Goal: Task Accomplishment & Management: Complete application form

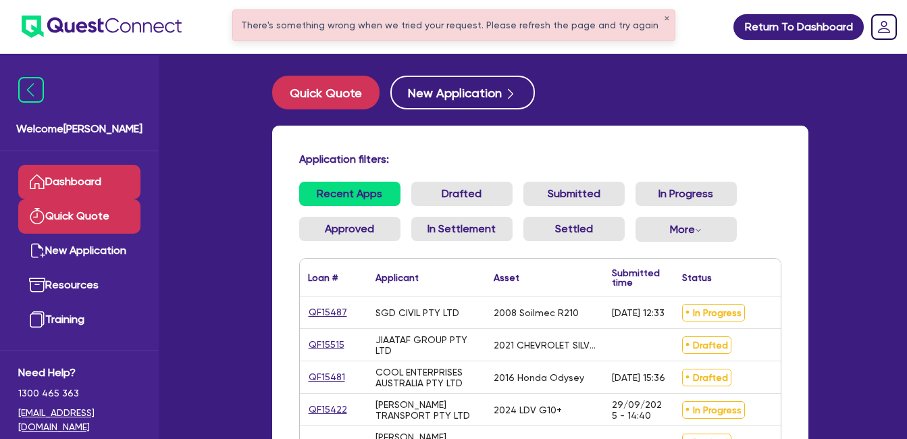
click at [82, 208] on link "Quick Quote" at bounding box center [79, 216] width 122 height 34
select select "Quest Finance - Own Book"
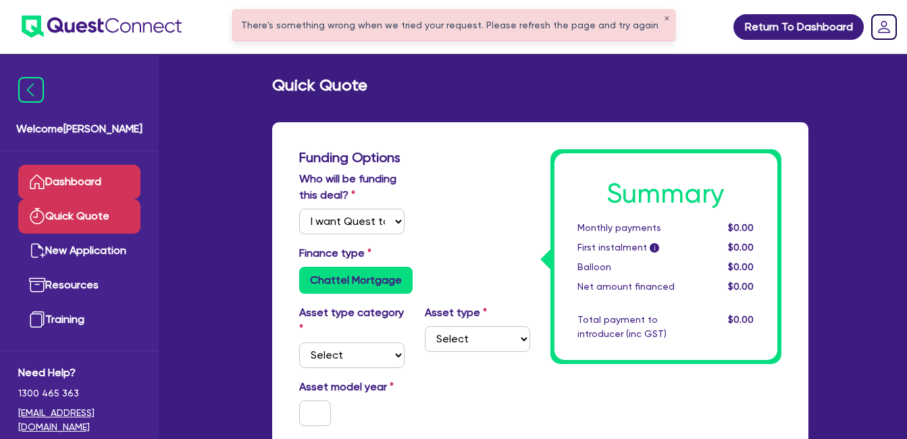
click at [79, 174] on link "Dashboard" at bounding box center [79, 182] width 122 height 34
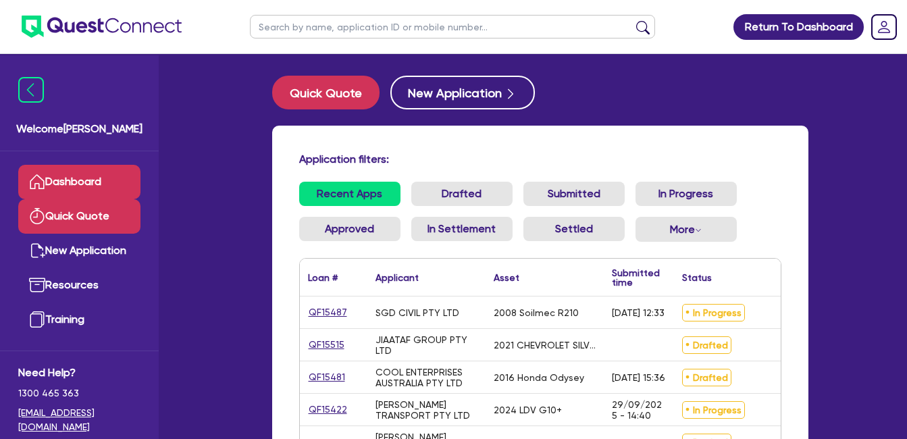
click at [78, 215] on link "Quick Quote" at bounding box center [79, 216] width 122 height 34
select select "Quest Finance - Own Book"
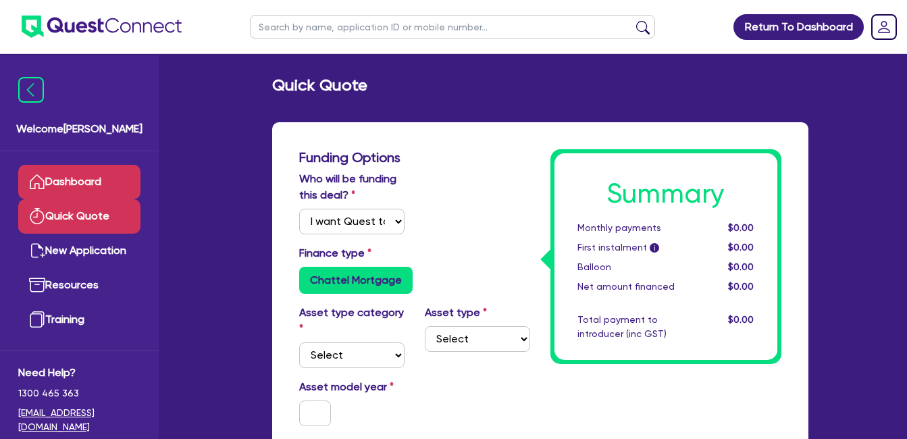
click at [84, 178] on link "Dashboard" at bounding box center [79, 182] width 122 height 34
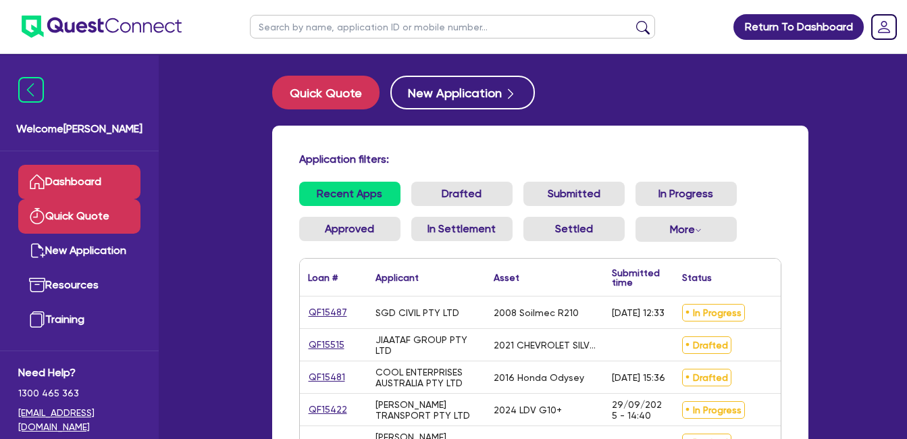
click at [65, 221] on link "Quick Quote" at bounding box center [79, 216] width 122 height 34
select select "Quest Finance - Own Book"
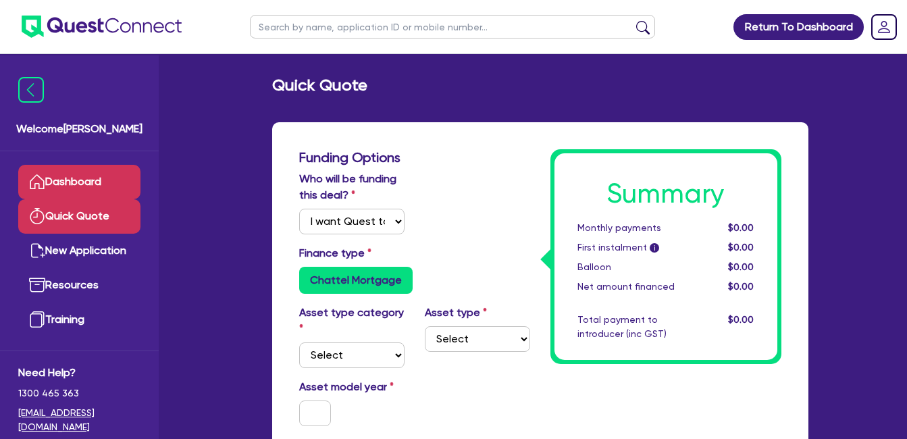
click at [86, 171] on link "Dashboard" at bounding box center [79, 182] width 122 height 34
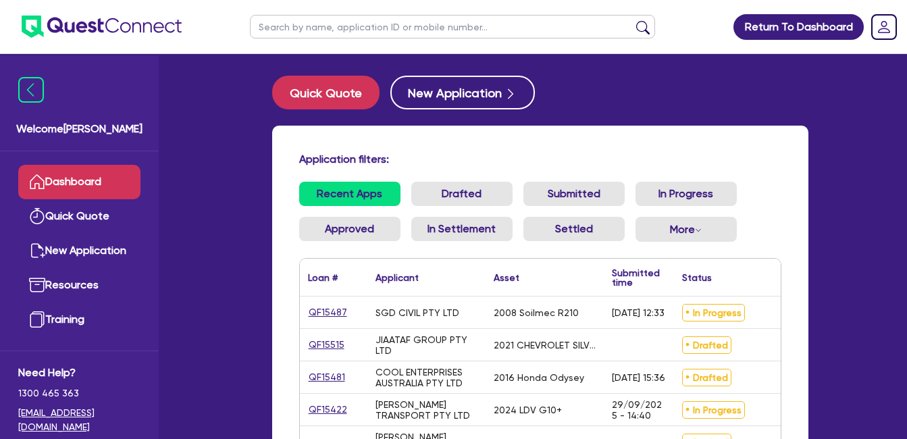
click at [523, 147] on div "Application filters: Recent Apps Drafted Submitted In Progress Approved In Sett…" at bounding box center [540, 325] width 536 height 398
click at [555, 150] on div "Application filters: Recent Apps Drafted Submitted In Progress Approved In Sett…" at bounding box center [540, 325] width 536 height 398
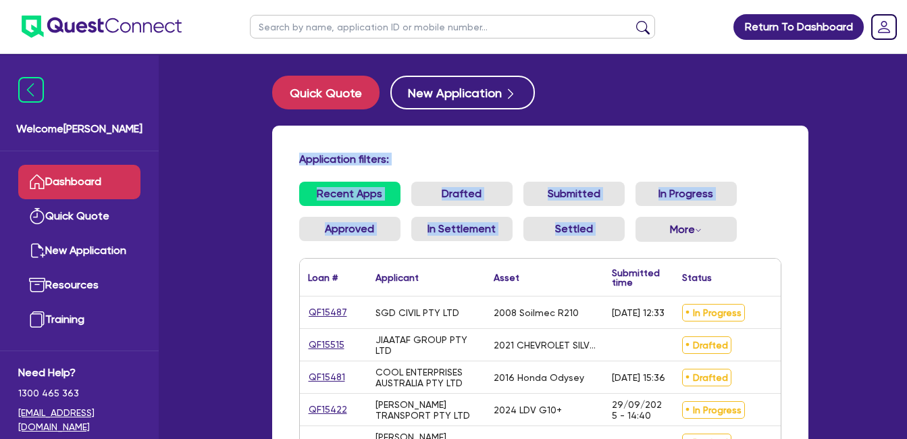
drag, startPoint x: 299, startPoint y: 161, endPoint x: 757, endPoint y: 234, distance: 464.3
click at [757, 234] on div "Application filters: Recent Apps Drafted Submitted In Progress Approved In Sett…" at bounding box center [540, 325] width 536 height 398
click at [592, 147] on div "Application filters: Recent Apps Drafted Submitted In Progress Approved In Sett…" at bounding box center [540, 325] width 536 height 398
drag, startPoint x: 298, startPoint y: 157, endPoint x: 757, endPoint y: 242, distance: 467.0
click at [757, 242] on div "Application filters: Recent Apps Drafted Submitted In Progress Approved In Sett…" at bounding box center [540, 325] width 536 height 398
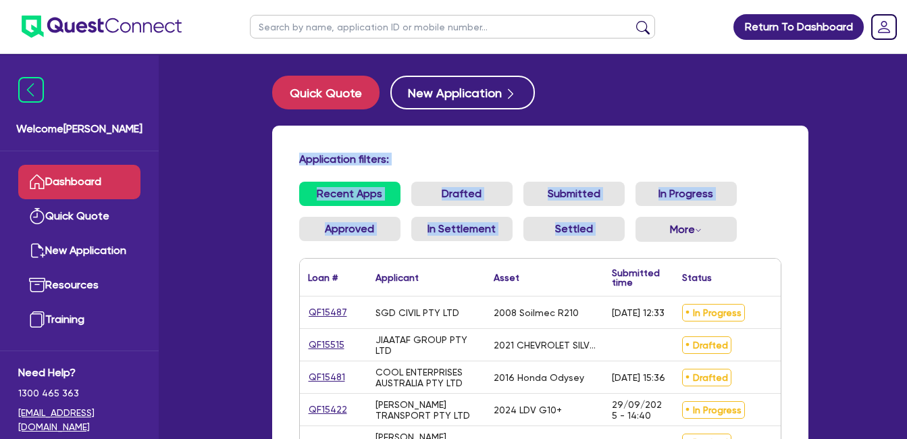
click at [520, 162] on h4 "Application filters:" at bounding box center [540, 159] width 482 height 13
click at [300, 151] on div "Application filters: Recent Apps Drafted Submitted In Progress Approved In Sett…" at bounding box center [540, 325] width 536 height 398
drag, startPoint x: 300, startPoint y: 159, endPoint x: 879, endPoint y: 236, distance: 584.4
click at [879, 236] on div "Return To Dashboard Edit Profile Logout Welcome Farhan Dashboard Quick Quote Ne…" at bounding box center [453, 303] width 907 height 606
click at [548, 153] on h4 "Application filters:" at bounding box center [540, 159] width 482 height 13
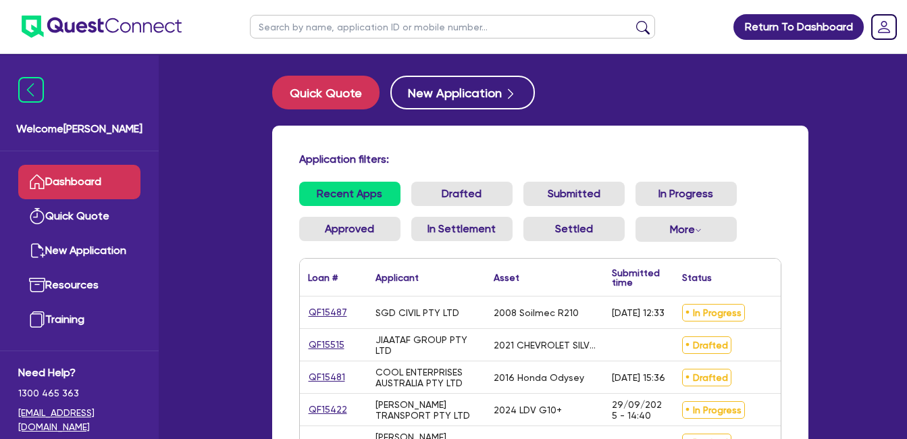
click at [479, 411] on div "[PERSON_NAME] TRANSPORT PTY LTD" at bounding box center [426, 410] width 118 height 32
click at [329, 406] on link "QF15422" at bounding box center [328, 410] width 40 height 16
select select "Quest Finance - Own Book"
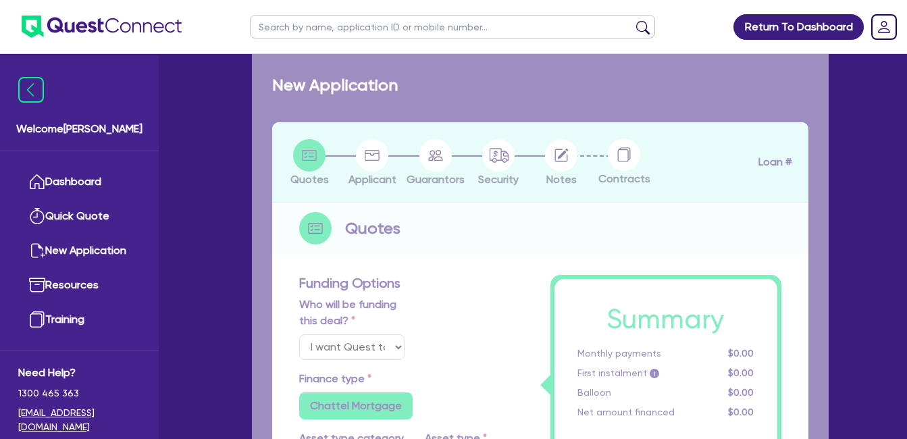
select select "CARS_AND_LIGHT_TRUCKS"
type input "2024"
radio input "false"
radio input "true"
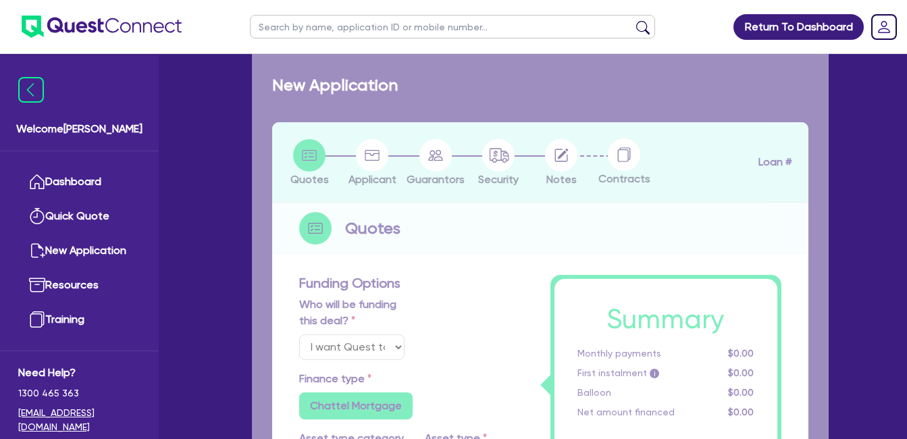
type input "30,000"
type input "30"
type input "9,000"
type input "10"
type input "3,000"
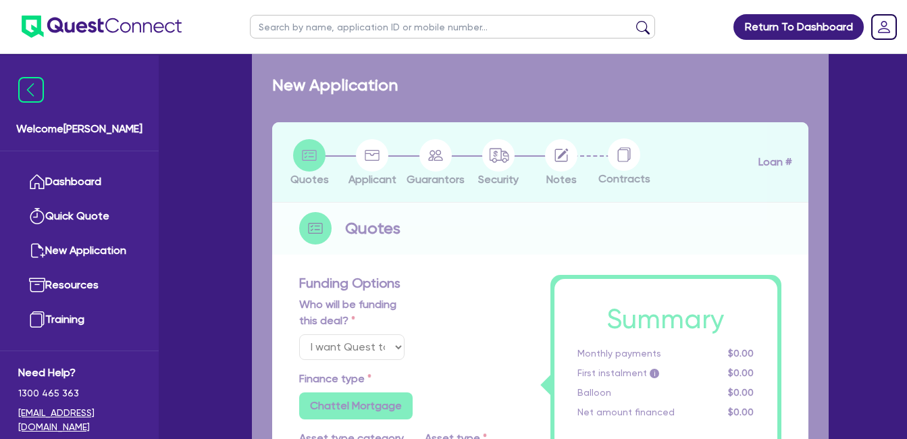
type input "17.95"
select select "VANS_AND_UTES"
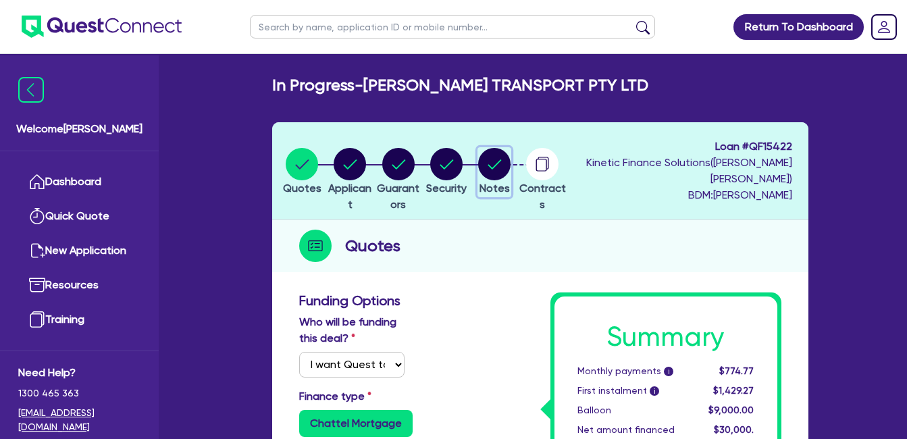
click at [502, 163] on icon "button" at bounding box center [495, 163] width 14 height 9
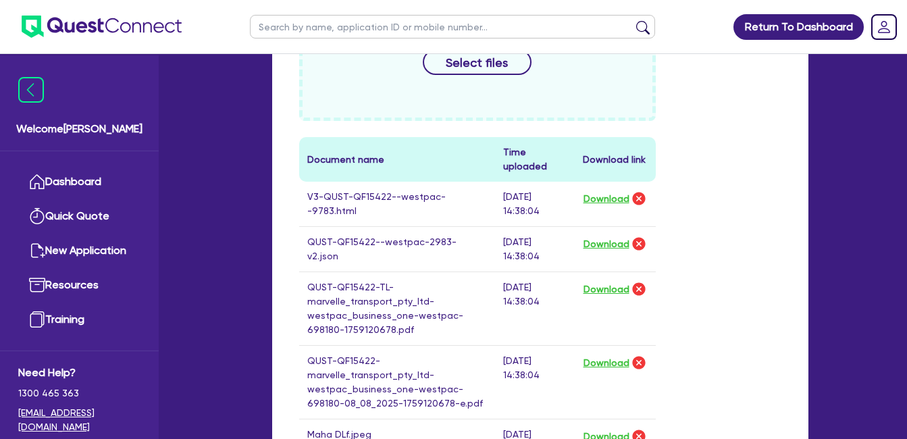
scroll to position [225, 0]
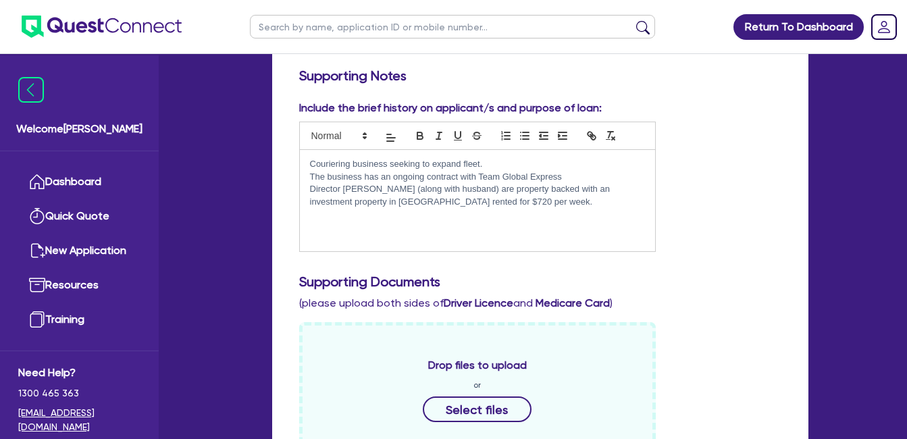
click at [720, 192] on div "Include the brief history on applicant/s and purpose of loan: Couriering busine…" at bounding box center [540, 181] width 502 height 163
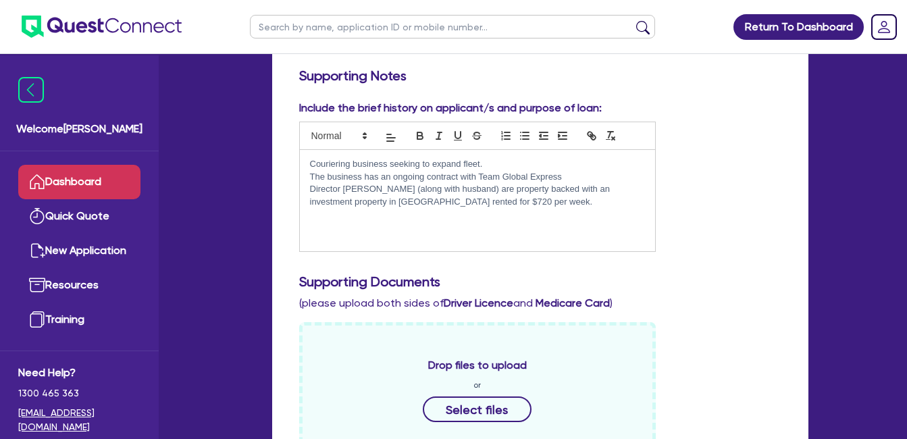
click at [75, 188] on link "Dashboard" at bounding box center [79, 182] width 122 height 34
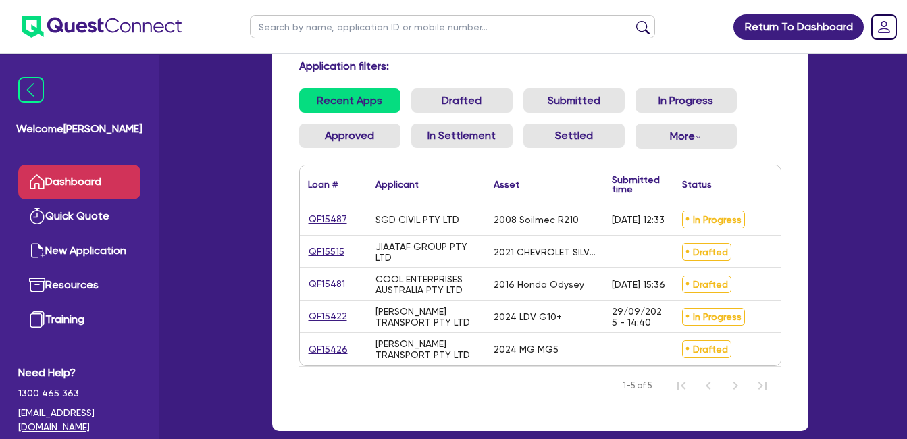
scroll to position [91, 0]
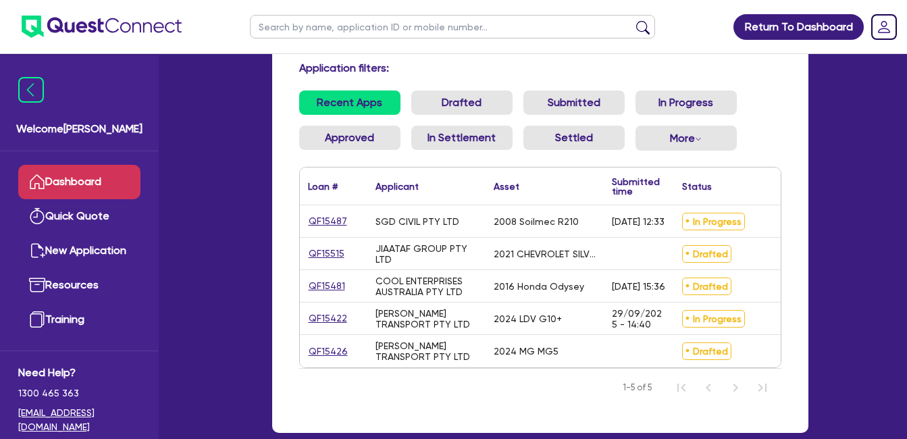
click at [762, 121] on ul "Recent Apps Drafted Submitted In Progress Approved In Settlement Settled More W…" at bounding box center [540, 125] width 482 height 71
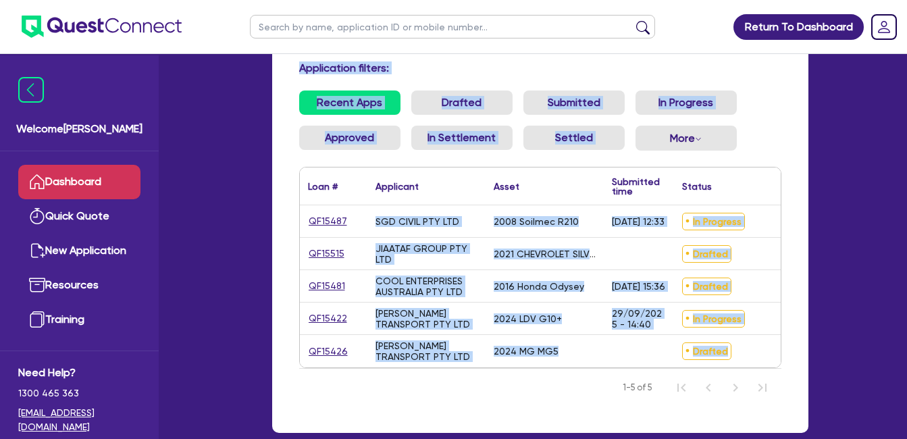
drag, startPoint x: 302, startPoint y: 68, endPoint x: 791, endPoint y: 359, distance: 569.7
click at [791, 359] on div "Application filters: Recent Apps Drafted Submitted In Progress Approved In Sett…" at bounding box center [540, 233] width 536 height 398
click at [791, 358] on div "Application filters: Recent Apps Drafted Submitted In Progress Approved In Sett…" at bounding box center [540, 233] width 536 height 398
drag, startPoint x: 300, startPoint y: 66, endPoint x: 793, endPoint y: 361, distance: 574.4
click at [793, 361] on div "Application filters: Recent Apps Drafted Submitted In Progress Approved In Sett…" at bounding box center [540, 233] width 536 height 398
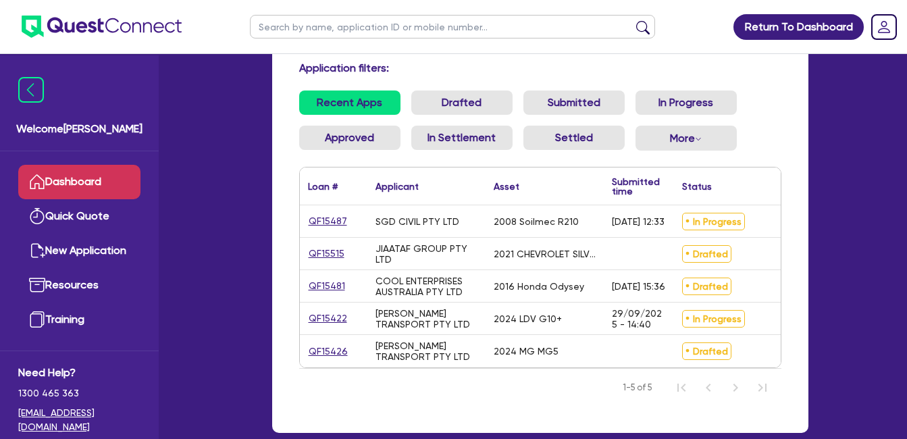
drag, startPoint x: 793, startPoint y: 361, endPoint x: 793, endPoint y: 380, distance: 18.9
click at [793, 380] on div "Application filters: Recent Apps Drafted Submitted In Progress Approved In Sett…" at bounding box center [540, 233] width 536 height 398
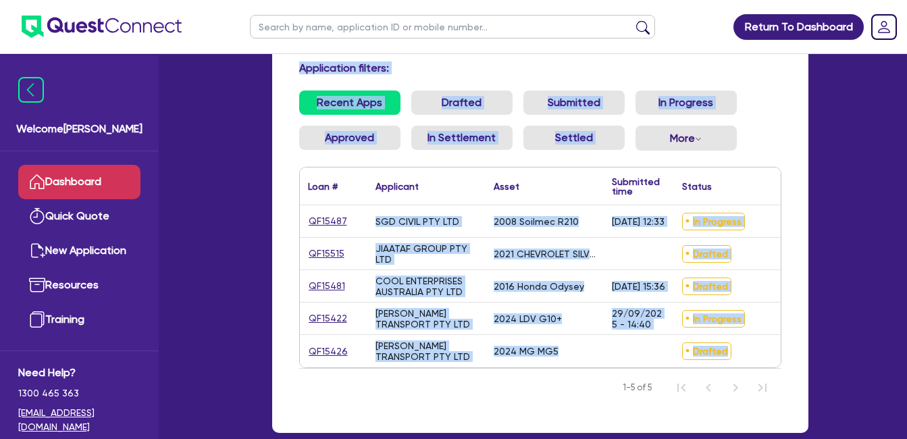
drag, startPoint x: 795, startPoint y: 364, endPoint x: 300, endPoint y: 72, distance: 574.7
click at [300, 72] on div "Application filters: Recent Apps Drafted Submitted In Progress Approved In Sett…" at bounding box center [540, 233] width 536 height 398
click at [297, 72] on div "Application filters:" at bounding box center [540, 70] width 502 height 18
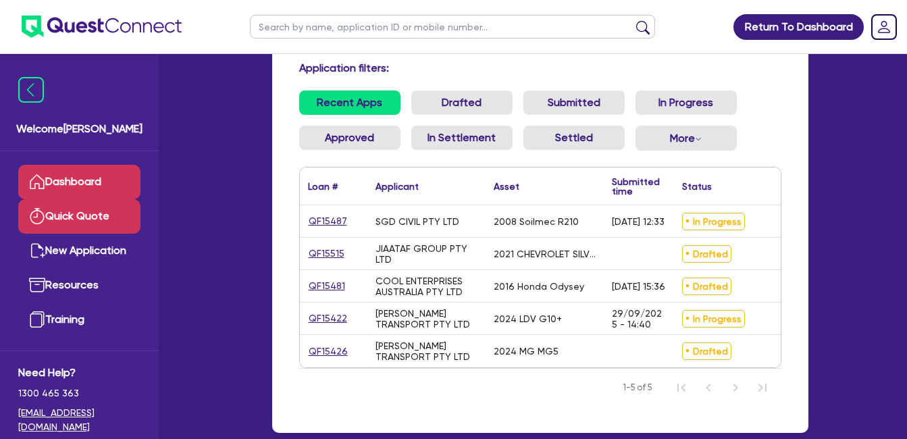
click at [88, 208] on link "Quick Quote" at bounding box center [79, 216] width 122 height 34
select select "Quest Finance - Own Book"
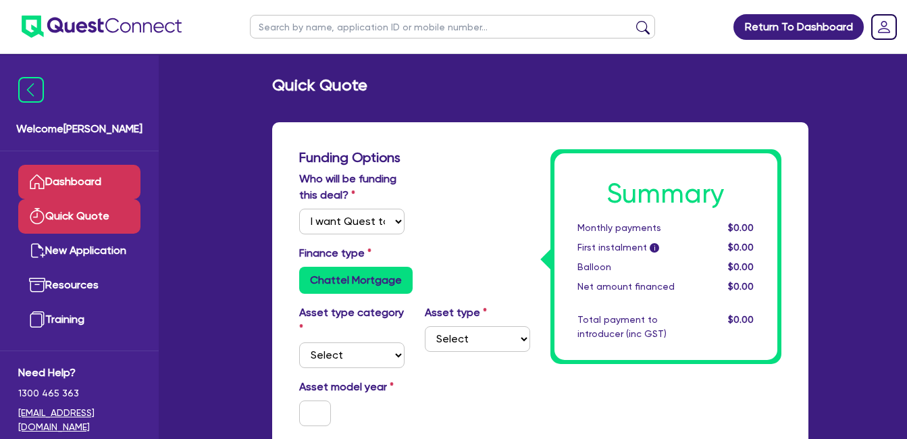
click at [82, 178] on link "Dashboard" at bounding box center [79, 182] width 122 height 34
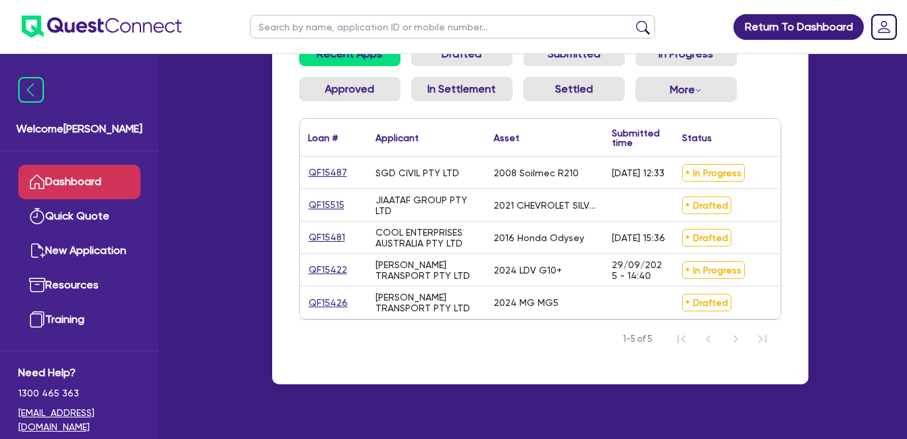
scroll to position [136, 0]
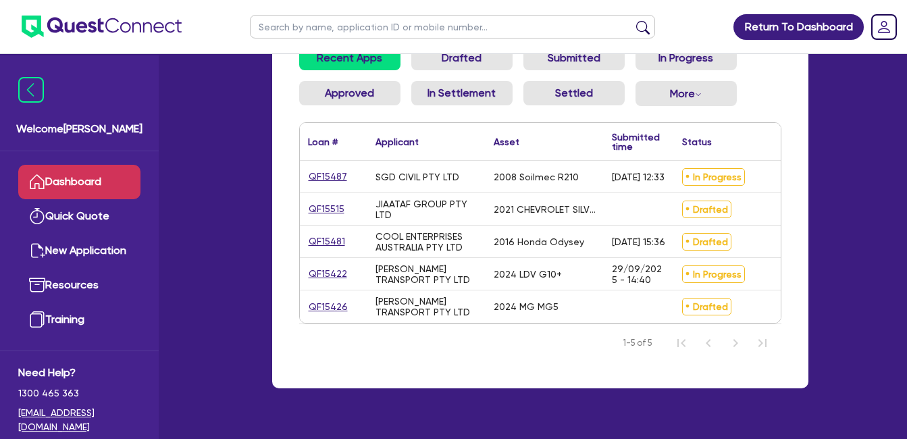
click at [805, 122] on div "Application filters: Recent Apps Drafted Submitted In Progress Approved In Sett…" at bounding box center [540, 189] width 536 height 398
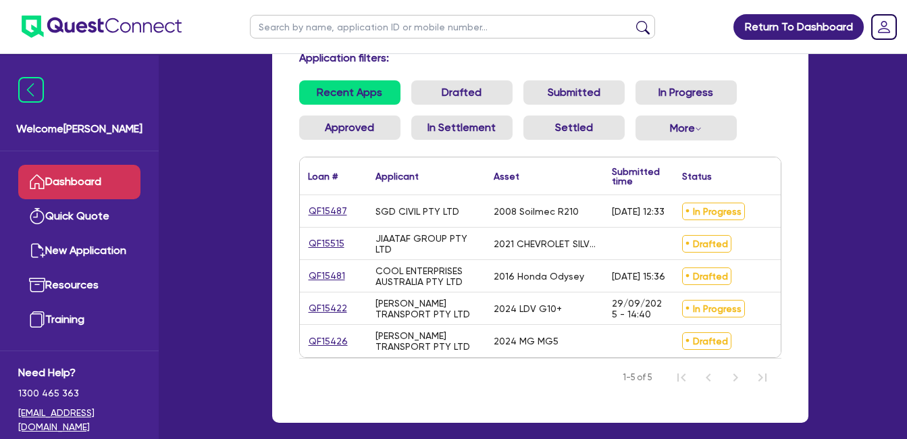
scroll to position [95, 0]
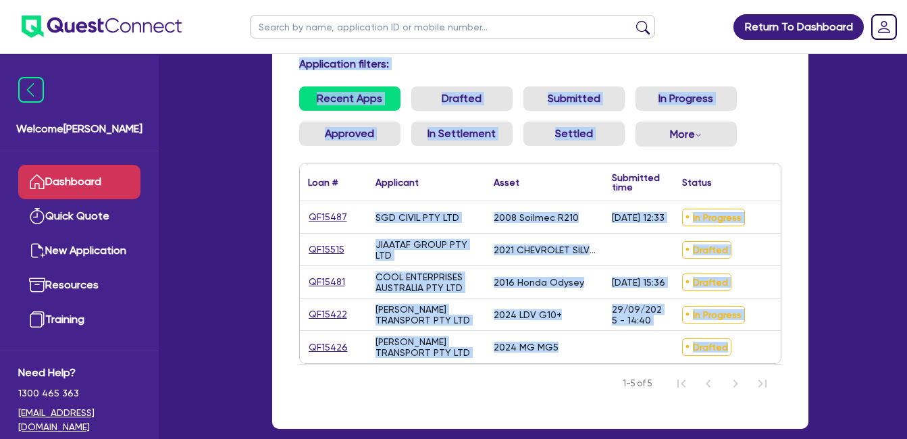
drag, startPoint x: 288, startPoint y: 63, endPoint x: 799, endPoint y: 358, distance: 590.1
click at [799, 358] on div "Application filters: Recent Apps Drafted Submitted In Progress Approved In Sett…" at bounding box center [540, 229] width 536 height 398
click at [327, 306] on link "QF15422" at bounding box center [328, 314] width 40 height 16
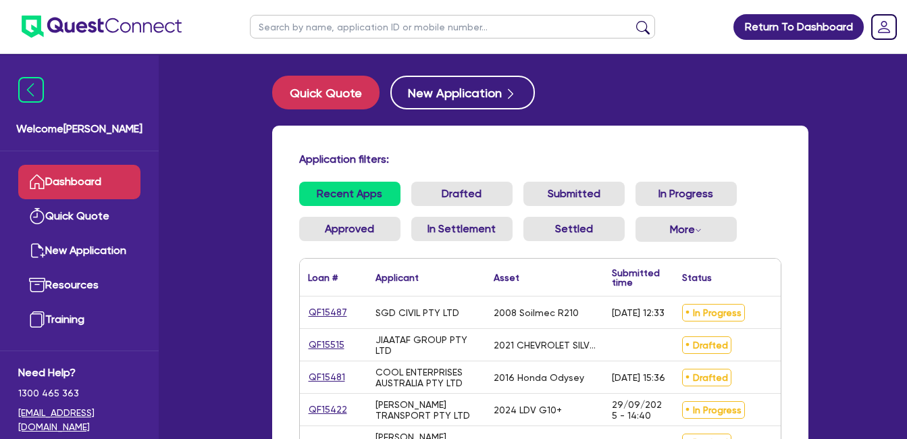
select select "Quest Finance - Own Book"
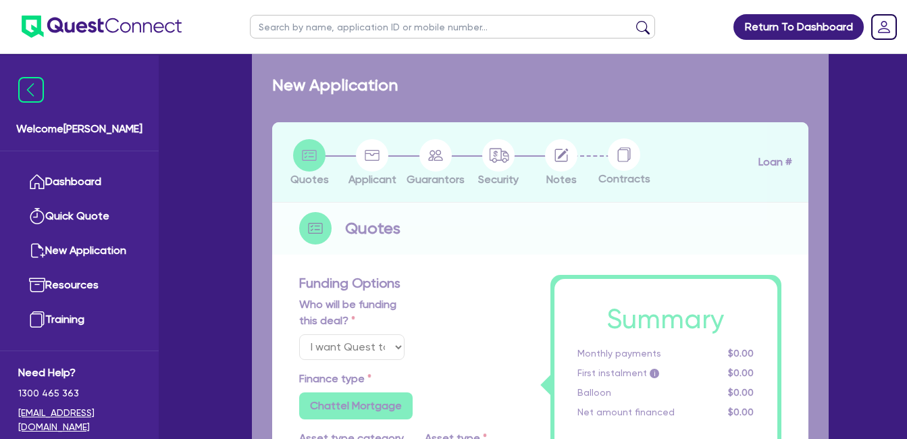
select select "CARS_AND_LIGHT_TRUCKS"
type input "2024"
radio input "false"
radio input "true"
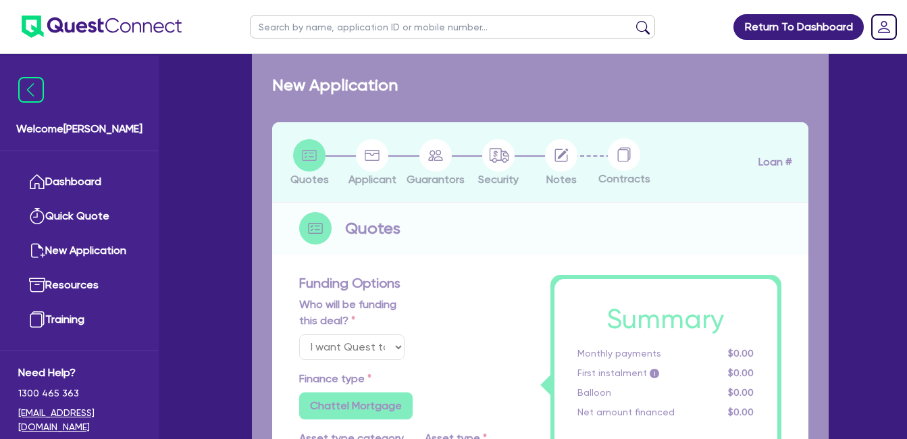
type input "30,000"
type input "30"
type input "9,000"
type input "10"
type input "3,000"
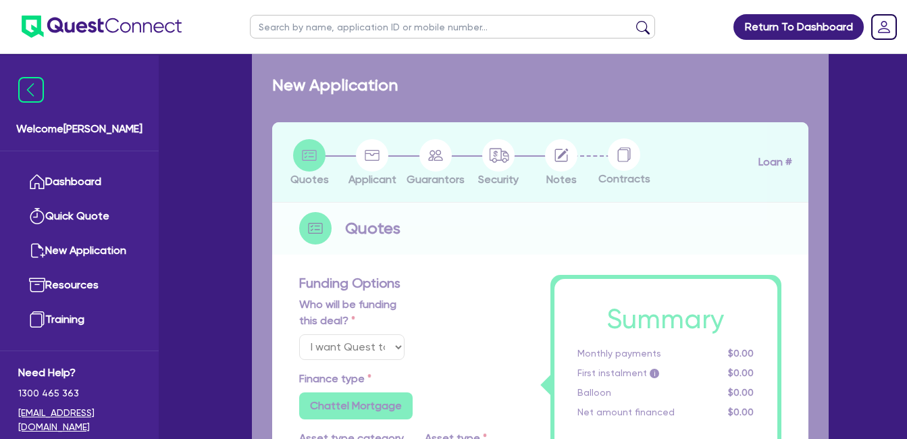
type input "17.95"
select select "VANS_AND_UTES"
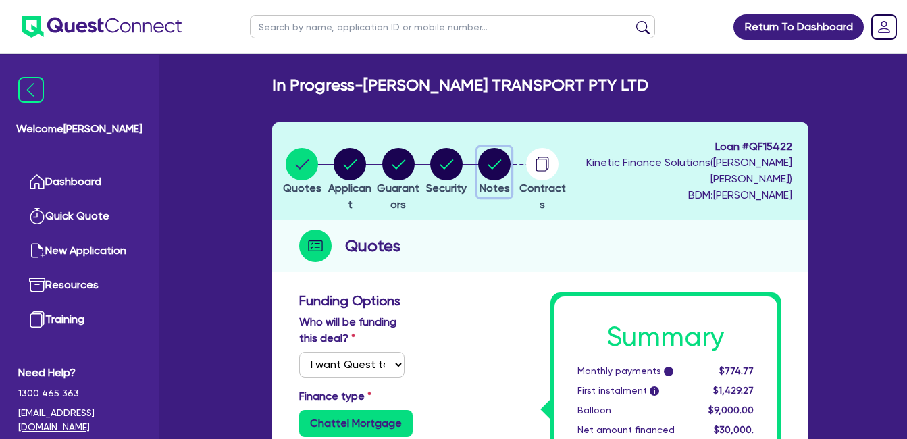
click at [510, 169] on circle "button" at bounding box center [494, 164] width 32 height 32
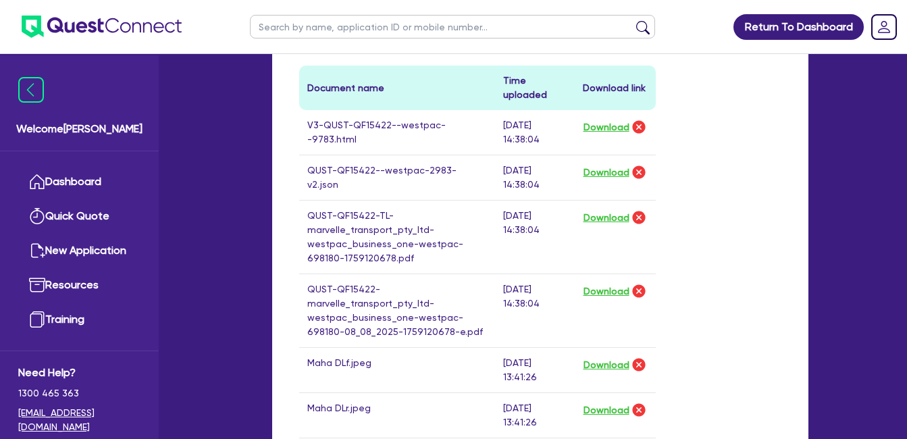
scroll to position [675, 0]
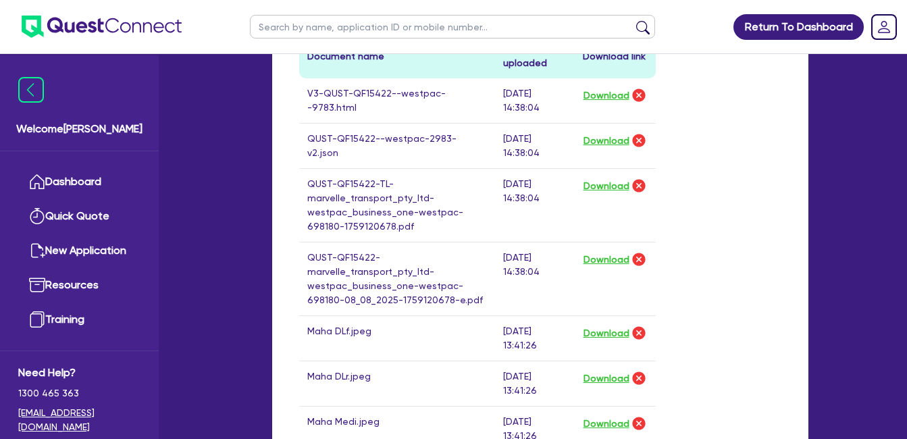
click at [726, 146] on div "Drop files to upload or Select files Document name Time uploaded Download link …" at bounding box center [540, 195] width 502 height 647
click at [719, 166] on div "Drop files to upload or Select files Document name Time uploaded Download link …" at bounding box center [540, 195] width 502 height 647
drag, startPoint x: 296, startPoint y: 94, endPoint x: 711, endPoint y: 358, distance: 491.8
click at [711, 358] on div "Drop files to upload or Select files Document name Time uploaded Download link …" at bounding box center [540, 195] width 502 height 647
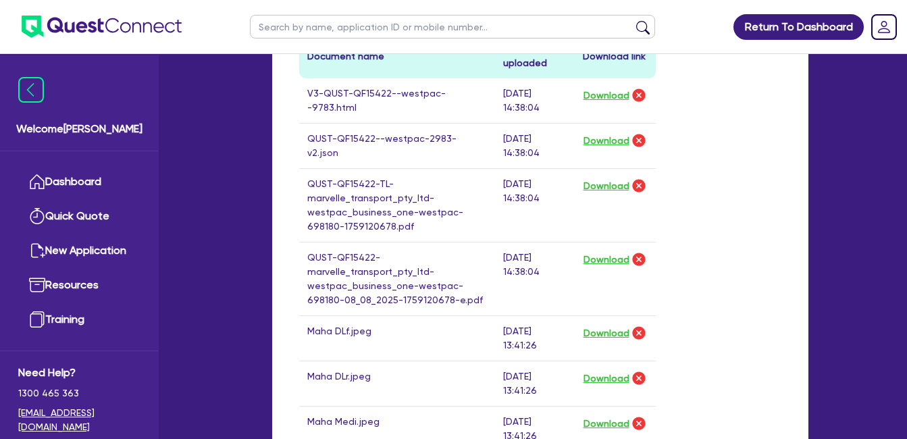
drag, startPoint x: 711, startPoint y: 358, endPoint x: 711, endPoint y: 311, distance: 47.3
click at [711, 311] on div "Drop files to upload or Select files Document name Time uploaded Download link …" at bounding box center [540, 195] width 502 height 647
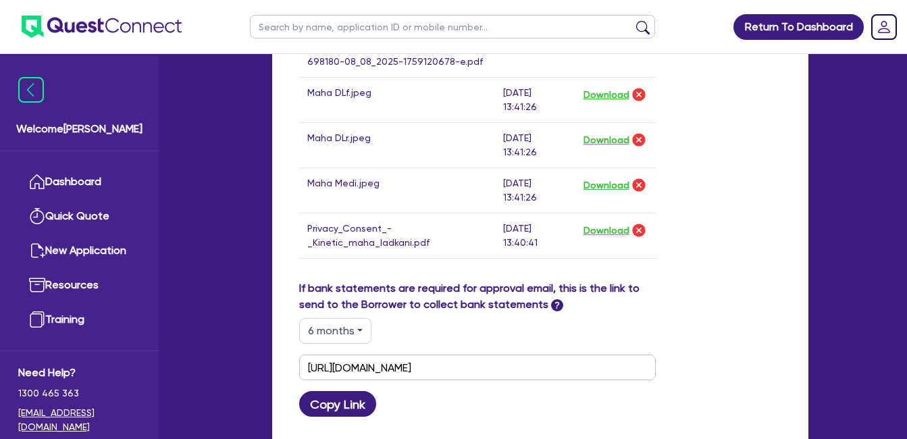
scroll to position [755, 0]
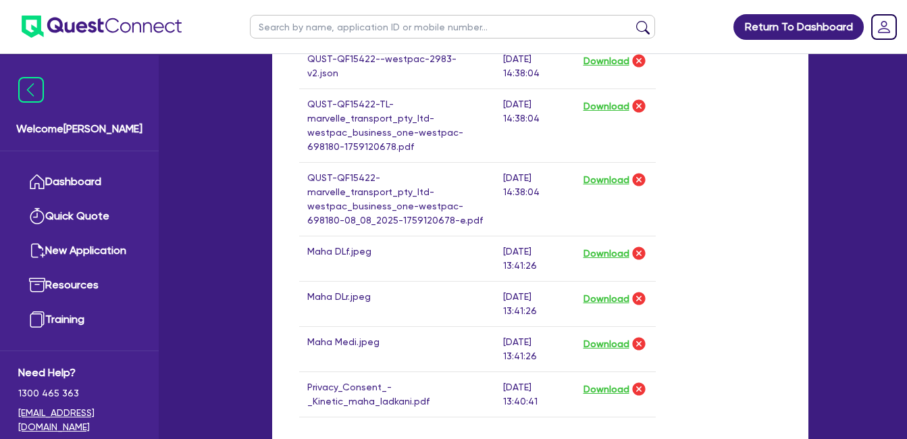
click at [692, 181] on div "Drop files to upload or Select files Document name Time uploaded Download link …" at bounding box center [540, 115] width 502 height 647
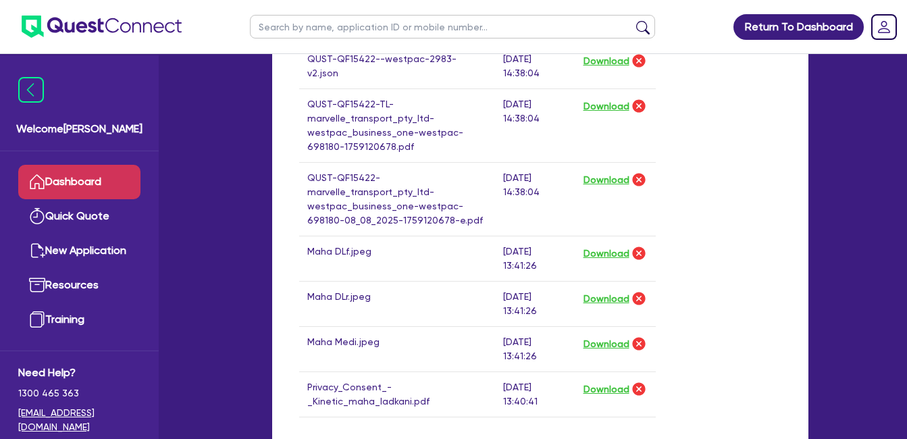
click at [103, 175] on link "Dashboard" at bounding box center [79, 182] width 122 height 34
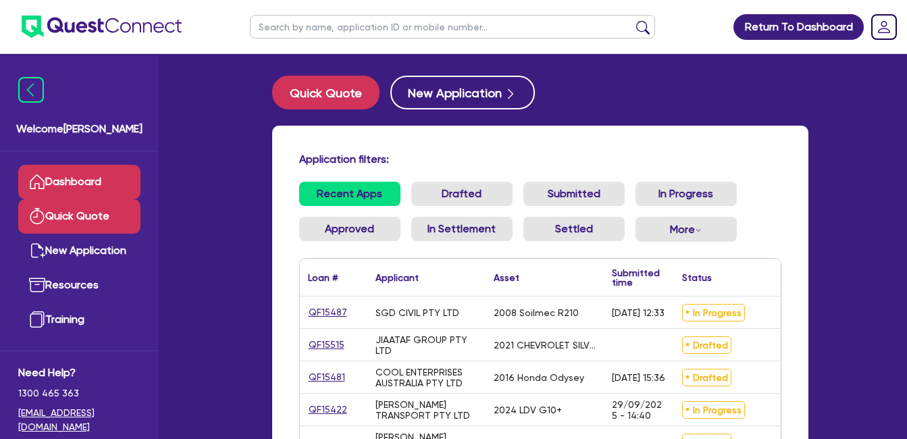
click at [73, 215] on link "Quick Quote" at bounding box center [79, 216] width 122 height 34
select select "Quest Finance - Own Book"
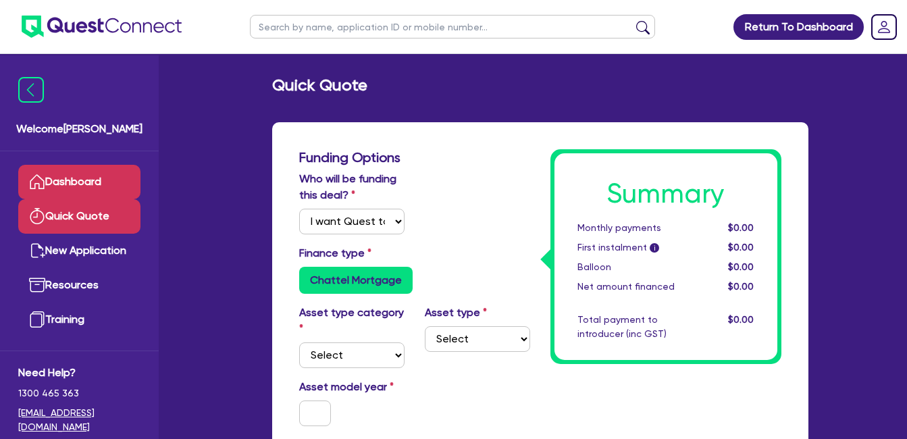
click at [79, 175] on link "Dashboard" at bounding box center [79, 182] width 122 height 34
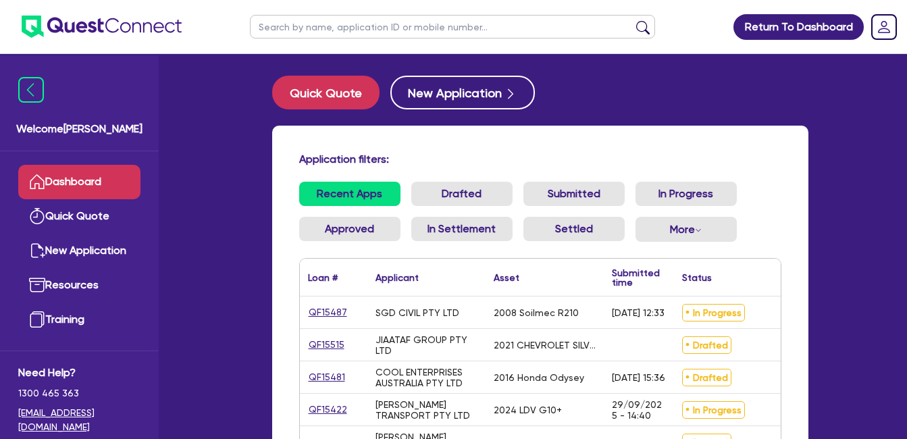
click at [755, 180] on div "Application filters: Recent Apps Drafted Submitted In Progress Approved In Sett…" at bounding box center [540, 325] width 536 height 398
drag, startPoint x: 575, startPoint y: 311, endPoint x: 496, endPoint y: 315, distance: 79.1
click at [496, 315] on div "2008 Soilmec R210" at bounding box center [544, 312] width 118 height 32
drag, startPoint x: 496, startPoint y: 315, endPoint x: 532, endPoint y: 309, distance: 36.3
click at [532, 309] on div "2008 Soilmec R210" at bounding box center [535, 312] width 85 height 11
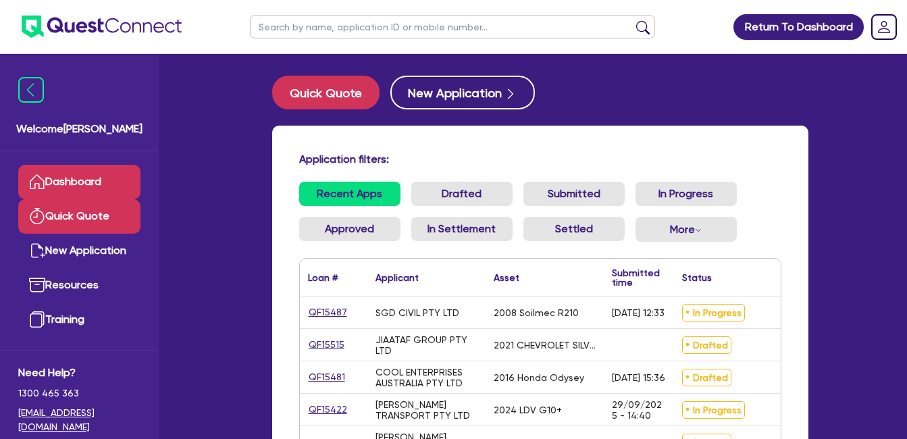
click at [74, 212] on link "Quick Quote" at bounding box center [79, 216] width 122 height 34
select select "Quest Finance - Own Book"
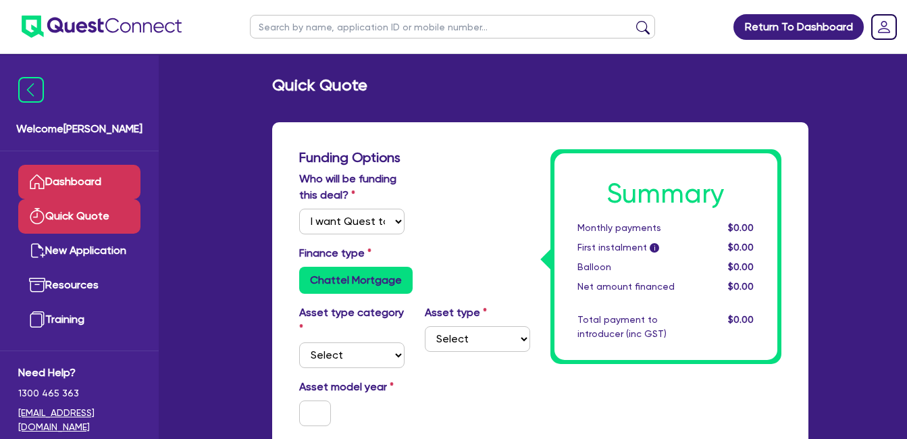
click at [72, 180] on link "Dashboard" at bounding box center [79, 182] width 122 height 34
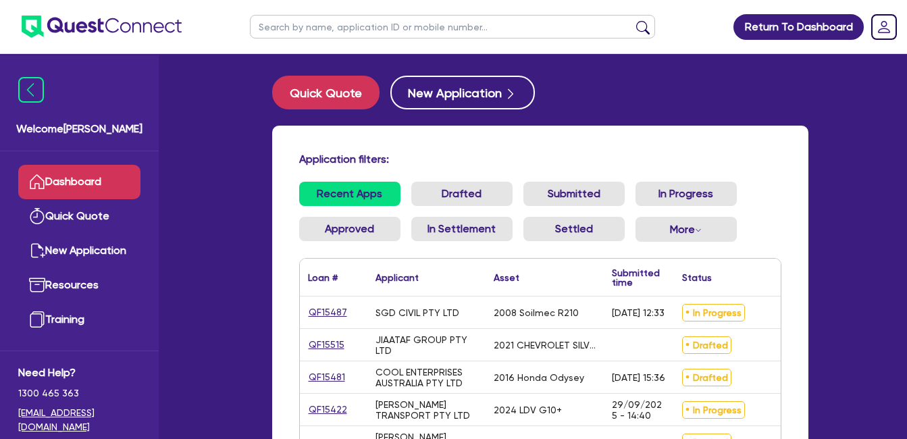
click at [553, 136] on div "Application filters: Recent Apps Drafted Submitted In Progress Approved In Sett…" at bounding box center [540, 325] width 536 height 398
drag, startPoint x: 466, startPoint y: 169, endPoint x: 493, endPoint y: 169, distance: 27.7
click at [493, 169] on div "Application filters:" at bounding box center [540, 162] width 502 height 18
drag, startPoint x: 493, startPoint y: 169, endPoint x: 444, endPoint y: 151, distance: 53.2
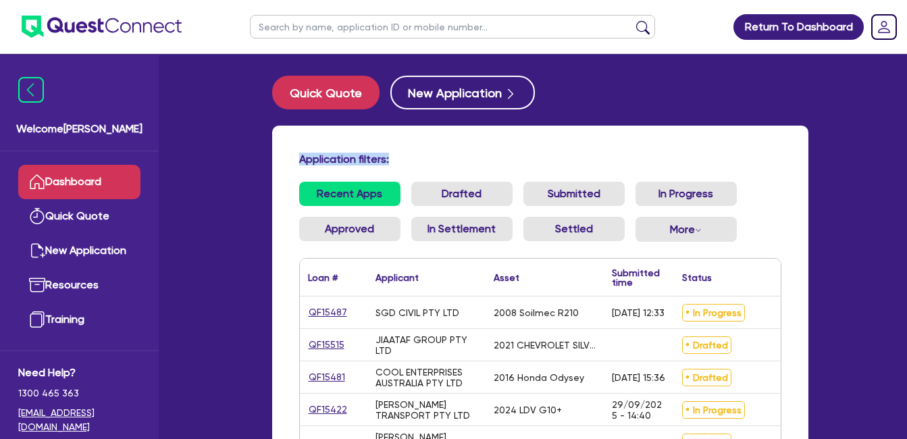
click at [444, 151] on div "Application filters: Recent Apps Drafted Submitted In Progress Approved In Sett…" at bounding box center [540, 325] width 536 height 398
click at [516, 160] on h4 "Application filters:" at bounding box center [540, 159] width 482 height 13
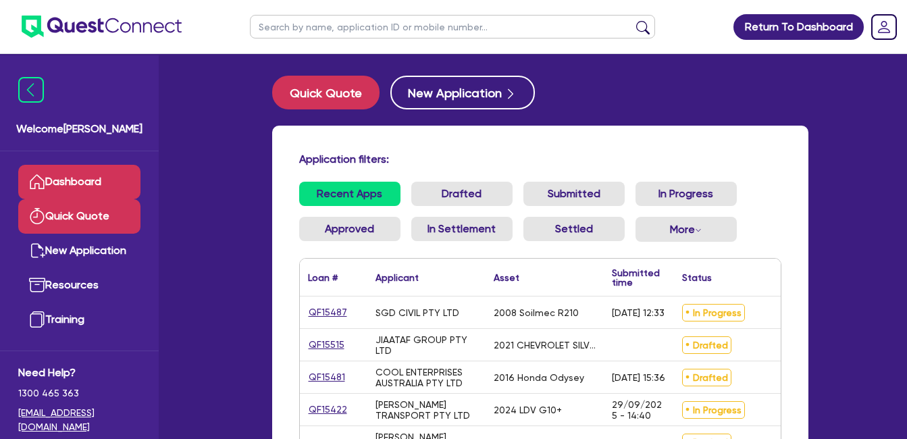
click at [90, 221] on link "Quick Quote" at bounding box center [79, 216] width 122 height 34
select select "Quest Finance - Own Book"
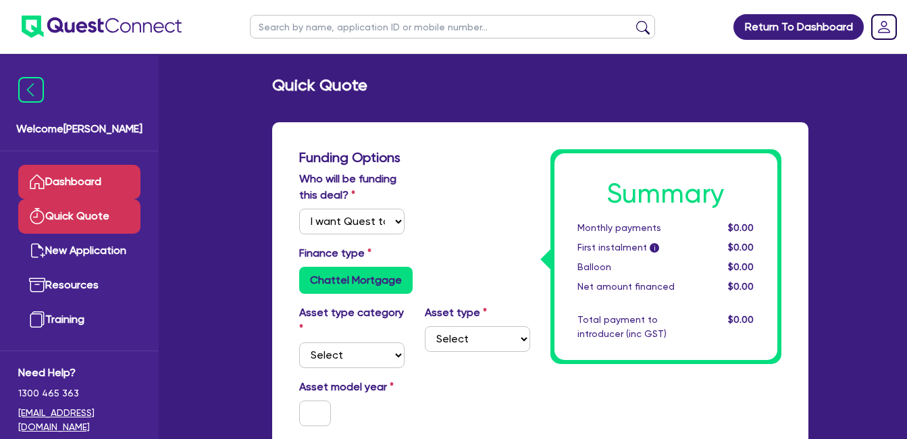
click at [76, 176] on link "Dashboard" at bounding box center [79, 182] width 122 height 34
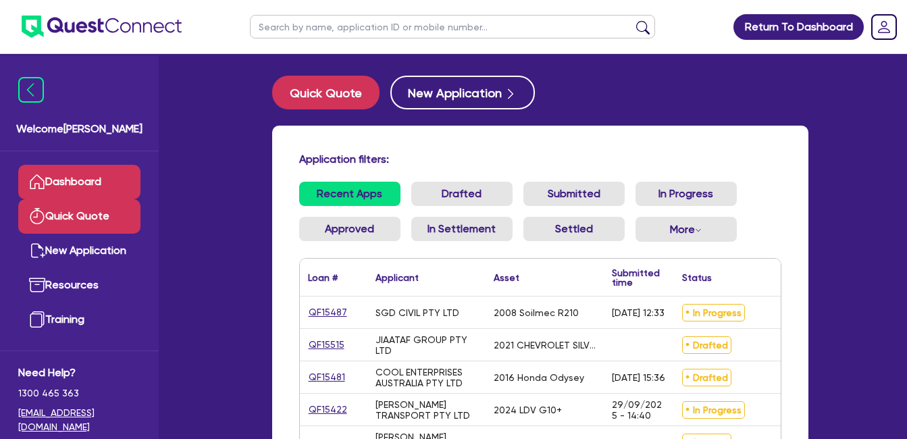
click at [88, 212] on link "Quick Quote" at bounding box center [79, 216] width 122 height 34
select select "Quest Finance - Own Book"
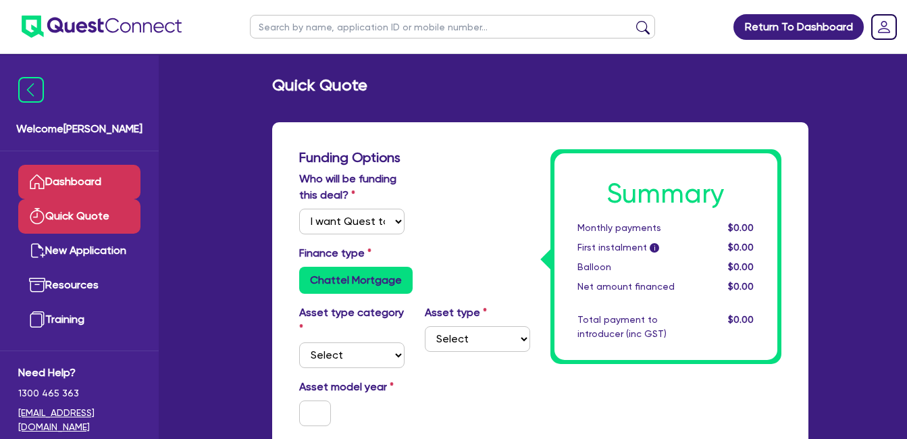
click at [89, 184] on link "Dashboard" at bounding box center [79, 182] width 122 height 34
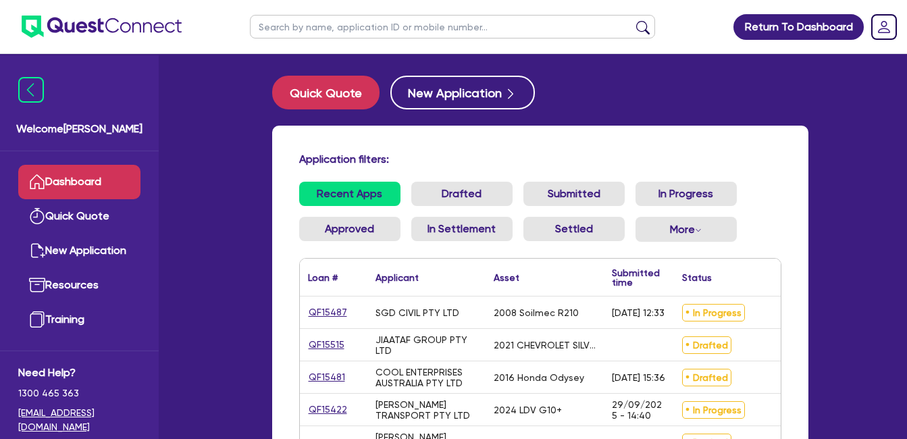
click at [654, 132] on div "Application filters: Recent Apps Drafted Submitted In Progress Approved In Sett…" at bounding box center [540, 325] width 536 height 398
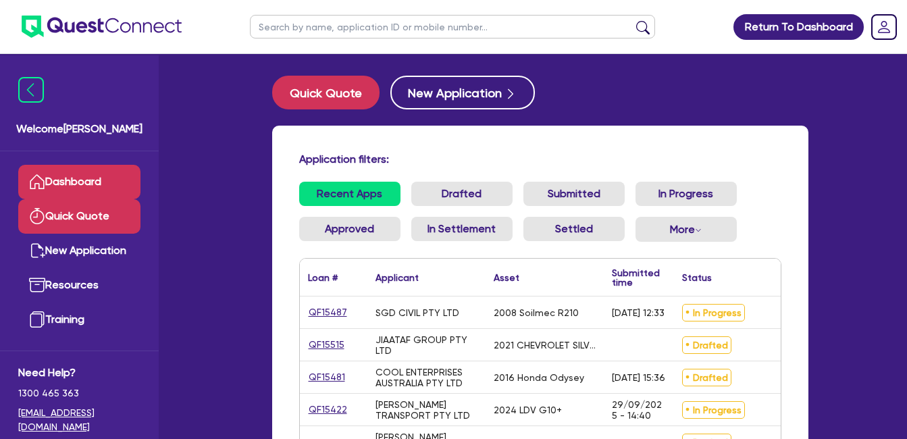
click at [75, 215] on link "Quick Quote" at bounding box center [79, 216] width 122 height 34
select select "Quest Finance - Own Book"
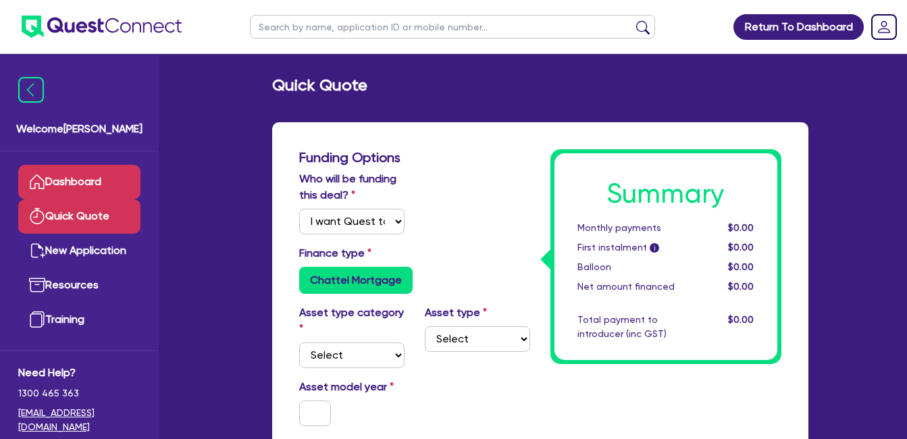
click at [80, 179] on link "Dashboard" at bounding box center [79, 182] width 122 height 34
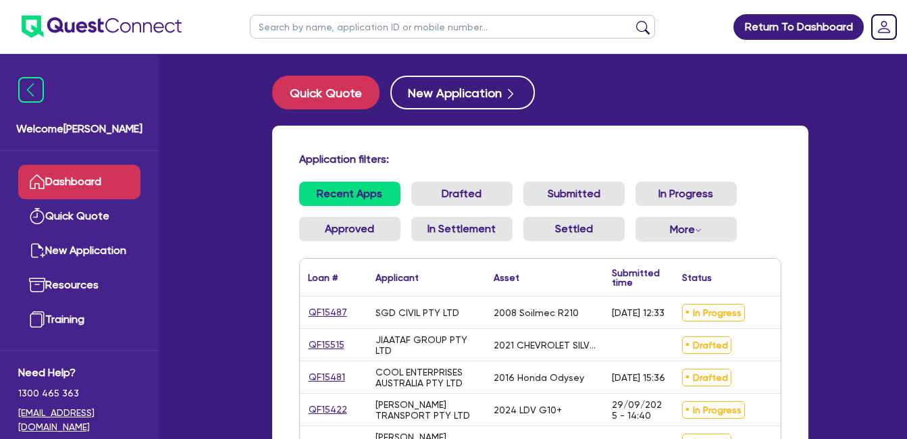
click at [776, 185] on ul "Recent Apps Drafted Submitted In Progress Approved In Settlement Settled More W…" at bounding box center [540, 217] width 482 height 71
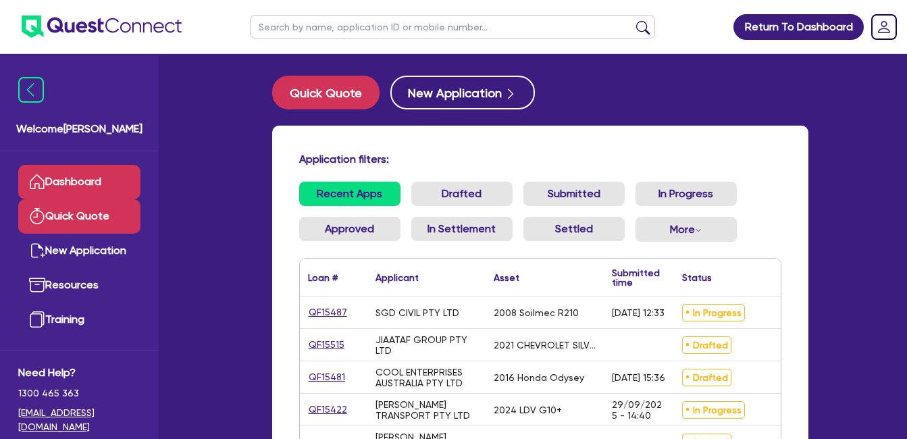
click at [82, 217] on link "Quick Quote" at bounding box center [79, 216] width 122 height 34
select select "Quest Finance - Own Book"
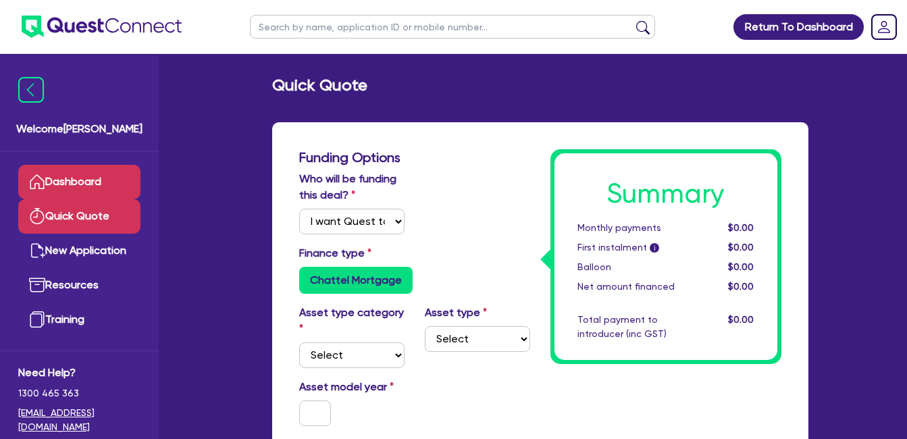
click at [82, 173] on link "Dashboard" at bounding box center [79, 182] width 122 height 34
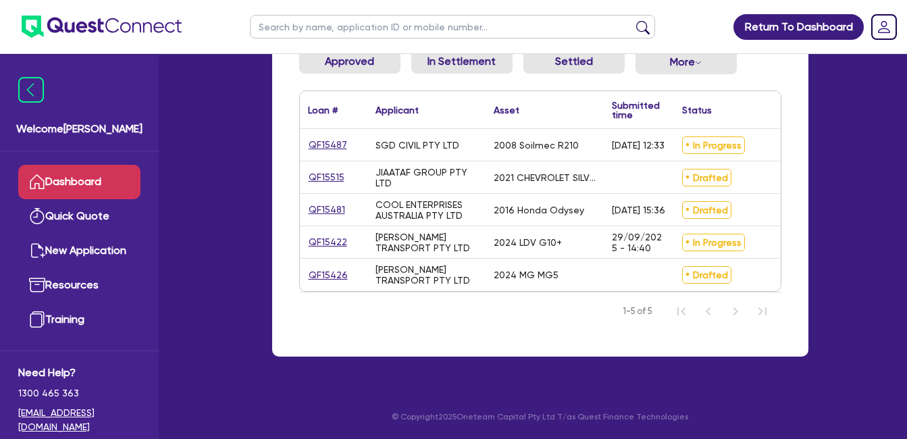
scroll to position [42, 0]
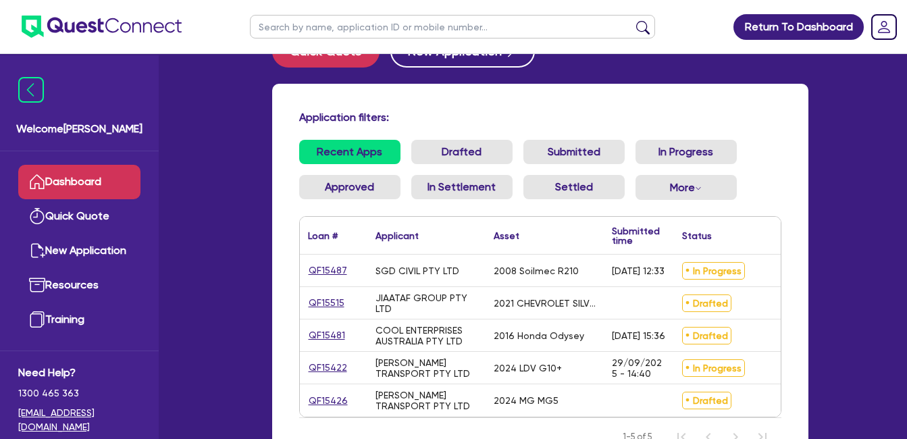
click at [778, 186] on ul "Recent Apps Drafted Submitted In Progress Approved In Settlement Settled More W…" at bounding box center [540, 175] width 482 height 71
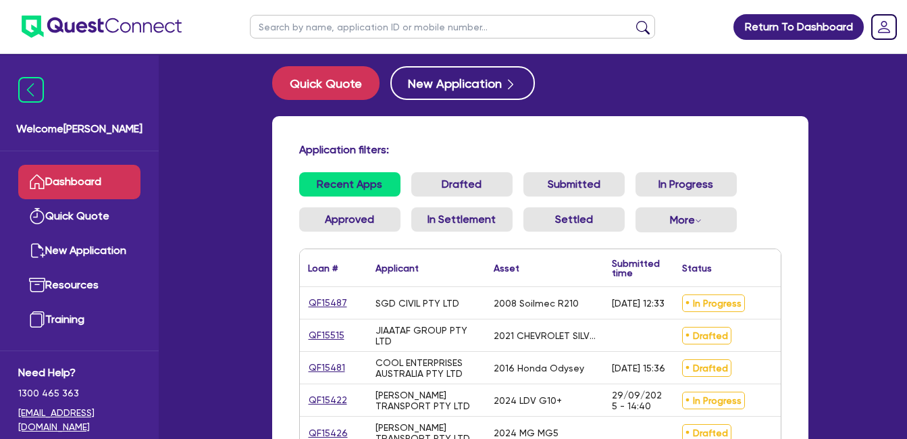
scroll to position [7, 0]
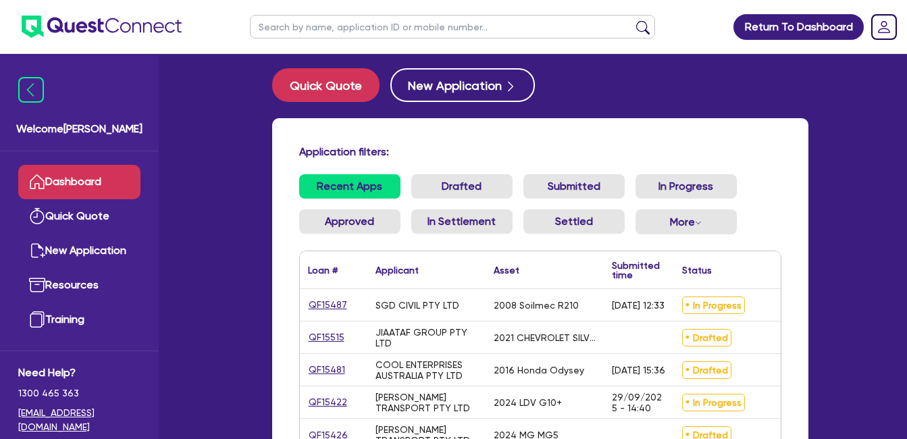
click at [764, 182] on ul "Recent Apps Drafted Submitted In Progress Approved In Settlement Settled More W…" at bounding box center [540, 209] width 482 height 71
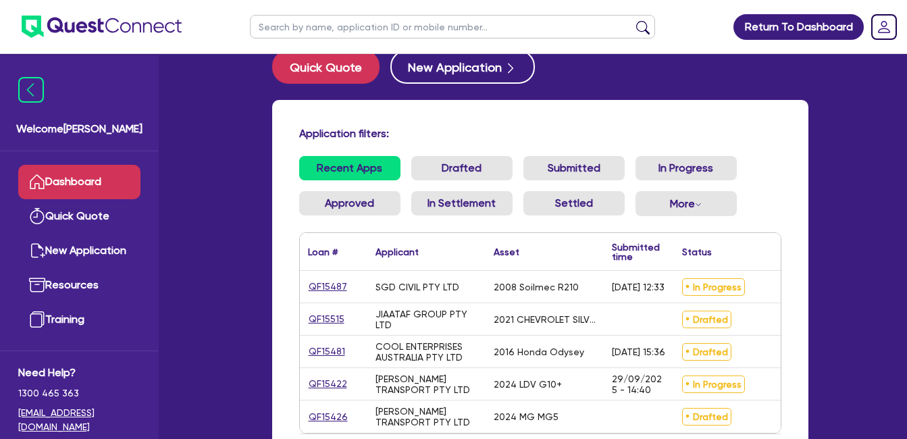
scroll to position [86, 0]
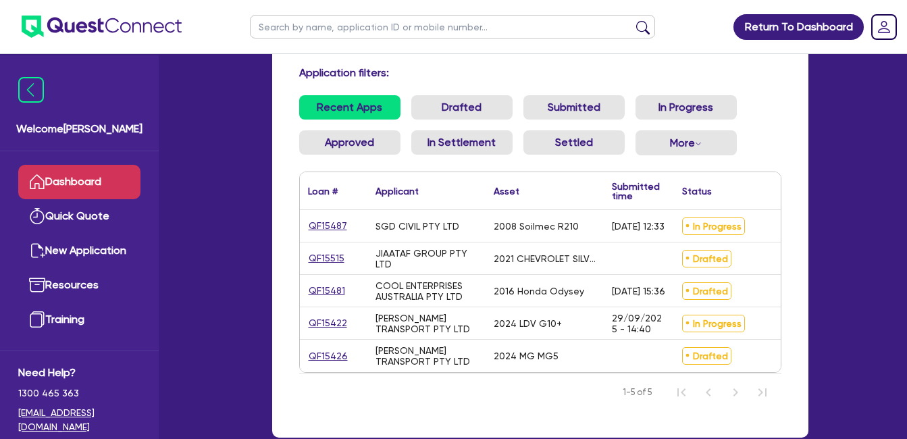
click at [789, 130] on div "Recent Apps Drafted Submitted In Progress Approved In Settlement Settled More W…" at bounding box center [540, 133] width 502 height 76
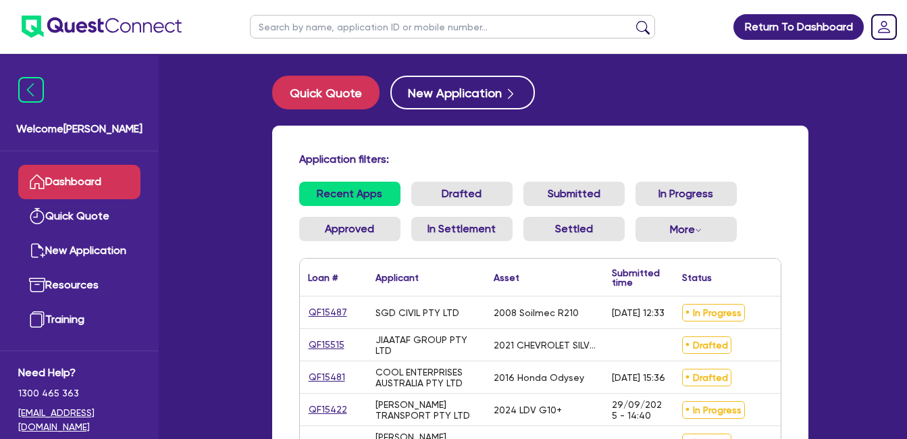
click at [763, 172] on div "Application filters: Recent Apps Drafted Submitted In Progress Approved In Sett…" at bounding box center [540, 325] width 536 height 398
click at [385, 147] on div "Application filters: Recent Apps Drafted Submitted In Progress Approved In Sett…" at bounding box center [540, 325] width 536 height 398
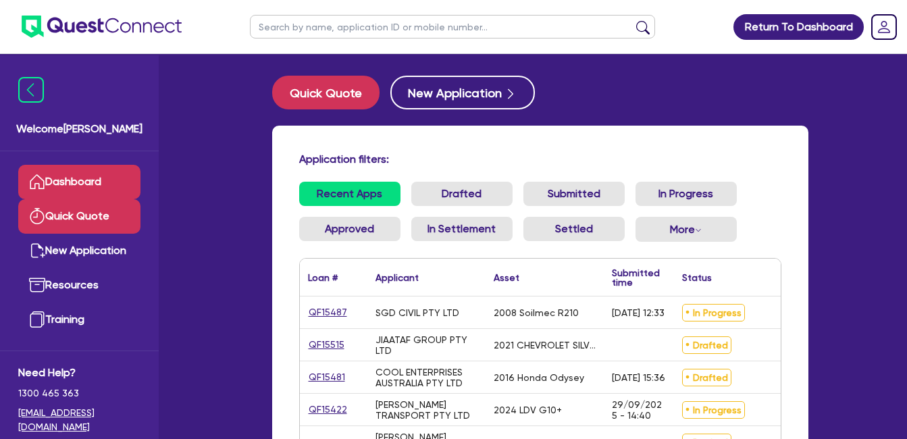
click at [72, 207] on link "Quick Quote" at bounding box center [79, 216] width 122 height 34
select select "Quest Finance - Own Book"
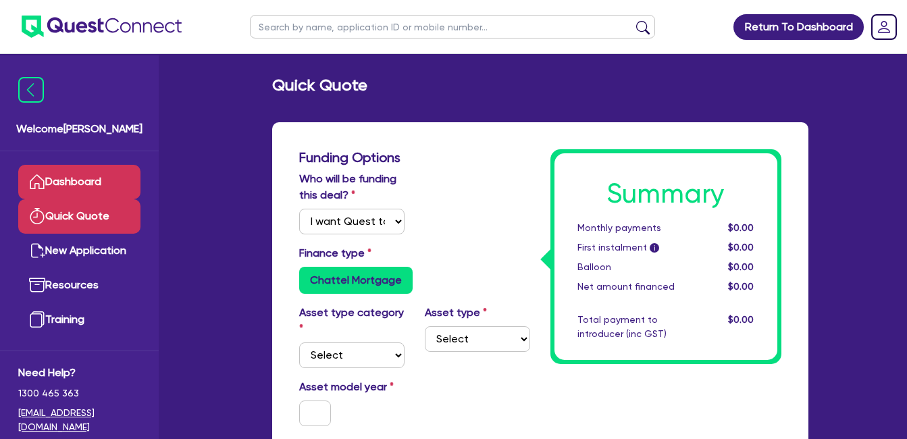
click at [76, 186] on link "Dashboard" at bounding box center [79, 182] width 122 height 34
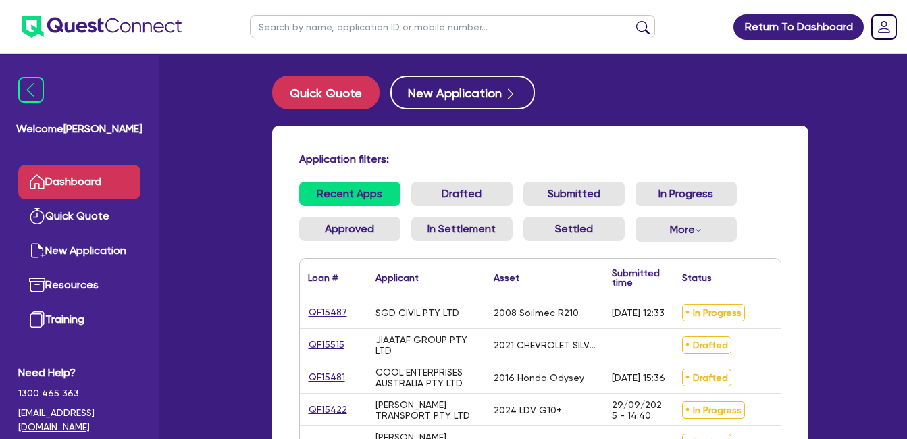
click at [509, 153] on h4 "Application filters:" at bounding box center [540, 159] width 482 height 13
click at [325, 410] on link "QF15422" at bounding box center [328, 410] width 40 height 16
select select "Quest Finance - Own Book"
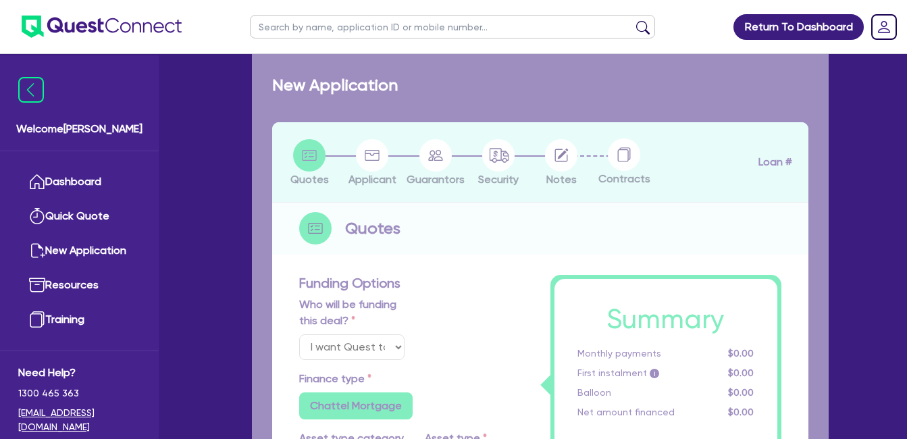
select select "CARS_AND_LIGHT_TRUCKS"
type input "2024"
radio input "false"
radio input "true"
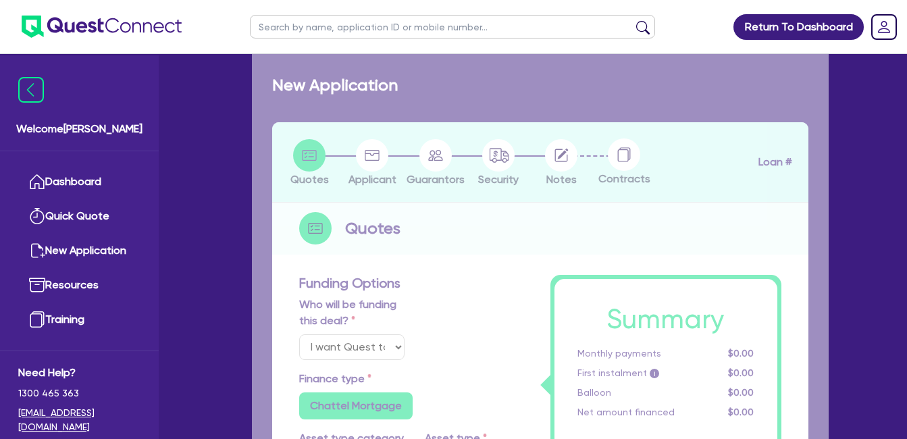
type input "30,000"
type input "30"
type input "9,000"
type input "10"
type input "3,000"
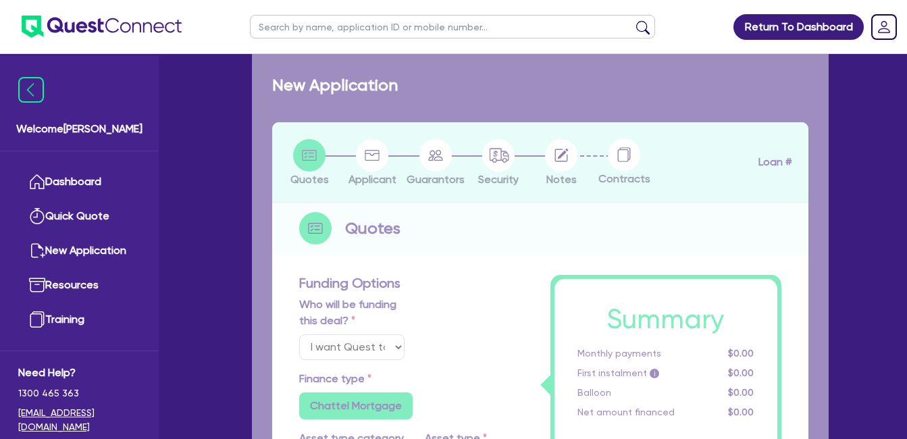
type input "17.95"
select select "VANS_AND_UTES"
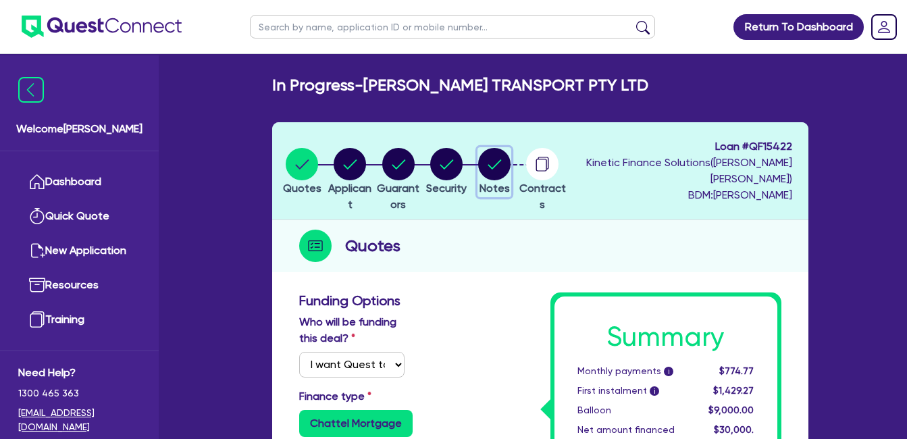
click at [510, 166] on circle "button" at bounding box center [494, 164] width 32 height 32
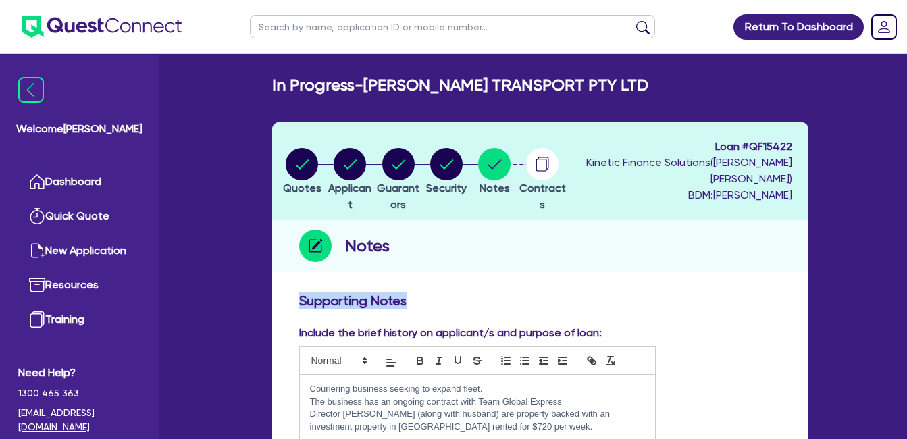
drag, startPoint x: 426, startPoint y: 297, endPoint x: 267, endPoint y: 288, distance: 158.9
drag, startPoint x: 268, startPoint y: 288, endPoint x: 379, endPoint y: 311, distance: 113.1
click at [379, 311] on div "Supporting Notes" at bounding box center [540, 303] width 502 height 22
drag, startPoint x: 415, startPoint y: 298, endPoint x: 279, endPoint y: 300, distance: 135.7
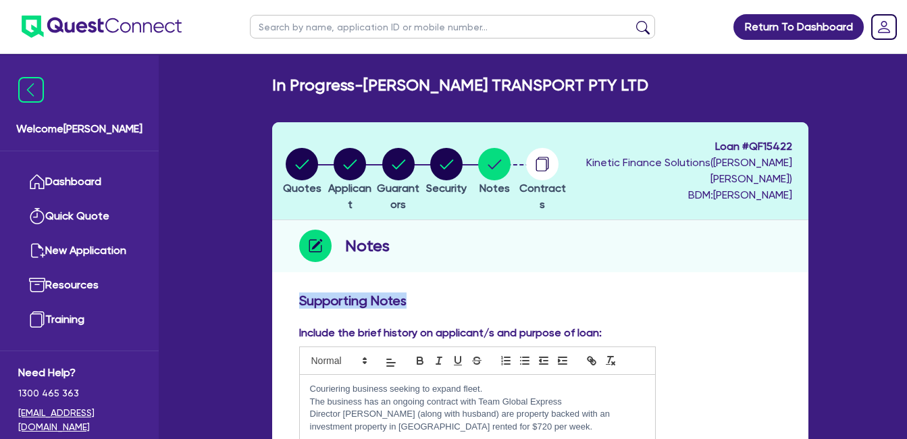
drag, startPoint x: 279, startPoint y: 300, endPoint x: 334, endPoint y: 300, distance: 55.4
click at [334, 300] on h3 "Supporting Notes" at bounding box center [540, 300] width 482 height 16
drag, startPoint x: 367, startPoint y: 300, endPoint x: 279, endPoint y: 297, distance: 87.8
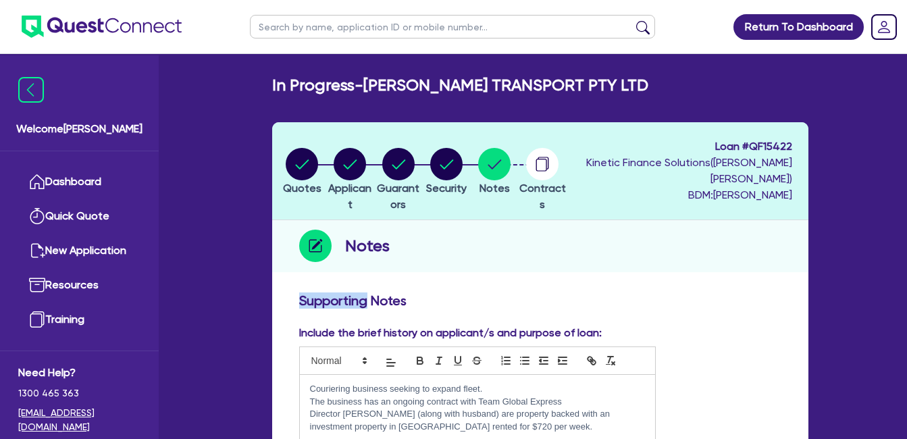
drag, startPoint x: 279, startPoint y: 297, endPoint x: 320, endPoint y: 308, distance: 41.9
click at [320, 309] on div "Supporting Notes" at bounding box center [540, 303] width 502 height 22
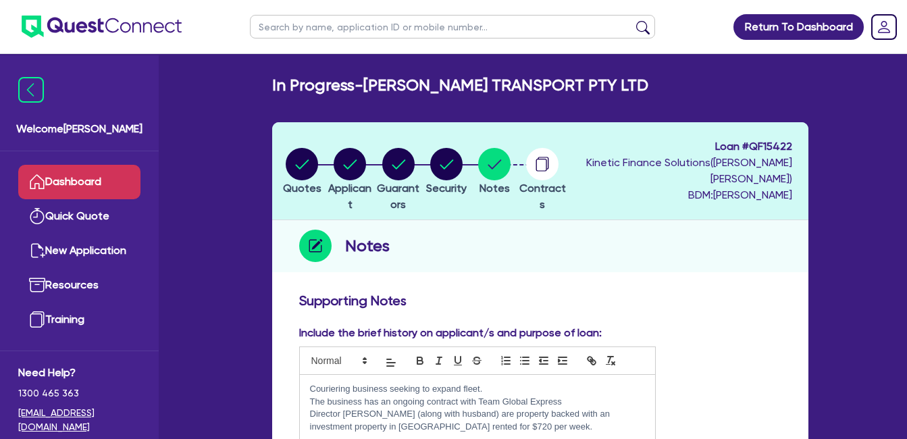
click at [70, 175] on link "Dashboard" at bounding box center [79, 182] width 122 height 34
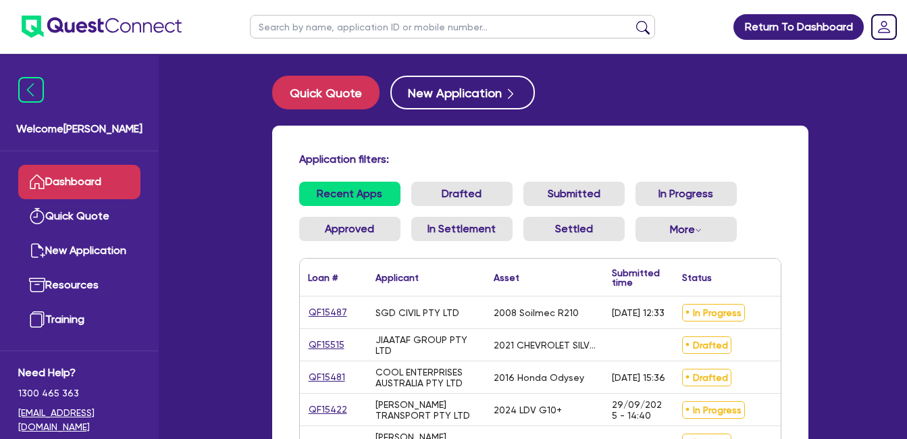
click at [805, 171] on div "Application filters: Recent Apps Drafted Submitted In Progress Approved In Sett…" at bounding box center [540, 325] width 536 height 398
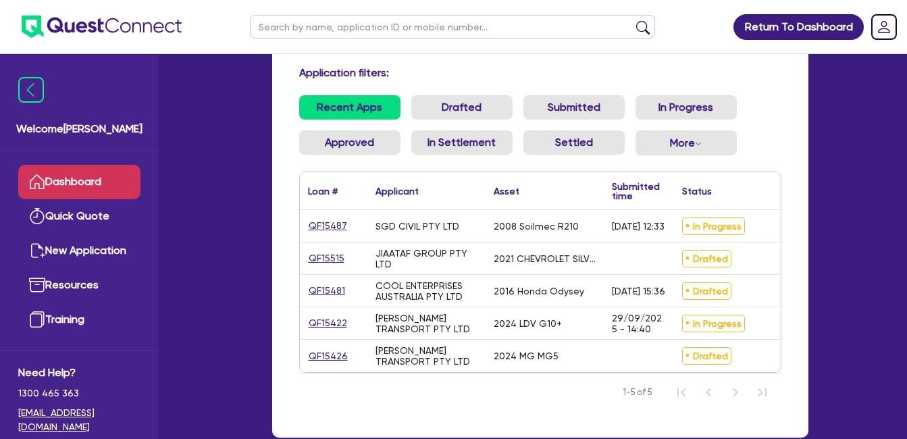
scroll to position [66, 0]
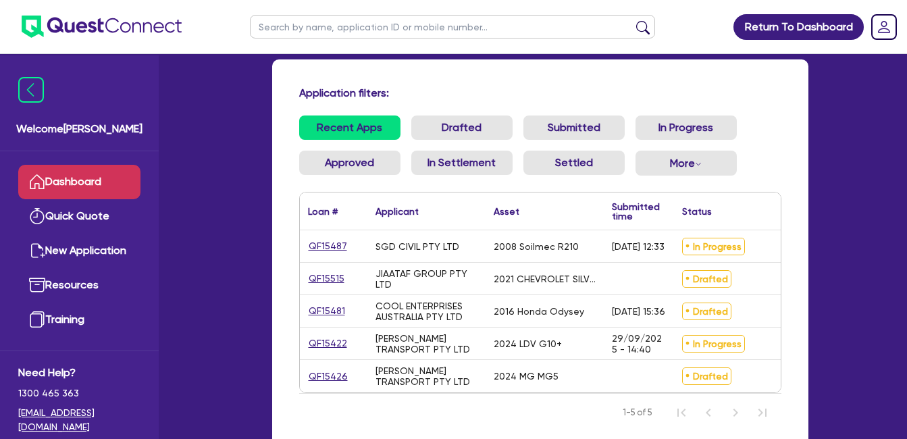
click at [788, 153] on div "Recent Apps Drafted Submitted In Progress Approved In Settlement Settled More W…" at bounding box center [540, 153] width 502 height 76
drag, startPoint x: 300, startPoint y: 91, endPoint x: 768, endPoint y: 94, distance: 467.9
click at [768, 94] on h4 "Application filters:" at bounding box center [540, 92] width 482 height 13
click at [461, 79] on div "Application filters: Recent Apps Drafted Submitted In Progress Approved In Sett…" at bounding box center [540, 258] width 536 height 398
drag, startPoint x: 301, startPoint y: 90, endPoint x: 416, endPoint y: 95, distance: 114.9
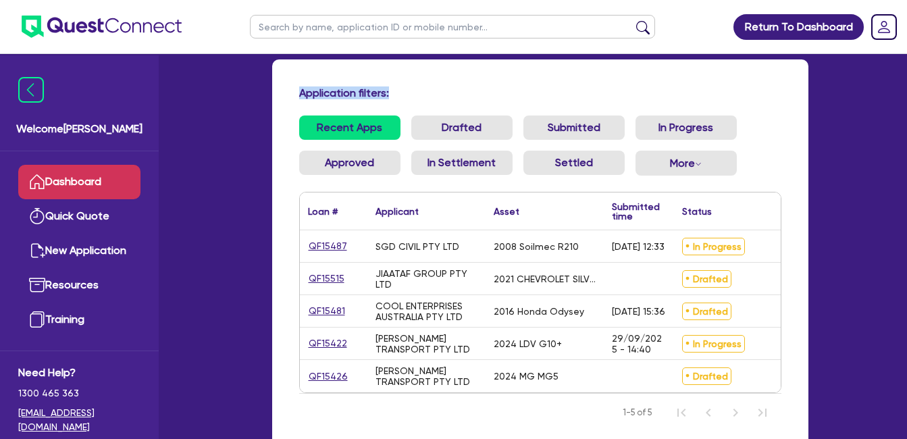
click at [416, 95] on h4 "Application filters:" at bounding box center [540, 92] width 482 height 13
drag, startPoint x: 416, startPoint y: 95, endPoint x: 391, endPoint y: 91, distance: 25.3
click at [391, 91] on h4 "Application filters:" at bounding box center [540, 92] width 482 height 13
drag, startPoint x: 298, startPoint y: 93, endPoint x: 416, endPoint y: 92, distance: 117.5
click at [416, 92] on h4 "Application filters:" at bounding box center [540, 92] width 482 height 13
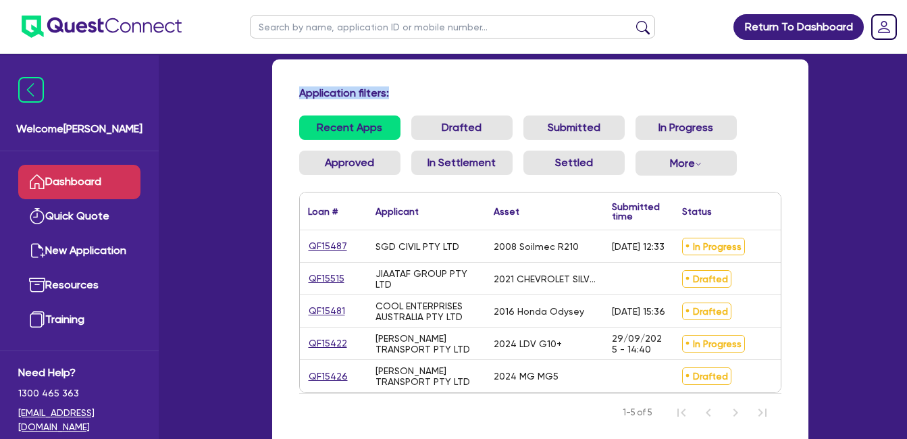
drag, startPoint x: 416, startPoint y: 92, endPoint x: 390, endPoint y: 92, distance: 26.3
click at [390, 92] on h4 "Application filters:" at bounding box center [540, 92] width 482 height 13
drag, startPoint x: 300, startPoint y: 91, endPoint x: 398, endPoint y: 95, distance: 97.9
click at [398, 95] on h4 "Application filters:" at bounding box center [540, 92] width 482 height 13
click at [392, 96] on h4 "Application filters:" at bounding box center [540, 92] width 482 height 13
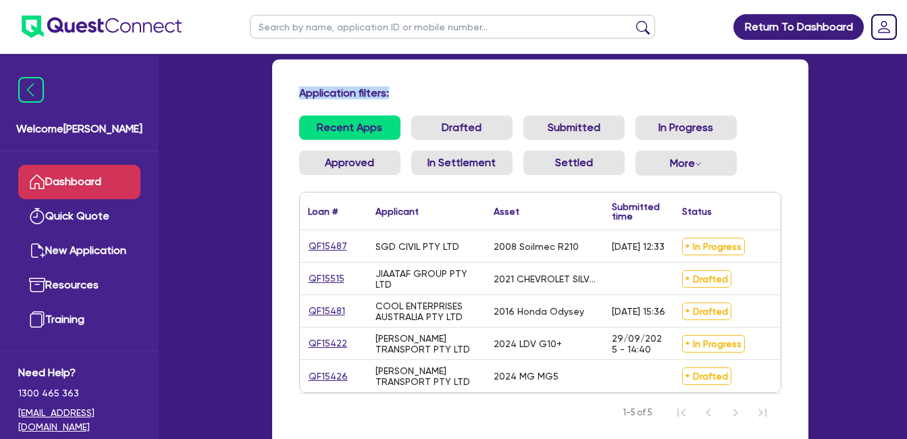
drag, startPoint x: 299, startPoint y: 93, endPoint x: 398, endPoint y: 93, distance: 99.2
click at [398, 93] on h4 "Application filters:" at bounding box center [540, 92] width 482 height 13
drag, startPoint x: 398, startPoint y: 93, endPoint x: 389, endPoint y: 96, distance: 9.8
click at [389, 96] on h4 "Application filters:" at bounding box center [540, 92] width 482 height 13
drag, startPoint x: 296, startPoint y: 91, endPoint x: 406, endPoint y: 88, distance: 110.1
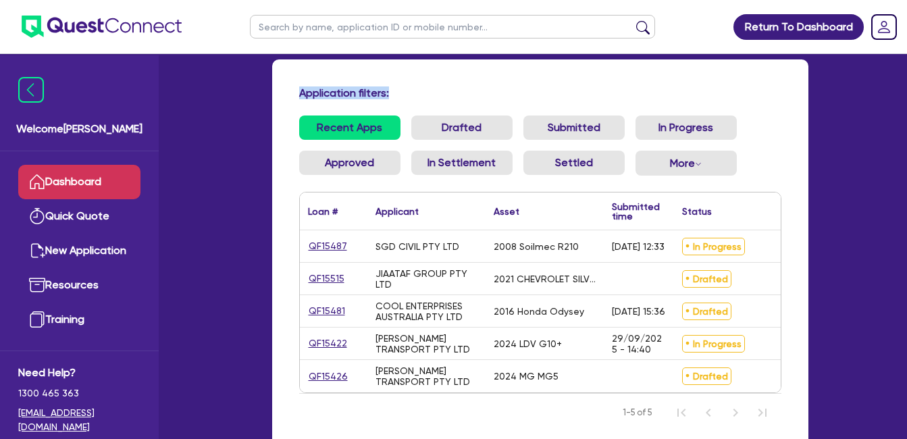
click at [406, 88] on div "Application filters:" at bounding box center [540, 95] width 502 height 18
drag, startPoint x: 406, startPoint y: 88, endPoint x: 390, endPoint y: 95, distance: 17.6
click at [390, 95] on h4 "Application filters:" at bounding box center [540, 92] width 482 height 13
drag, startPoint x: 390, startPoint y: 90, endPoint x: 302, endPoint y: 91, distance: 87.8
click at [302, 91] on h4 "Application filters:" at bounding box center [540, 92] width 482 height 13
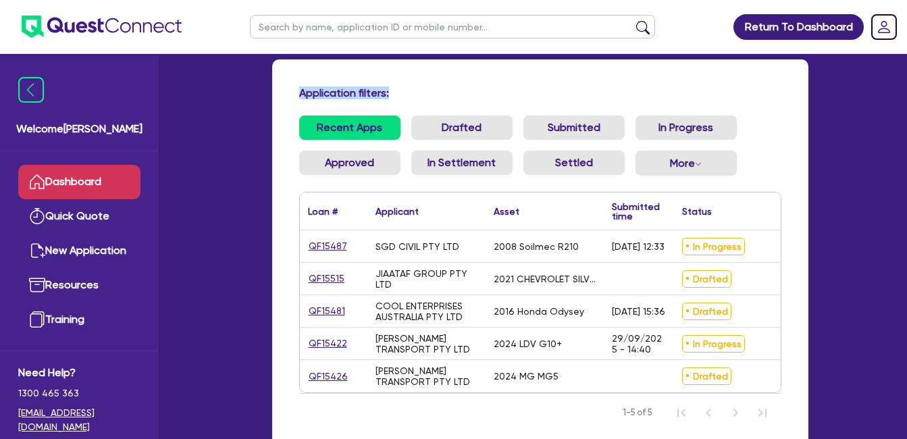
click at [298, 96] on div "Application filters:" at bounding box center [540, 95] width 502 height 18
drag, startPoint x: 301, startPoint y: 92, endPoint x: 481, endPoint y: 97, distance: 179.7
click at [481, 97] on h4 "Application filters:" at bounding box center [540, 92] width 482 height 13
drag, startPoint x: 481, startPoint y: 97, endPoint x: 411, endPoint y: 95, distance: 69.6
click at [411, 95] on h4 "Application filters:" at bounding box center [540, 92] width 482 height 13
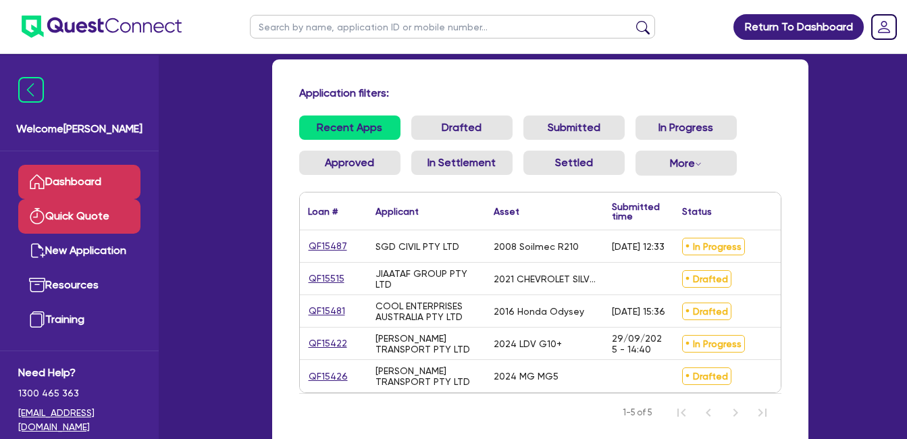
click at [55, 221] on link "Quick Quote" at bounding box center [79, 216] width 122 height 34
select select "Quest Finance - Own Book"
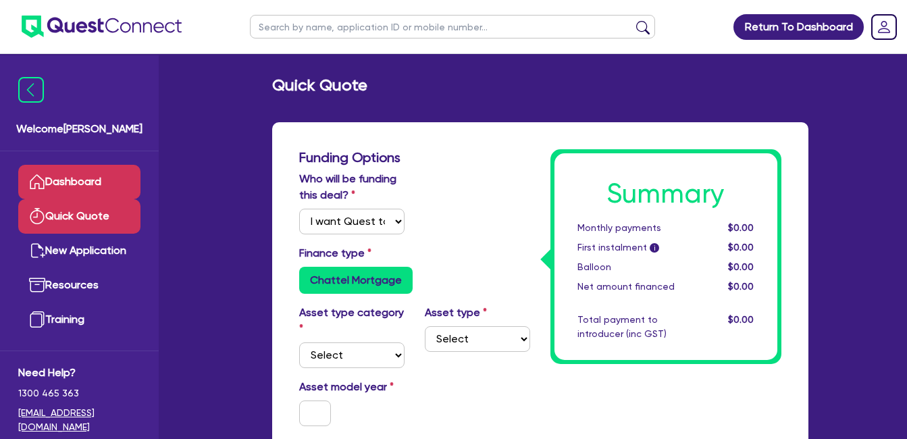
click at [81, 177] on link "Dashboard" at bounding box center [79, 182] width 122 height 34
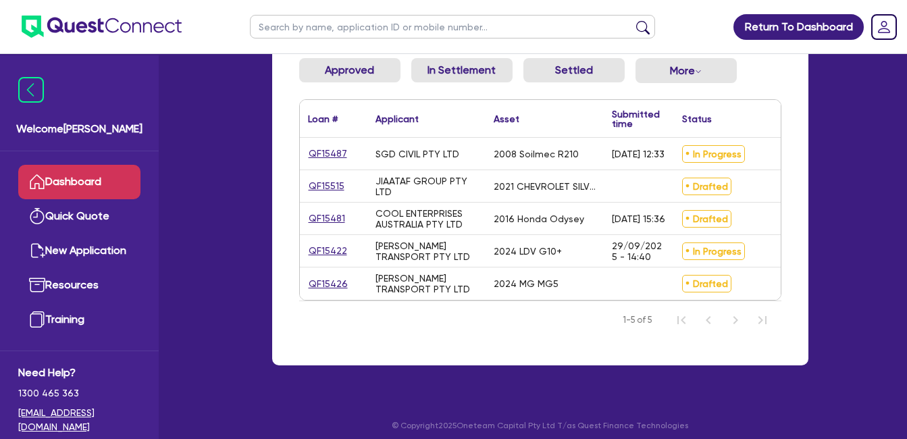
scroll to position [178, 0]
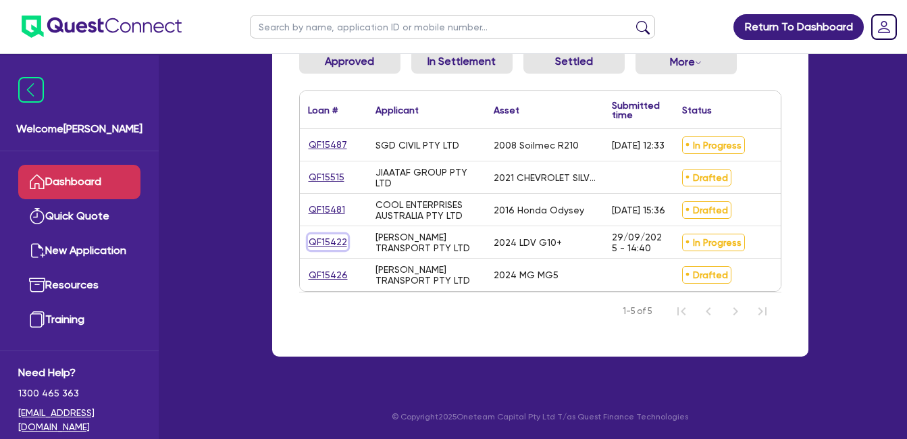
click at [323, 234] on link "QF15422" at bounding box center [328, 242] width 40 height 16
select select "Quest Finance - Own Book"
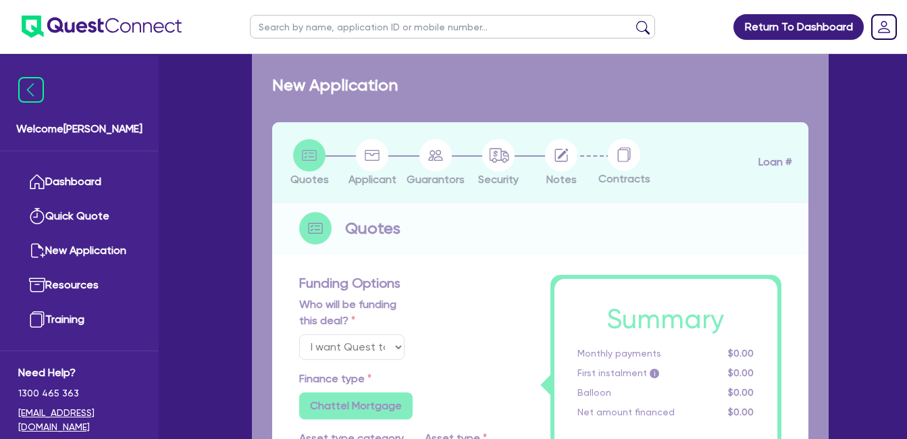
select select "CARS_AND_LIGHT_TRUCKS"
type input "2024"
radio input "false"
radio input "true"
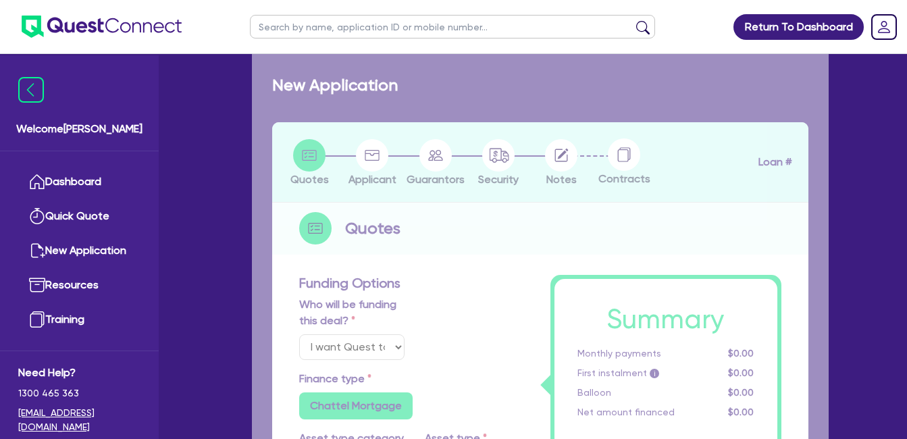
type input "30,000"
type input "30"
type input "9,000"
type input "10"
type input "3,000"
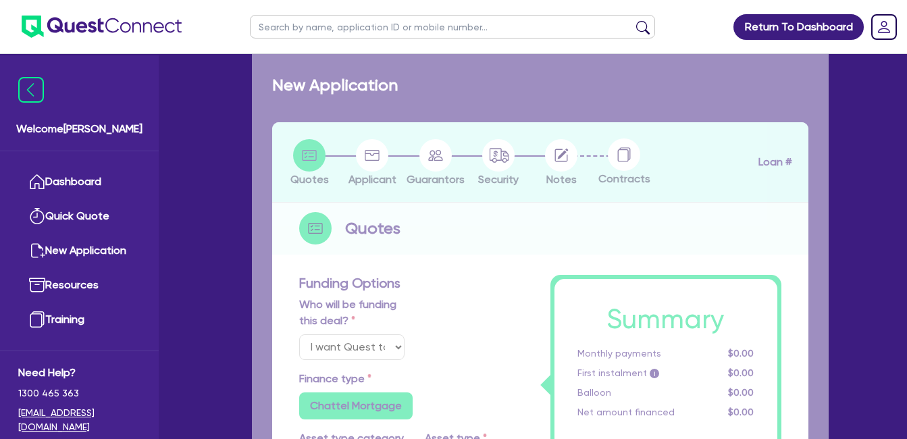
type input "17.95"
select select "VANS_AND_UTES"
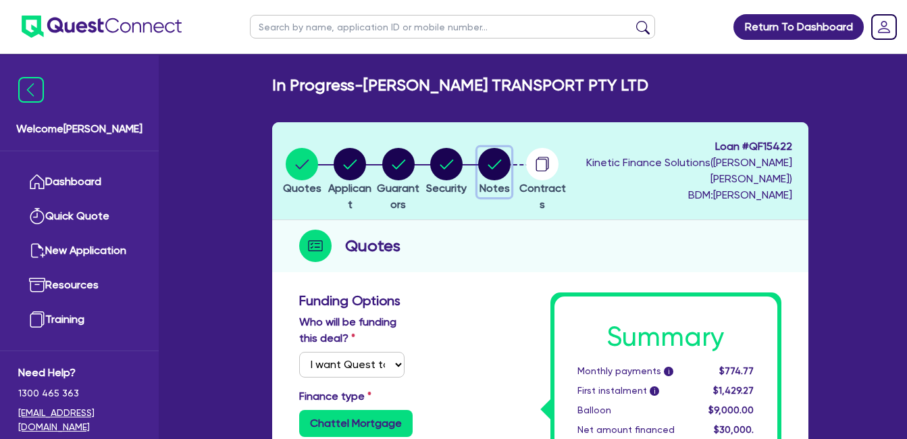
click at [510, 174] on circle "button" at bounding box center [494, 164] width 32 height 32
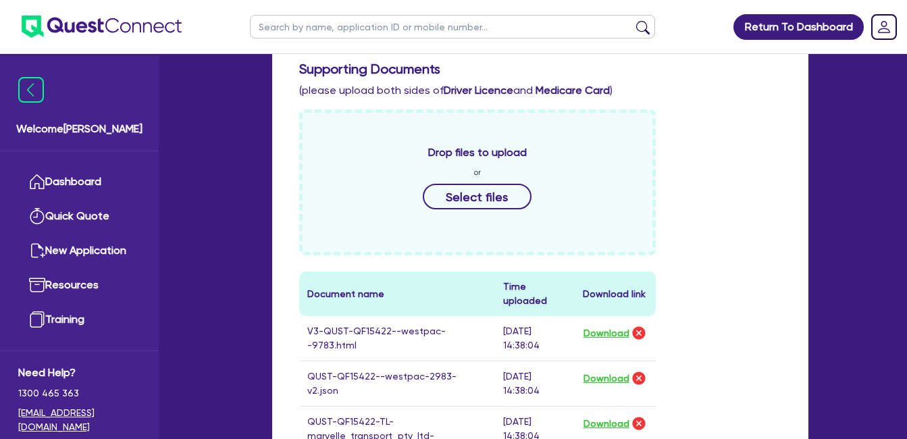
scroll to position [450, 0]
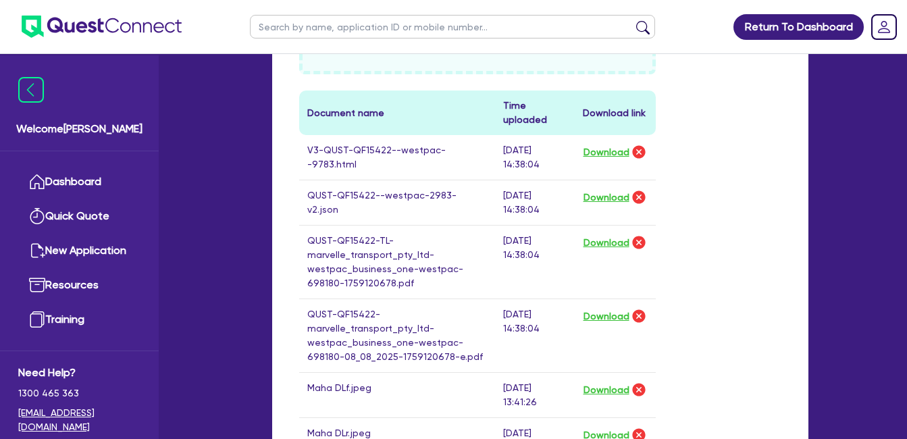
click at [762, 181] on div "Drop files to upload or Select files Document name Time uploaded Download link …" at bounding box center [540, 251] width 502 height 647
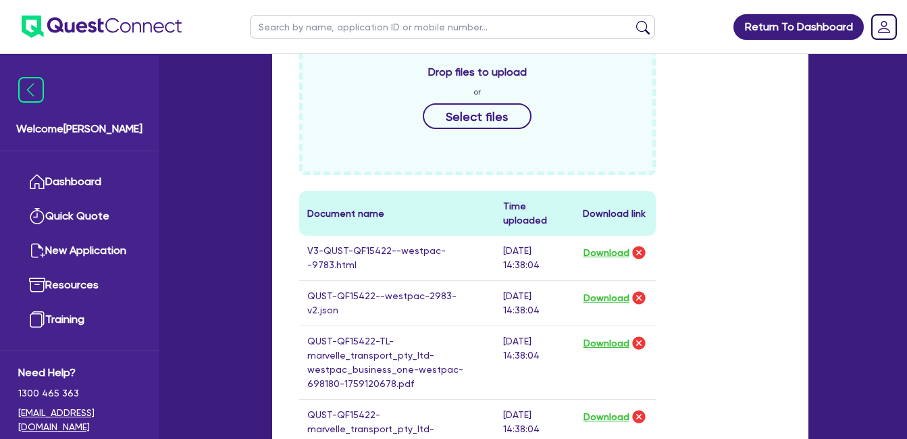
scroll to position [602, 0]
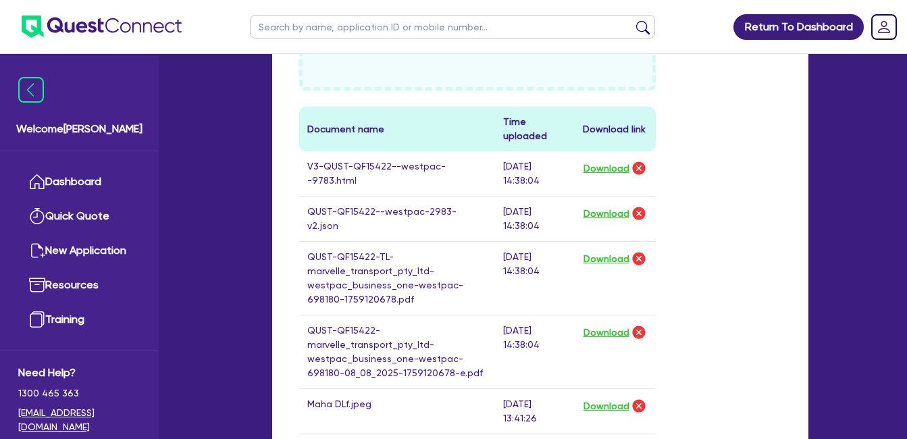
click at [791, 203] on div "Supporting Notes Include the brief history on applicant/s and purpose of loan: …" at bounding box center [540, 321] width 536 height 1277
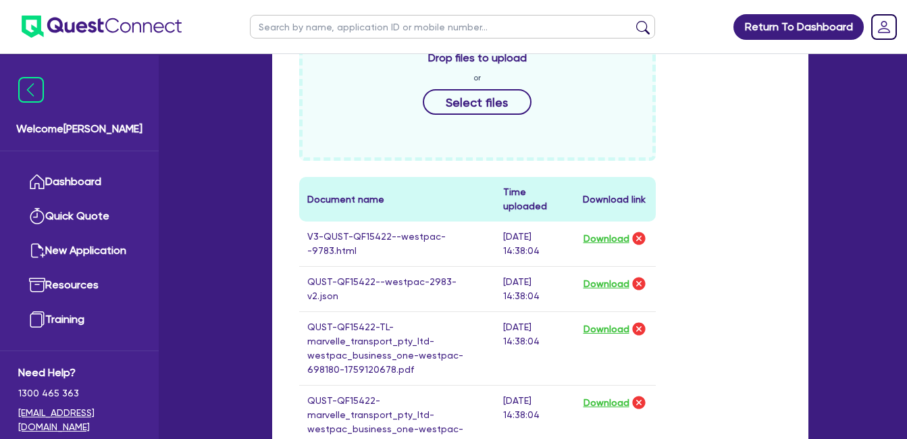
click at [693, 205] on div "Drop files to upload or Select files Document name Time uploaded Download link …" at bounding box center [540, 338] width 502 height 647
drag, startPoint x: 305, startPoint y: 196, endPoint x: 690, endPoint y: 204, distance: 384.9
click at [690, 204] on div "Drop files to upload or Select files Document name Time uploaded Download link …" at bounding box center [540, 338] width 502 height 647
drag, startPoint x: 689, startPoint y: 204, endPoint x: 786, endPoint y: 244, distance: 105.9
click at [681, 279] on div "Drop files to upload or Select files Document name Time uploaded Download link …" at bounding box center [540, 338] width 502 height 647
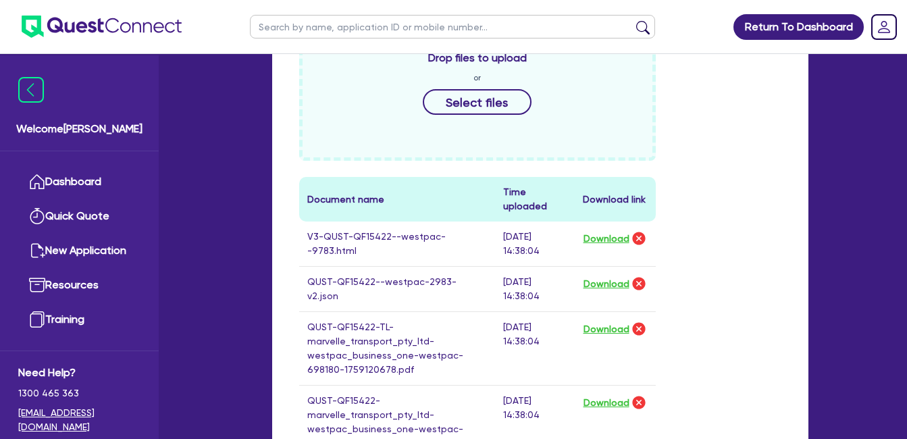
scroll to position [502, 0]
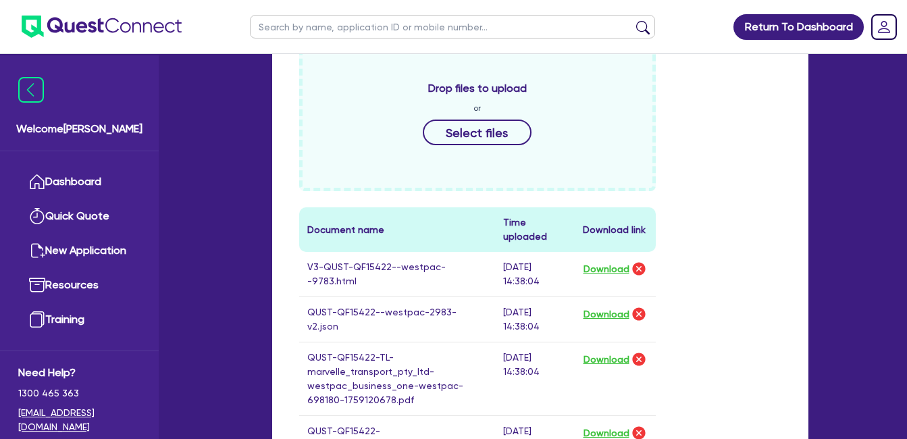
click at [763, 217] on div "Drop files to upload or Select files Document name Time uploaded Download link …" at bounding box center [540, 368] width 502 height 647
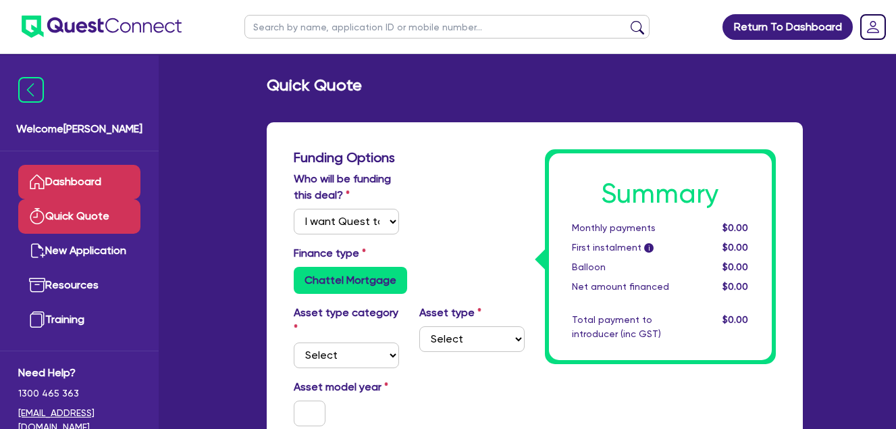
click at [65, 183] on link "Dashboard" at bounding box center [79, 182] width 122 height 34
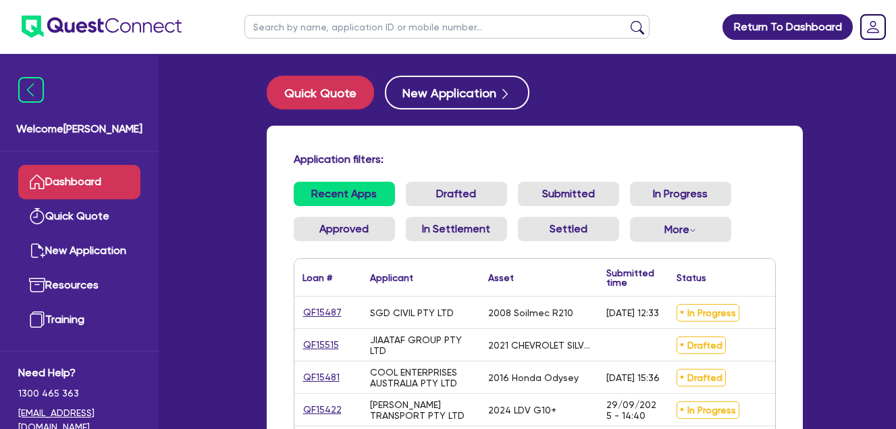
click at [784, 184] on div "Recent Apps Drafted Submitted In Progress Approved In Settlement Settled More W…" at bounding box center [535, 220] width 502 height 76
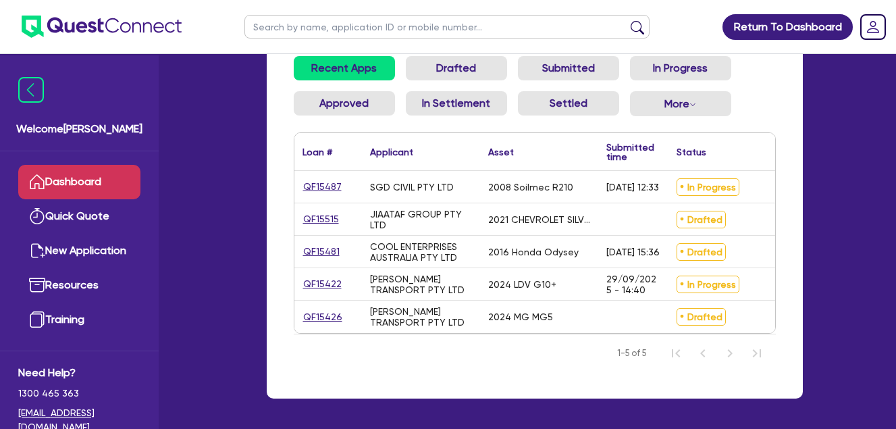
scroll to position [113, 0]
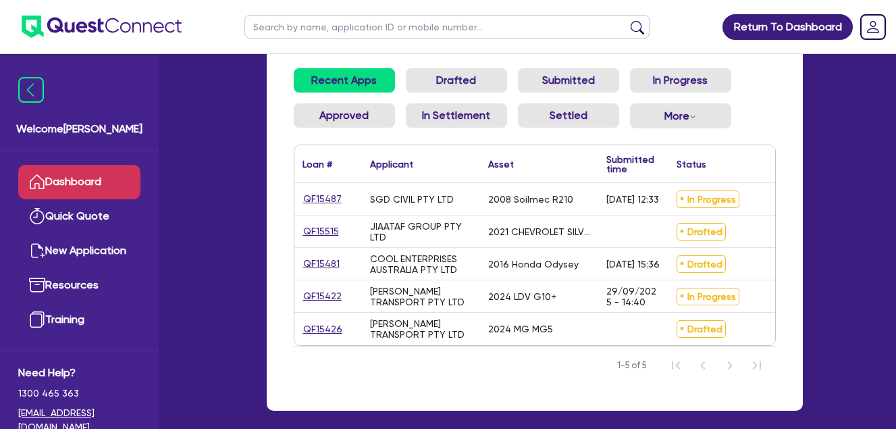
click at [782, 111] on div "Recent Apps Drafted Submitted In Progress Approved In Settlement Settled More W…" at bounding box center [535, 106] width 502 height 76
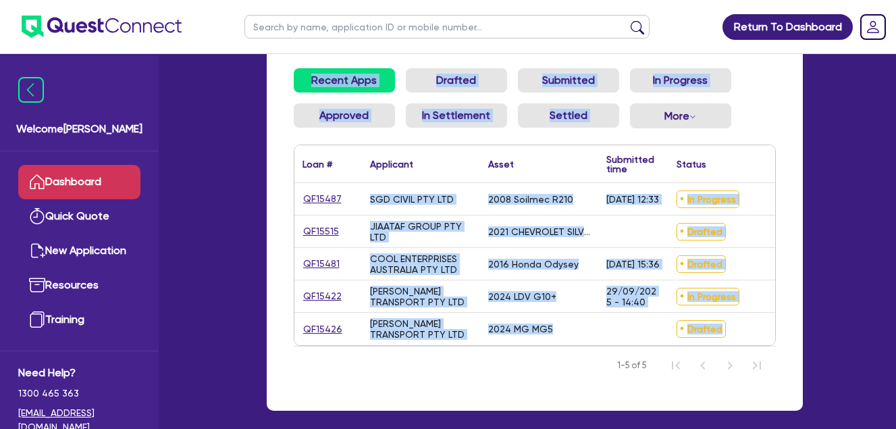
drag, startPoint x: 282, startPoint y: 70, endPoint x: 792, endPoint y: 333, distance: 574.6
click at [792, 333] on div "Application filters: Recent Apps Drafted Submitted In Progress Approved In Sett…" at bounding box center [535, 211] width 536 height 398
drag, startPoint x: 792, startPoint y: 333, endPoint x: 786, endPoint y: 146, distance: 187.8
click at [786, 146] on div "Application filters: Recent Apps Drafted Submitted In Progress Approved In Sett…" at bounding box center [535, 211] width 536 height 398
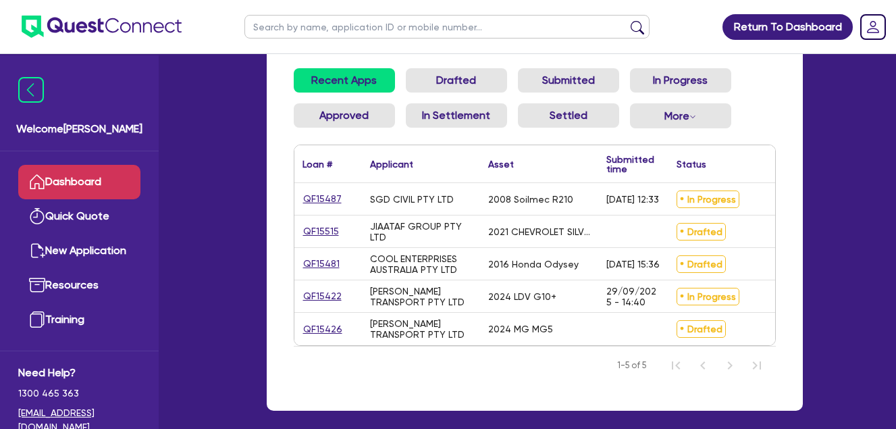
click at [770, 117] on ul "Recent Apps Drafted Submitted In Progress Approved In Settlement Settled More W…" at bounding box center [535, 103] width 482 height 71
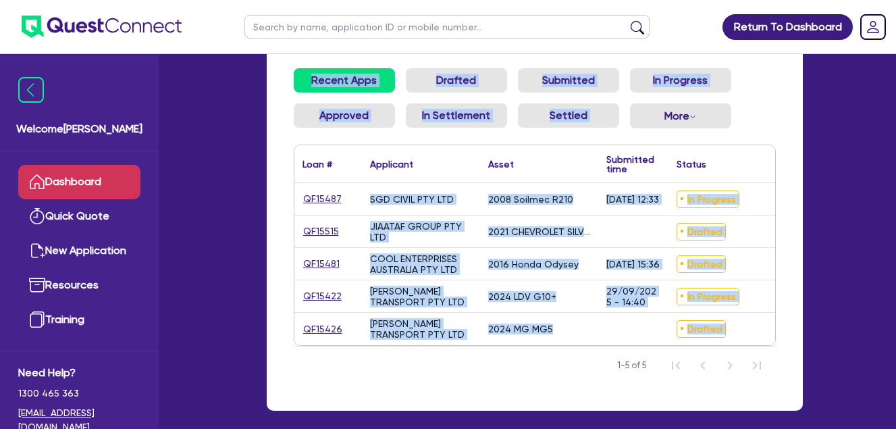
drag, startPoint x: 284, startPoint y: 73, endPoint x: 795, endPoint y: 351, distance: 581.8
click at [795, 351] on div "Application filters: Recent Apps Drafted Submitted In Progress Approved In Sett…" at bounding box center [535, 211] width 536 height 398
drag, startPoint x: 795, startPoint y: 351, endPoint x: 770, endPoint y: 95, distance: 257.1
click at [770, 95] on ul "Recent Apps Drafted Submitted In Progress Approved In Settlement Settled More W…" at bounding box center [535, 103] width 482 height 71
drag, startPoint x: 281, startPoint y: 70, endPoint x: 790, endPoint y: 348, distance: 580.1
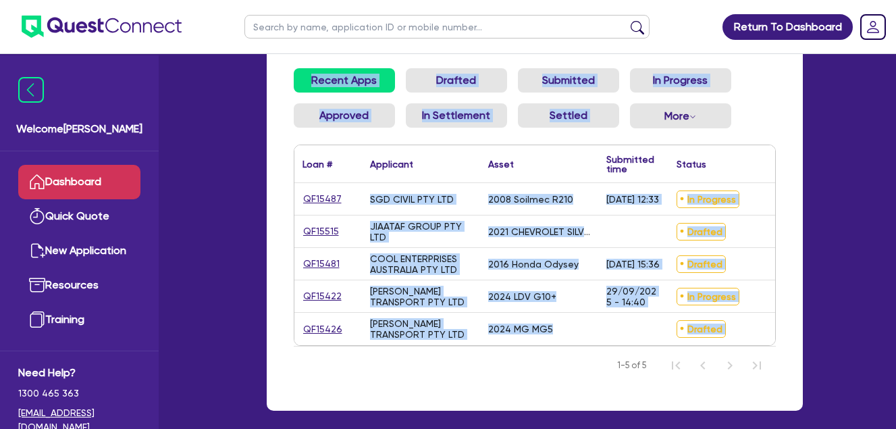
click at [790, 348] on div "Application filters: Recent Apps Drafted Submitted In Progress Approved In Sett…" at bounding box center [535, 211] width 536 height 398
click at [771, 84] on ul "Recent Apps Drafted Submitted In Progress Approved In Settlement Settled More W…" at bounding box center [535, 103] width 482 height 71
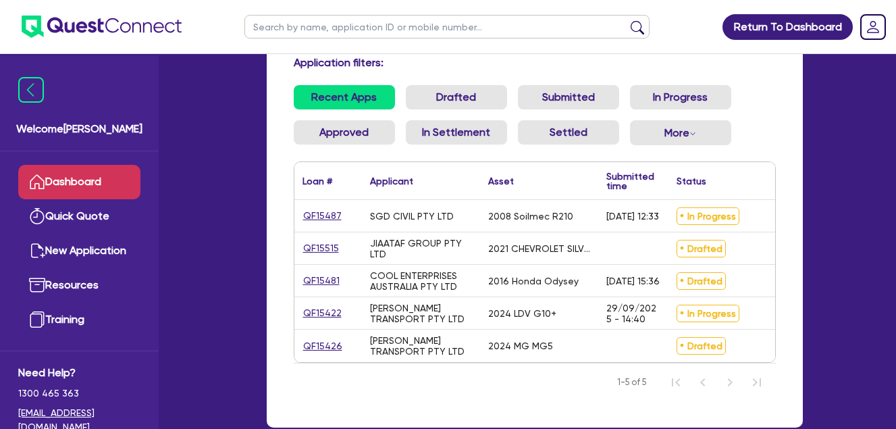
scroll to position [89, 0]
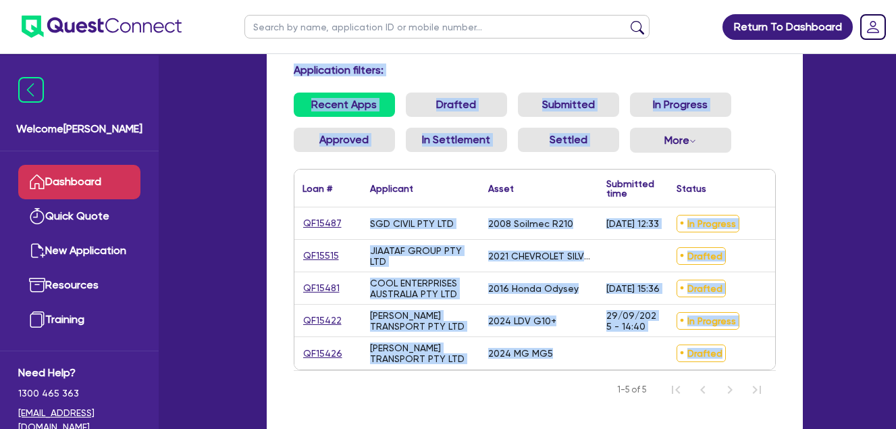
drag, startPoint x: 289, startPoint y: 66, endPoint x: 787, endPoint y: 368, distance: 582.5
click at [787, 368] on div "Application filters: Recent Apps Drafted Submitted In Progress Approved In Sett…" at bounding box center [535, 235] width 536 height 398
click at [287, 65] on div "Application filters:" at bounding box center [535, 72] width 502 height 18
drag, startPoint x: 295, startPoint y: 65, endPoint x: 780, endPoint y: 352, distance: 563.9
click at [780, 353] on div "Application filters: Recent Apps Drafted Submitted In Progress Approved In Sett…" at bounding box center [535, 235] width 536 height 398
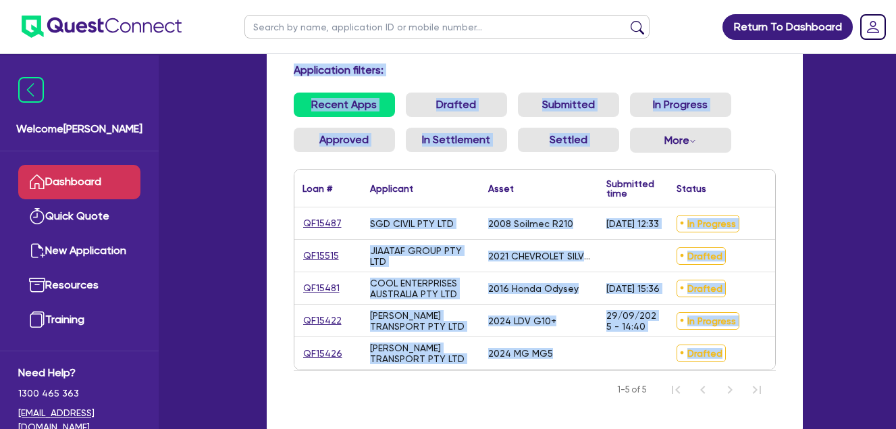
drag, startPoint x: 780, startPoint y: 352, endPoint x: 777, endPoint y: 163, distance: 189.1
click at [777, 163] on div "Recent Apps Drafted Submitted In Progress Approved In Settlement Settled More W…" at bounding box center [535, 130] width 502 height 76
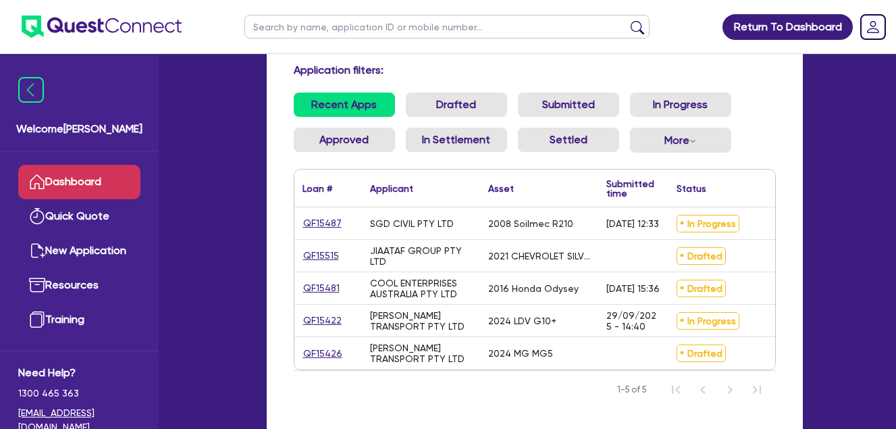
click at [774, 139] on ul "Recent Apps Drafted Submitted In Progress Approved In Settlement Settled More W…" at bounding box center [535, 127] width 482 height 71
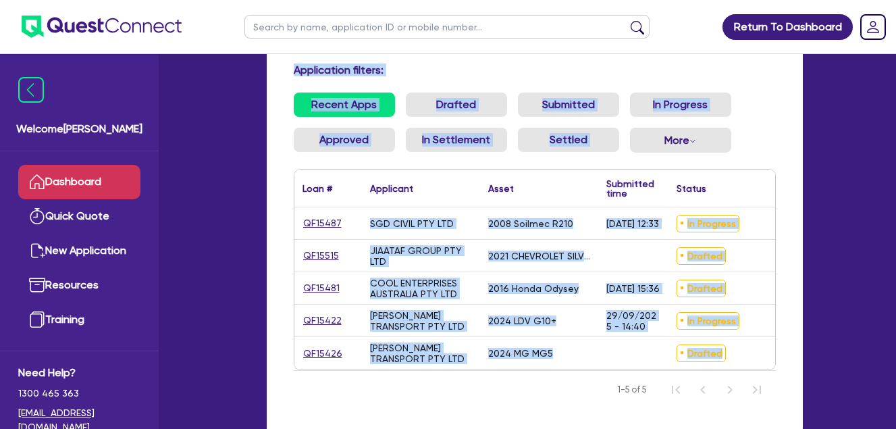
drag, startPoint x: 293, startPoint y: 67, endPoint x: 791, endPoint y: 367, distance: 581.8
click at [791, 367] on div "Application filters: Recent Apps Drafted Submitted In Progress Approved In Sett…" at bounding box center [535, 235] width 536 height 398
drag, startPoint x: 791, startPoint y: 367, endPoint x: 763, endPoint y: 119, distance: 250.0
click at [763, 119] on ul "Recent Apps Drafted Submitted In Progress Approved In Settlement Settled More W…" at bounding box center [535, 127] width 482 height 71
drag, startPoint x: 293, startPoint y: 70, endPoint x: 794, endPoint y: 367, distance: 582.0
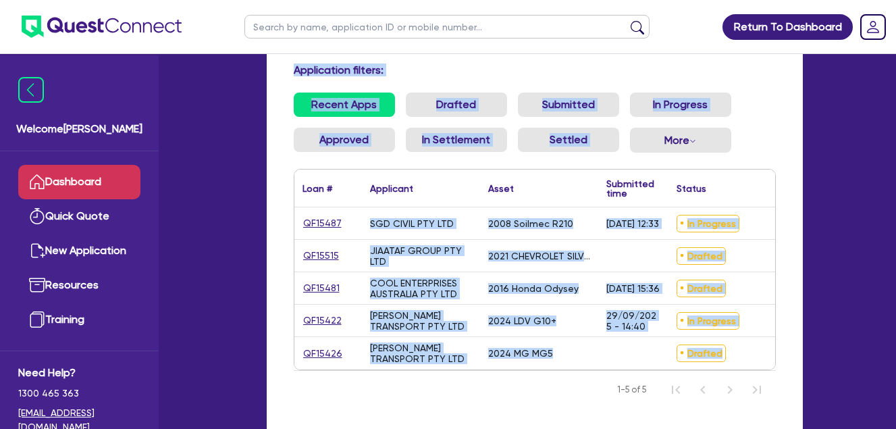
click at [794, 367] on div "Application filters: Recent Apps Drafted Submitted In Progress Approved In Sett…" at bounding box center [535, 235] width 536 height 398
drag, startPoint x: 794, startPoint y: 367, endPoint x: 752, endPoint y: 111, distance: 259.3
click at [759, 115] on ul "Recent Apps Drafted Submitted In Progress Approved In Settlement Settled More W…" at bounding box center [535, 127] width 482 height 71
drag, startPoint x: 295, startPoint y: 72, endPoint x: 785, endPoint y: 350, distance: 563.2
click at [788, 351] on div "Application filters: Recent Apps Drafted Submitted In Progress Approved In Sett…" at bounding box center [535, 235] width 536 height 398
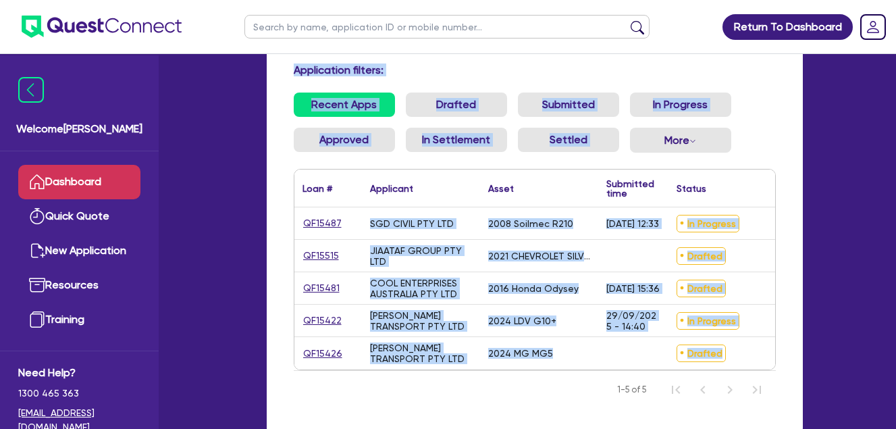
drag, startPoint x: 785, startPoint y: 350, endPoint x: 772, endPoint y: 129, distance: 221.2
click at [772, 129] on ul "Recent Apps Drafted Submitted In Progress Approved In Settlement Settled More W…" at bounding box center [535, 127] width 482 height 71
drag, startPoint x: 293, startPoint y: 65, endPoint x: 793, endPoint y: 351, distance: 576.4
click at [793, 351] on div "Application filters: Recent Apps Drafted Submitted In Progress Approved In Sett…" at bounding box center [535, 235] width 536 height 398
drag, startPoint x: 793, startPoint y: 351, endPoint x: 771, endPoint y: 95, distance: 256.8
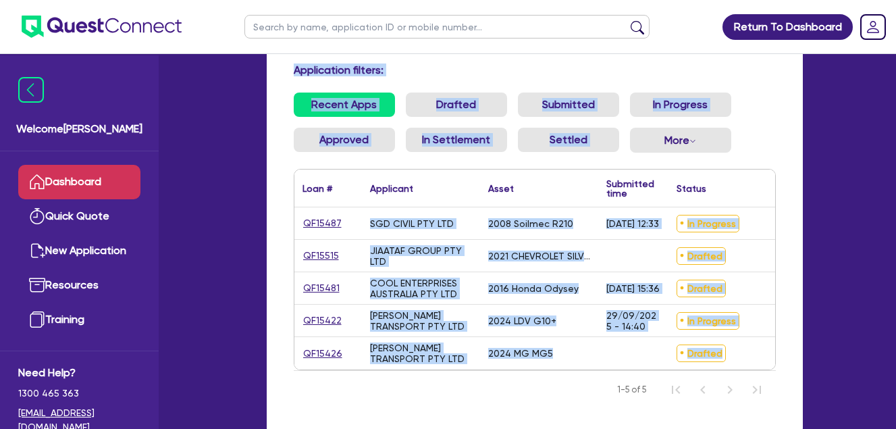
click at [771, 95] on ul "Recent Apps Drafted Submitted In Progress Approved In Settlement Settled More W…" at bounding box center [535, 127] width 482 height 71
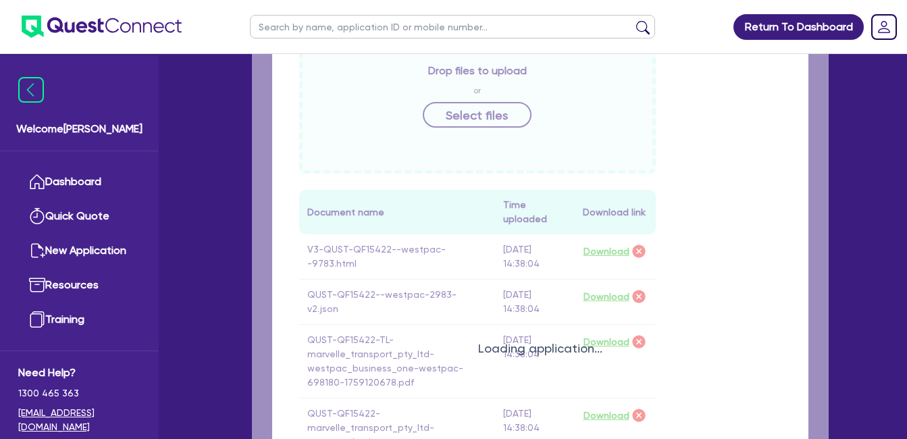
checkbox input "true"
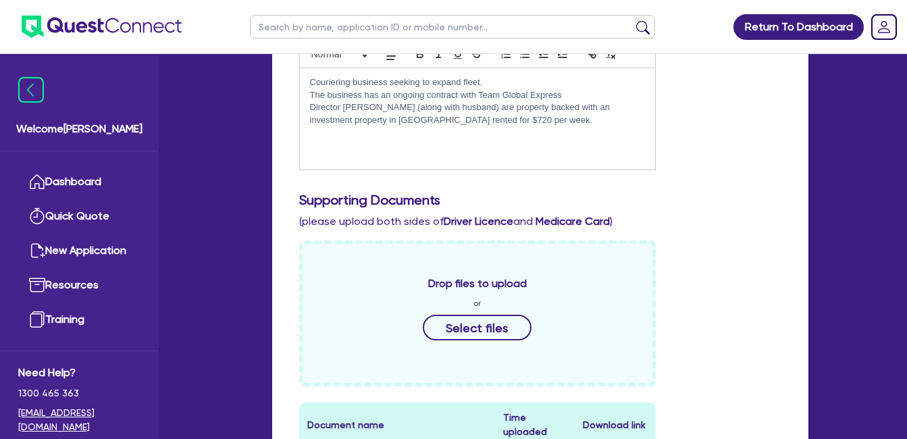
scroll to position [294, 0]
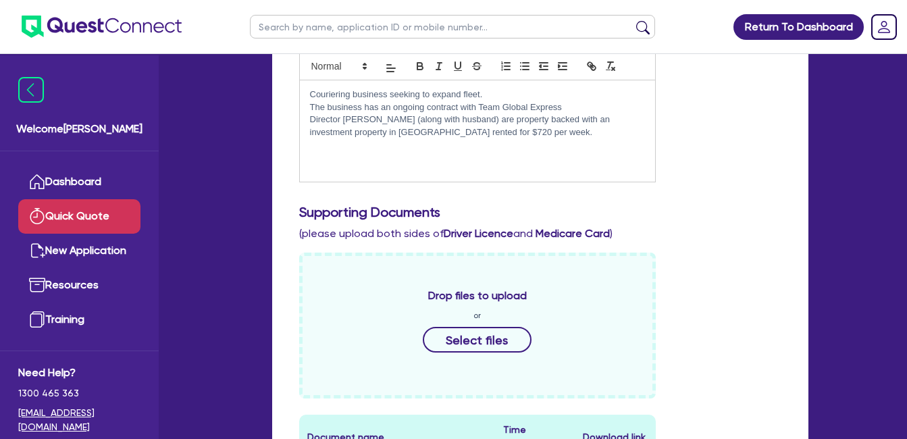
click at [109, 217] on link "Quick Quote" at bounding box center [79, 216] width 122 height 34
select select "Quest Finance - Own Book"
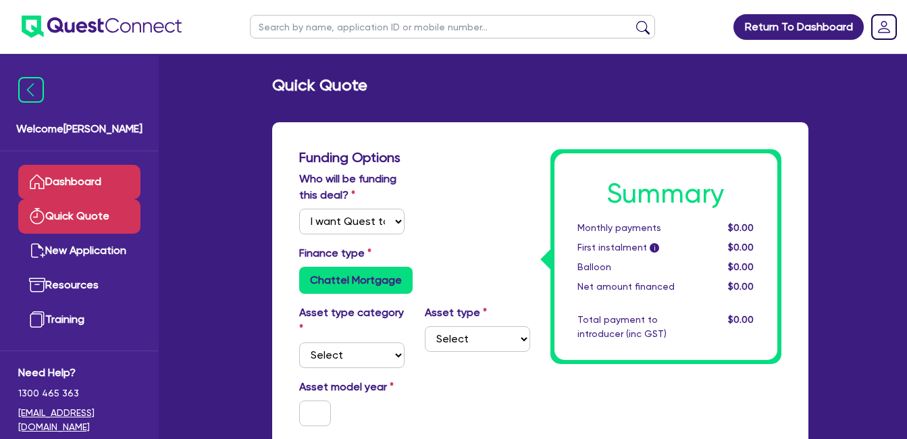
click at [68, 180] on link "Dashboard" at bounding box center [79, 182] width 122 height 34
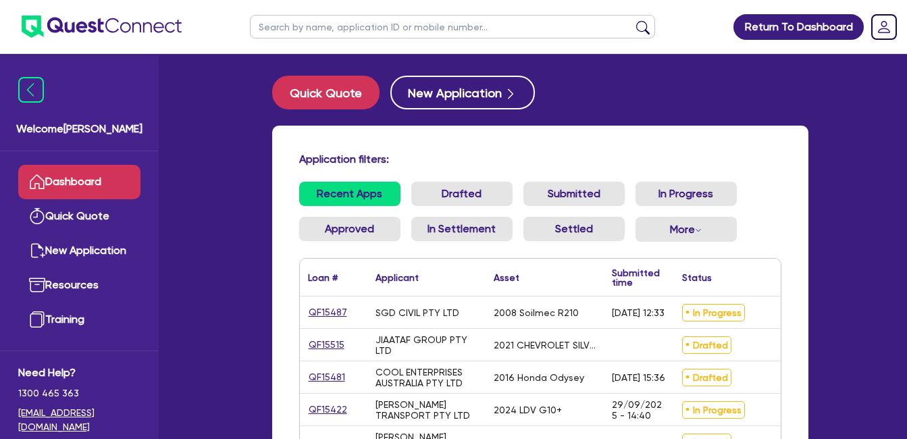
scroll to position [178, 0]
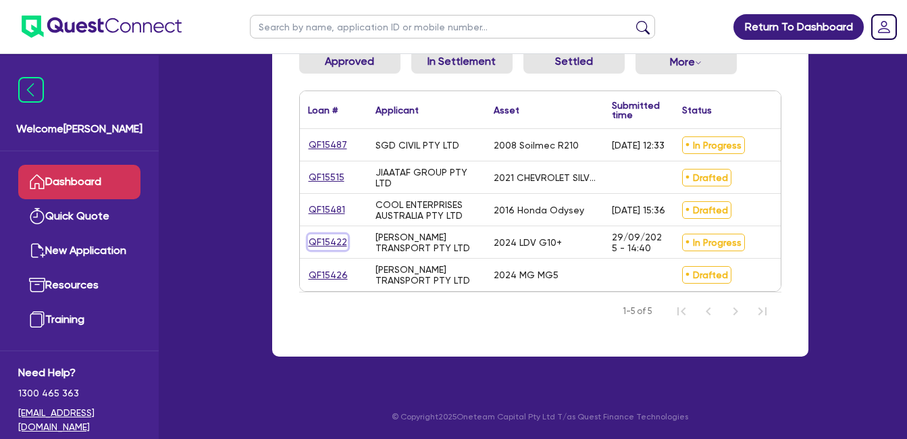
click at [333, 234] on link "QF15422" at bounding box center [328, 242] width 40 height 16
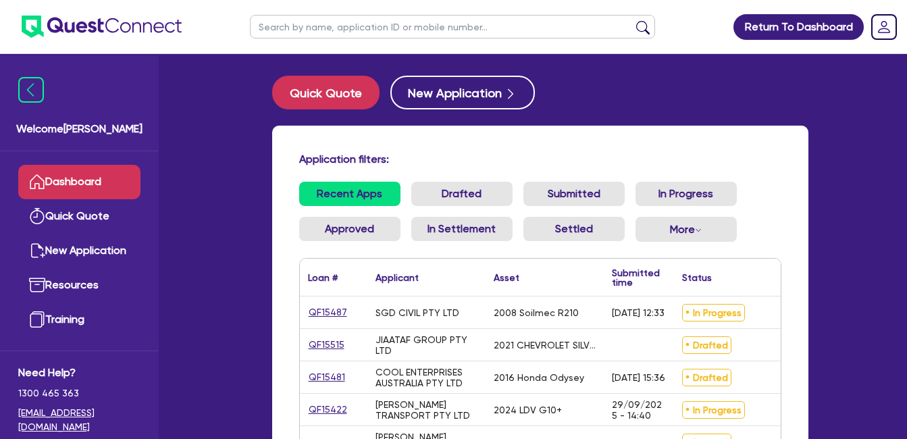
select select "Quest Finance - Own Book"
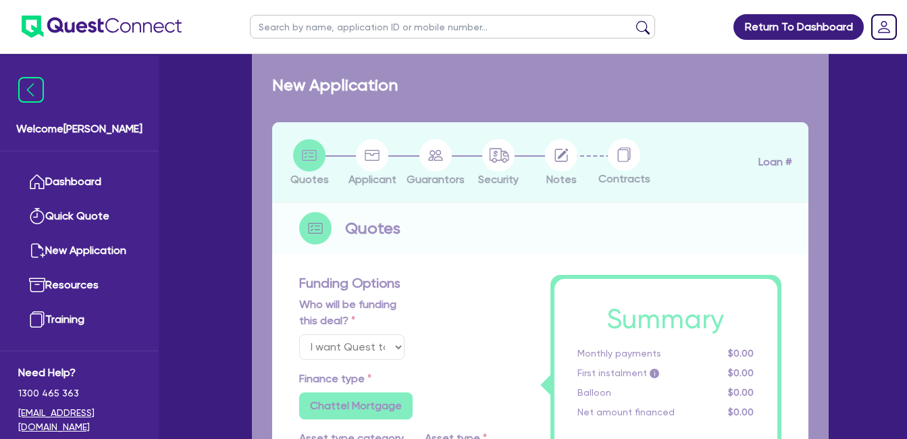
select select "CARS_AND_LIGHT_TRUCKS"
type input "2024"
radio input "false"
radio input "true"
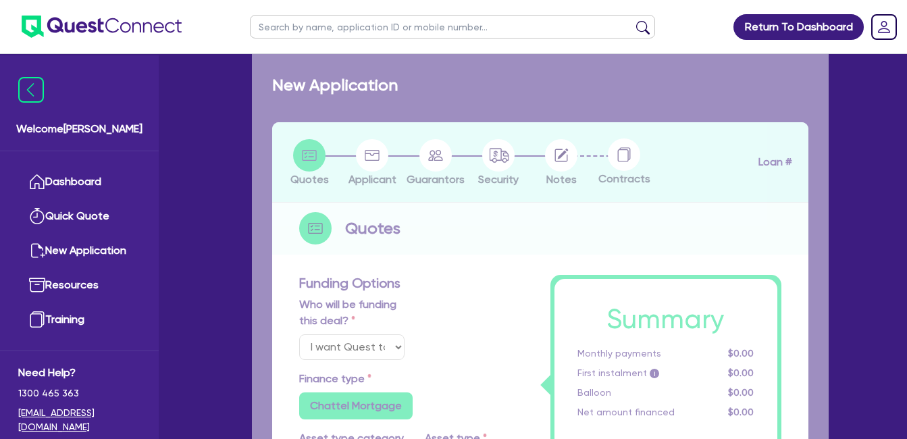
type input "30,000"
type input "30"
type input "9,000"
type input "10"
type input "3,000"
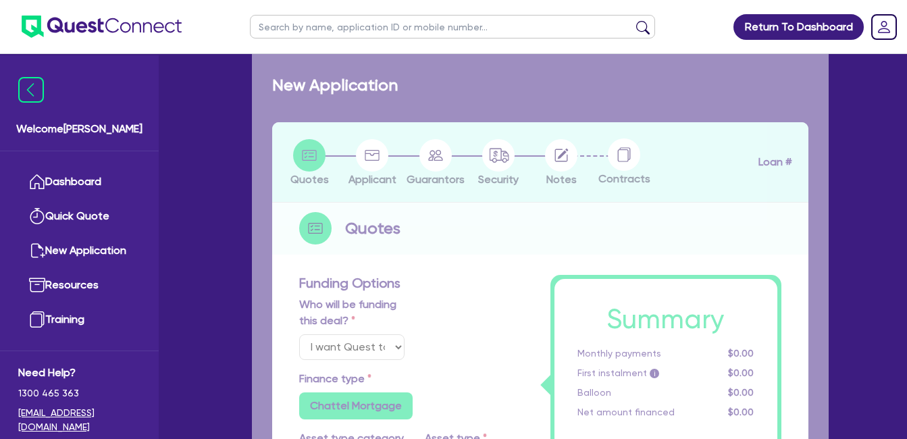
type input "17.95"
select select "VANS_AND_UTES"
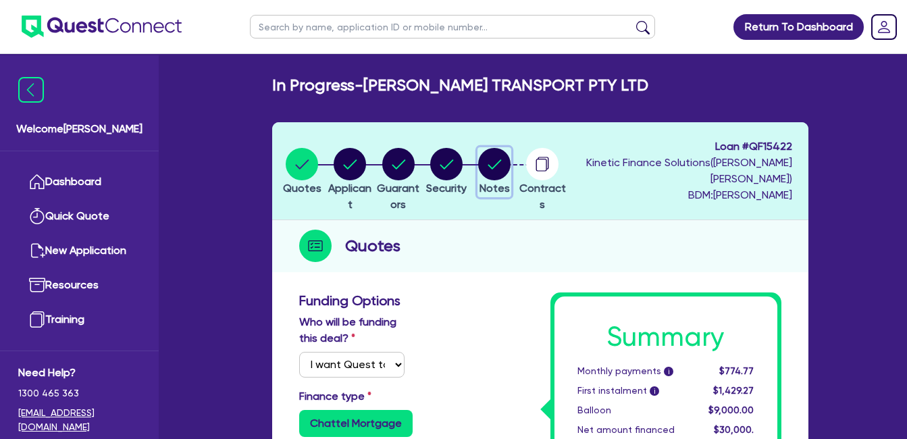
click at [510, 161] on circle "button" at bounding box center [494, 164] width 32 height 32
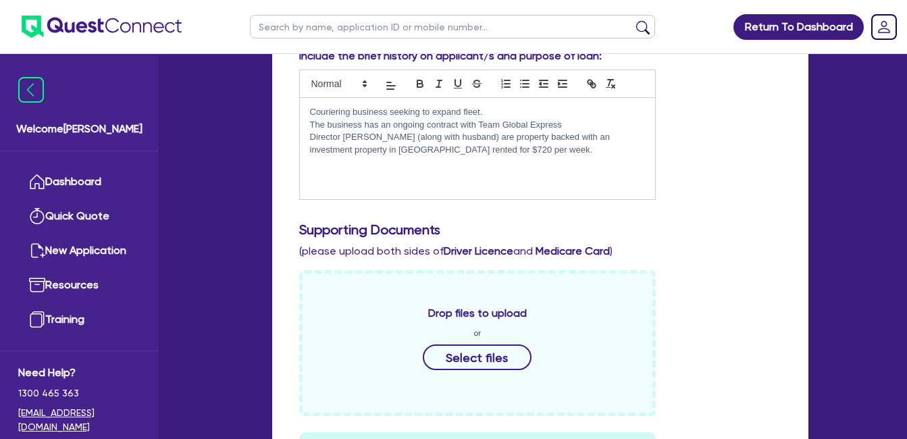
scroll to position [80, 0]
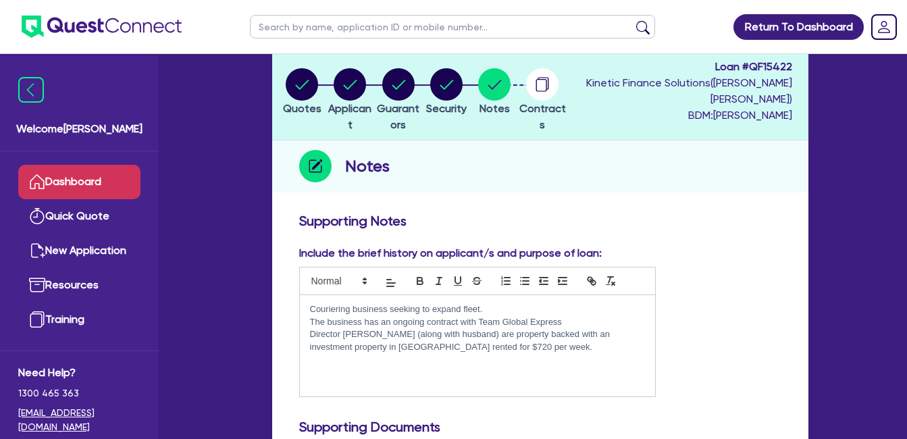
click at [98, 182] on link "Dashboard" at bounding box center [79, 182] width 122 height 34
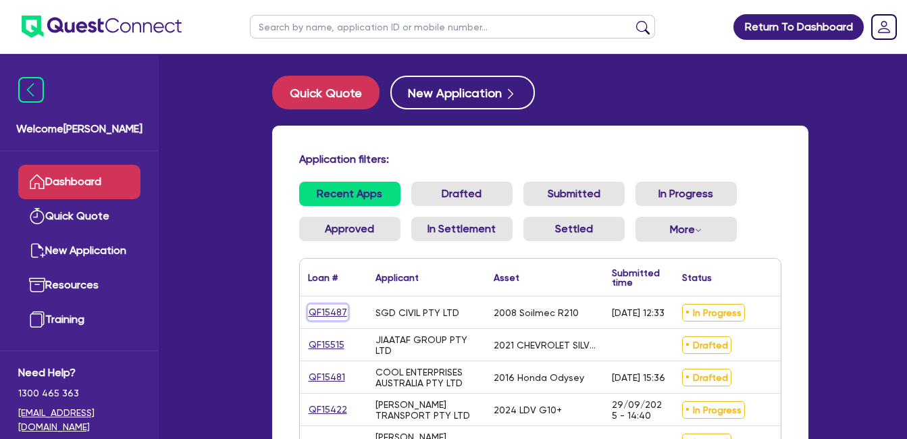
click at [321, 316] on link "QF15487" at bounding box center [328, 312] width 40 height 16
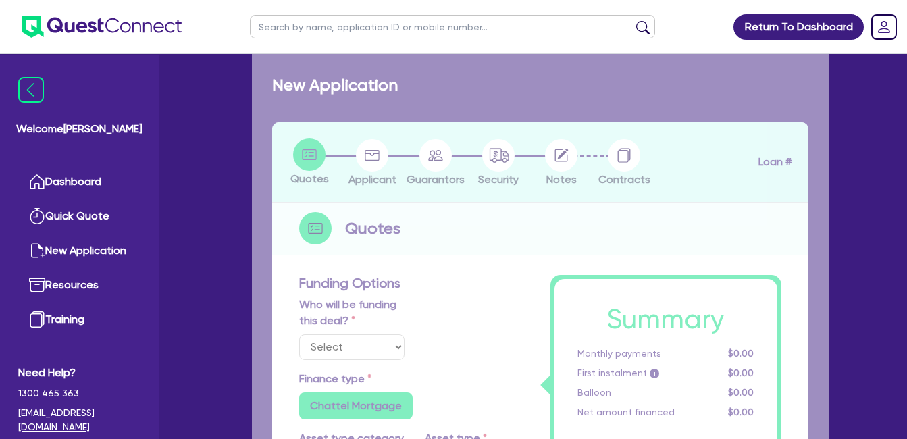
select select "Quest Finance - Own Book"
select select "PRIMARY_ASSETS"
type input "2008"
radio input "false"
radio input "true"
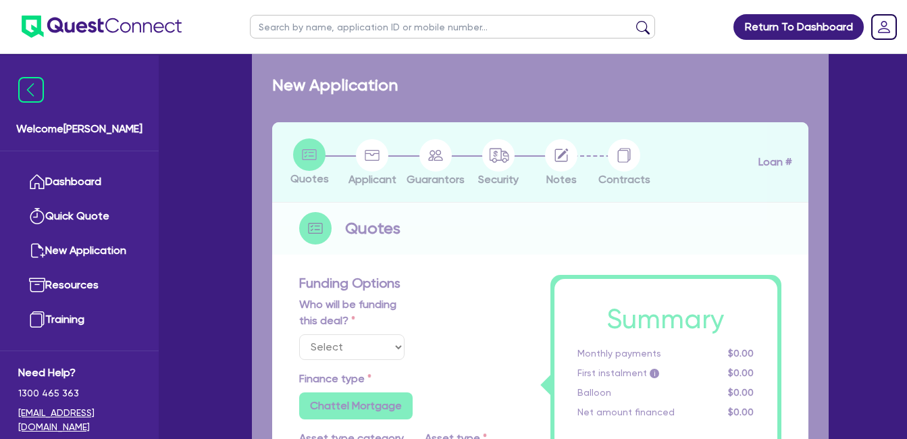
radio input "true"
type input "125,000"
type input "10"
type input "12,500"
type input "17.95"
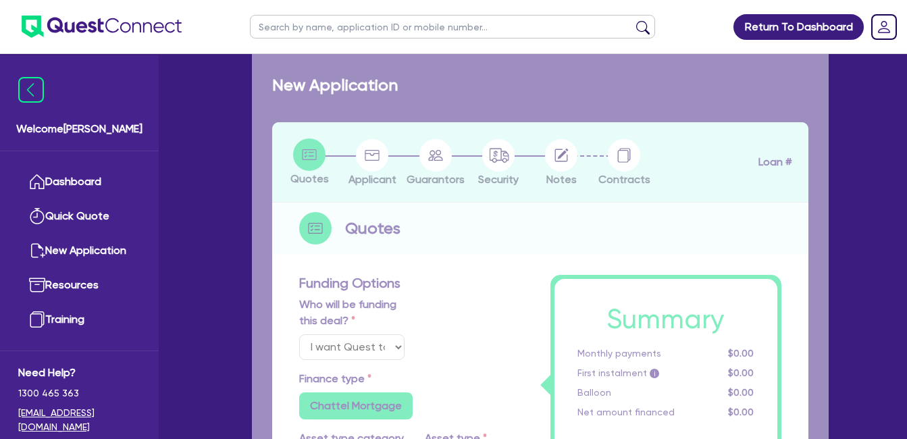
select select "CONSTRUCTION_AND_EARTHMOVING_EQUIPMENT"
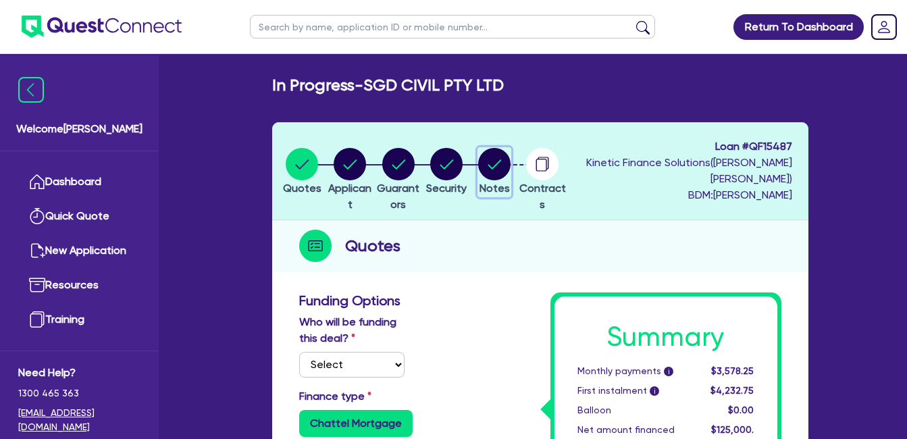
click at [510, 165] on circle "button" at bounding box center [494, 164] width 32 height 32
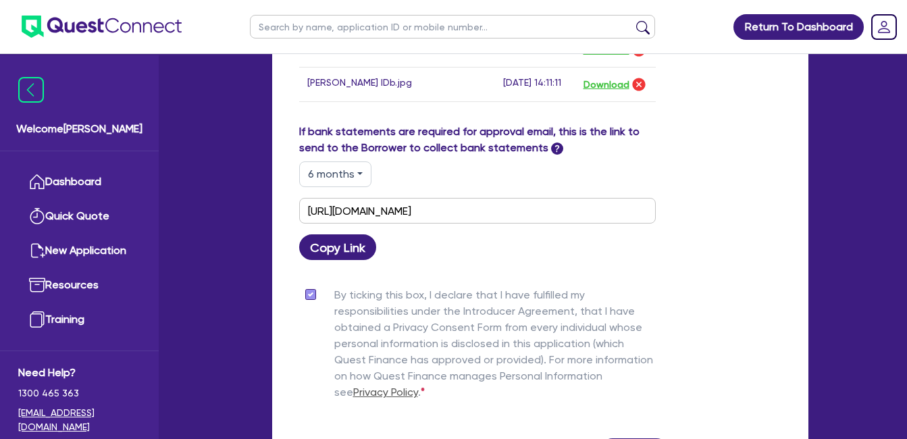
scroll to position [1350, 0]
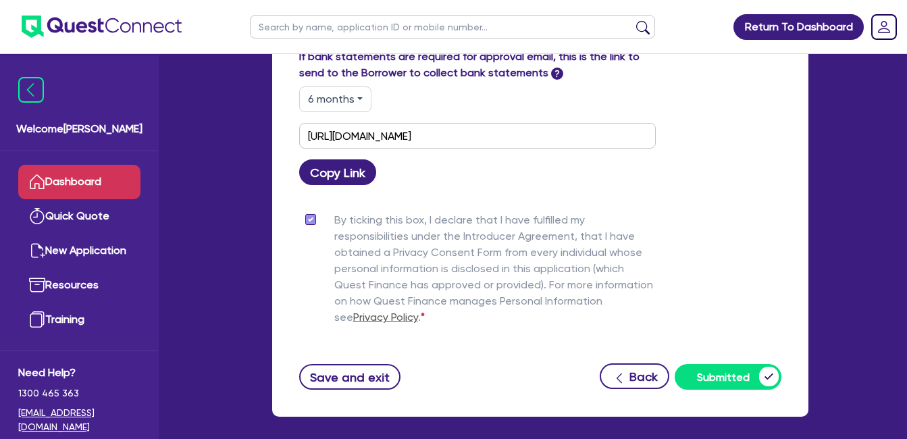
click at [74, 184] on link "Dashboard" at bounding box center [79, 182] width 122 height 34
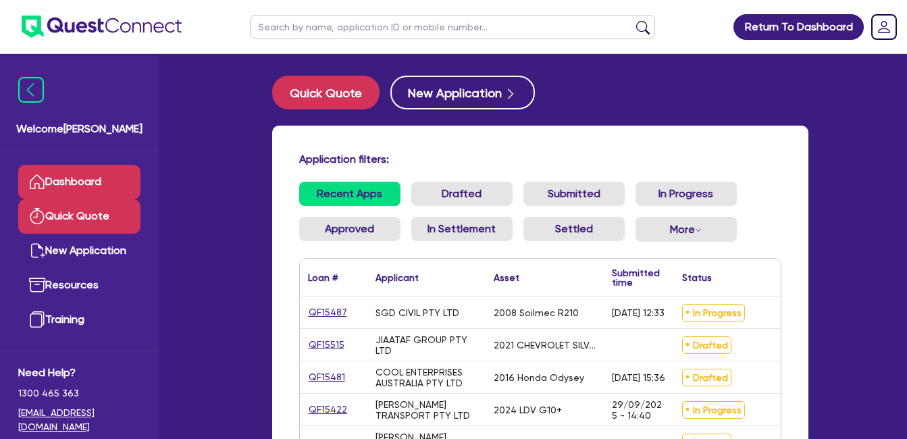
click at [88, 209] on link "Quick Quote" at bounding box center [79, 216] width 122 height 34
select select "Quest Finance - Own Book"
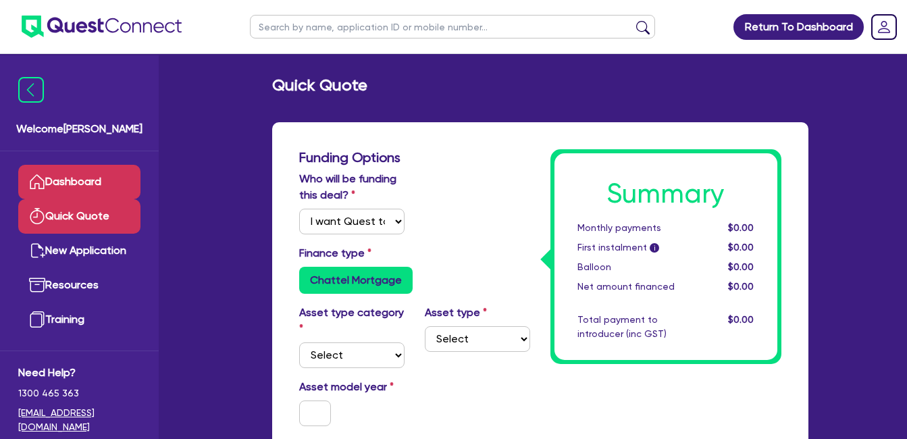
click at [81, 178] on link "Dashboard" at bounding box center [79, 182] width 122 height 34
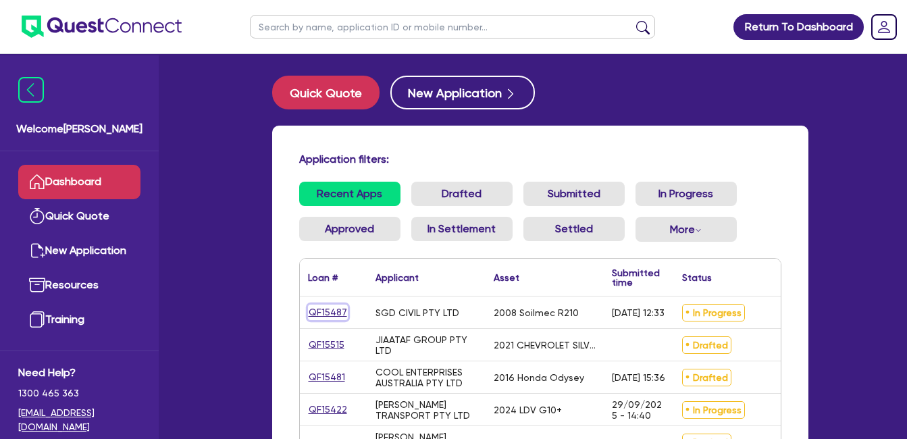
click at [317, 309] on link "QF15487" at bounding box center [328, 312] width 40 height 16
select select "Quest Finance - Own Book"
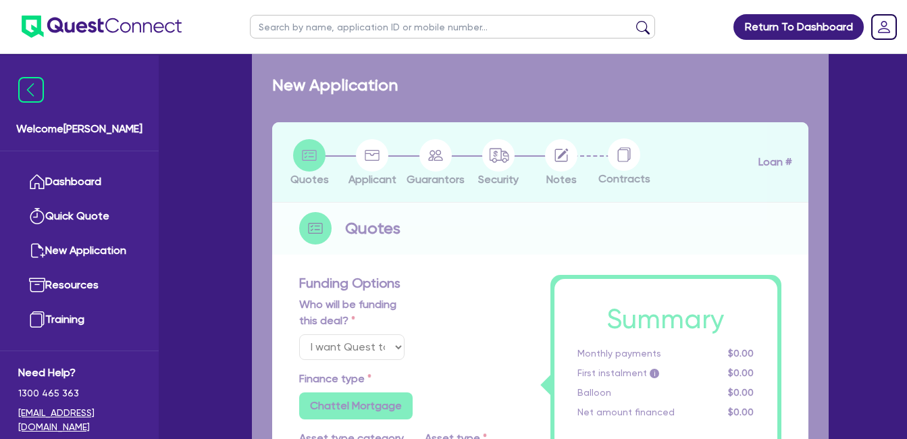
select select "PRIMARY_ASSETS"
type input "2008"
radio input "false"
radio input "true"
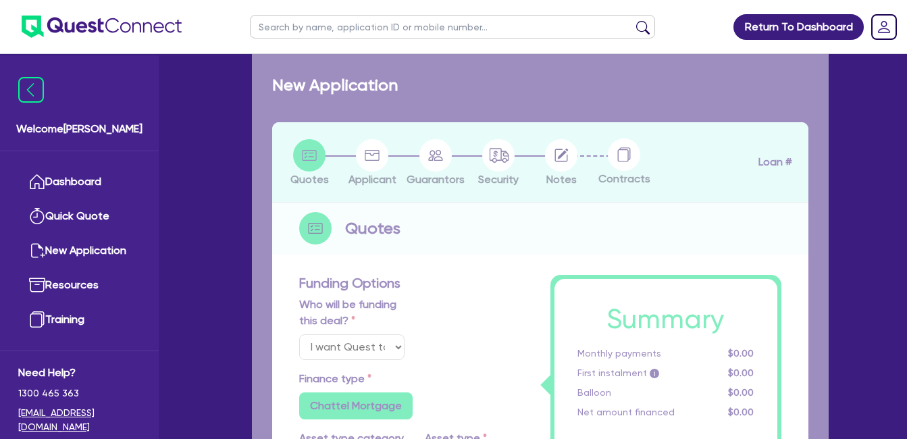
type input "125,000"
type input "10"
type input "12,500"
type input "17.95"
select select "CONSTRUCTION_AND_EARTHMOVING_EQUIPMENT"
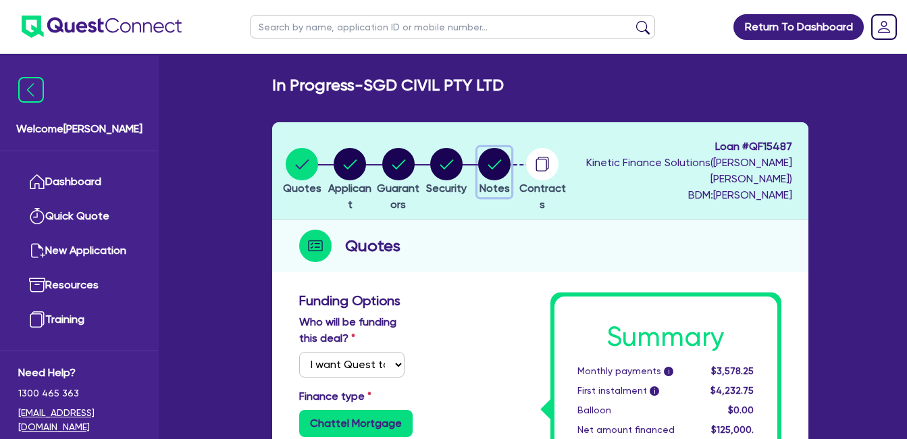
click at [510, 164] on circle "button" at bounding box center [494, 164] width 32 height 32
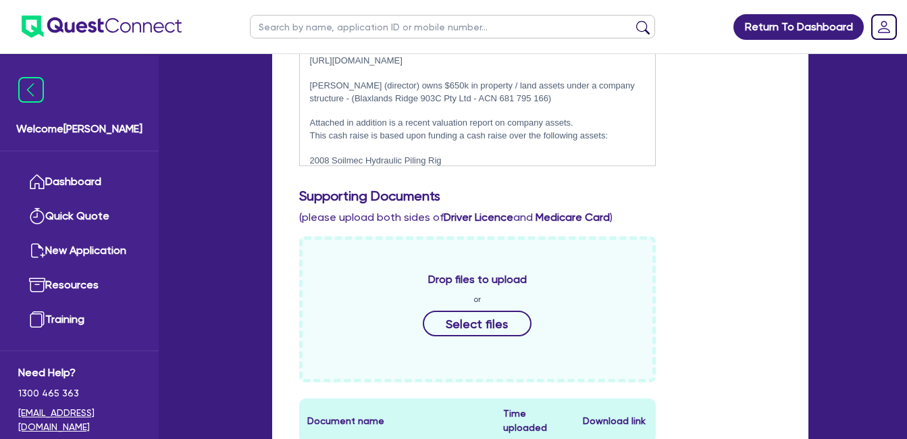
scroll to position [450, 0]
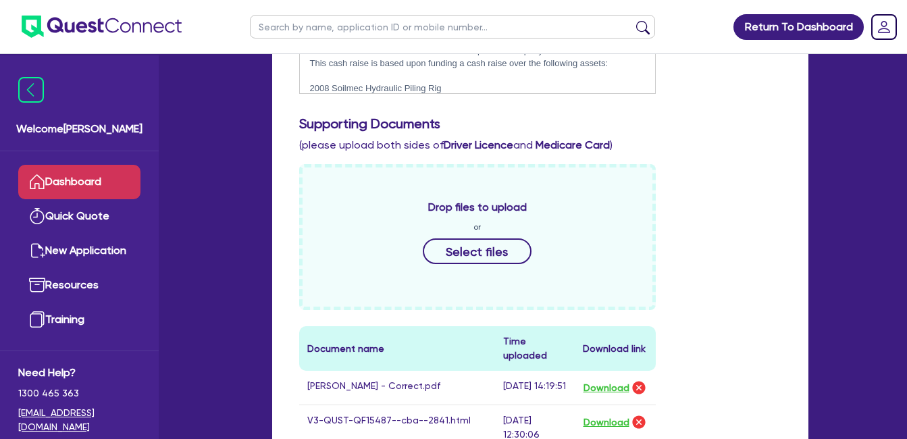
click at [63, 183] on link "Dashboard" at bounding box center [79, 182] width 122 height 34
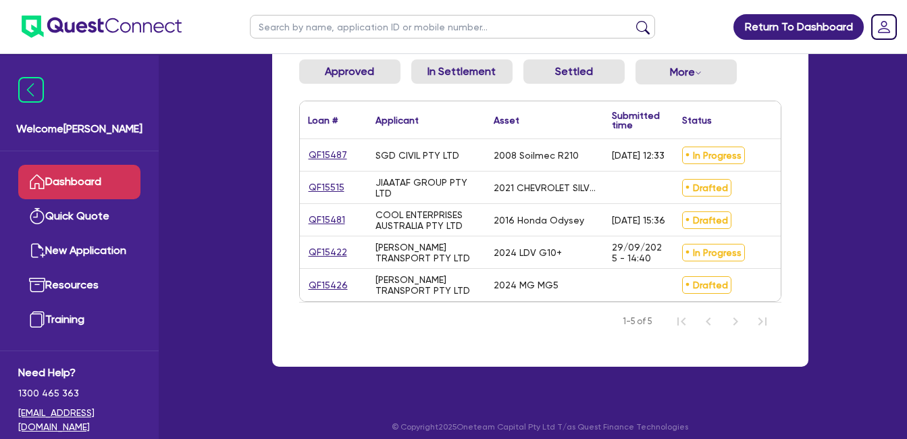
scroll to position [178, 0]
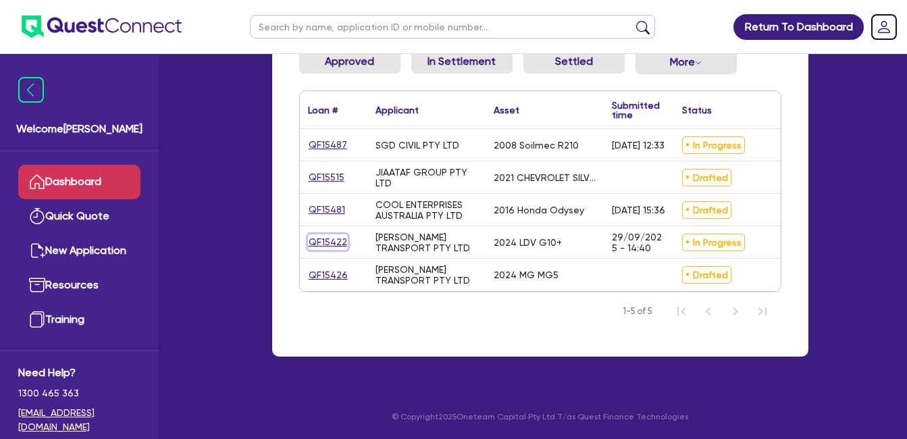
click at [320, 234] on link "QF15422" at bounding box center [328, 242] width 40 height 16
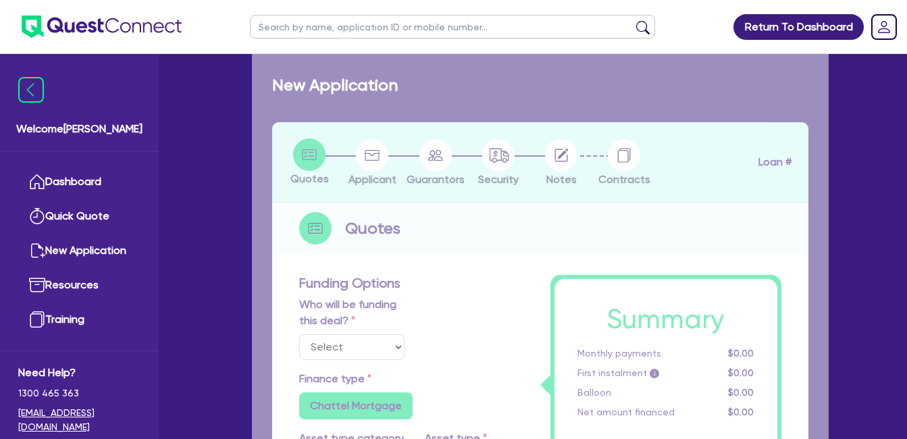
select select "Quest Finance - Own Book"
select select "CARS_AND_LIGHT_TRUCKS"
type input "2024"
radio input "false"
radio input "true"
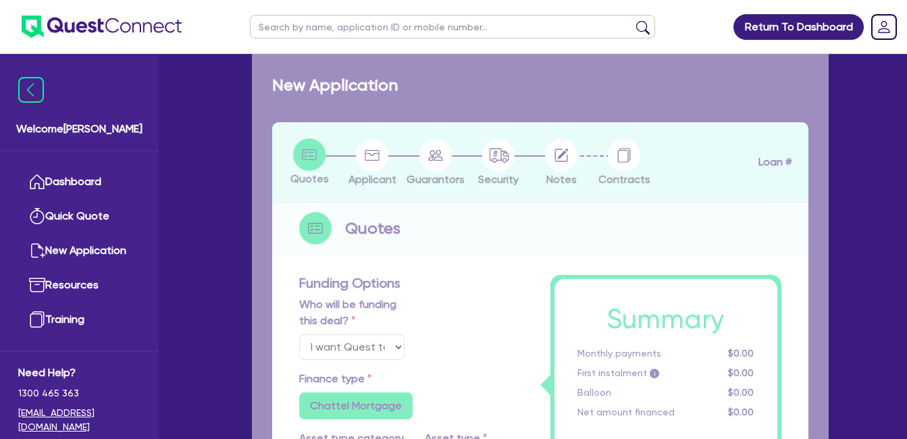
radio input "true"
type input "30,000"
type input "30"
type input "9,000"
type input "10"
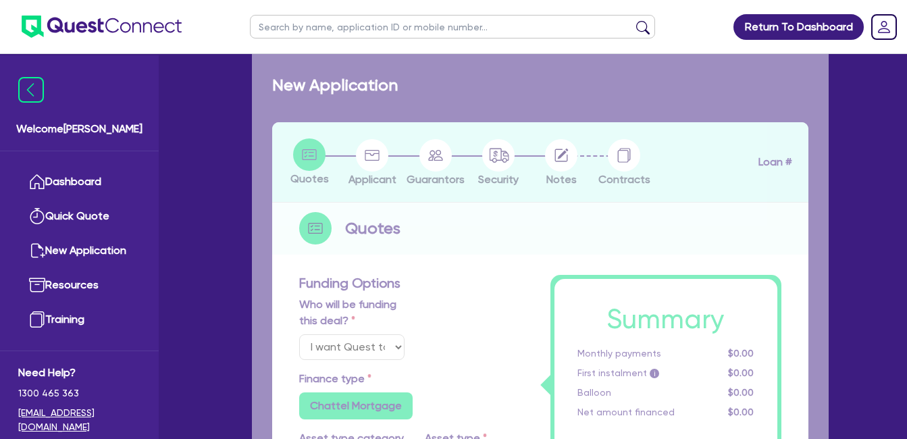
type input "3,000"
type input "17.95"
select select "VANS_AND_UTES"
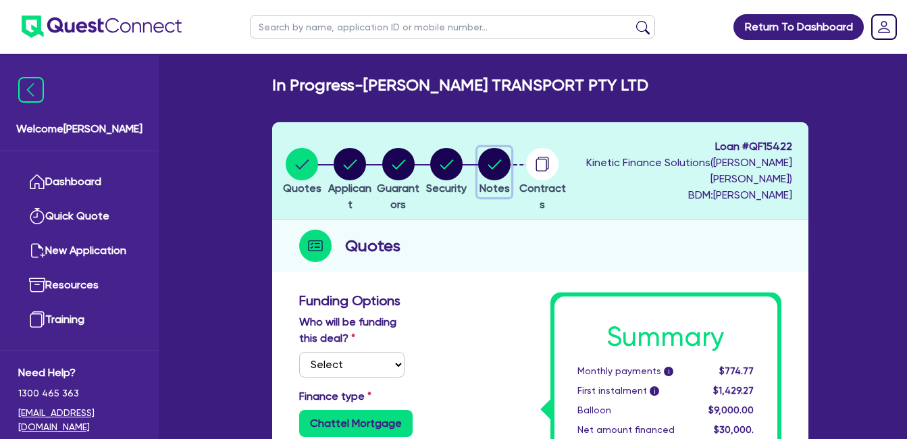
click at [510, 161] on circle "button" at bounding box center [494, 164] width 32 height 32
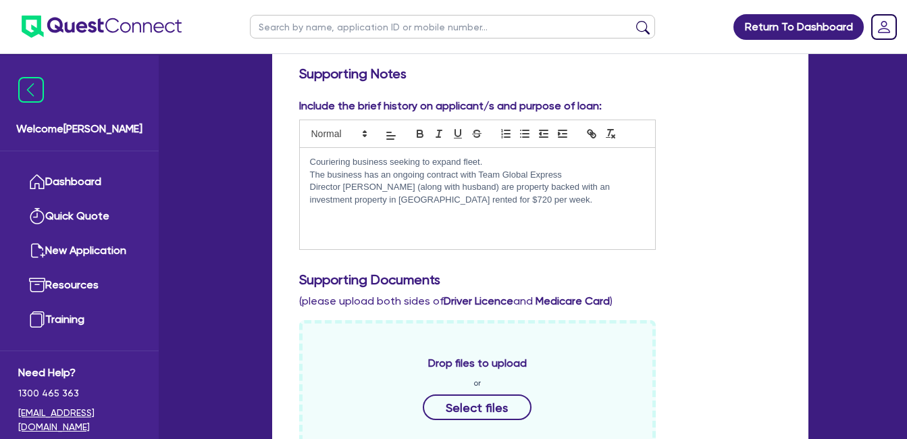
scroll to position [450, 0]
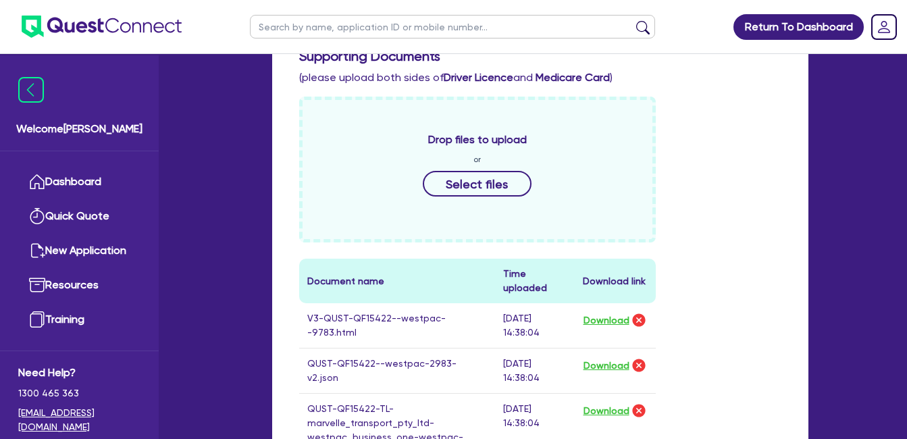
click at [705, 240] on div "Drop files to upload or Select files Document name Time uploaded Download link …" at bounding box center [540, 420] width 502 height 647
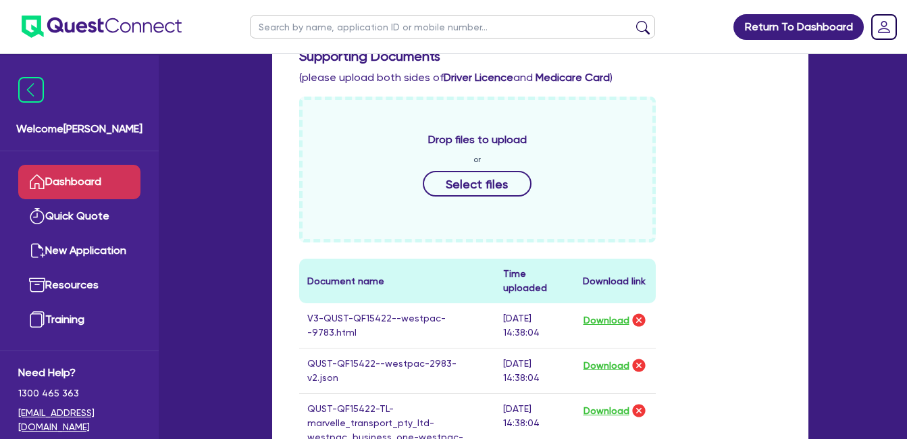
click at [60, 171] on link "Dashboard" at bounding box center [79, 182] width 122 height 34
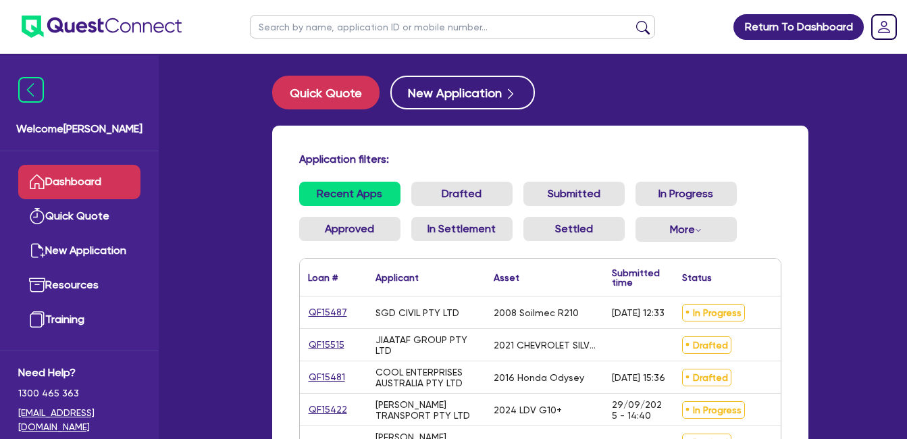
click at [79, 181] on link "Dashboard" at bounding box center [79, 182] width 122 height 34
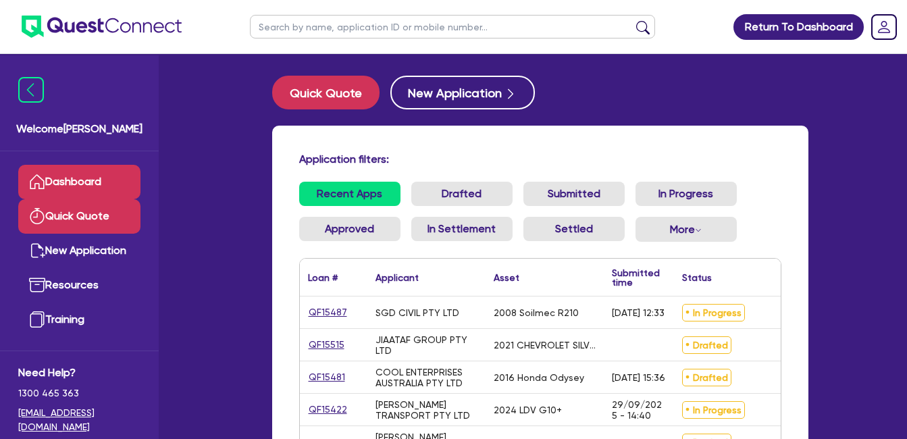
click at [80, 223] on link "Quick Quote" at bounding box center [79, 216] width 122 height 34
select select "Quest Finance - Own Book"
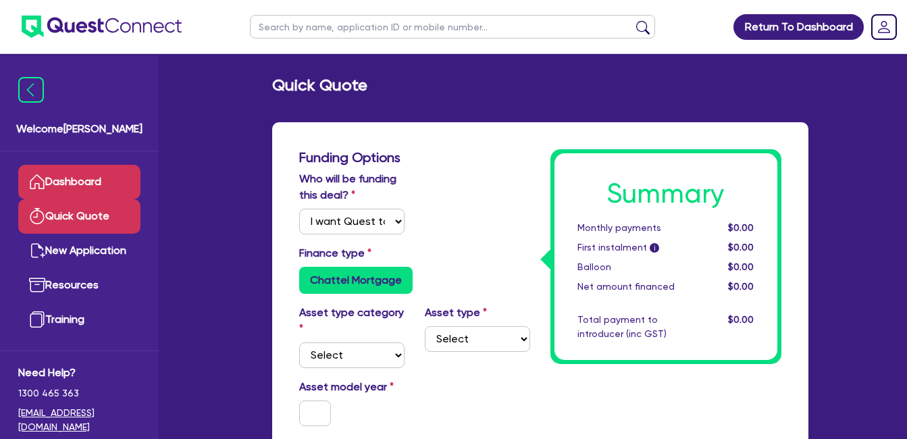
click at [77, 165] on link "Dashboard" at bounding box center [79, 182] width 122 height 34
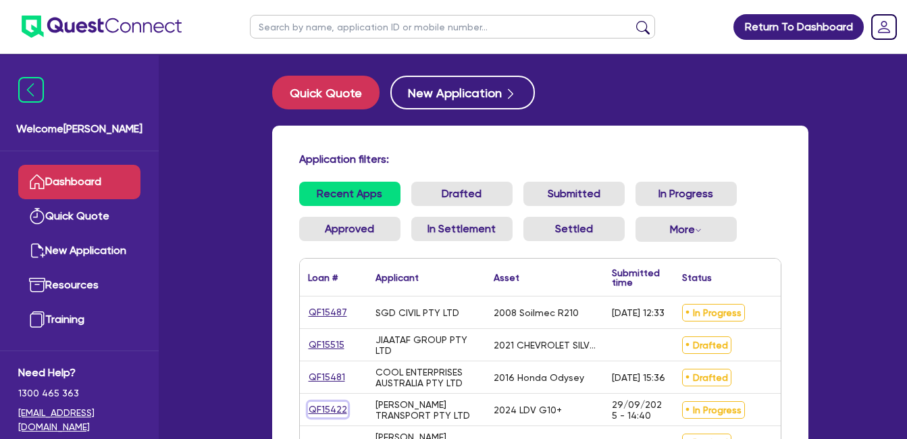
click at [318, 402] on link "QF15422" at bounding box center [328, 410] width 40 height 16
select select "Quest Finance - Own Book"
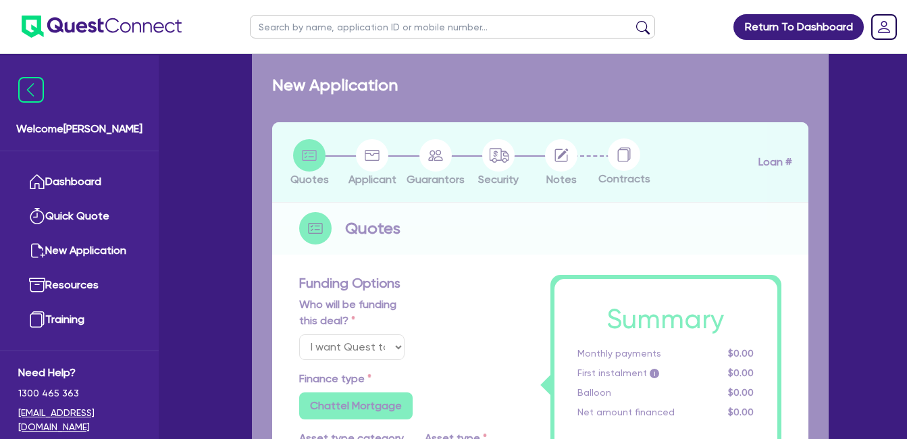
select select "CARS_AND_LIGHT_TRUCKS"
type input "2024"
radio input "false"
radio input "true"
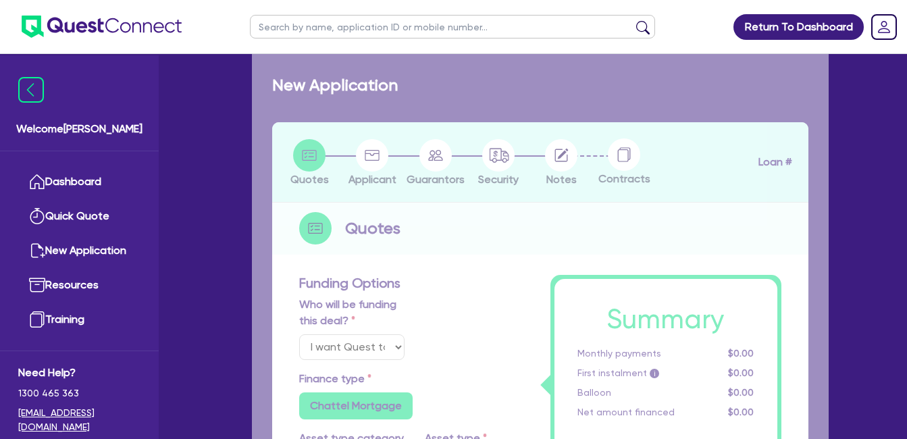
type input "30,000"
type input "30"
type input "9,000"
type input "10"
type input "3,000"
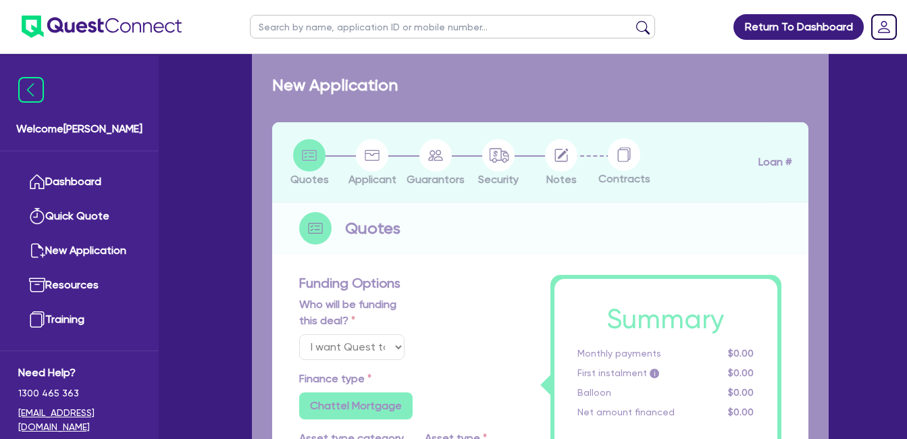
type input "17.95"
select select "VANS_AND_UTES"
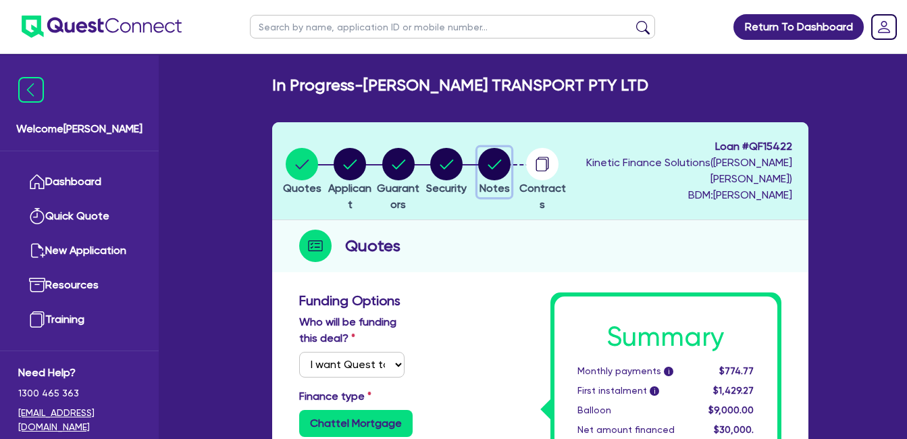
click at [510, 172] on circle "button" at bounding box center [494, 164] width 32 height 32
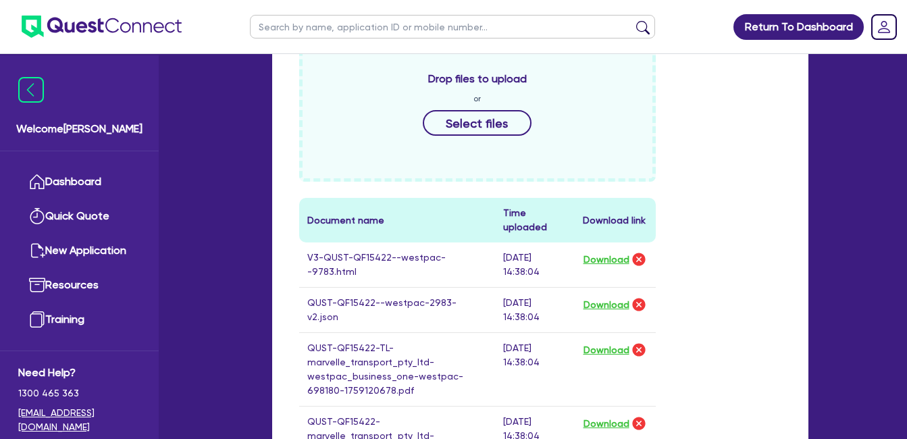
scroll to position [675, 0]
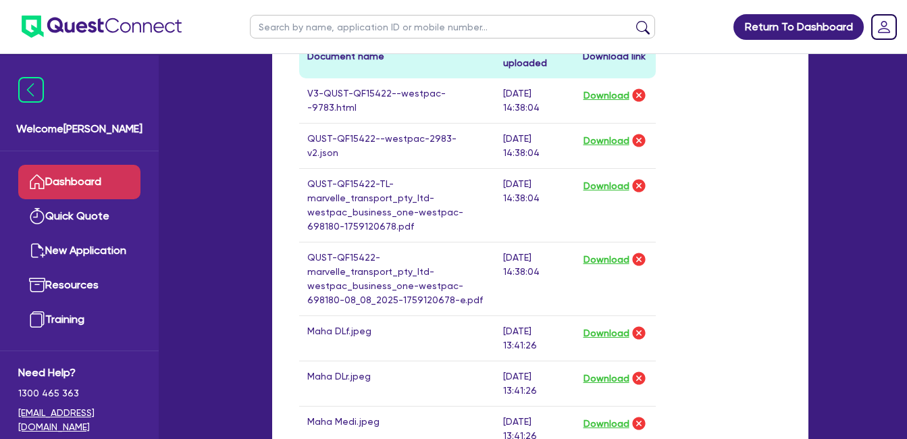
click at [54, 165] on link "Dashboard" at bounding box center [79, 182] width 122 height 34
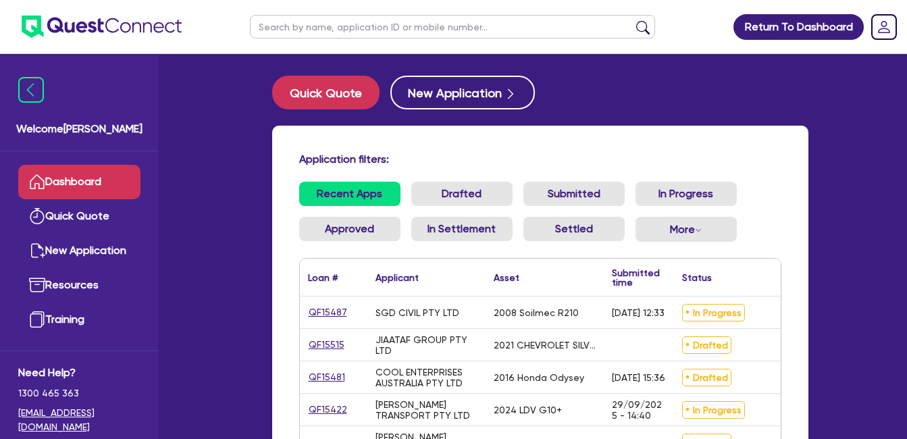
click at [310, 303] on div "QF15487" at bounding box center [334, 312] width 68 height 32
click at [323, 309] on link "QF15487" at bounding box center [328, 312] width 40 height 16
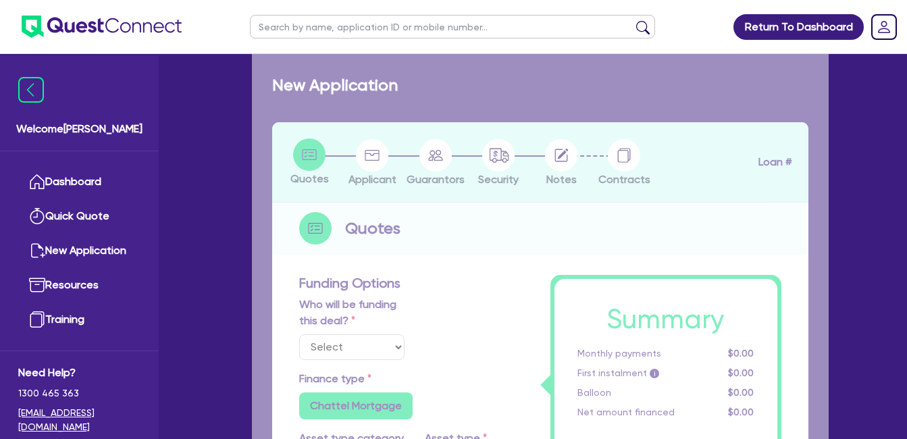
select select "Quest Finance - Own Book"
select select "PRIMARY_ASSETS"
type input "2008"
radio input "false"
radio input "true"
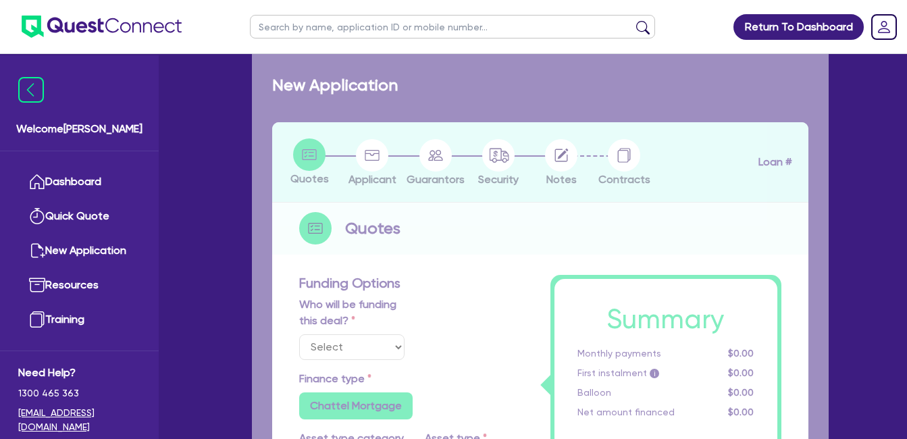
radio input "true"
type input "125,000"
type input "10"
type input "12,500"
type input "17.95"
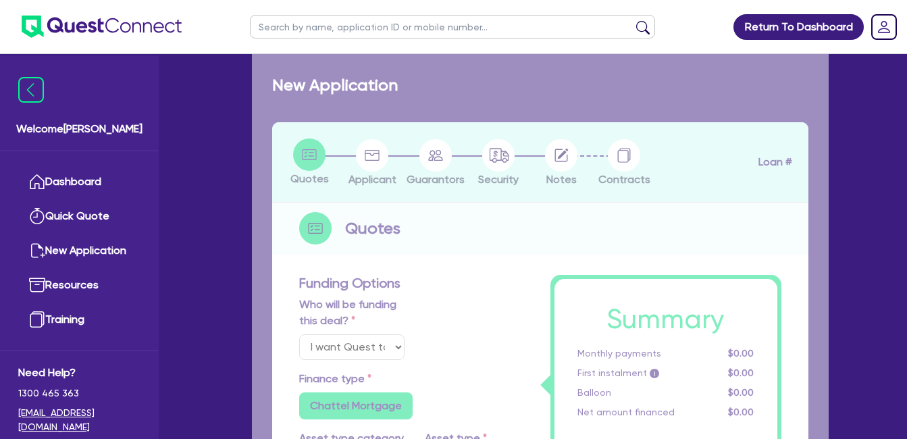
select select "CONSTRUCTION_AND_EARTHMOVING_EQUIPMENT"
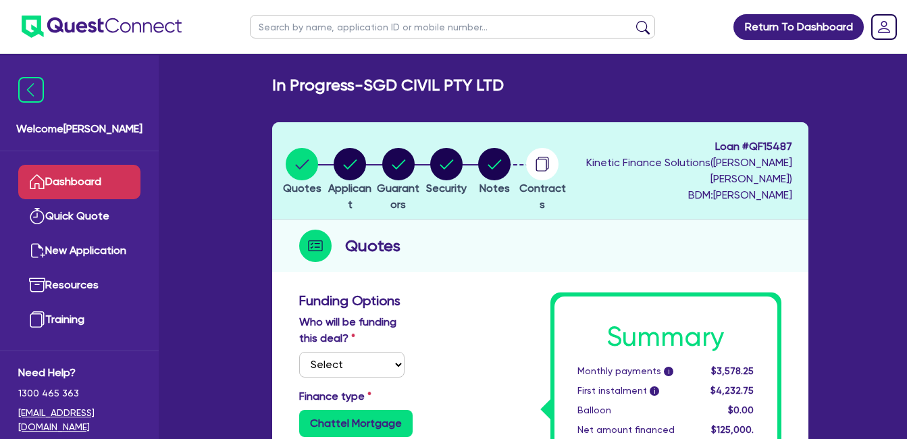
click at [79, 182] on link "Dashboard" at bounding box center [79, 182] width 122 height 34
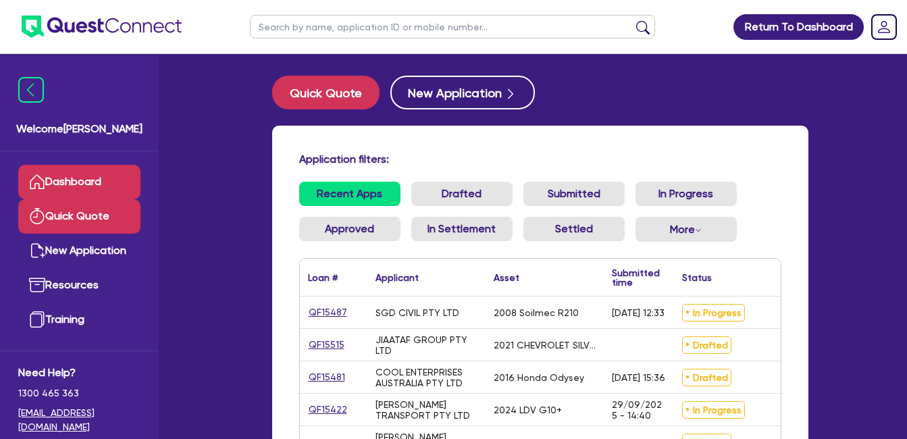
click at [77, 209] on link "Quick Quote" at bounding box center [79, 216] width 122 height 34
select select "Quest Finance - Own Book"
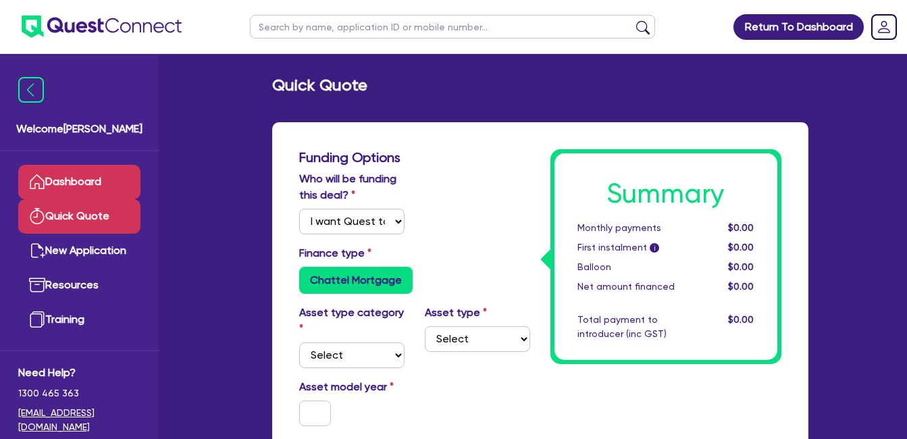
click at [88, 184] on link "Dashboard" at bounding box center [79, 182] width 122 height 34
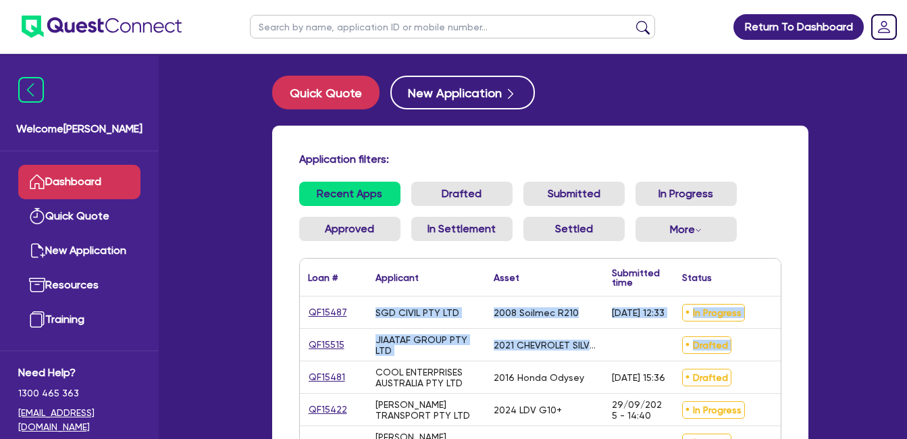
drag, startPoint x: 905, startPoint y: 248, endPoint x: 916, endPoint y: 352, distance: 104.5
click at [907, 354] on html "Return To Dashboard Edit Profile Logout Welcome Farhan Dashboard Quick Quote Ne…" at bounding box center [453, 303] width 907 height 606
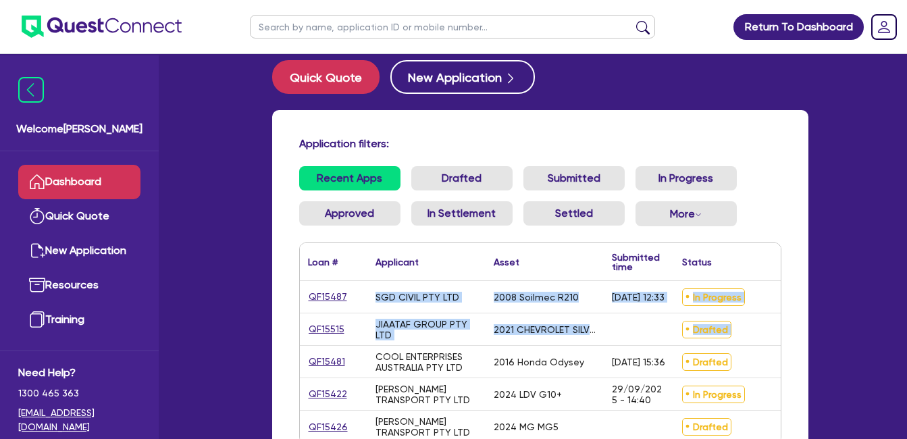
scroll to position [178, 0]
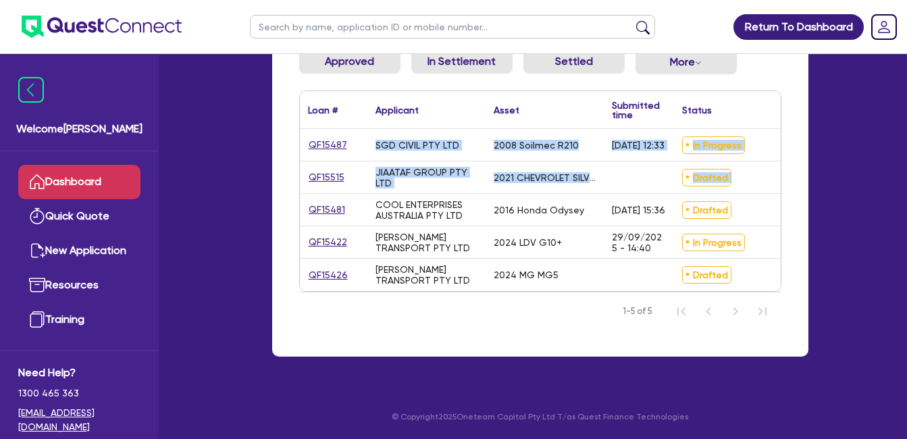
click at [859, 163] on div "Return To Dashboard Edit Profile Logout Welcome Farhan Dashboard Quick Quote Ne…" at bounding box center [453, 136] width 907 height 606
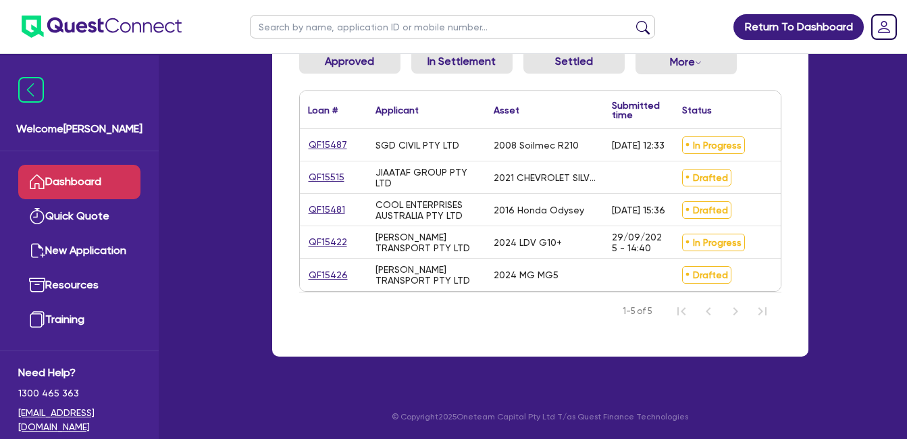
drag, startPoint x: 295, startPoint y: 155, endPoint x: 287, endPoint y: 159, distance: 9.1
click at [290, 158] on div "Application filters: Recent Apps Drafted Submitted In Progress Approved In Sett…" at bounding box center [540, 157] width 536 height 398
drag, startPoint x: 394, startPoint y: 176, endPoint x: 375, endPoint y: 159, distance: 25.3
click at [375, 167] on div "JIAATAF GROUP PTY LTD" at bounding box center [426, 178] width 102 height 22
drag, startPoint x: 375, startPoint y: 159, endPoint x: 392, endPoint y: 165, distance: 18.6
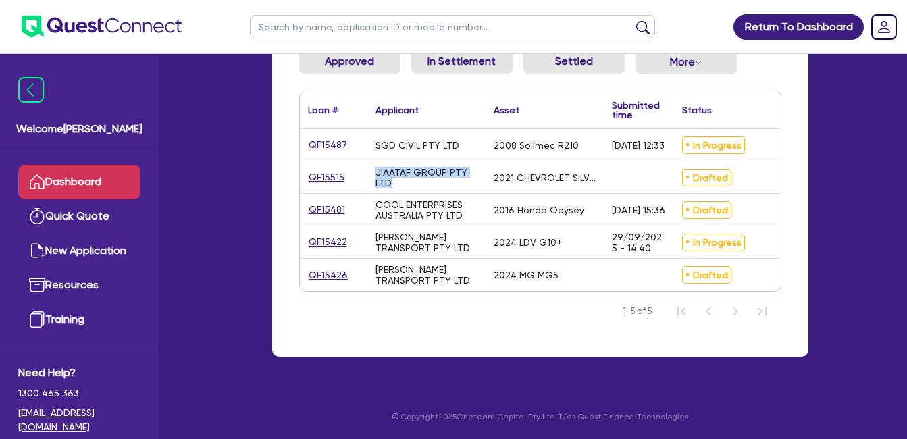
click at [392, 167] on div "JIAATAF GROUP PTY LTD" at bounding box center [426, 178] width 102 height 22
drag, startPoint x: 378, startPoint y: 159, endPoint x: 404, endPoint y: 176, distance: 30.9
click at [404, 176] on div "JIAATAF GROUP PTY LTD" at bounding box center [426, 178] width 102 height 22
click at [399, 177] on div "JIAATAF GROUP PTY LTD" at bounding box center [426, 178] width 102 height 22
click at [398, 171] on div "JIAATAF GROUP PTY LTD" at bounding box center [426, 178] width 102 height 22
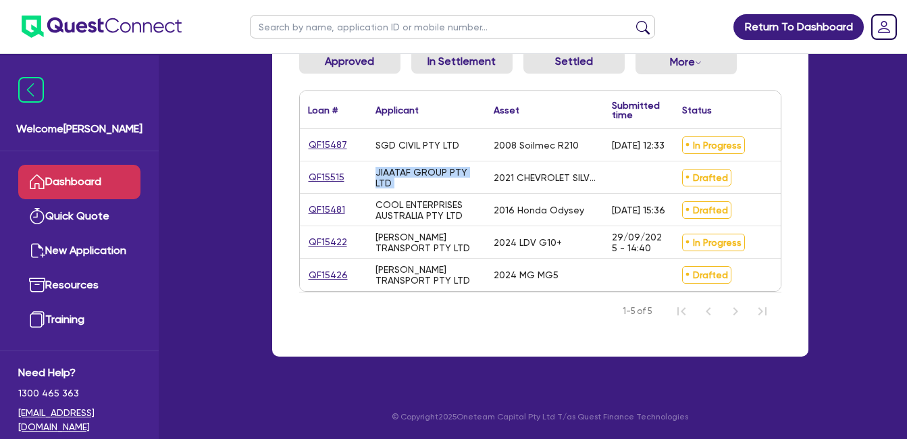
drag, startPoint x: 396, startPoint y: 172, endPoint x: 369, endPoint y: 163, distance: 27.8
click at [369, 163] on div "JIAATAF GROUP PTY LTD" at bounding box center [426, 177] width 118 height 32
drag, startPoint x: 369, startPoint y: 163, endPoint x: 390, endPoint y: 168, distance: 20.8
click at [397, 175] on div "JIAATAF GROUP PTY LTD" at bounding box center [426, 178] width 102 height 22
drag, startPoint x: 376, startPoint y: 159, endPoint x: 396, endPoint y: 173, distance: 24.3
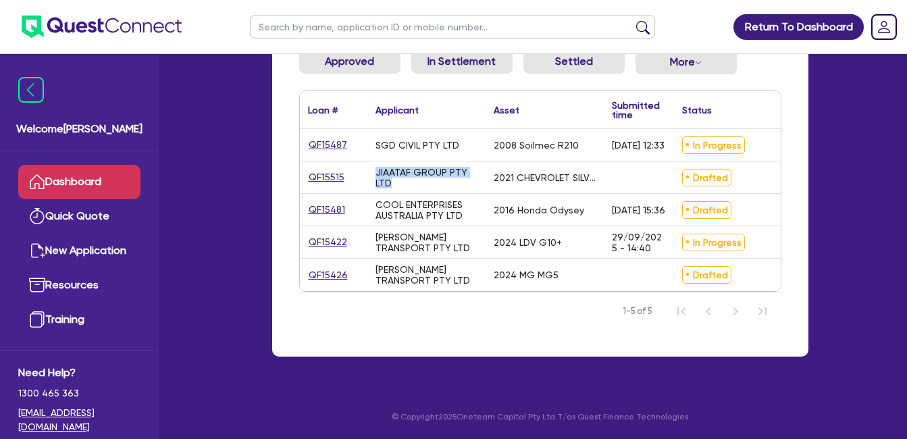
click at [396, 173] on div "JIAATAF GROUP PTY LTD" at bounding box center [426, 178] width 102 height 22
drag, startPoint x: 395, startPoint y: 172, endPoint x: 369, endPoint y: 160, distance: 29.0
click at [369, 161] on div "JIAATAF GROUP PTY LTD" at bounding box center [426, 177] width 118 height 32
drag, startPoint x: 369, startPoint y: 160, endPoint x: 400, endPoint y: 173, distance: 33.6
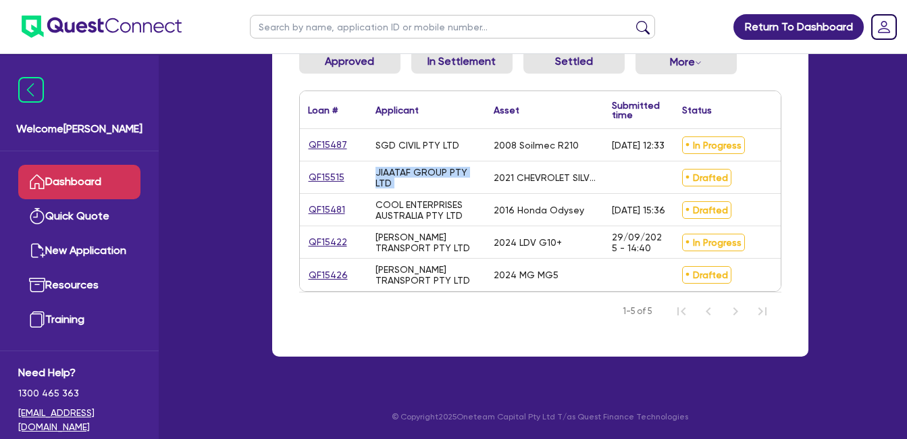
click at [400, 173] on div "JIAATAF GROUP PTY LTD" at bounding box center [426, 178] width 102 height 22
drag, startPoint x: 383, startPoint y: 163, endPoint x: 393, endPoint y: 169, distance: 11.5
click at [393, 169] on div "JIAATAF GROUP PTY LTD" at bounding box center [426, 178] width 102 height 22
click at [393, 172] on div "JIAATAF GROUP PTY LTD" at bounding box center [426, 178] width 102 height 22
click at [391, 174] on div "JIAATAF GROUP PTY LTD" at bounding box center [426, 178] width 102 height 22
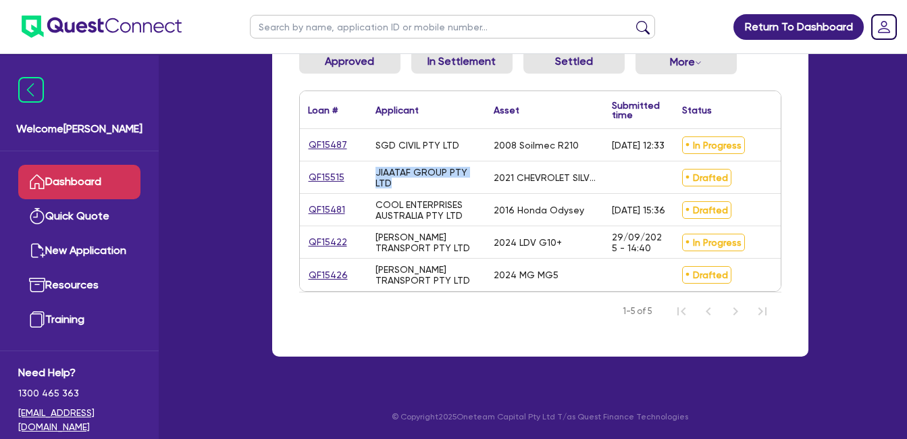
drag, startPoint x: 396, startPoint y: 171, endPoint x: 367, endPoint y: 163, distance: 30.8
click at [367, 163] on div "JIAATAF GROUP PTY LTD" at bounding box center [426, 177] width 118 height 32
drag, startPoint x: 367, startPoint y: 163, endPoint x: 400, endPoint y: 173, distance: 34.8
click at [400, 173] on div "JIAATAF GROUP PTY LTD" at bounding box center [426, 178] width 102 height 22
drag, startPoint x: 755, startPoint y: 166, endPoint x: 315, endPoint y: 158, distance: 440.9
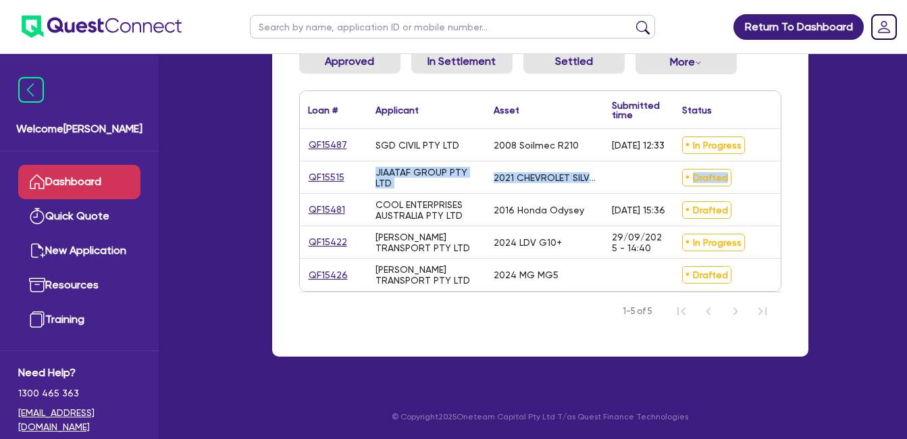
click at [315, 161] on div "QF15515 JIAATAF GROUP PTY LTD 2021 CHEVROLET SILVERADO Drafted $68,000.00 Clone…" at bounding box center [616, 177] width 633 height 32
drag, startPoint x: 315, startPoint y: 158, endPoint x: 399, endPoint y: 165, distance: 84.7
click at [399, 167] on div "JIAATAF GROUP PTY LTD" at bounding box center [426, 178] width 102 height 22
drag, startPoint x: 304, startPoint y: 167, endPoint x: 753, endPoint y: 161, distance: 449.0
click at [753, 161] on div "QF15515 JIAATAF GROUP PTY LTD 2021 CHEVROLET SILVERADO Drafted $68,000.00 Clone…" at bounding box center [616, 177] width 633 height 32
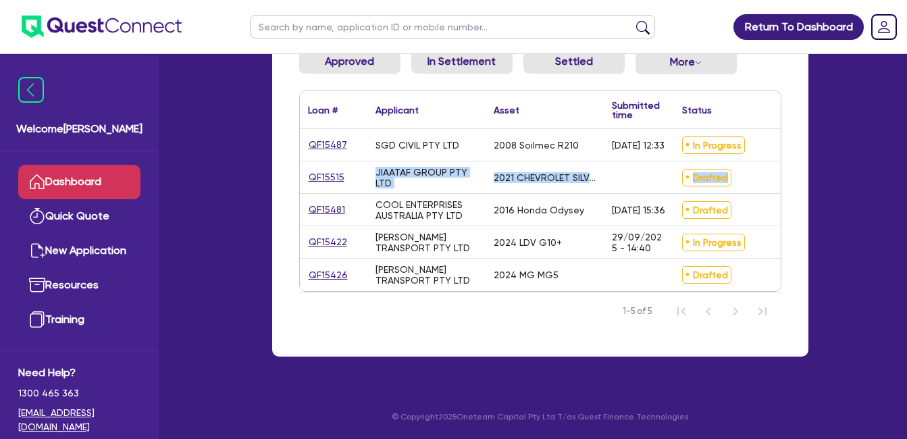
drag, startPoint x: 753, startPoint y: 161, endPoint x: 755, endPoint y: 178, distance: 17.8
click at [755, 178] on div "Drafted" at bounding box center [733, 177] width 118 height 32
drag, startPoint x: 753, startPoint y: 173, endPoint x: 374, endPoint y: 165, distance: 378.8
click at [374, 165] on div "QF15515 JIAATAF GROUP PTY LTD 2021 CHEVROLET SILVERADO Drafted $68,000.00 Clone…" at bounding box center [616, 177] width 633 height 32
drag, startPoint x: 377, startPoint y: 165, endPoint x: 410, endPoint y: 173, distance: 34.2
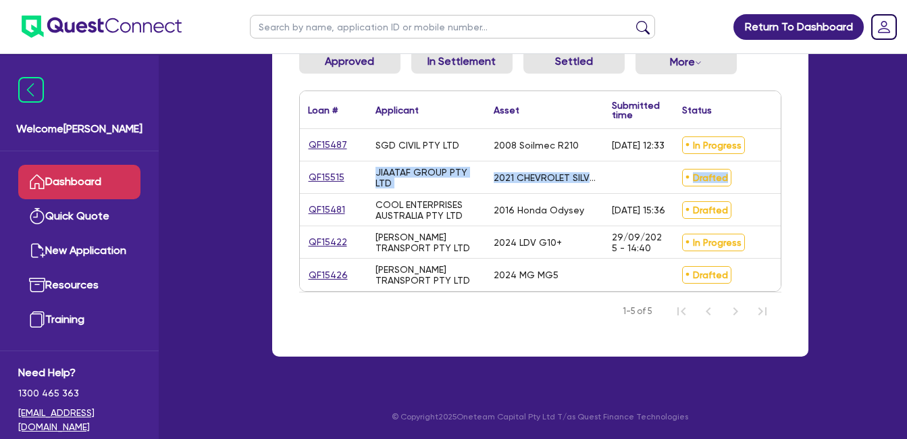
click at [410, 173] on div "JIAATAF GROUP PTY LTD" at bounding box center [426, 178] width 102 height 22
drag, startPoint x: 385, startPoint y: 176, endPoint x: 358, endPoint y: 165, distance: 29.7
click at [358, 165] on div "QF15515 JIAATAF GROUP PTY LTD 2021 CHEVROLET SILVERADO Drafted $68,000.00 Clone…" at bounding box center [616, 177] width 633 height 32
drag, startPoint x: 358, startPoint y: 165, endPoint x: 416, endPoint y: 171, distance: 58.3
click at [416, 170] on div "JIAATAF GROUP PTY LTD" at bounding box center [426, 178] width 102 height 22
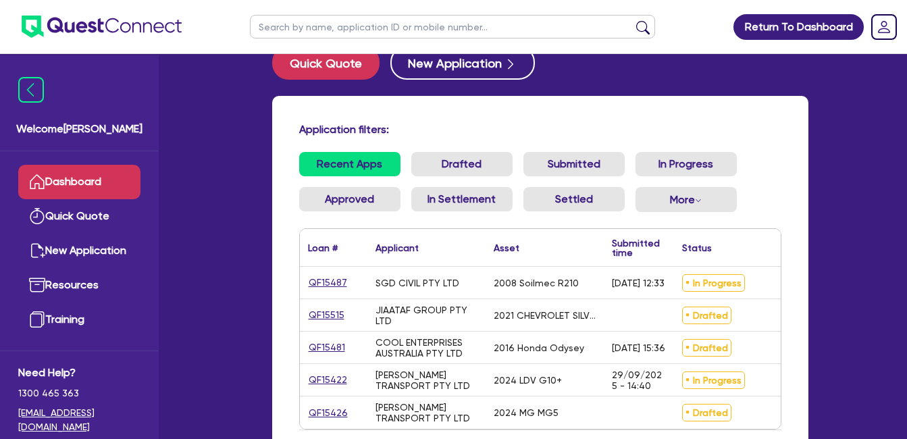
scroll to position [0, 0]
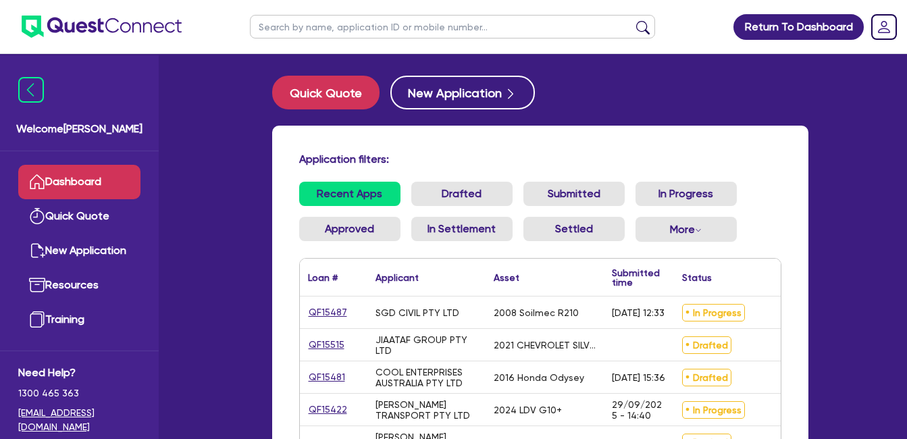
click at [571, 82] on div "Quick Quote New Application" at bounding box center [540, 93] width 536 height 34
drag, startPoint x: 589, startPoint y: 84, endPoint x: 255, endPoint y: 82, distance: 334.2
click at [255, 82] on div "Quick Quote New Application Application filters: Recent Apps Drafted Submitted …" at bounding box center [540, 308] width 577 height 464
drag, startPoint x: 255, startPoint y: 82, endPoint x: 220, endPoint y: 138, distance: 65.6
click at [220, 138] on div "Welcome Farhan Dashboard Quick Quote New Application Resources Training Need He…" at bounding box center [453, 303] width 749 height 606
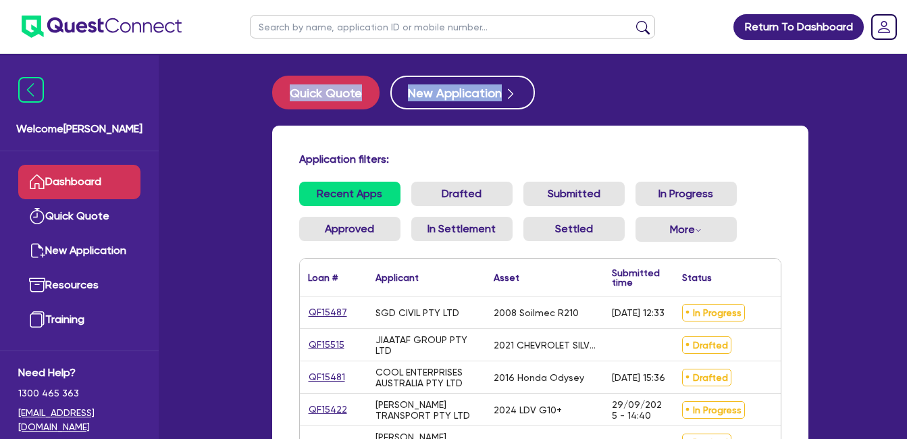
drag, startPoint x: 229, startPoint y: 90, endPoint x: 598, endPoint y: 101, distance: 369.4
click at [598, 101] on div "Welcome Farhan Dashboard Quick Quote New Application Resources Training Need He…" at bounding box center [453, 303] width 749 height 606
click at [593, 102] on div "Quick Quote New Application" at bounding box center [540, 93] width 536 height 34
drag, startPoint x: 433, startPoint y: 82, endPoint x: 195, endPoint y: 90, distance: 238.4
click at [198, 90] on div "Welcome Farhan Dashboard Quick Quote New Application Resources Training Need He…" at bounding box center [453, 303] width 749 height 606
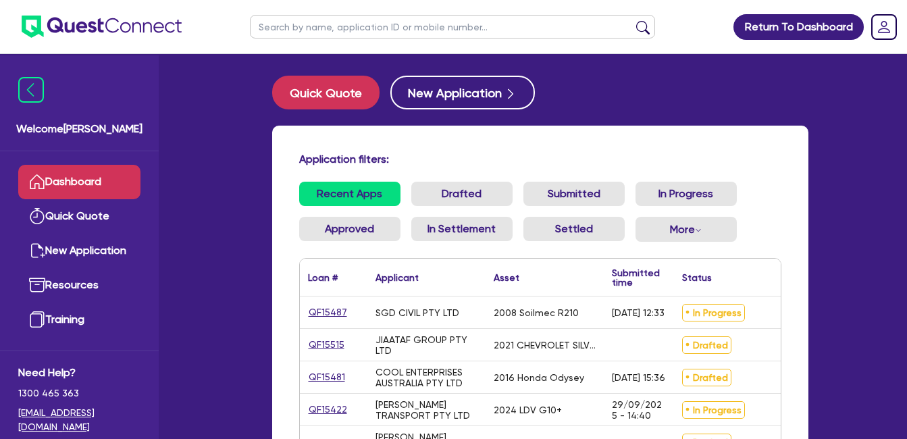
drag, startPoint x: 195, startPoint y: 90, endPoint x: 194, endPoint y: 128, distance: 38.5
click at [187, 133] on div "Welcome Farhan Dashboard Quick Quote New Application Resources Training Need He…" at bounding box center [453, 303] width 749 height 606
drag, startPoint x: 193, startPoint y: 95, endPoint x: 642, endPoint y: 87, distance: 449.0
click at [642, 87] on div "Welcome Farhan Dashboard Quick Quote New Application Resources Training Need He…" at bounding box center [453, 303] width 749 height 606
drag, startPoint x: 642, startPoint y: 87, endPoint x: 587, endPoint y: 102, distance: 56.7
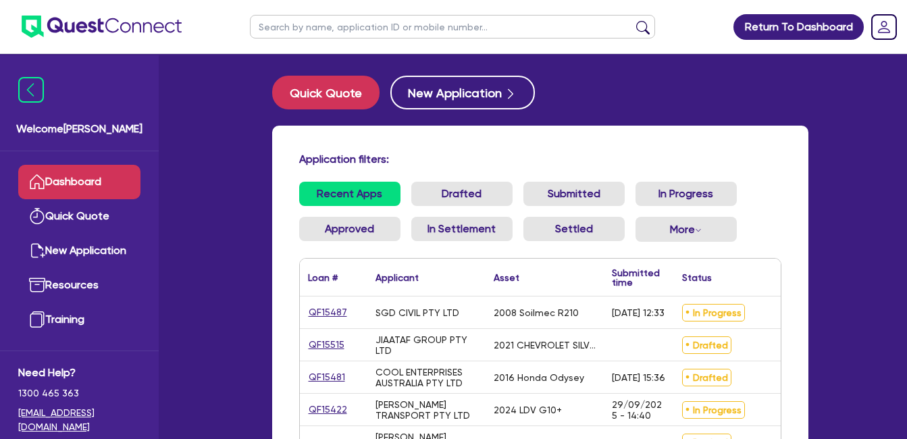
click at [587, 102] on div "Quick Quote New Application" at bounding box center [540, 93] width 536 height 34
drag, startPoint x: 589, startPoint y: 107, endPoint x: 183, endPoint y: 74, distance: 407.7
click at [183, 74] on div "Welcome Farhan Dashboard Quick Quote New Application Resources Training Need He…" at bounding box center [453, 303] width 749 height 606
drag, startPoint x: 183, startPoint y: 74, endPoint x: 236, endPoint y: 151, distance: 93.6
click at [236, 151] on div "Welcome Farhan Dashboard Quick Quote New Application Resources Training Need He…" at bounding box center [453, 303] width 749 height 606
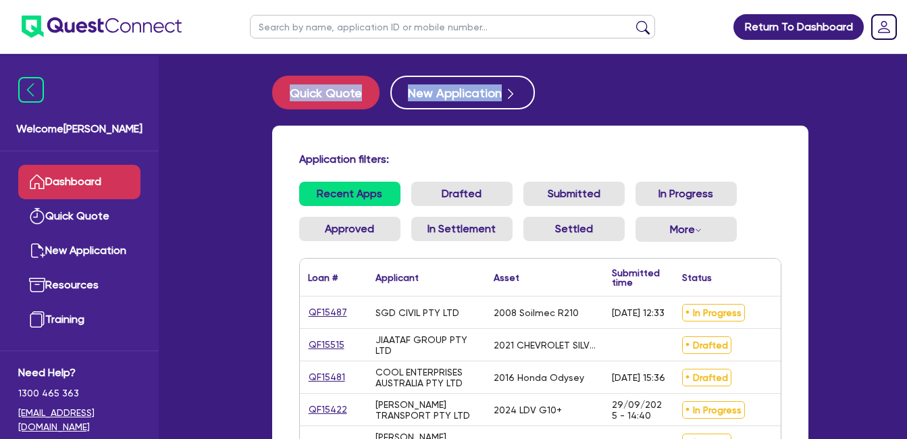
drag, startPoint x: 250, startPoint y: 86, endPoint x: 649, endPoint y: 97, distance: 399.8
click at [649, 97] on div "Welcome Farhan Dashboard Quick Quote New Application Resources Training Need He…" at bounding box center [453, 303] width 749 height 606
drag
click at [572, 93] on div "Quick Quote New Application" at bounding box center [540, 93] width 536 height 34
click at [333, 346] on link "QF15515" at bounding box center [326, 345] width 37 height 16
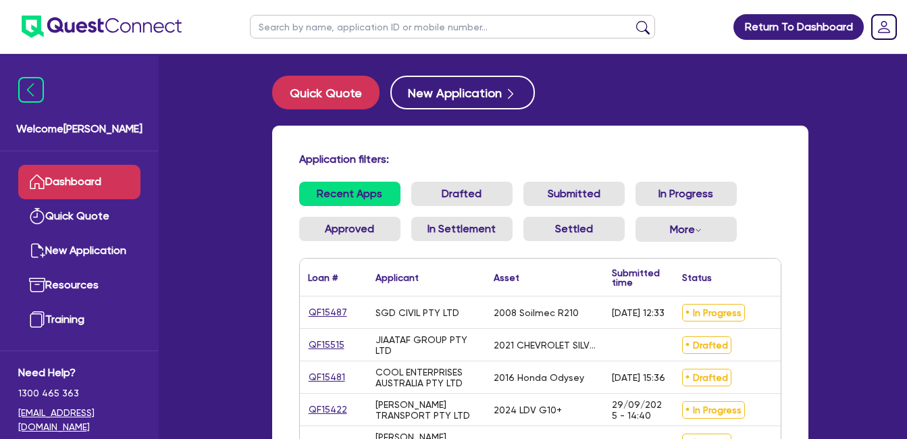
select select "Quest Finance - Own Book"
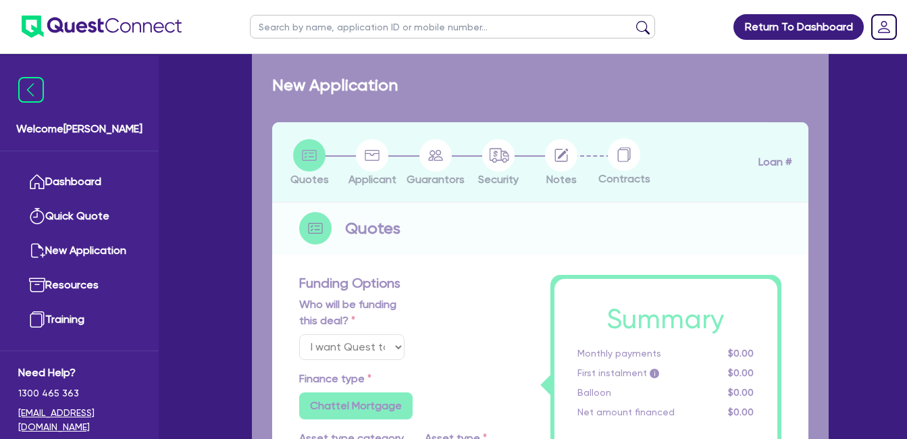
select select "CARS_AND_LIGHT_TRUCKS"
type input "2021"
type input "85,000"
type input "17,000"
type input "20"
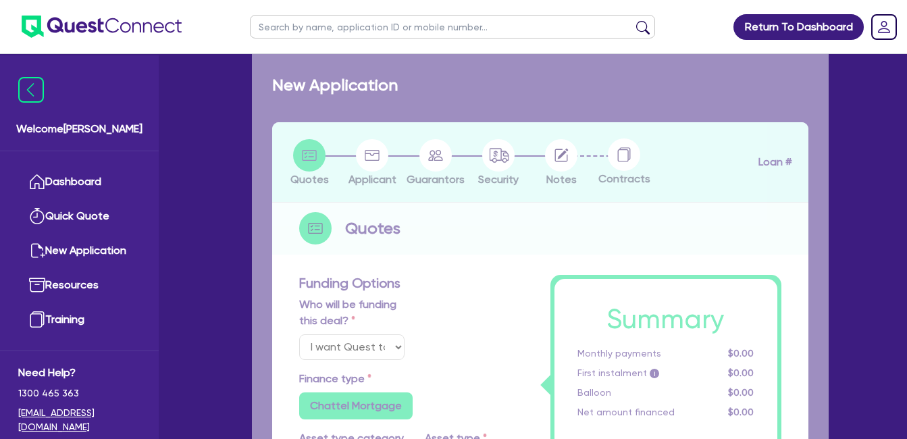
type input "17,000"
type input "12"
type input "8,160"
type input "1"
type input "990"
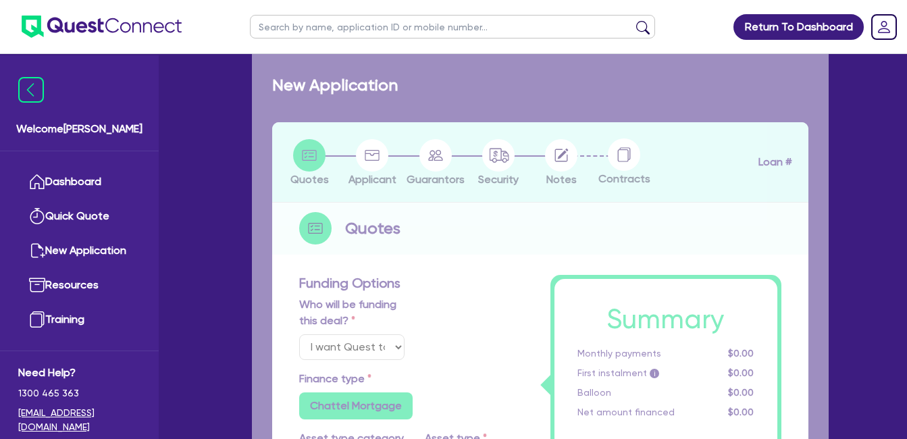
select select "PASSENGER_VEHICLES"
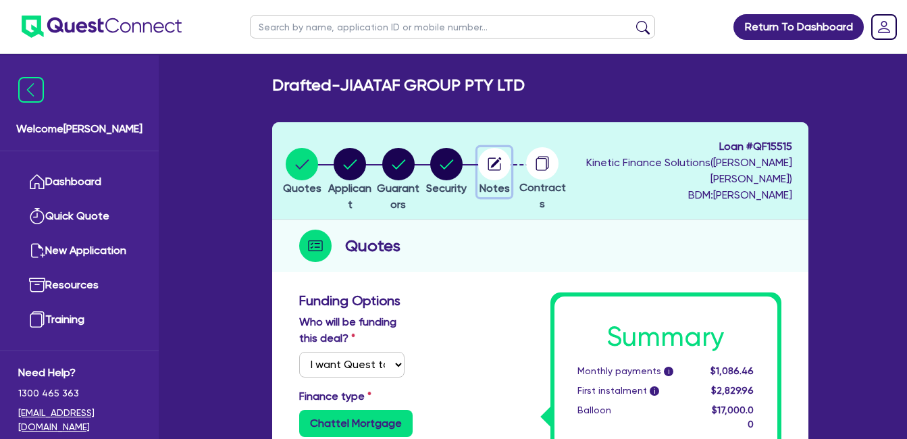
click at [510, 168] on circle "button" at bounding box center [494, 164] width 32 height 32
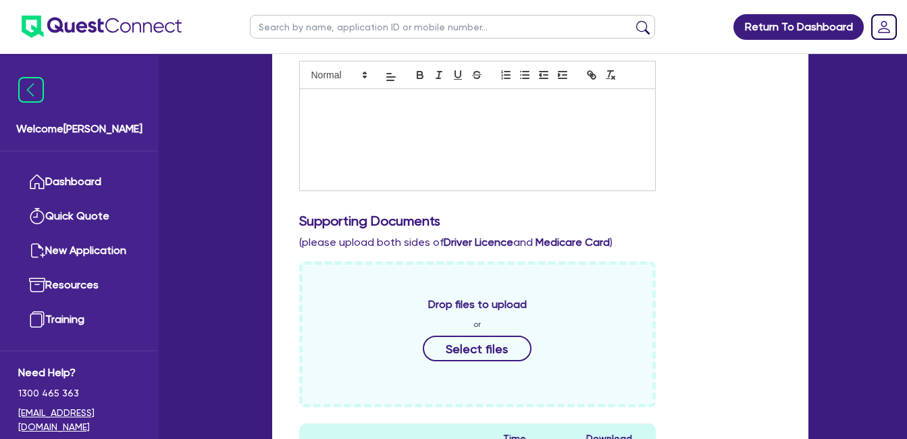
scroll to position [675, 0]
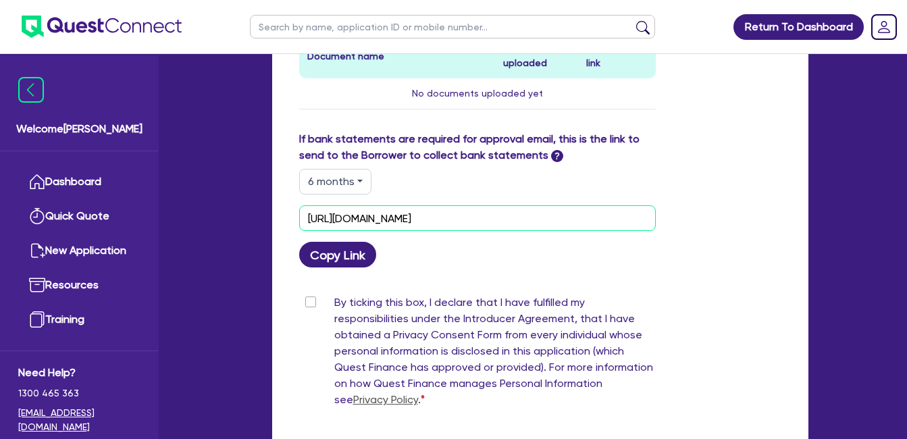
drag, startPoint x: 583, startPoint y: 207, endPoint x: 166, endPoint y: 217, distance: 416.7
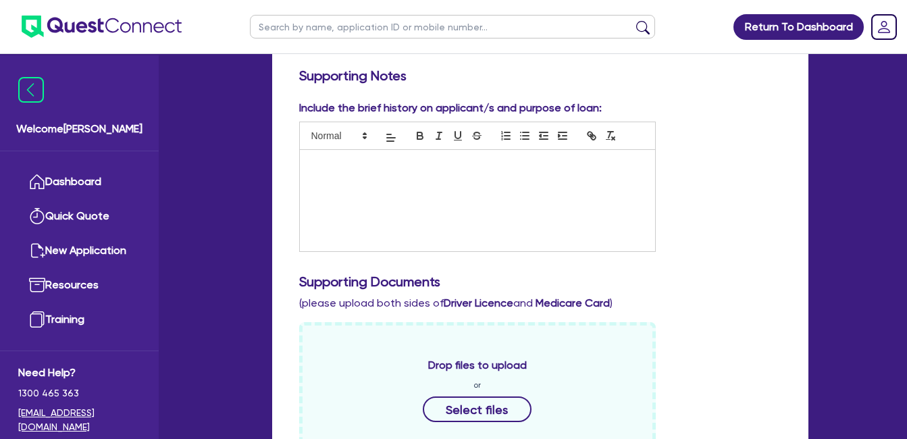
scroll to position [0, 0]
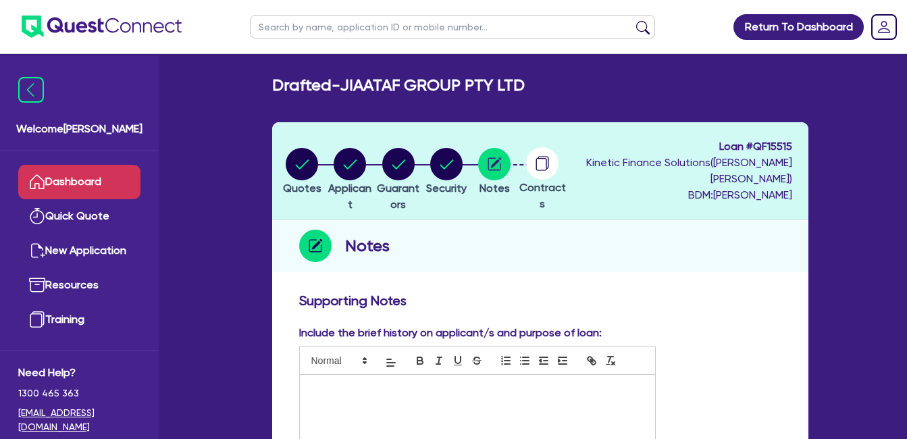
click at [63, 179] on link "Dashboard" at bounding box center [79, 182] width 122 height 34
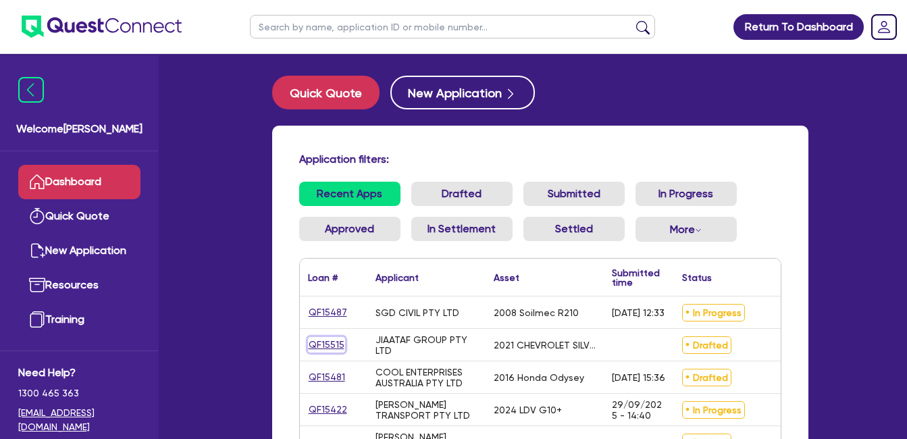
click at [329, 339] on link "QF15515" at bounding box center [326, 345] width 37 height 16
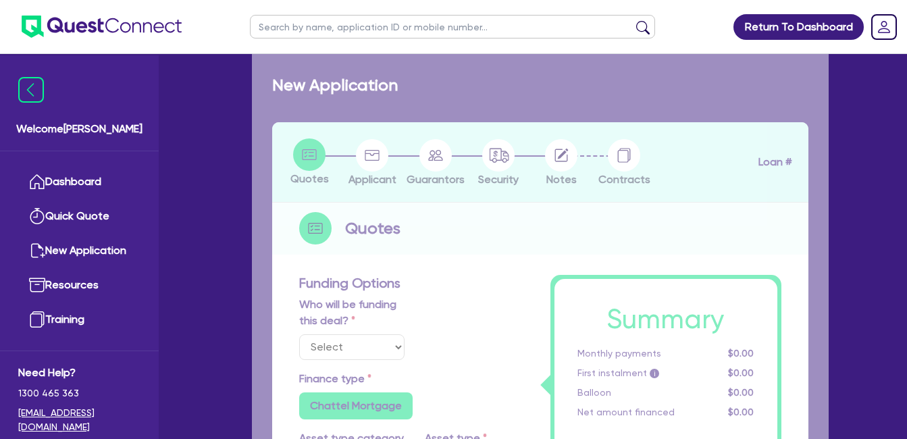
select select "Quest Finance - Own Book"
select select "CARS_AND_LIGHT_TRUCKS"
type input "2021"
type input "85,000"
type input "17,000"
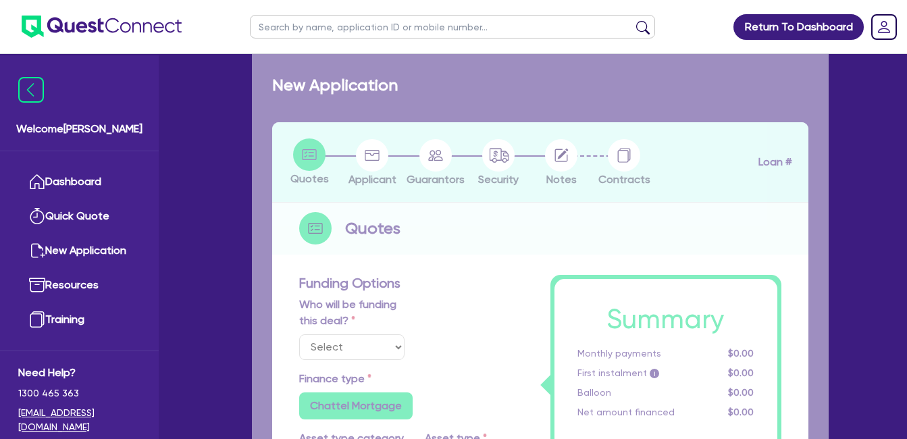
type input "20"
type input "17,000"
type input "12"
type input "8,160"
type input "1"
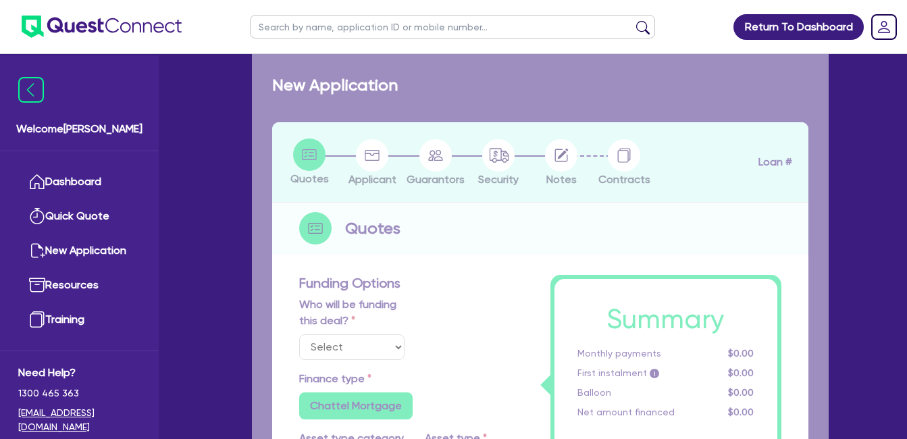
type input "990"
select select "PASSENGER_VEHICLES"
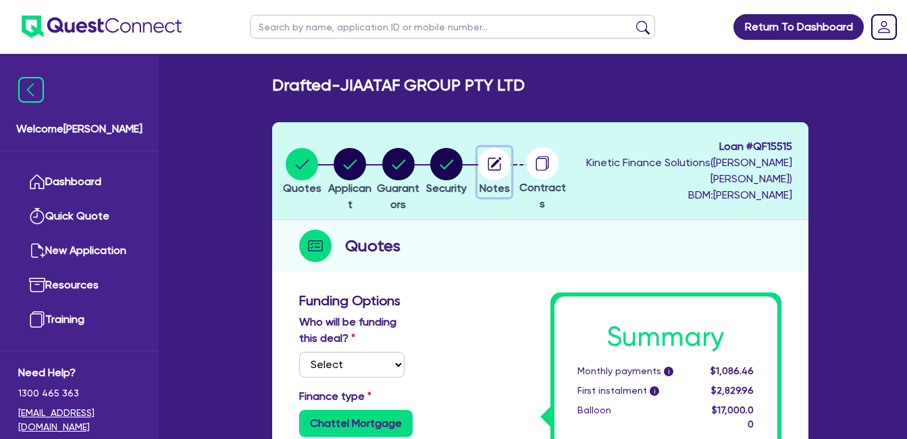
click at [510, 164] on circle "button" at bounding box center [494, 164] width 32 height 32
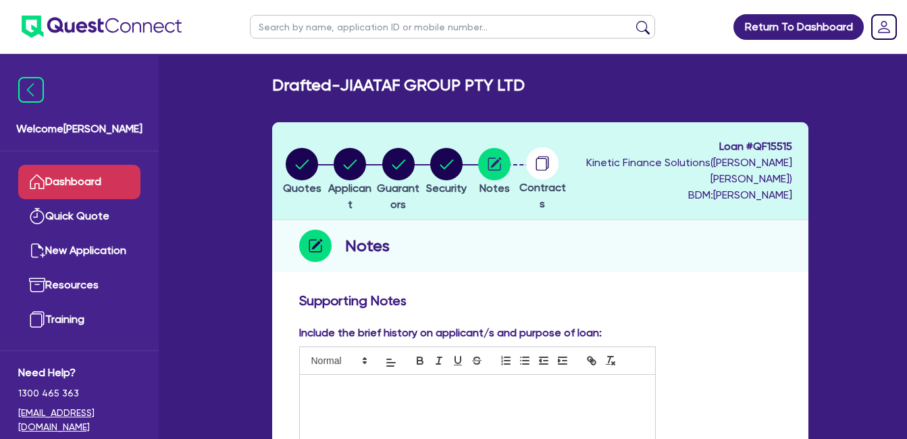
click at [80, 176] on link "Dashboard" at bounding box center [79, 182] width 122 height 34
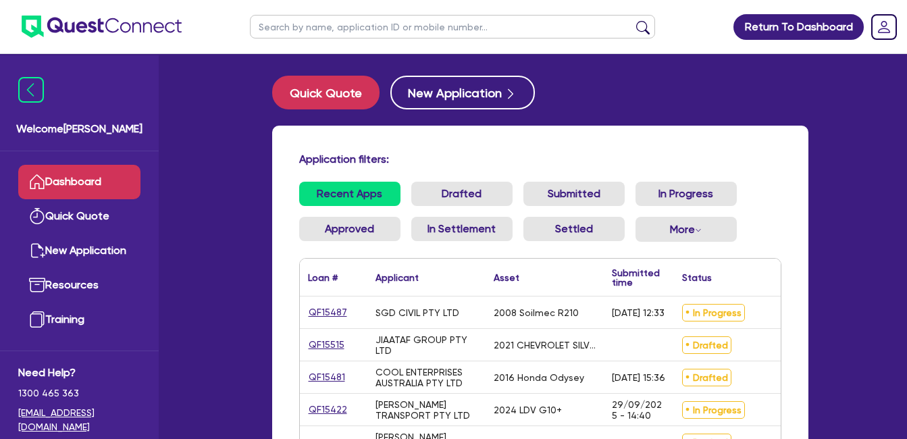
click at [282, 190] on div "Application filters: Recent Apps Drafted Submitted In Progress Approved In Sett…" at bounding box center [540, 325] width 536 height 398
click at [325, 407] on link "QF15422" at bounding box center [328, 410] width 40 height 16
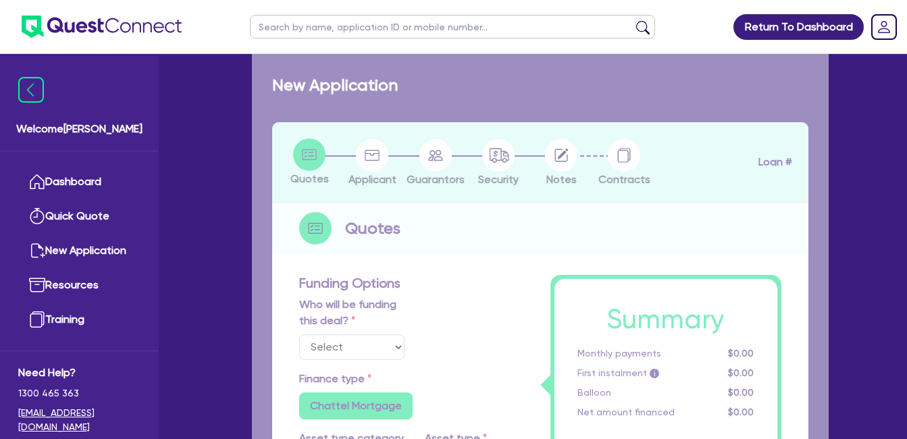
select select "Quest Finance - Own Book"
select select "CARS_AND_LIGHT_TRUCKS"
type input "2024"
radio input "false"
radio input "true"
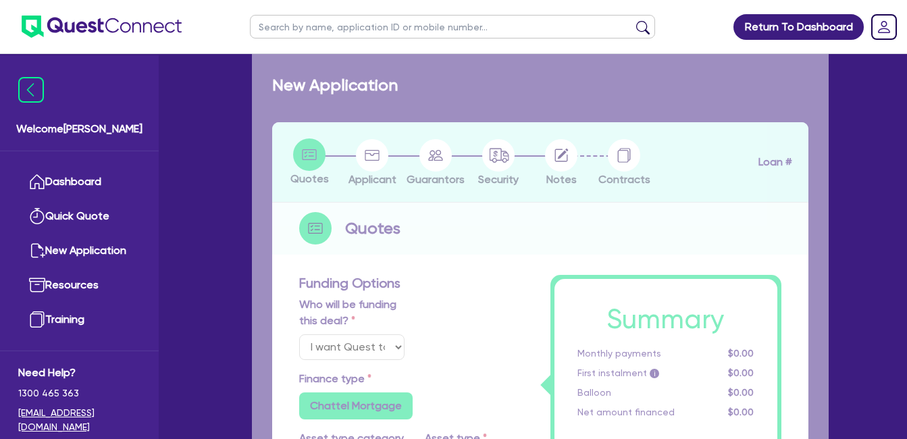
radio input "true"
type input "30,000"
type input "30"
type input "9,000"
type input "10"
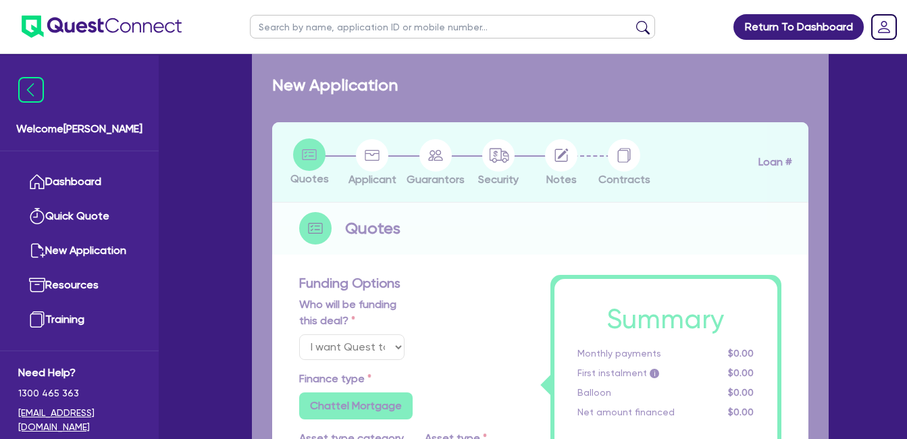
type input "3,000"
type input "17.95"
select select "VANS_AND_UTES"
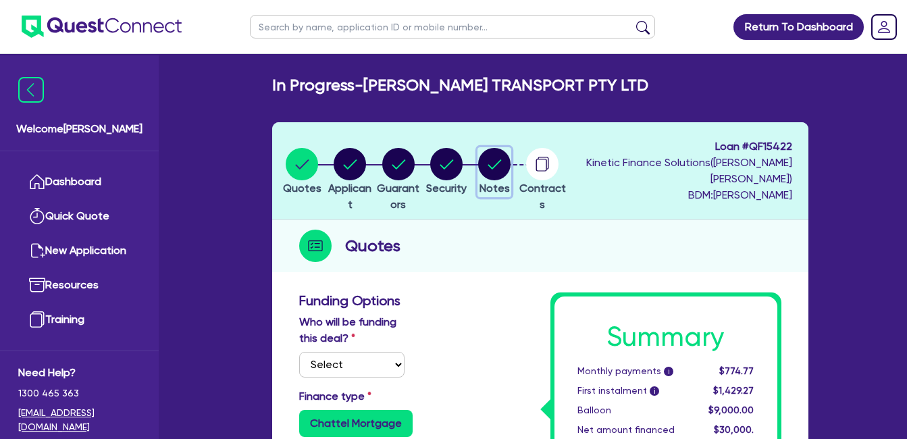
click at [510, 173] on circle "button" at bounding box center [494, 164] width 32 height 32
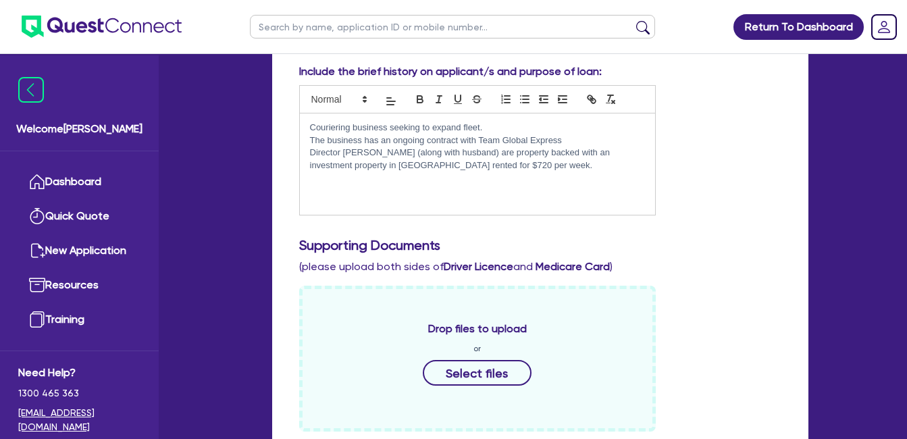
scroll to position [450, 0]
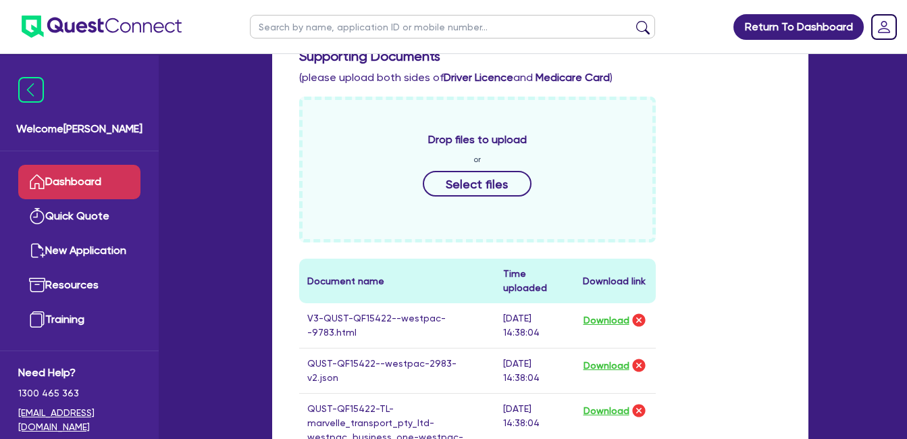
click at [89, 176] on link "Dashboard" at bounding box center [79, 182] width 122 height 34
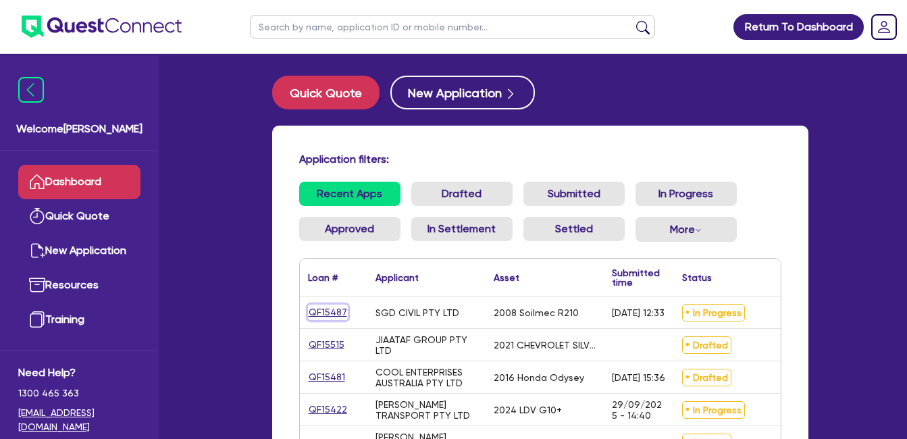
click at [323, 312] on link "QF15487" at bounding box center [328, 312] width 40 height 16
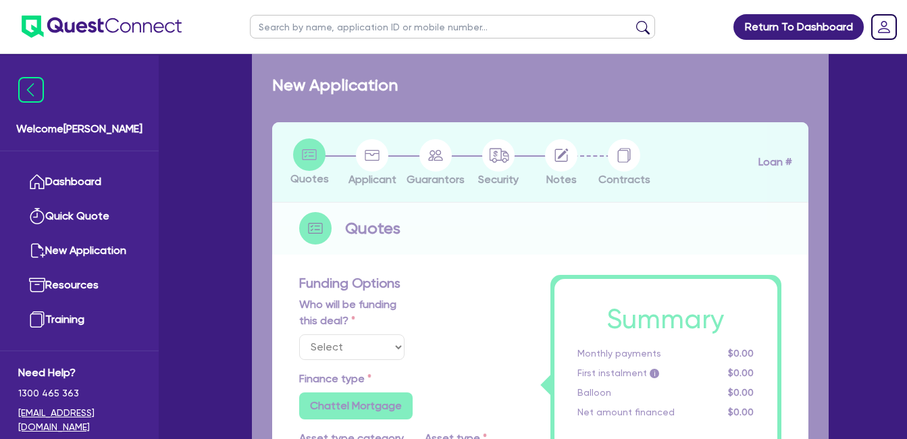
select select "Quest Finance - Own Book"
select select "PRIMARY_ASSETS"
type input "2008"
radio input "false"
radio input "true"
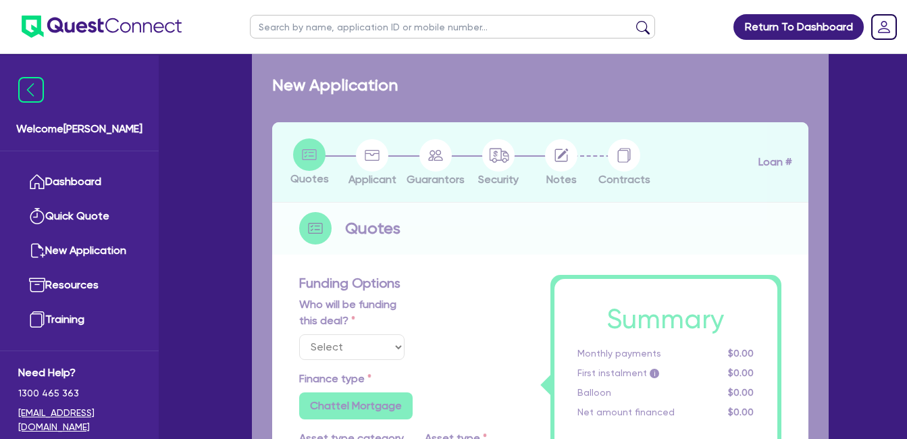
radio input "true"
type input "125,000"
type input "10"
type input "12,500"
type input "17.95"
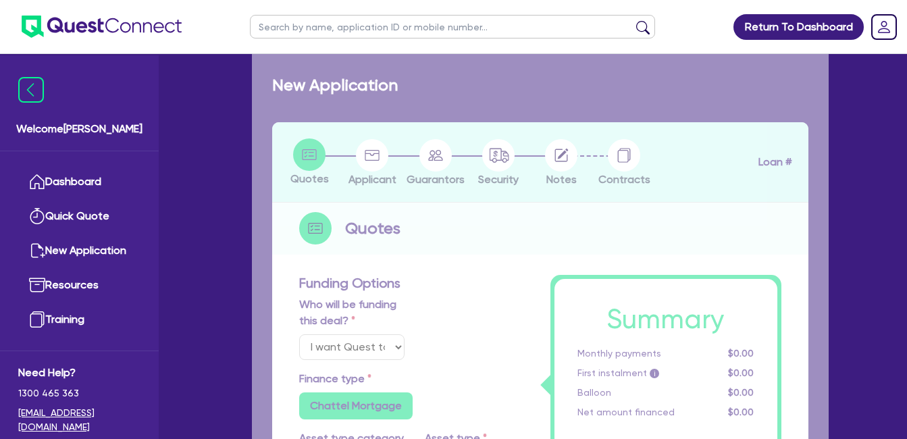
select select "CONSTRUCTION_AND_EARTHMOVING_EQUIPMENT"
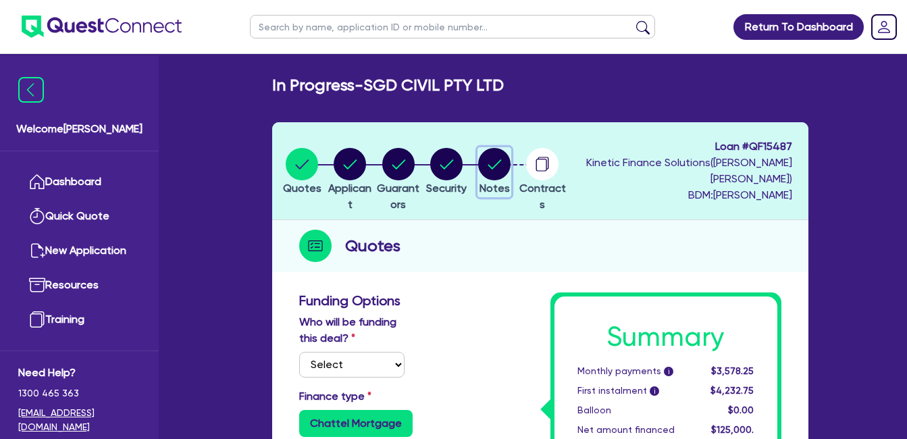
click at [502, 165] on icon "button" at bounding box center [495, 163] width 14 height 9
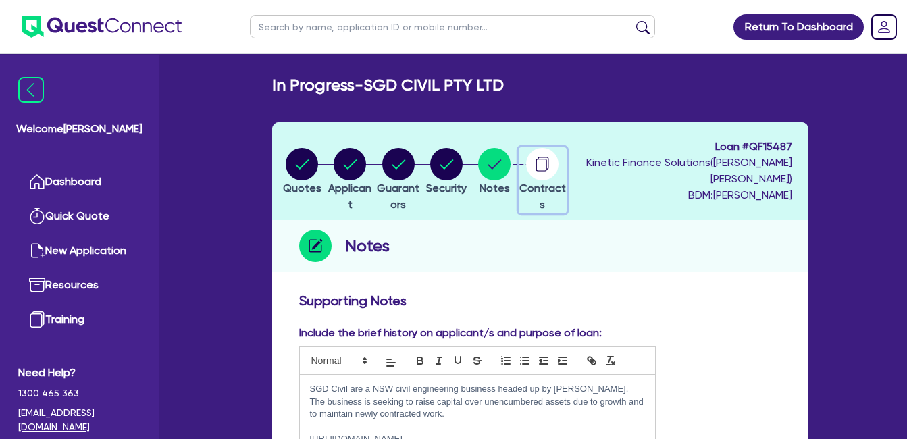
click at [558, 170] on icon "button" at bounding box center [542, 164] width 32 height 32
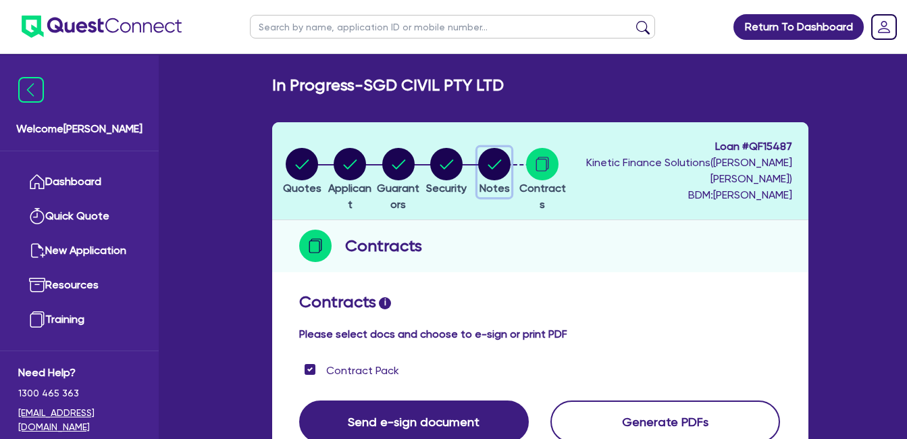
click at [510, 159] on circle "button" at bounding box center [494, 164] width 32 height 32
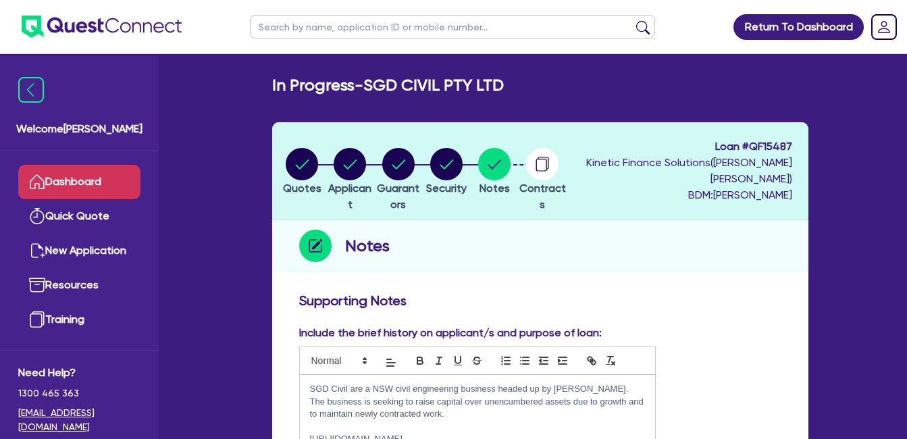
click at [97, 175] on link "Dashboard" at bounding box center [79, 182] width 122 height 34
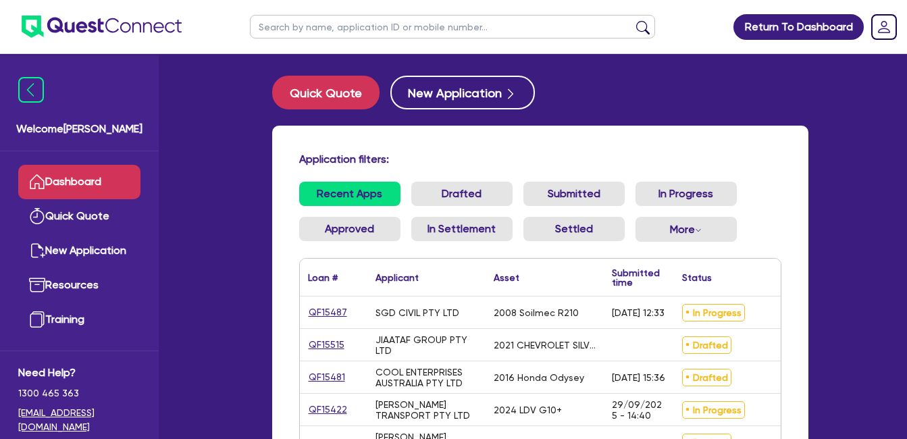
click at [79, 179] on link "Dashboard" at bounding box center [79, 182] width 122 height 34
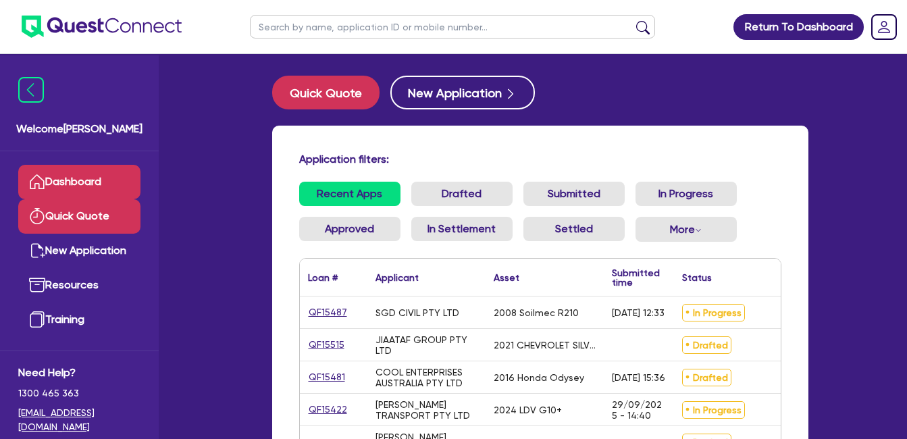
click at [88, 205] on link "Quick Quote" at bounding box center [79, 216] width 122 height 34
select select "Quest Finance - Own Book"
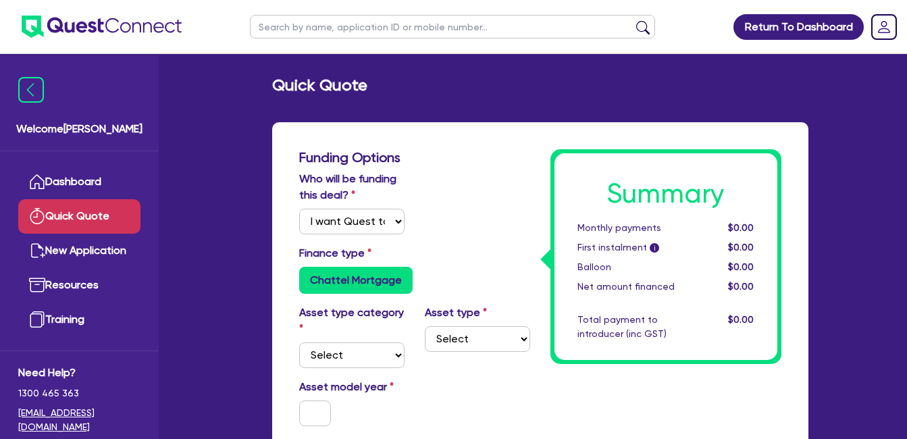
click at [88, 180] on link "Dashboard" at bounding box center [79, 182] width 122 height 34
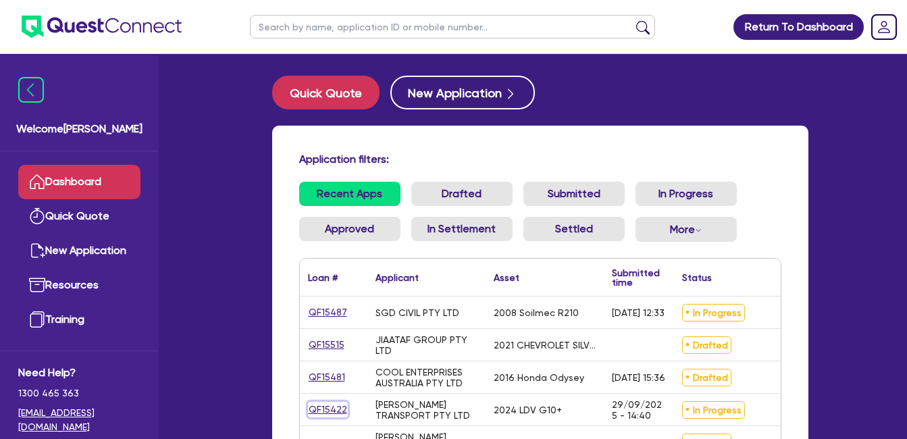
click at [331, 406] on link "QF15422" at bounding box center [328, 410] width 40 height 16
select select "Quest Finance - Own Book"
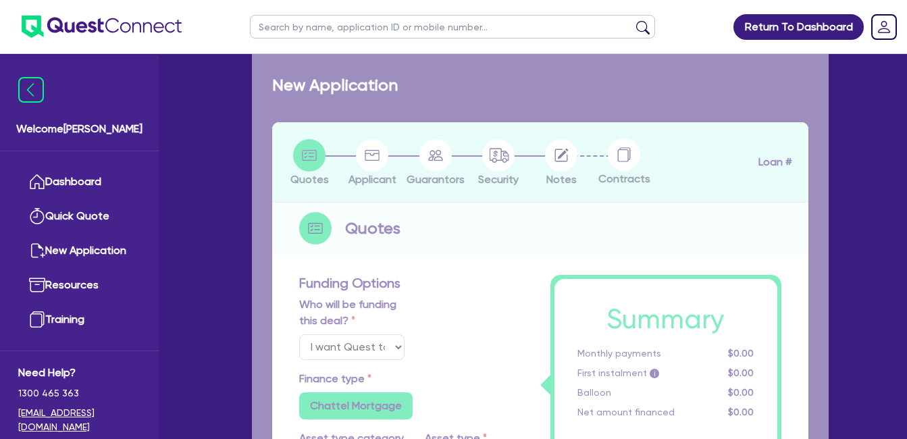
select select "CARS_AND_LIGHT_TRUCKS"
type input "2024"
radio input "false"
radio input "true"
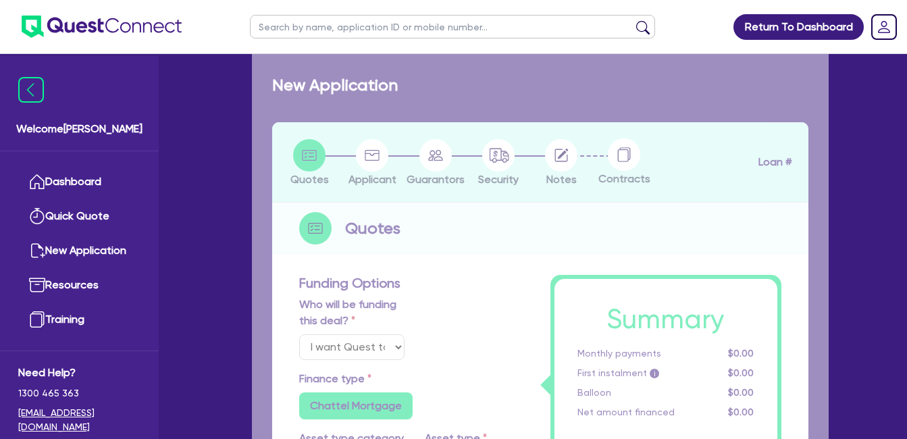
type input "30,000"
type input "30"
type input "9,000"
type input "10"
type input "3,000"
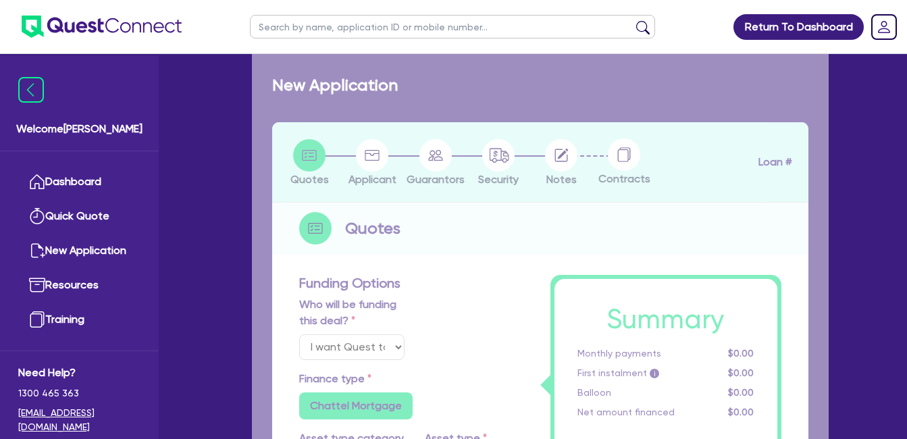
type input "17.95"
select select "VANS_AND_UTES"
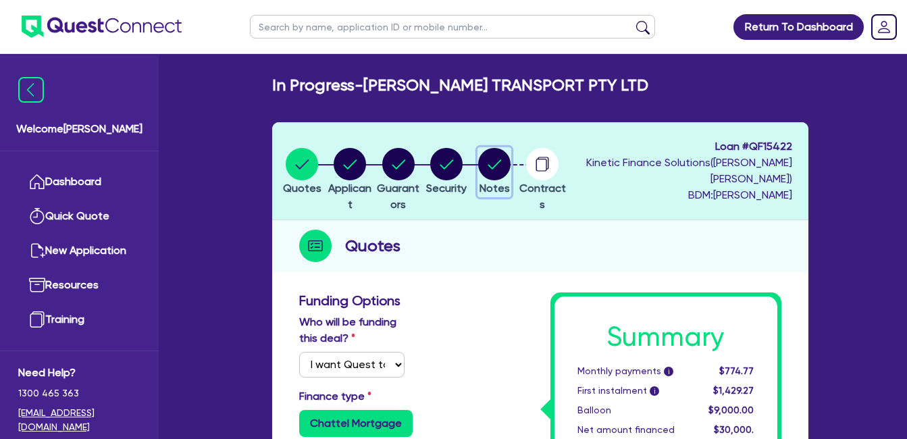
click at [510, 165] on circle "button" at bounding box center [494, 164] width 32 height 32
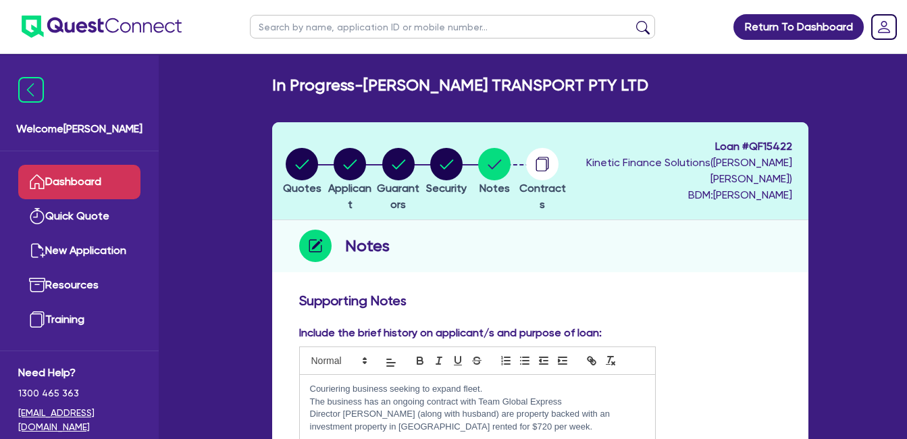
click at [38, 194] on link "Dashboard" at bounding box center [79, 182] width 122 height 34
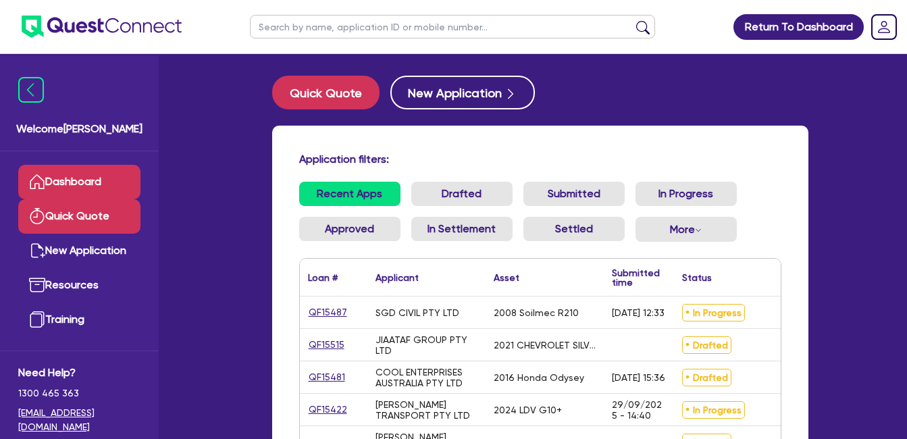
click at [90, 213] on link "Quick Quote" at bounding box center [79, 216] width 122 height 34
select select "Quest Finance - Own Book"
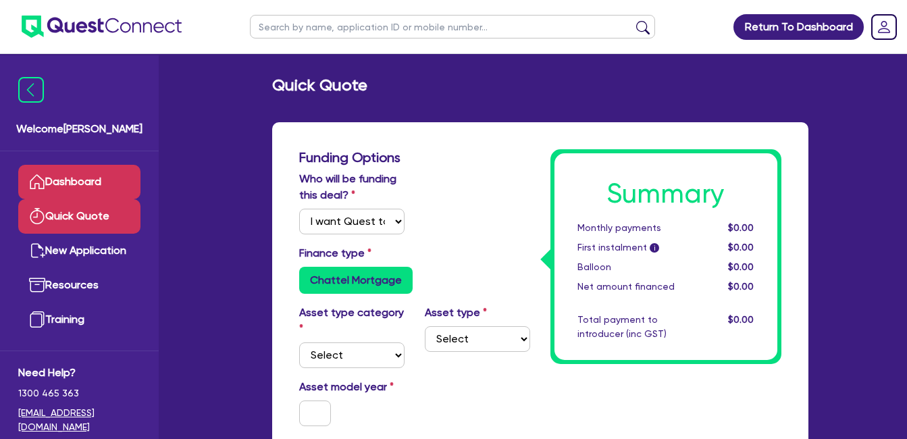
click at [91, 177] on link "Dashboard" at bounding box center [79, 182] width 122 height 34
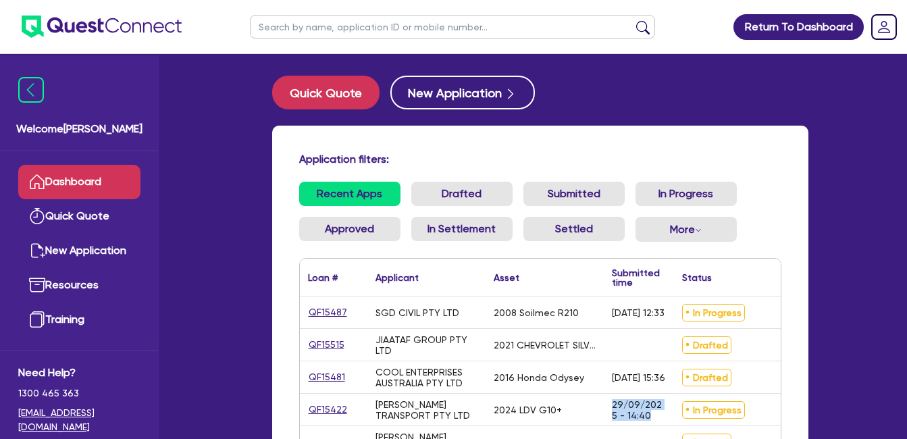
drag, startPoint x: 656, startPoint y: 412, endPoint x: 568, endPoint y: 405, distance: 87.3
click at [568, 405] on div "QF15422 [PERSON_NAME] TRANSPORT PTY LTD 2024 LDV G10+ [DATE] 14:40 In Progress …" at bounding box center [616, 410] width 633 height 32
click at [421, 305] on div "SGD CIVIL PTY LTD" at bounding box center [426, 312] width 118 height 32
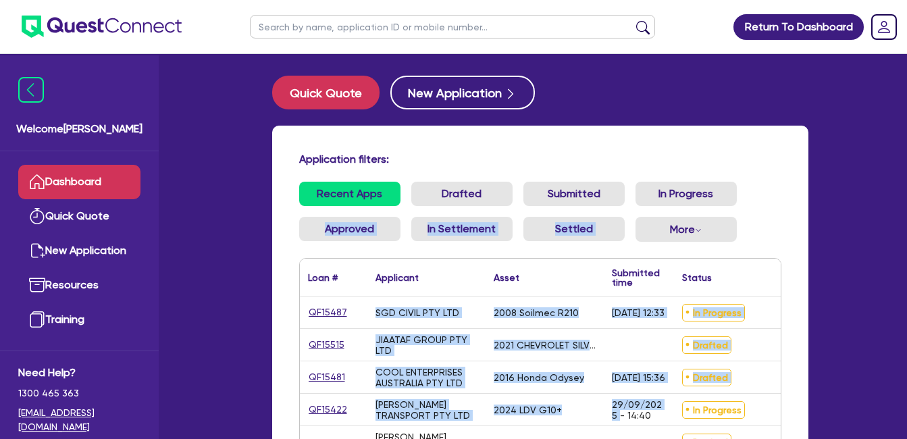
scroll to position [84, 0]
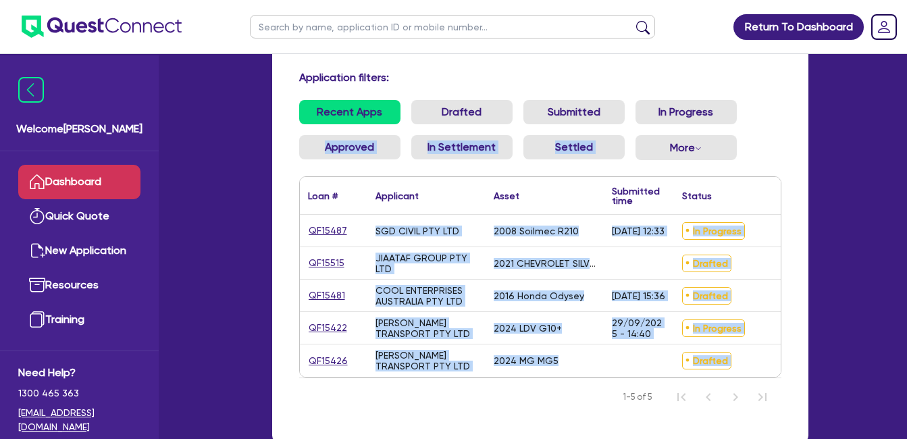
drag, startPoint x: 291, startPoint y: 252, endPoint x: 656, endPoint y: 429, distance: 405.5
click at [641, 438] on html "Return To Dashboard Edit Profile Logout Welcome Farhan Dashboard Quick Quote Ne…" at bounding box center [453, 221] width 907 height 606
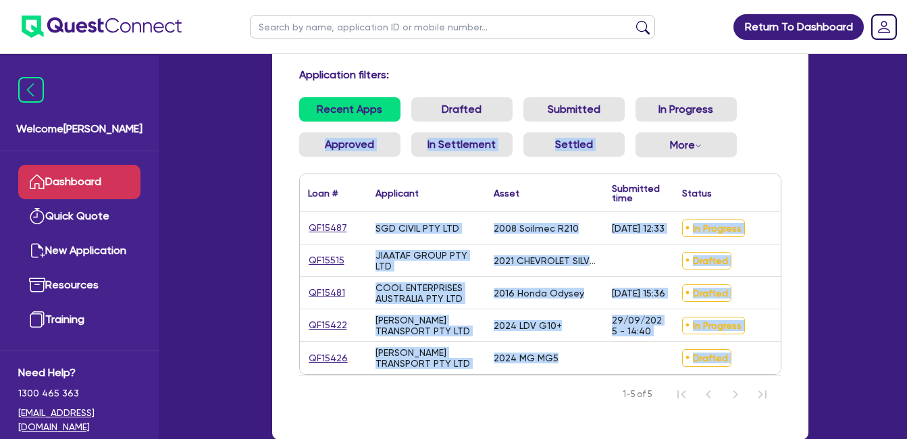
drag, startPoint x: 656, startPoint y: 429, endPoint x: 794, endPoint y: 271, distance: 209.6
click at [794, 271] on div "Application filters: Recent Apps Drafted Submitted In Progress Approved In Sett…" at bounding box center [540, 240] width 536 height 398
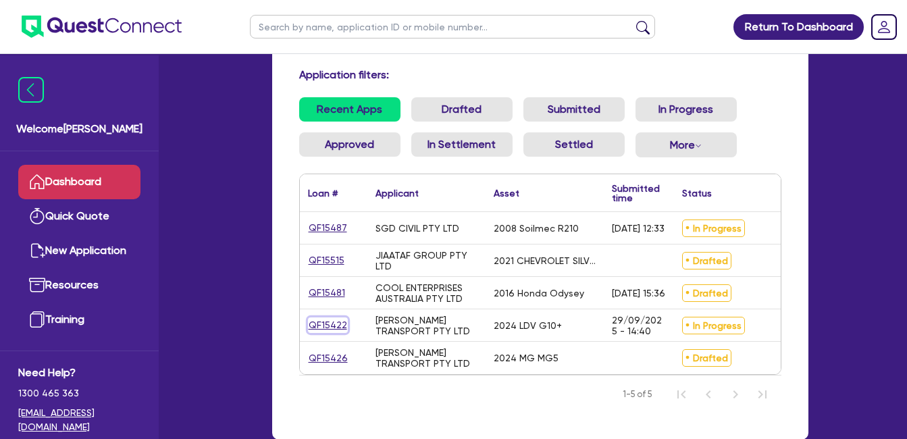
click at [322, 326] on link "QF15422" at bounding box center [328, 325] width 40 height 16
select select "Quest Finance - Own Book"
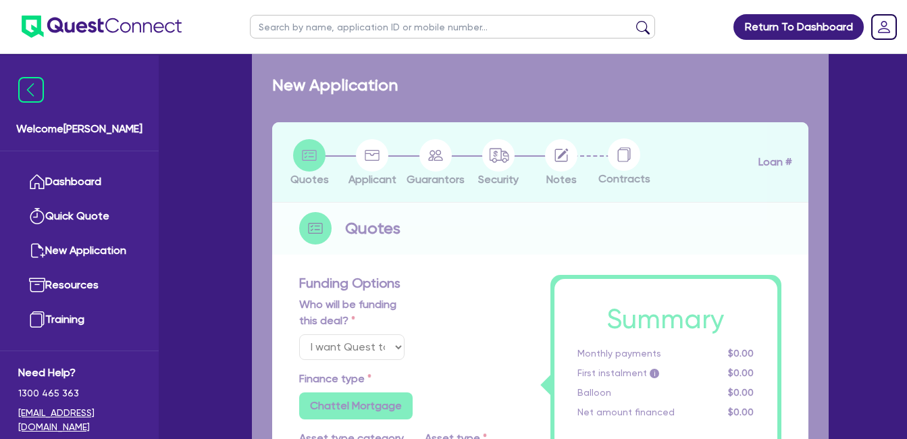
select select "CARS_AND_LIGHT_TRUCKS"
type input "2024"
radio input "false"
radio input "true"
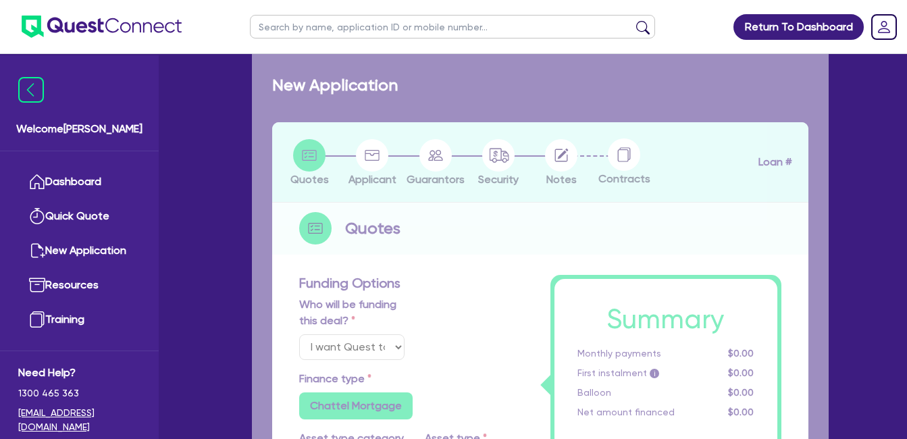
type input "30,000"
type input "30"
type input "9,000"
type input "10"
type input "3,000"
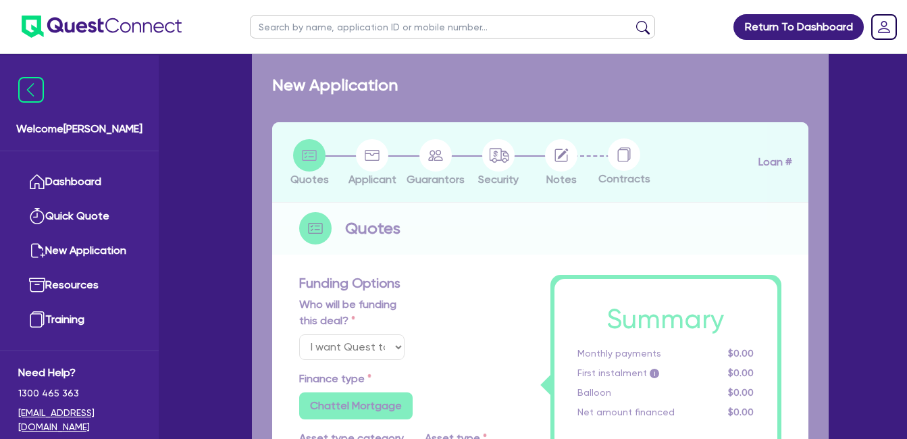
type input "17.95"
select select "VANS_AND_UTES"
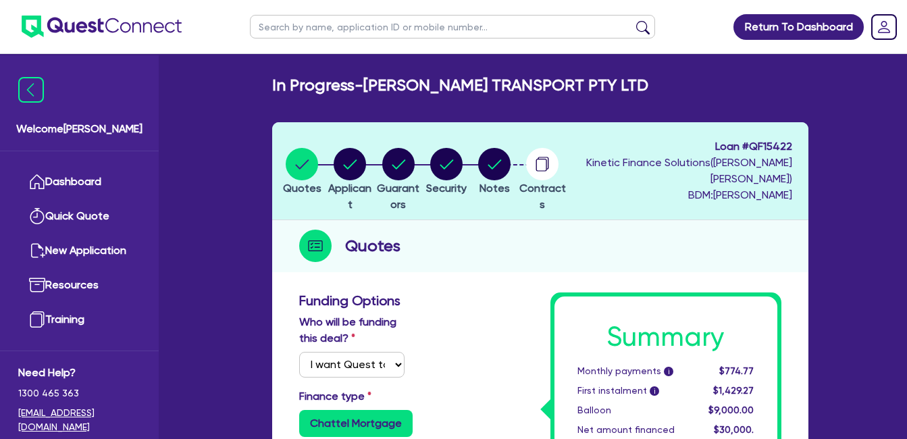
click at [506, 252] on div "Quotes" at bounding box center [540, 246] width 536 height 52
click at [510, 163] on circle "button" at bounding box center [494, 164] width 32 height 32
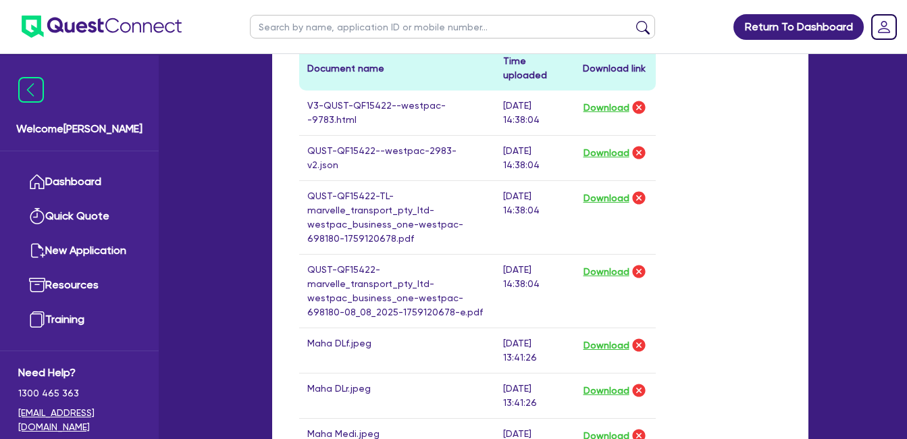
scroll to position [675, 0]
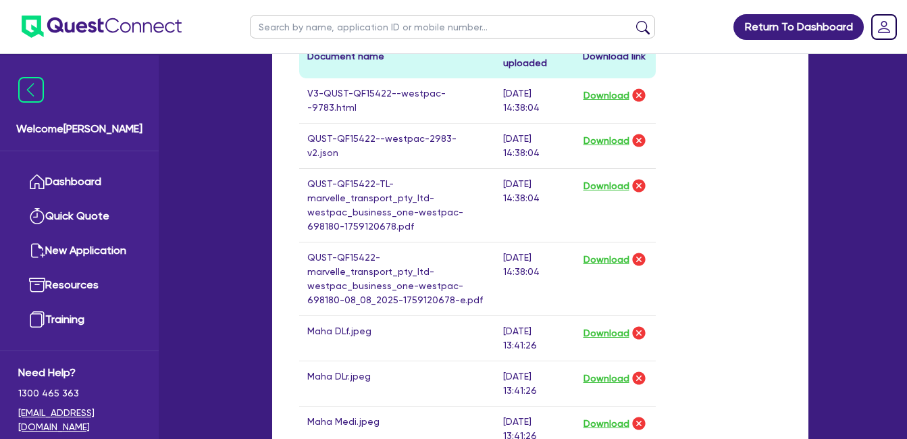
click at [739, 263] on div "Drop files to upload or Select files Document name Time uploaded Download link …" at bounding box center [540, 195] width 502 height 647
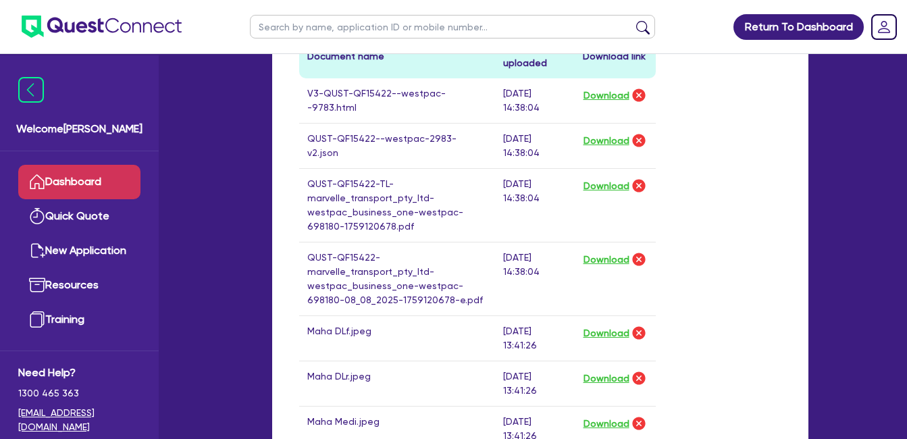
click at [60, 173] on link "Dashboard" at bounding box center [79, 182] width 122 height 34
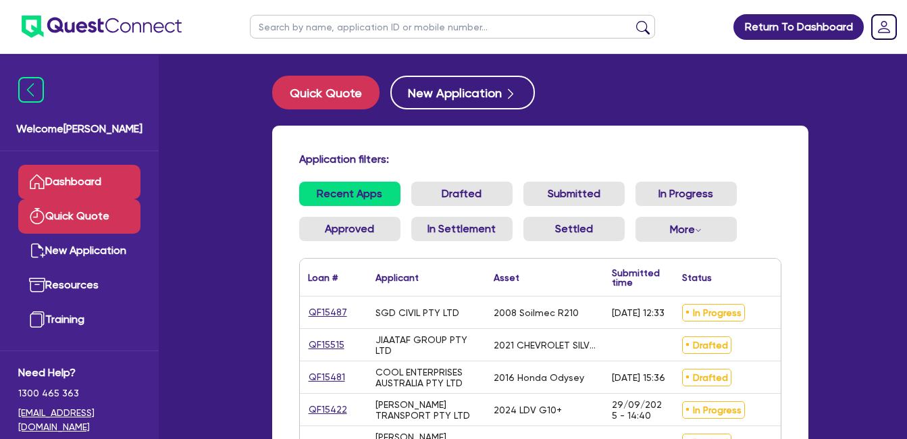
click at [87, 218] on link "Quick Quote" at bounding box center [79, 216] width 122 height 34
select select "Quest Finance - Own Book"
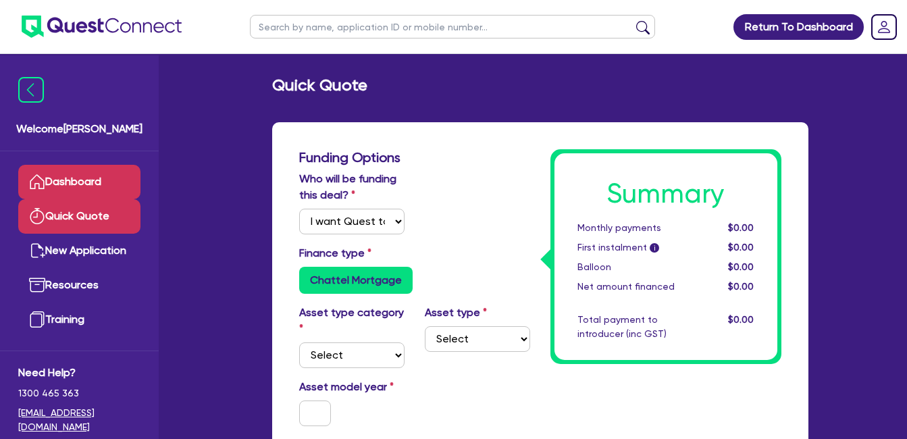
click at [89, 177] on link "Dashboard" at bounding box center [79, 182] width 122 height 34
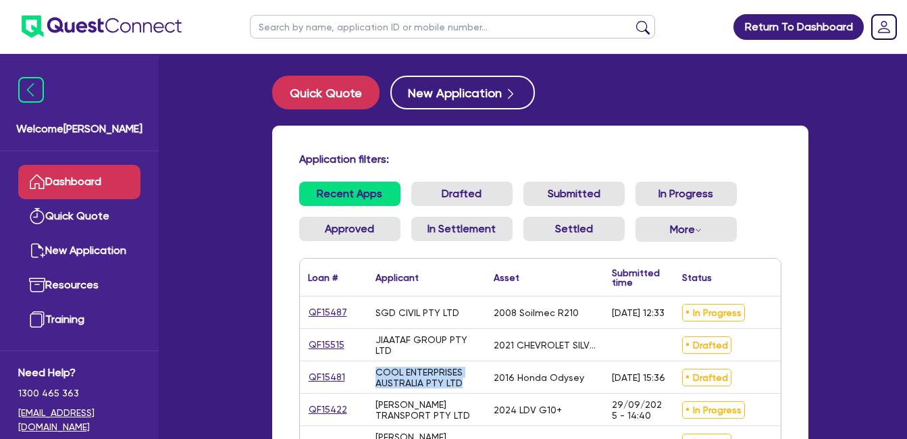
drag, startPoint x: 462, startPoint y: 385, endPoint x: 360, endPoint y: 370, distance: 103.7
click at [360, 370] on div "QF15481 COOL ENTERPRISES AUSTRALIA PTY LTD 2016 Honda Odysey [DATE] 15:36 Draft…" at bounding box center [616, 377] width 633 height 32
drag, startPoint x: 360, startPoint y: 370, endPoint x: 455, endPoint y: 381, distance: 95.9
click at [455, 381] on div "COOL ENTERPRISES AUSTRALIA PTY LTD" at bounding box center [426, 378] width 102 height 22
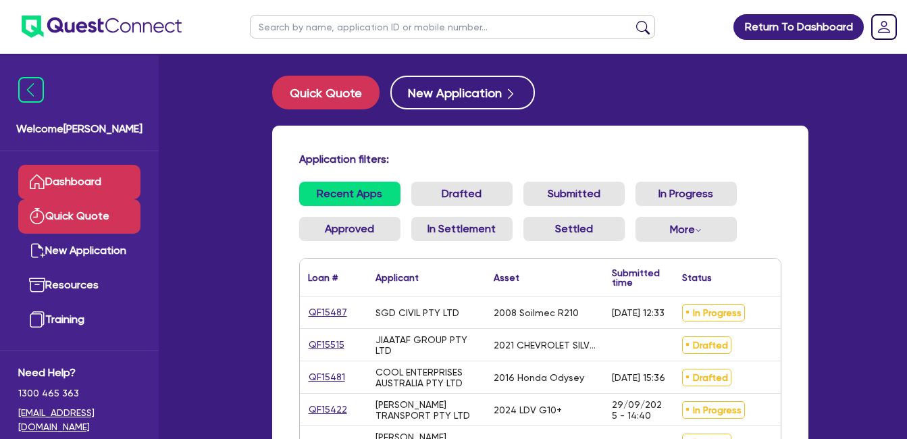
click at [88, 215] on link "Quick Quote" at bounding box center [79, 216] width 122 height 34
select select "Quest Finance - Own Book"
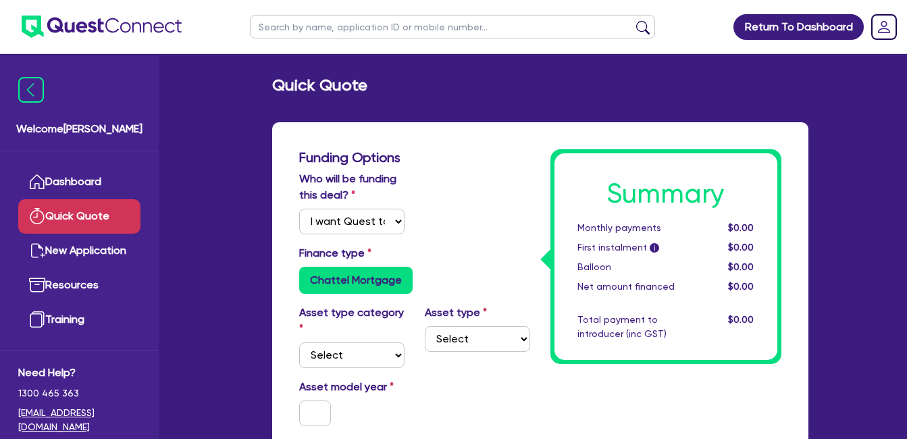
click at [85, 180] on link "Dashboard" at bounding box center [79, 182] width 122 height 34
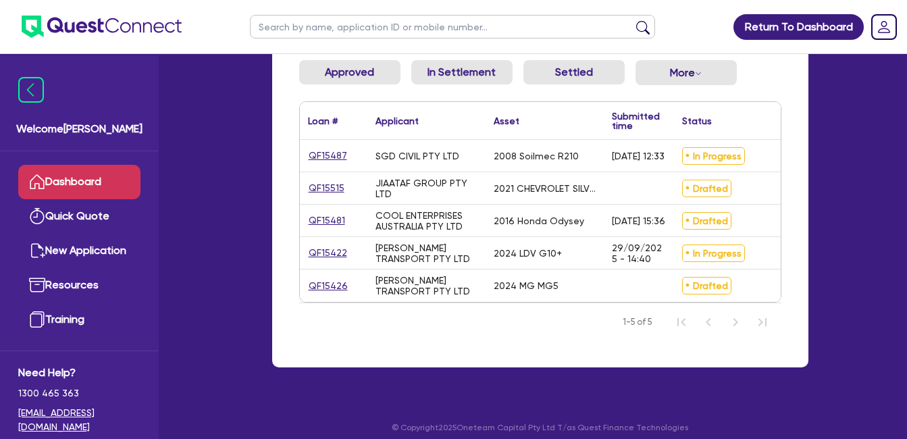
scroll to position [178, 0]
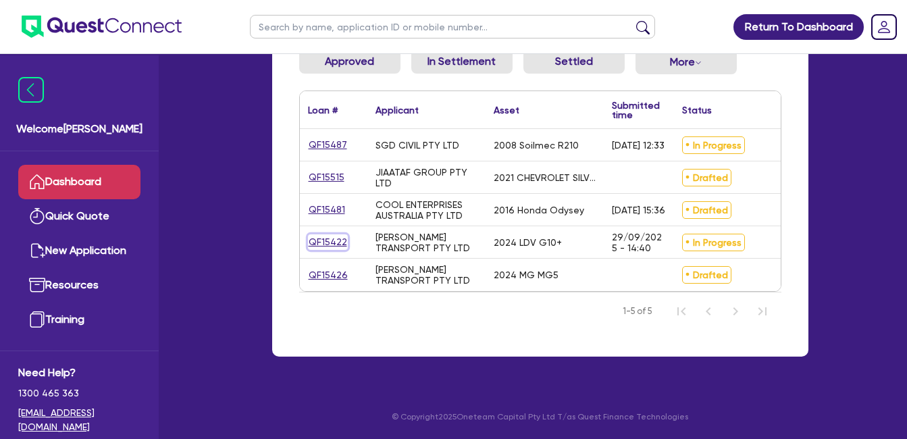
click at [340, 234] on link "QF15422" at bounding box center [328, 242] width 40 height 16
select select "Quest Finance - Own Book"
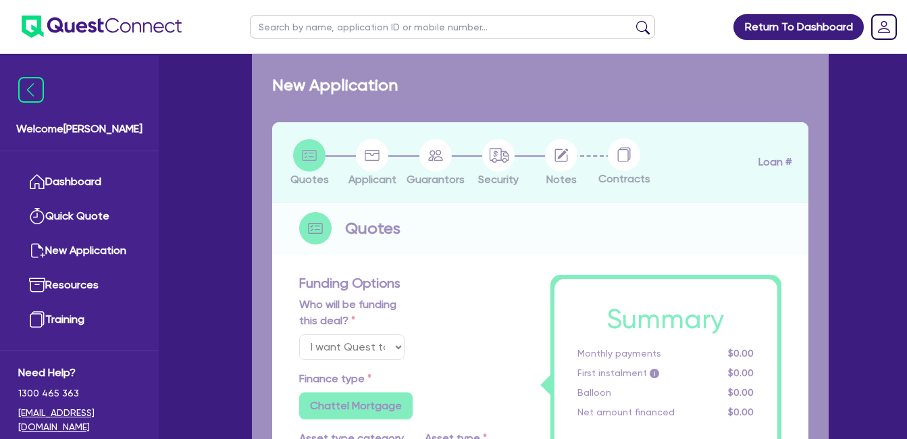
select select "CARS_AND_LIGHT_TRUCKS"
type input "2024"
radio input "false"
radio input "true"
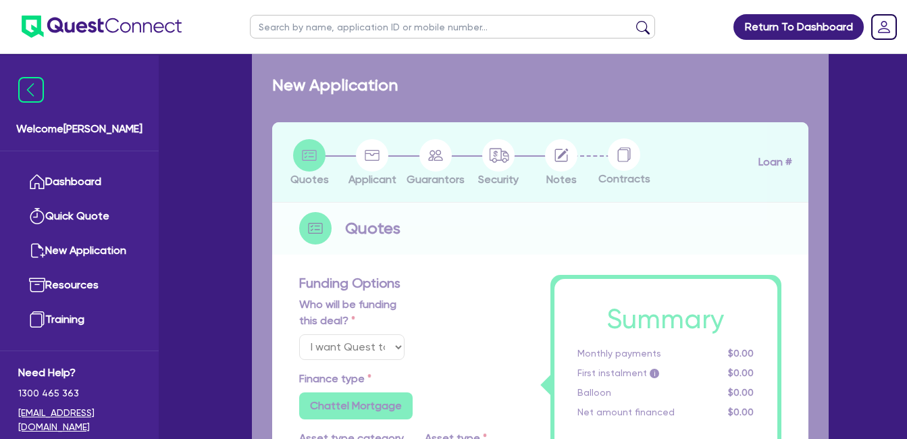
type input "30,000"
type input "30"
type input "9,000"
type input "10"
type input "3,000"
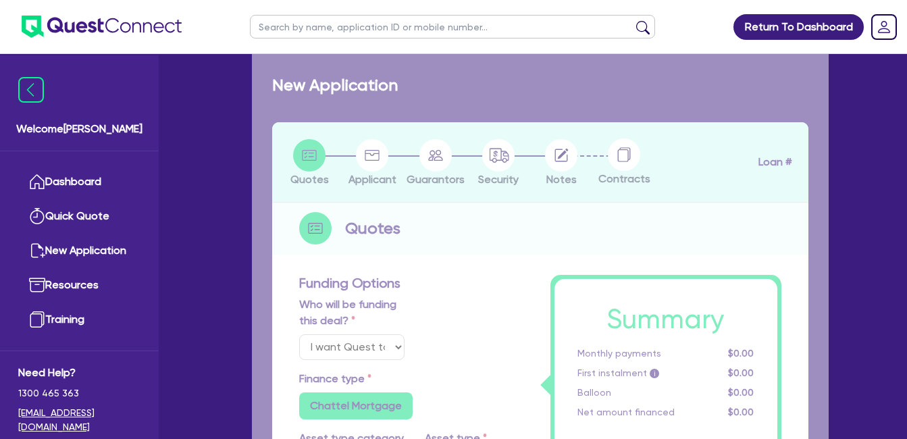
type input "17.95"
select select "VANS_AND_UTES"
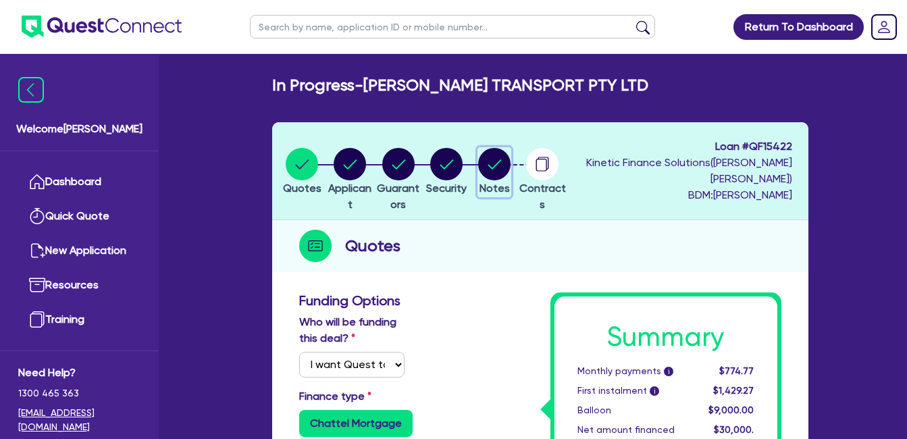
click at [510, 157] on circle "button" at bounding box center [494, 164] width 32 height 32
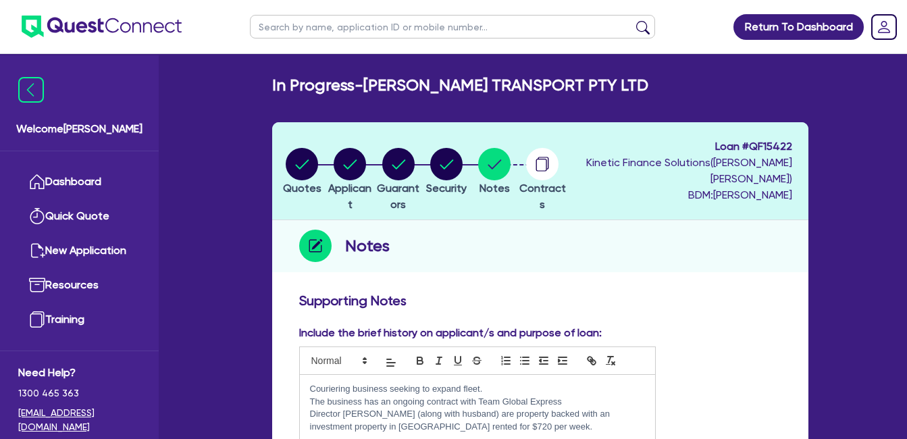
click at [487, 235] on div "Notes" at bounding box center [540, 246] width 536 height 52
click at [508, 248] on div "Notes" at bounding box center [540, 246] width 536 height 52
click at [710, 298] on h3 "Supporting Notes" at bounding box center [540, 300] width 482 height 16
drag, startPoint x: 680, startPoint y: 335, endPoint x: 453, endPoint y: 296, distance: 230.2
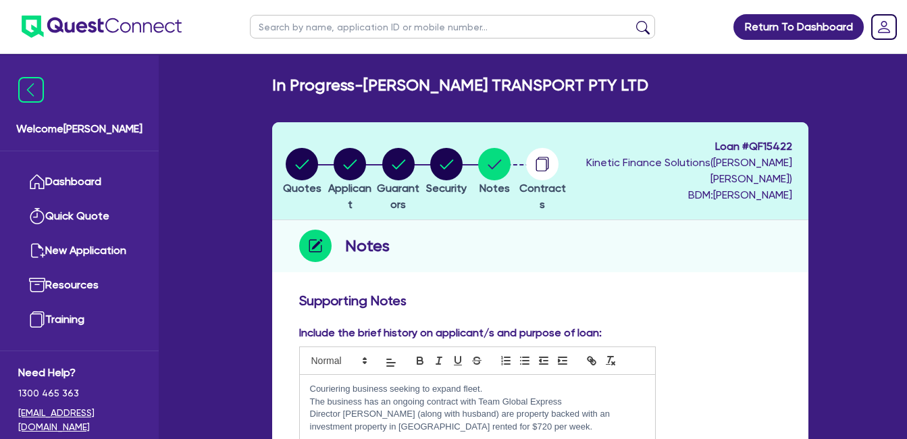
click at [687, 325] on div "Include the brief history on applicant/s and purpose of loan: Couriering busine…" at bounding box center [540, 406] width 502 height 163
click at [651, 311] on div "Supporting Notes" at bounding box center [540, 303] width 502 height 22
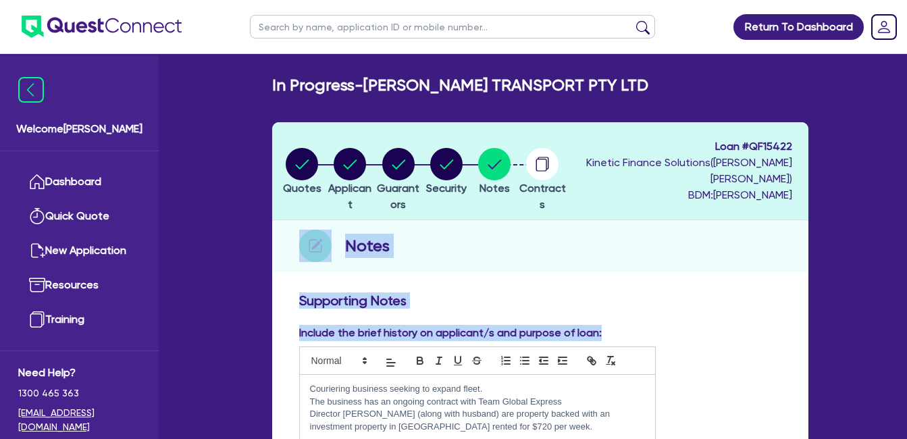
drag, startPoint x: 608, startPoint y: 334, endPoint x: 306, endPoint y: 263, distance: 309.3
drag, startPoint x: 306, startPoint y: 263, endPoint x: 425, endPoint y: 288, distance: 120.8
drag, startPoint x: 608, startPoint y: 336, endPoint x: 292, endPoint y: 244, distance: 329.7
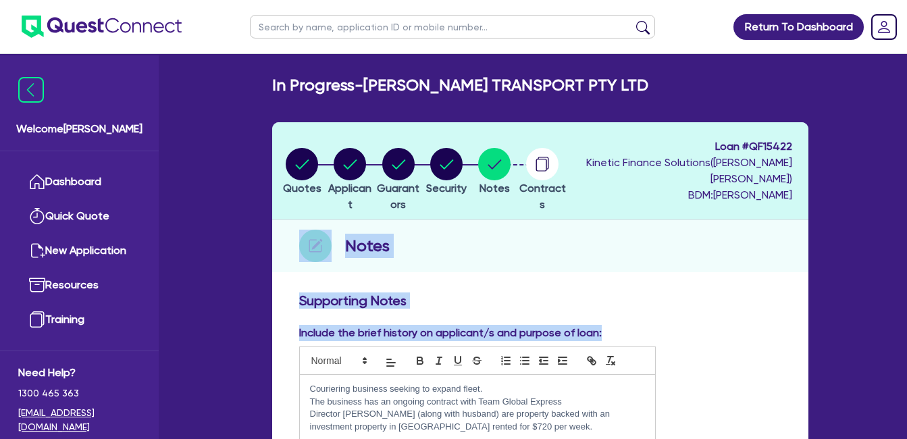
click at [528, 296] on h3 "Supporting Notes" at bounding box center [540, 300] width 482 height 16
drag, startPoint x: 605, startPoint y: 337, endPoint x: 328, endPoint y: 254, distance: 289.0
drag, startPoint x: 328, startPoint y: 254, endPoint x: 460, endPoint y: 302, distance: 141.0
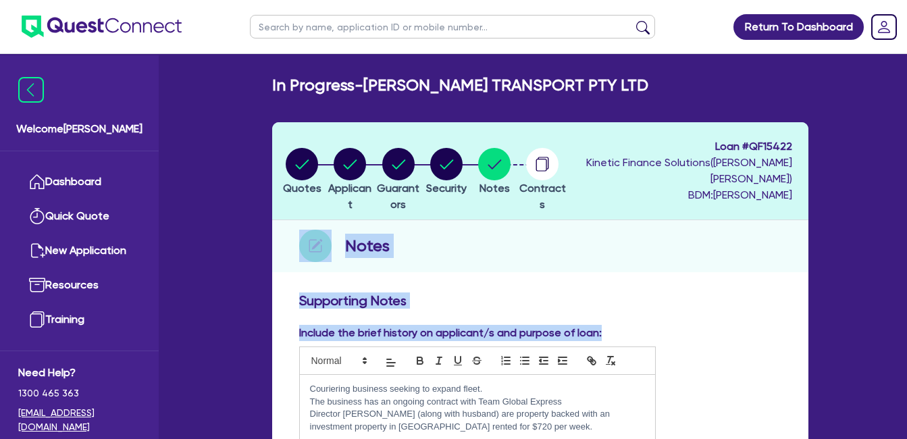
click at [466, 307] on h3 "Supporting Notes" at bounding box center [540, 300] width 482 height 16
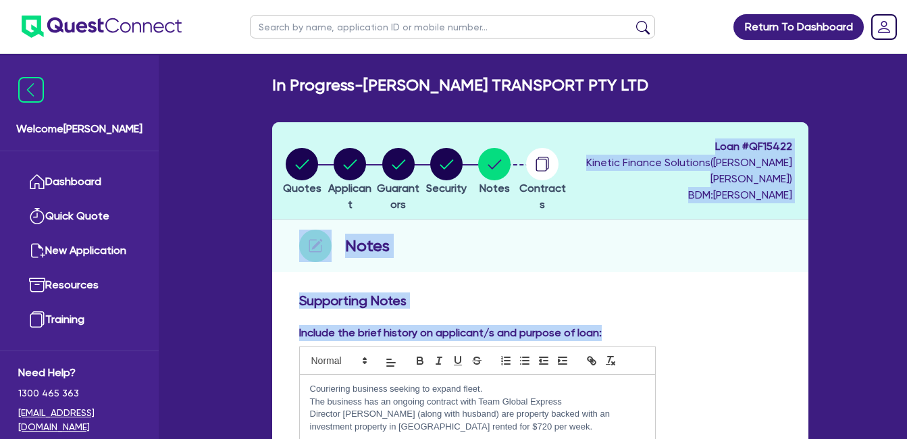
drag, startPoint x: 604, startPoint y: 336, endPoint x: 275, endPoint y: 156, distance: 374.6
drag, startPoint x: 629, startPoint y: 329, endPoint x: 227, endPoint y: 185, distance: 427.5
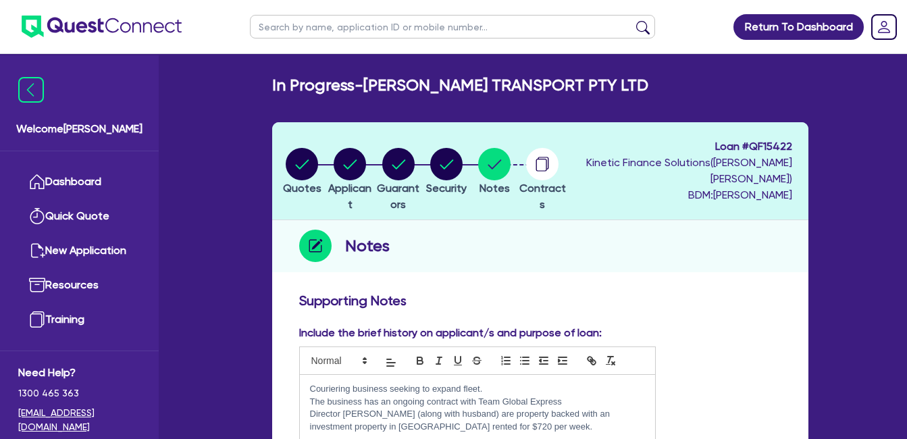
drag, startPoint x: 482, startPoint y: 294, endPoint x: 674, endPoint y: 258, distance: 195.0
click at [483, 294] on h3 "Supporting Notes" at bounding box center [540, 300] width 482 height 16
click at [717, 306] on h3 "Supporting Notes" at bounding box center [540, 300] width 482 height 16
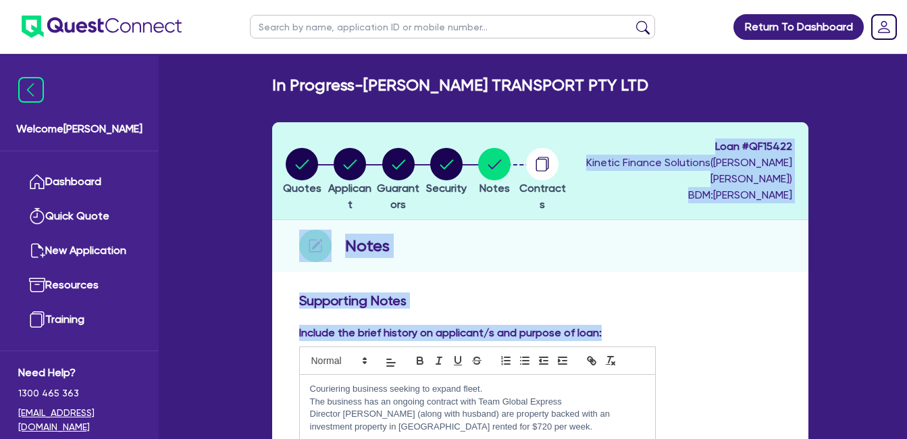
drag, startPoint x: 604, startPoint y: 333, endPoint x: 279, endPoint y: 164, distance: 366.9
drag, startPoint x: 604, startPoint y: 331, endPoint x: 229, endPoint y: 123, distance: 429.4
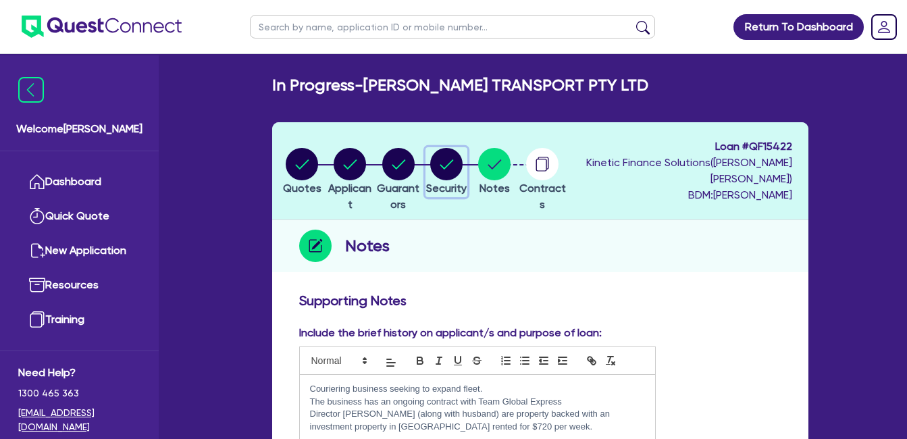
click at [462, 159] on circle "button" at bounding box center [446, 164] width 32 height 32
select select "CARS_AND_LIGHT_TRUCKS"
select select "VANS_AND_UTES"
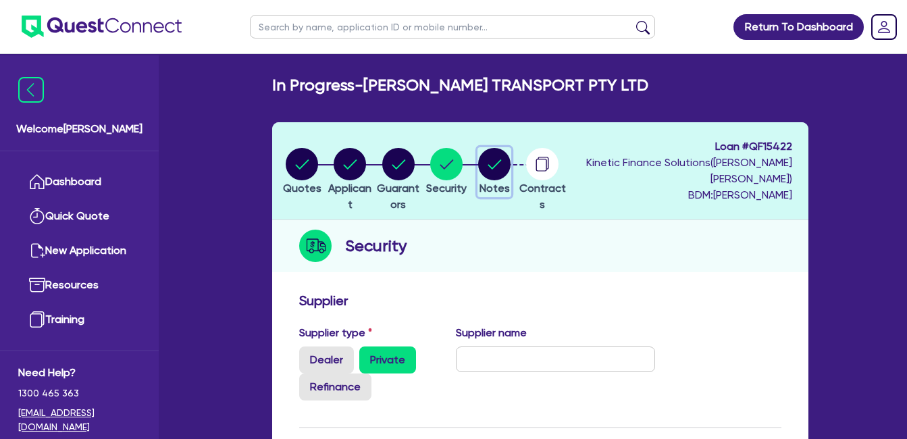
click at [502, 163] on icon "button" at bounding box center [495, 163] width 14 height 9
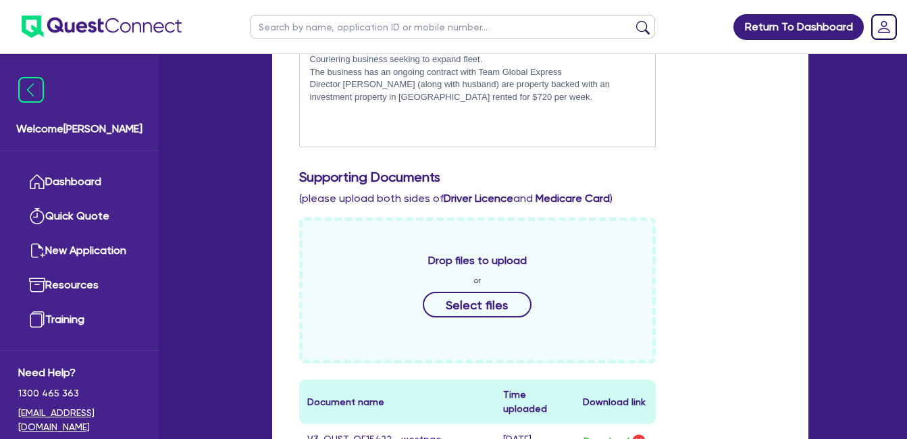
scroll to position [389, 0]
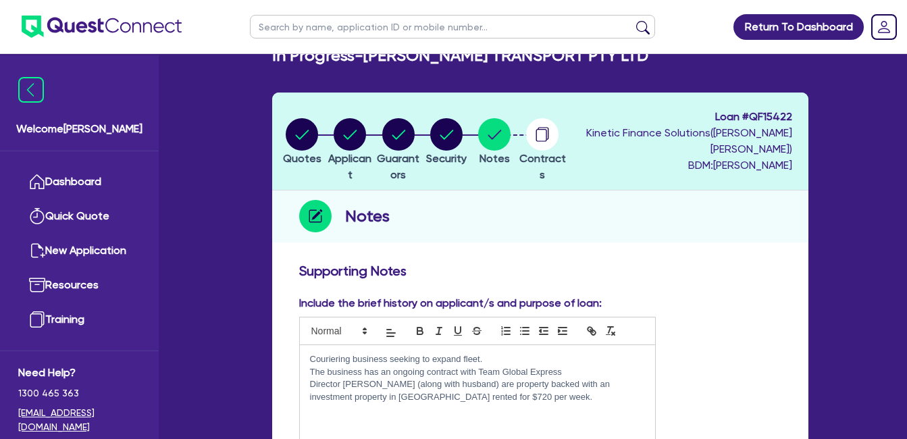
scroll to position [27, 0]
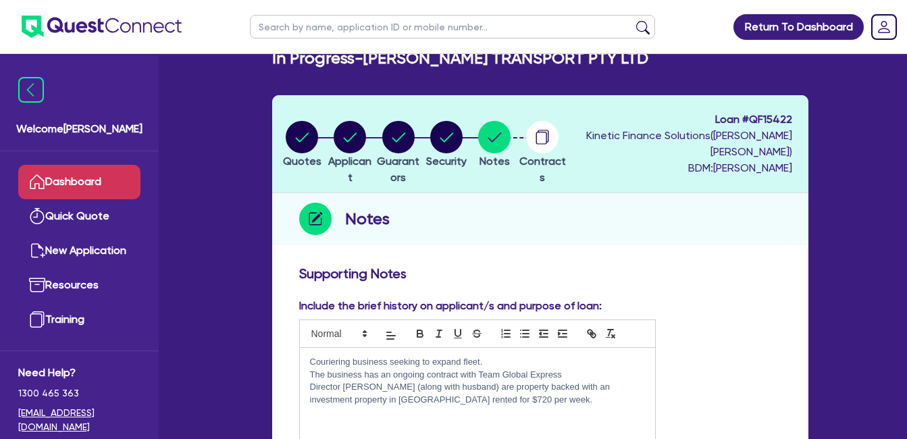
click at [80, 182] on link "Dashboard" at bounding box center [79, 182] width 122 height 34
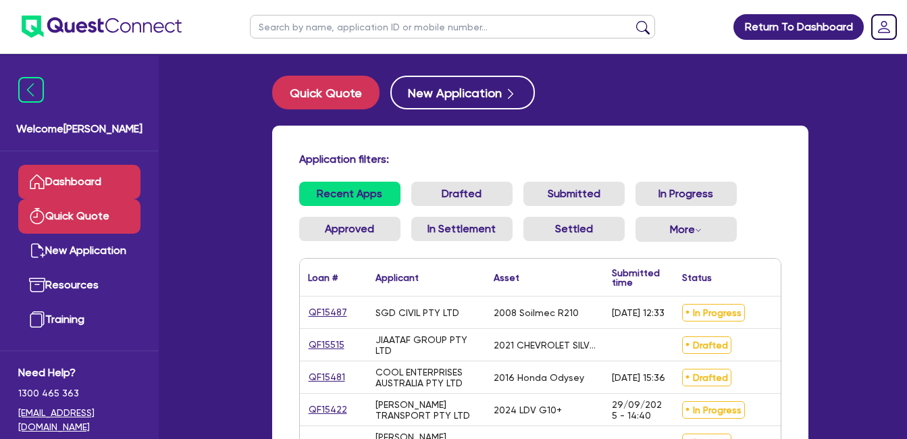
click at [92, 210] on link "Quick Quote" at bounding box center [79, 216] width 122 height 34
select select "Quest Finance - Own Book"
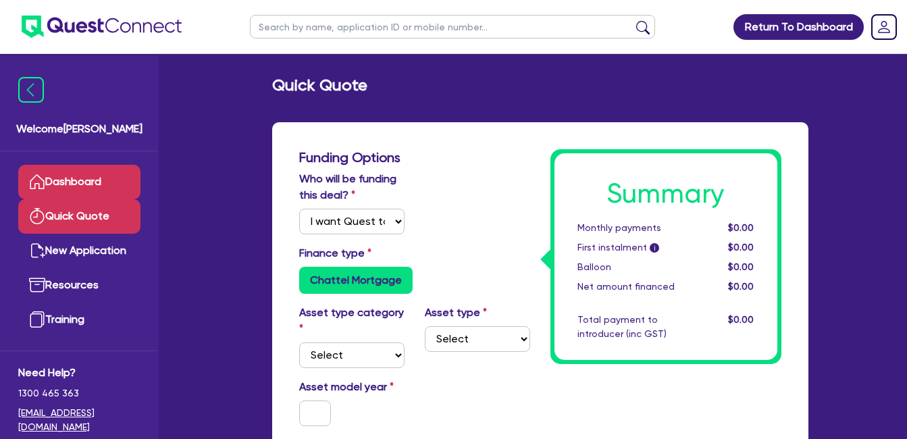
click at [70, 180] on link "Dashboard" at bounding box center [79, 182] width 122 height 34
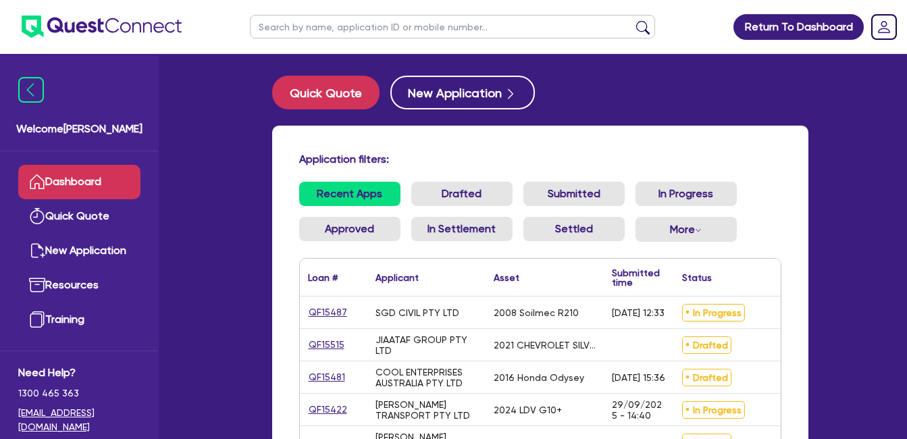
click at [797, 165] on div "Application filters: Recent Apps Drafted Submitted In Progress Approved In Sett…" at bounding box center [540, 325] width 536 height 398
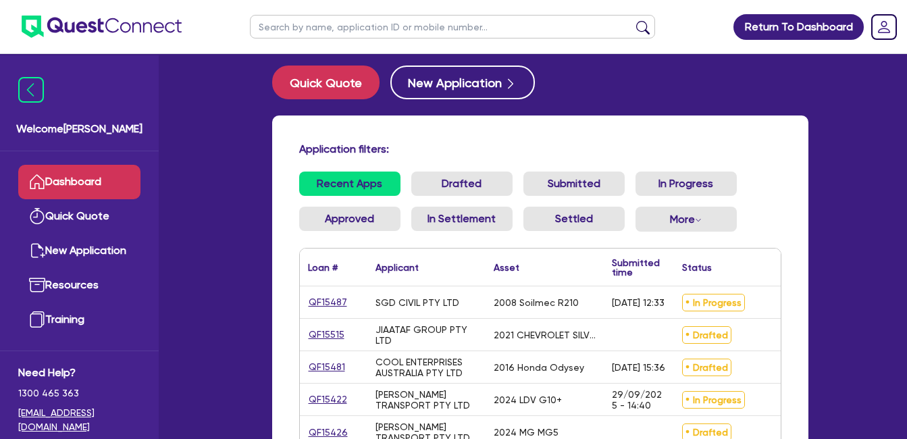
scroll to position [153, 0]
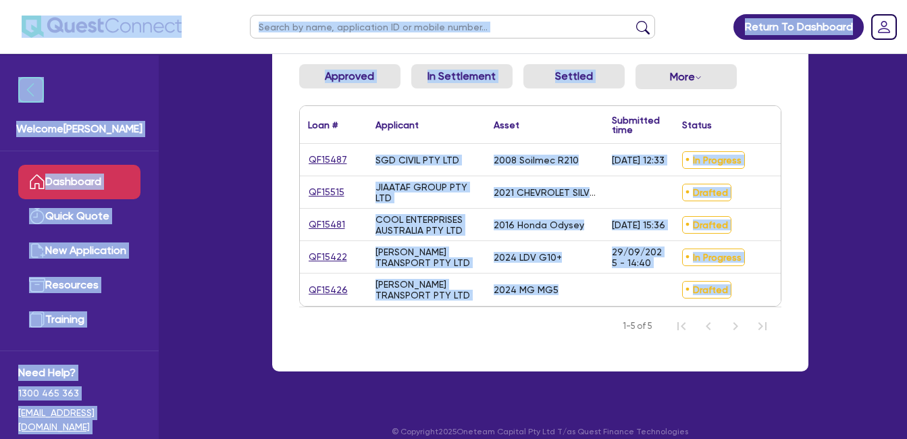
drag, startPoint x: 790, startPoint y: 338, endPoint x: 144, endPoint y: 53, distance: 705.8
click at [144, 53] on div "Return To Dashboard Edit Profile Logout Welcome Farhan Dashboard Quick Quote Ne…" at bounding box center [454, 150] width 770 height 606
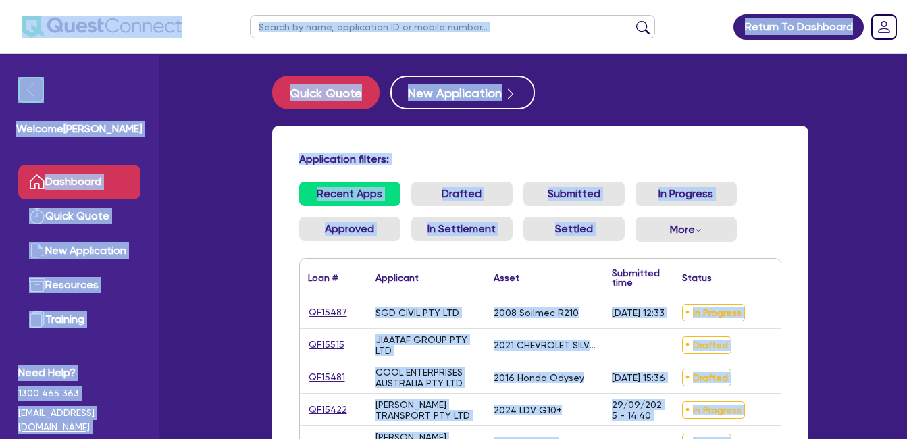
click at [763, 159] on h4 "Application filters:" at bounding box center [540, 159] width 482 height 13
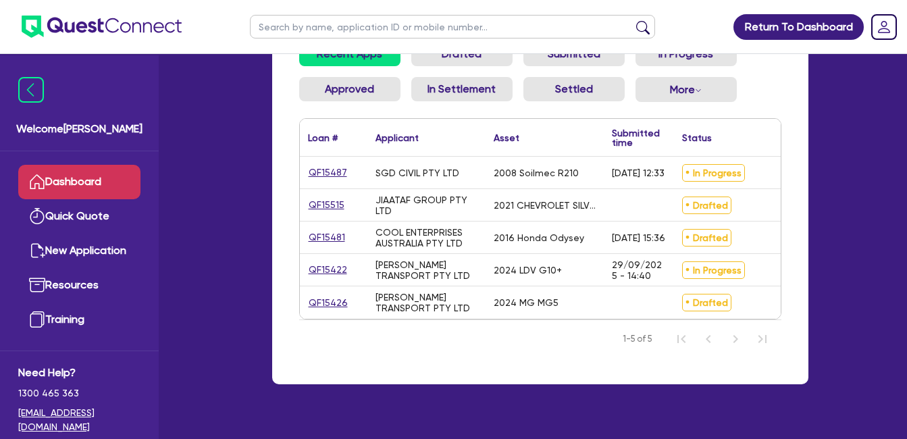
scroll to position [178, 0]
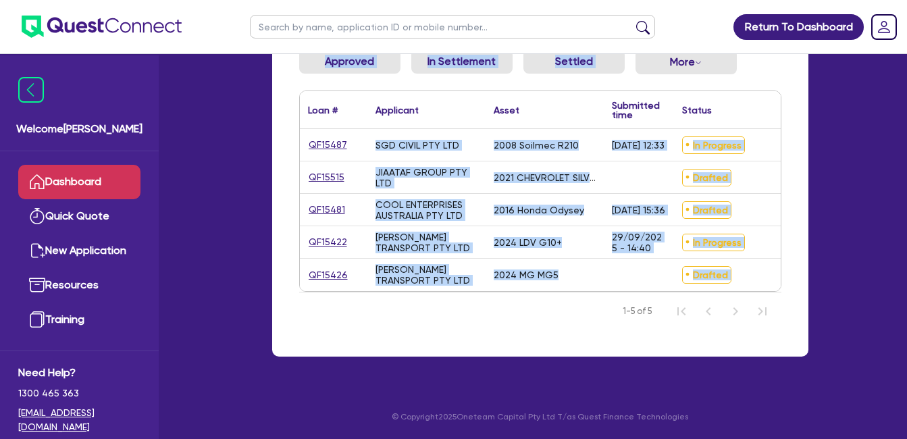
drag, startPoint x: 260, startPoint y: 71, endPoint x: 783, endPoint y: 337, distance: 586.9
click at [783, 337] on div "Welcome Farhan Dashboard Quick Quote New Application Resources Training Need He…" at bounding box center [453, 136] width 749 height 606
drag, startPoint x: 783, startPoint y: 337, endPoint x: 757, endPoint y: 333, distance: 26.6
click at [757, 333] on div "Application filters: Recent Apps Drafted Submitted In Progress Approved In Sett…" at bounding box center [540, 157] width 536 height 398
click at [360, 313] on nav "1-5 of 5" at bounding box center [540, 311] width 482 height 38
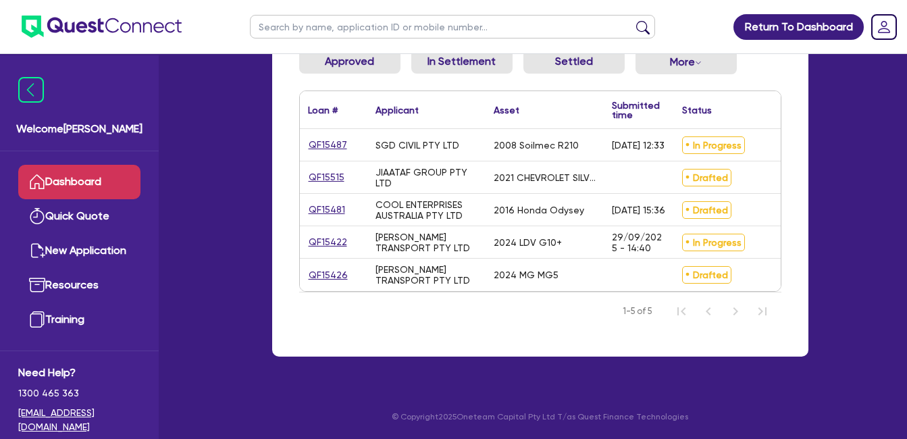
scroll to position [0, 0]
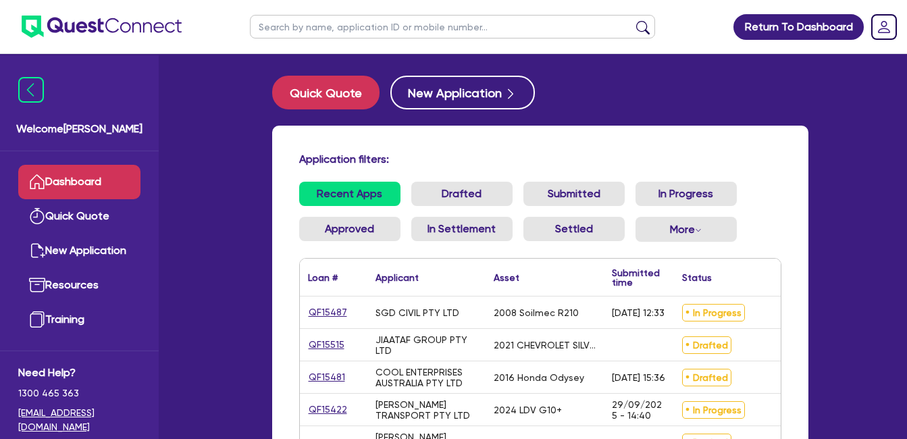
drag, startPoint x: 286, startPoint y: 136, endPoint x: 311, endPoint y: 143, distance: 26.1
click at [311, 143] on div "Application filters: Recent Apps Drafted Submitted In Progress Approved In Sett…" at bounding box center [540, 325] width 536 height 398
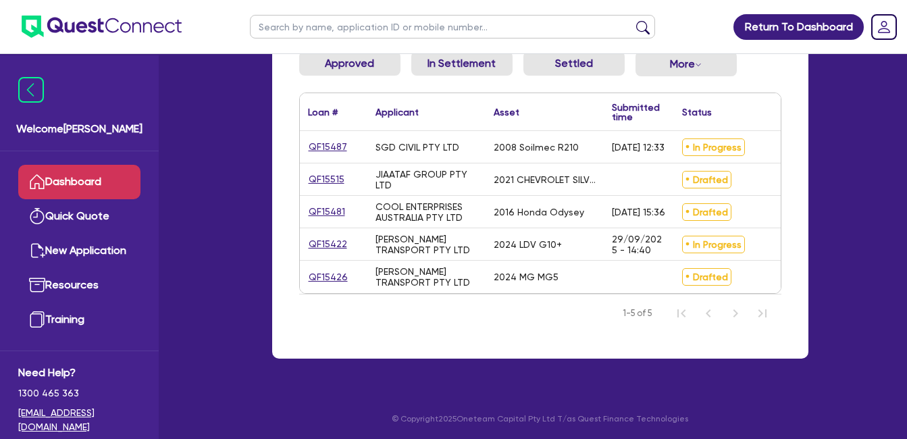
scroll to position [178, 0]
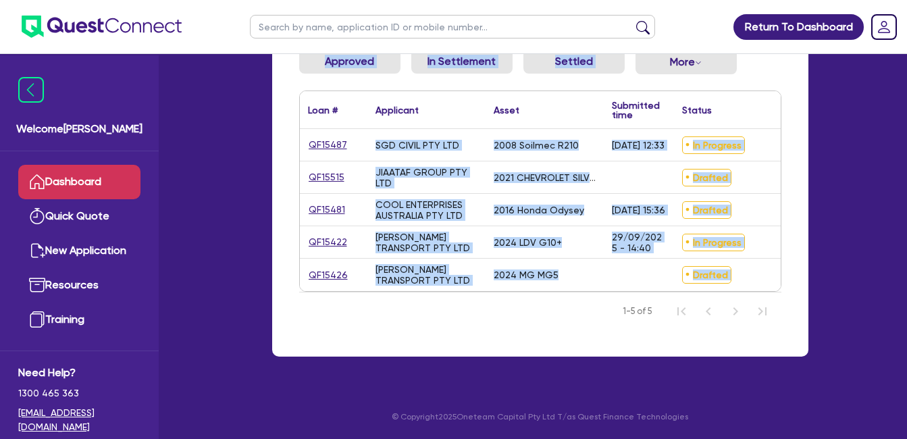
drag, startPoint x: 311, startPoint y: 143, endPoint x: 777, endPoint y: 345, distance: 507.7
click at [777, 345] on div "Welcome Farhan Dashboard Quick Quote New Application Resources Training Need He…" at bounding box center [453, 136] width 749 height 606
drag, startPoint x: 777, startPoint y: 345, endPoint x: 757, endPoint y: 325, distance: 28.2
click at [757, 325] on nav "1-5 of 5" at bounding box center [540, 311] width 482 height 38
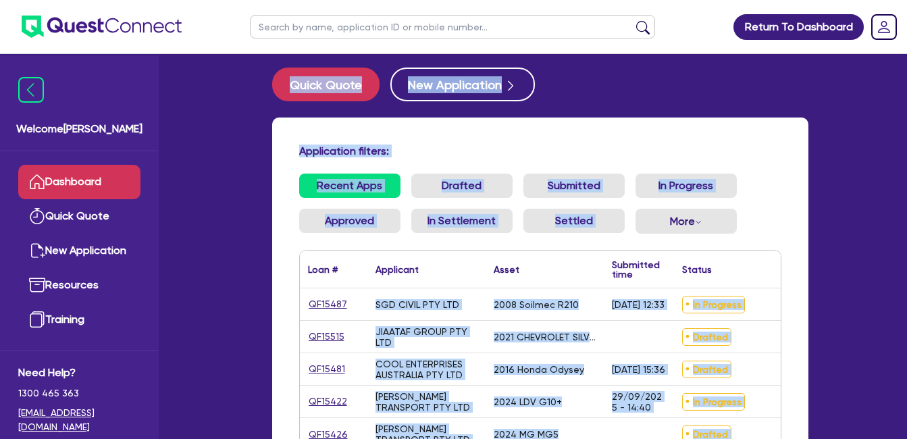
scroll to position [0, 0]
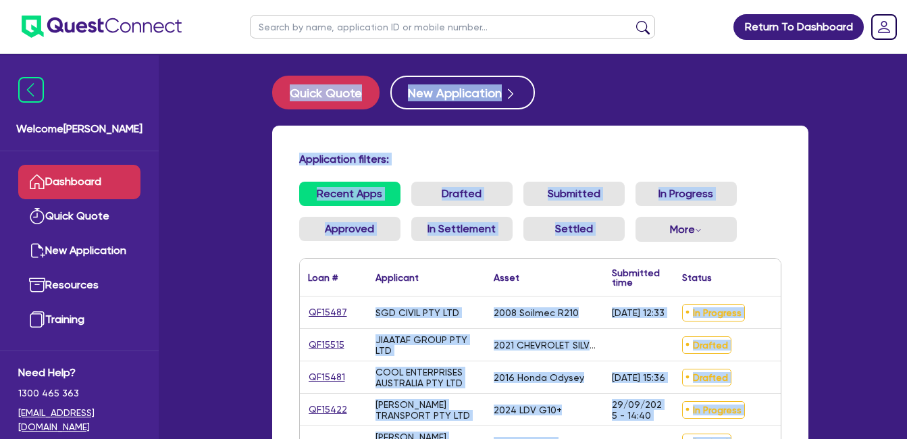
drag, startPoint x: 778, startPoint y: 343, endPoint x: 246, endPoint y: -22, distance: 645.8
click at [246, 0] on html "Return To Dashboard Edit Profile Logout Welcome Farhan Dashboard Quick Quote Ne…" at bounding box center [453, 303] width 907 height 606
drag, startPoint x: 246, startPoint y: -22, endPoint x: 250, endPoint y: 128, distance: 149.9
click at [250, 128] on div "Welcome Farhan Dashboard Quick Quote New Application Resources Training Need He…" at bounding box center [453, 303] width 749 height 606
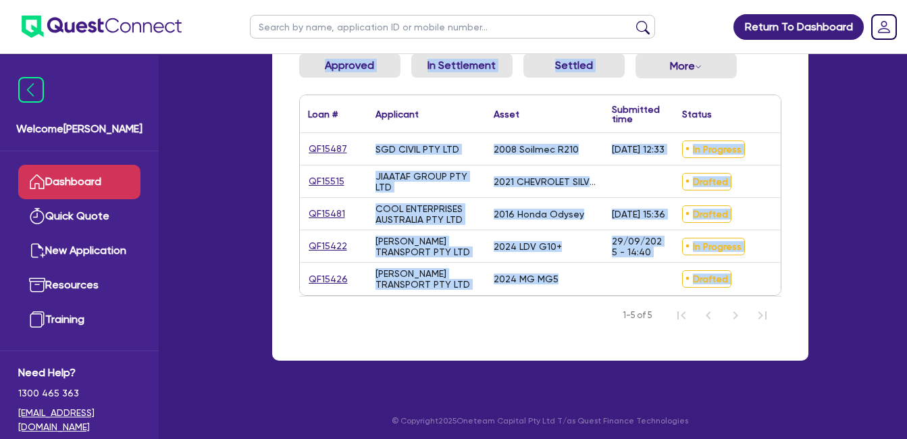
scroll to position [178, 0]
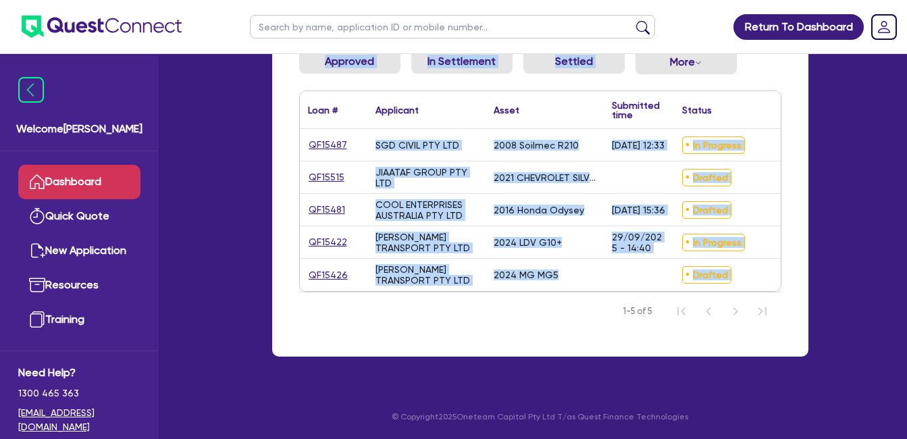
drag, startPoint x: 261, startPoint y: 60, endPoint x: 833, endPoint y: 464, distance: 700.3
click at [833, 438] on html "Return To Dashboard Edit Profile Logout Welcome Farhan Dashboard Quick Quote Ne…" at bounding box center [453, 136] width 907 height 606
drag, startPoint x: 833, startPoint y: 464, endPoint x: 718, endPoint y: 328, distance: 178.7
click at [714, 328] on nav "1-5 of 5" at bounding box center [540, 311] width 482 height 38
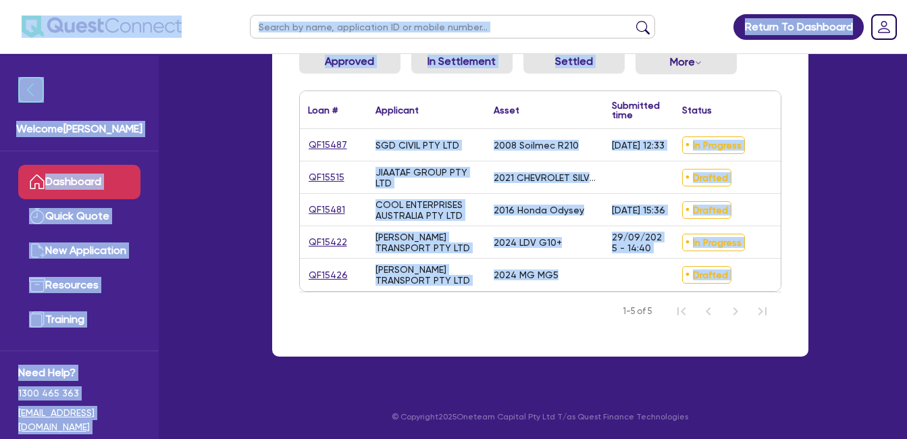
scroll to position [0, 0]
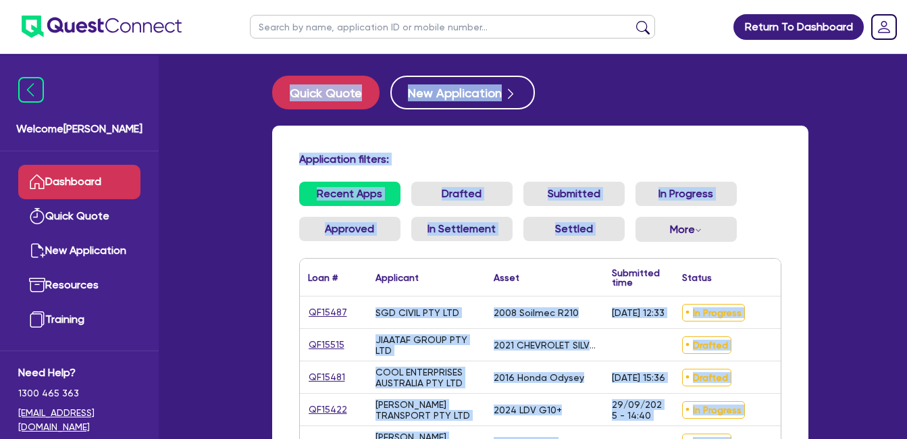
drag, startPoint x: 774, startPoint y: 336, endPoint x: 209, endPoint y: 55, distance: 631.3
click at [209, 55] on div "Welcome Farhan Dashboard Quick Quote New Application Resources Training Need He…" at bounding box center [453, 303] width 749 height 606
drag, startPoint x: 209, startPoint y: 55, endPoint x: 287, endPoint y: 138, distance: 113.7
click at [287, 138] on div "Application filters: Recent Apps Drafted Submitted In Progress Approved In Sett…" at bounding box center [540, 325] width 536 height 398
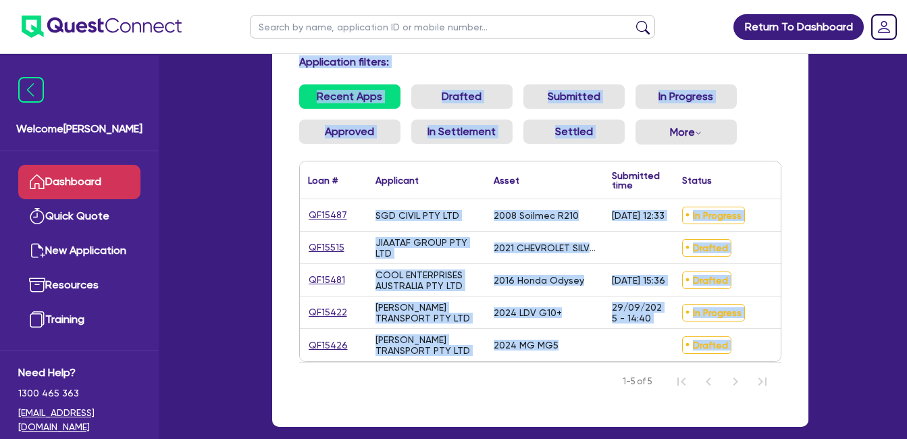
scroll to position [178, 0]
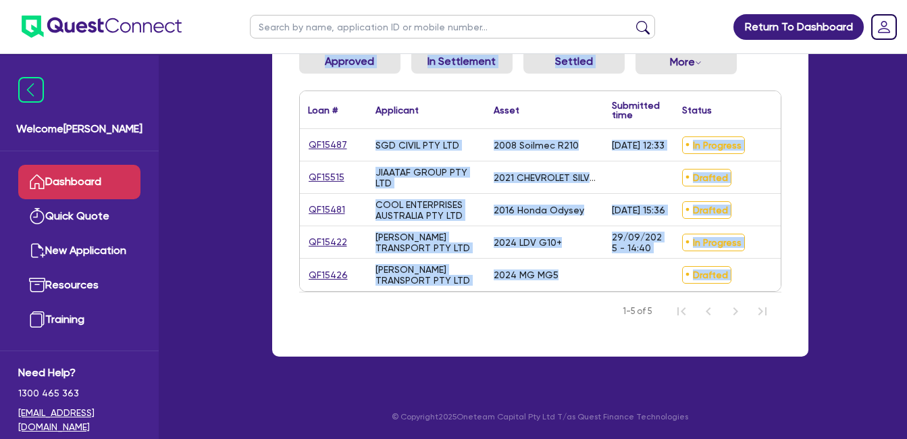
drag, startPoint x: 250, startPoint y: 84, endPoint x: 743, endPoint y: 329, distance: 550.4
click at [743, 329] on div "Welcome Farhan Dashboard Quick Quote New Application Resources Training Need He…" at bounding box center [453, 136] width 749 height 606
drag, startPoint x: 743, startPoint y: 329, endPoint x: 753, endPoint y: 344, distance: 18.4
click at [747, 343] on div "Application filters: Recent Apps Drafted Submitted In Progress Approved In Sett…" at bounding box center [540, 157] width 536 height 398
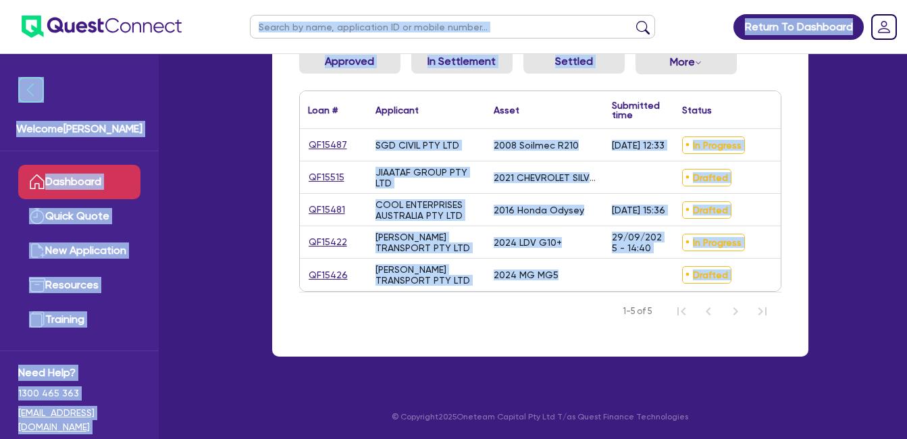
drag, startPoint x: 769, startPoint y: 345, endPoint x: 257, endPoint y: 12, distance: 611.0
click at [257, 12] on div "Return To Dashboard Edit Profile Logout Welcome Farhan Dashboard Quick Quote Ne…" at bounding box center [454, 136] width 770 height 606
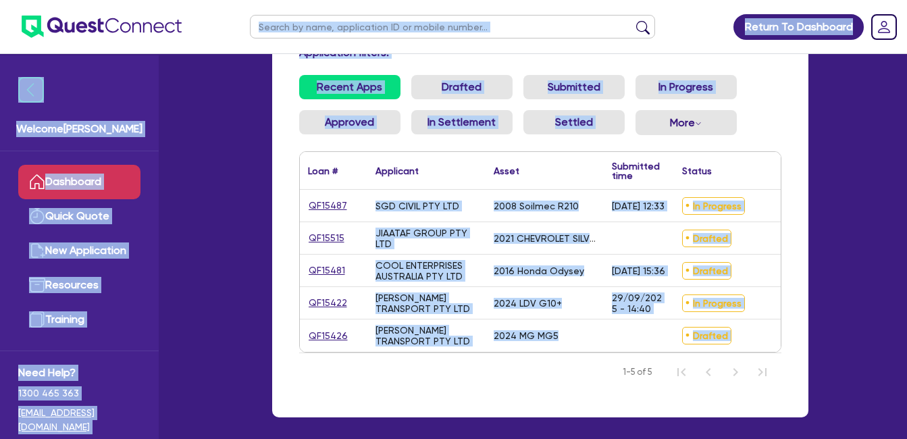
scroll to position [47, 0]
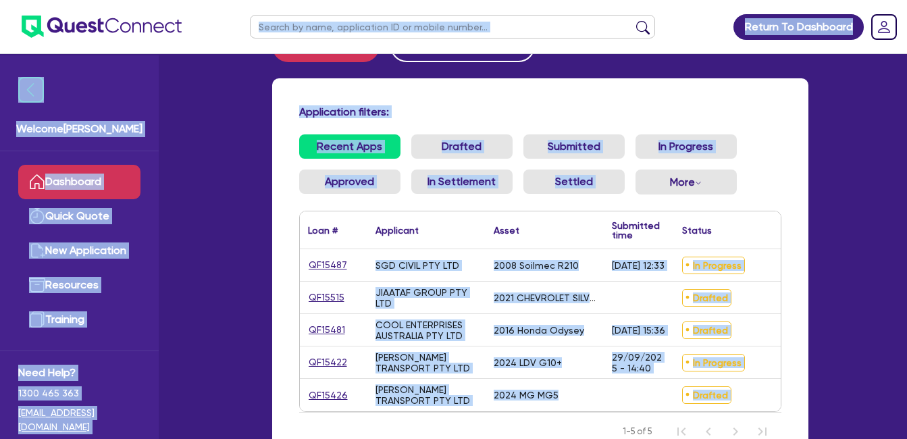
drag, startPoint x: 747, startPoint y: 144, endPoint x: 746, endPoint y: 132, distance: 12.8
click at [747, 144] on ul "Recent Apps Drafted Submitted In Progress Approved In Settlement Settled More W…" at bounding box center [540, 169] width 482 height 71
click at [759, 135] on ul "Recent Apps Drafted Submitted In Progress Approved In Settlement Settled More W…" at bounding box center [540, 169] width 482 height 71
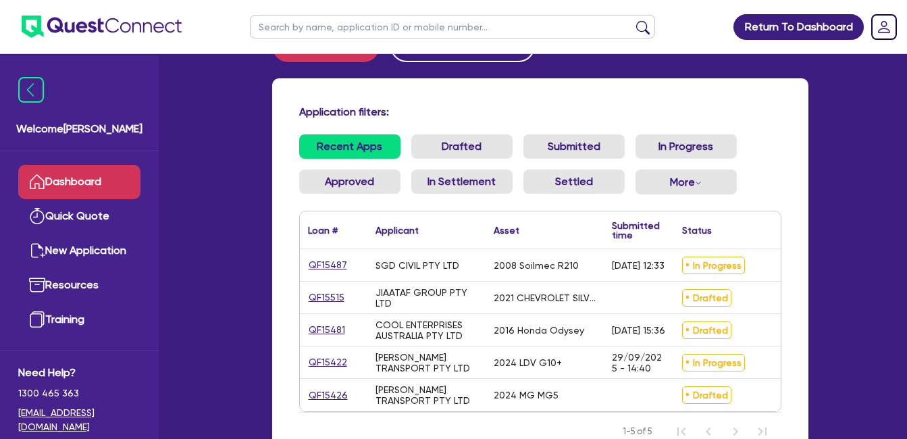
click at [460, 111] on h4 "Application filters:" at bounding box center [540, 111] width 482 height 13
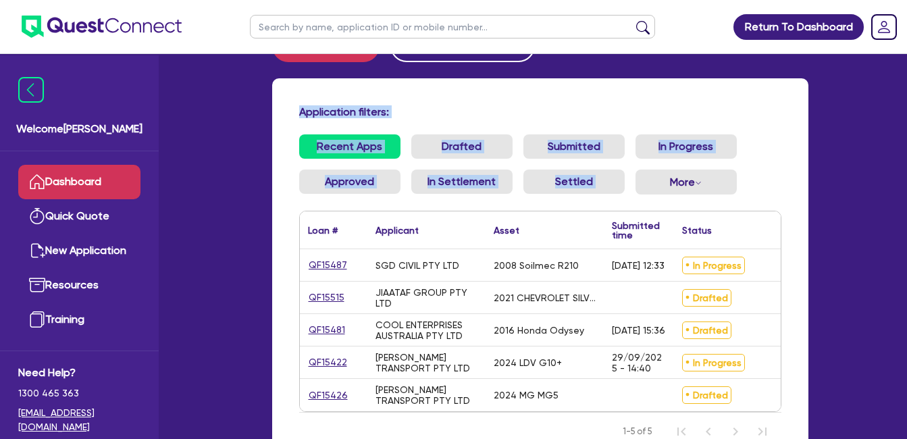
drag, startPoint x: 296, startPoint y: 93, endPoint x: 762, endPoint y: 196, distance: 477.0
click at [762, 196] on div "Application filters: Recent Apps Drafted Submitted In Progress Approved In Sett…" at bounding box center [540, 277] width 536 height 398
click at [759, 193] on ul "Recent Apps Drafted Submitted In Progress Approved In Settlement Settled More W…" at bounding box center [540, 169] width 482 height 71
drag, startPoint x: 758, startPoint y: 193, endPoint x: 306, endPoint y: 103, distance: 461.1
click at [306, 103] on div "Application filters: Recent Apps Drafted Submitted In Progress Approved In Sett…" at bounding box center [540, 277] width 536 height 398
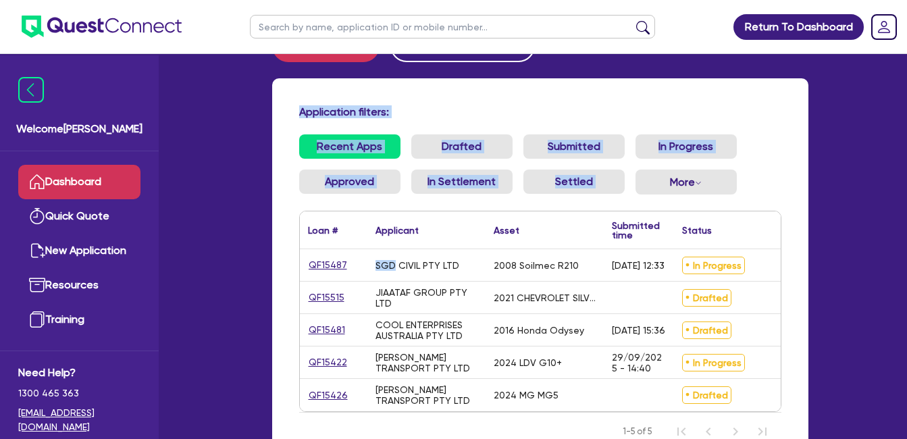
drag, startPoint x: 512, startPoint y: 103, endPoint x: 438, endPoint y: 94, distance: 74.1
click at [511, 103] on div "Application filters: Recent Apps Drafted Submitted In Progress Approved In Sett…" at bounding box center [540, 277] width 536 height 398
click at [295, 97] on div "Application filters: Recent Apps Drafted Submitted In Progress Approved In Sett…" at bounding box center [540, 277] width 536 height 398
drag, startPoint x: 283, startPoint y: 96, endPoint x: 757, endPoint y: 196, distance: 484.3
click at [757, 196] on div "Application filters: Recent Apps Drafted Submitted In Progress Approved In Sett…" at bounding box center [540, 277] width 536 height 398
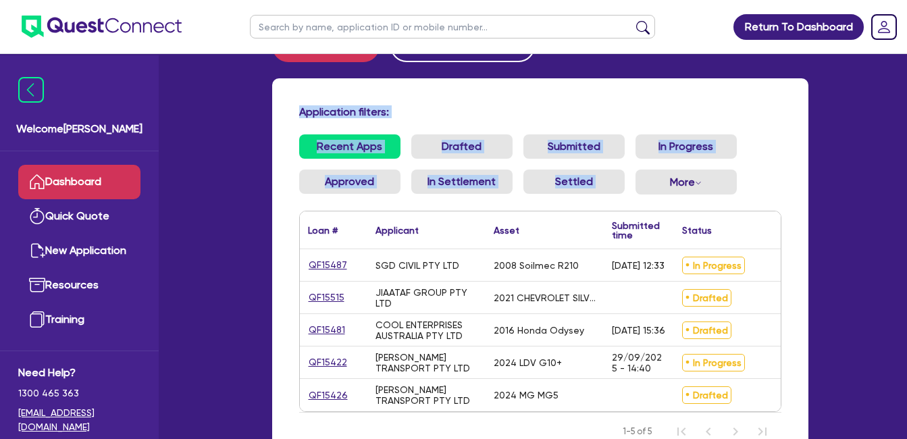
click at [755, 193] on ul "Recent Apps Drafted Submitted In Progress Approved In Settlement Settled More W…" at bounding box center [540, 169] width 482 height 71
click at [406, 105] on h4 "Application filters:" at bounding box center [540, 111] width 482 height 13
drag, startPoint x: 296, startPoint y: 99, endPoint x: 773, endPoint y: 202, distance: 487.7
click at [773, 202] on div "Application filters: Recent Apps Drafted Submitted In Progress Approved In Sett…" at bounding box center [540, 277] width 536 height 398
drag, startPoint x: 773, startPoint y: 202, endPoint x: 744, endPoint y: 191, distance: 31.0
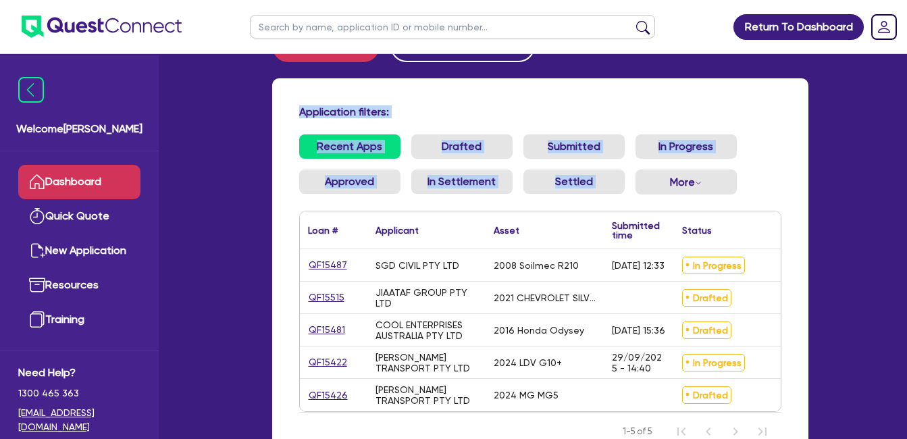
click at [748, 192] on ul "Recent Apps Drafted Submitted In Progress Approved In Settlement Settled More W…" at bounding box center [540, 169] width 482 height 71
click at [856, 219] on div "Return To Dashboard Edit Profile Logout Welcome Farhan Dashboard Quick Quote Ne…" at bounding box center [453, 256] width 907 height 606
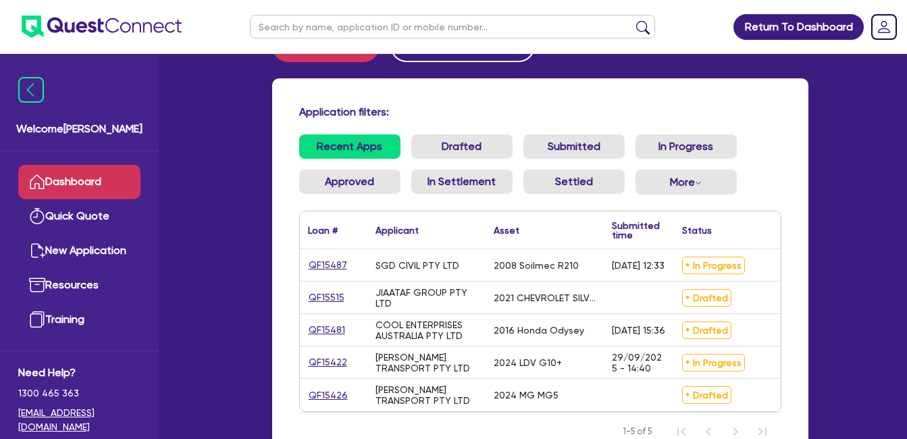
click at [774, 150] on ul "Recent Apps Drafted Submitted In Progress Approved In Settlement Settled More W…" at bounding box center [540, 169] width 482 height 71
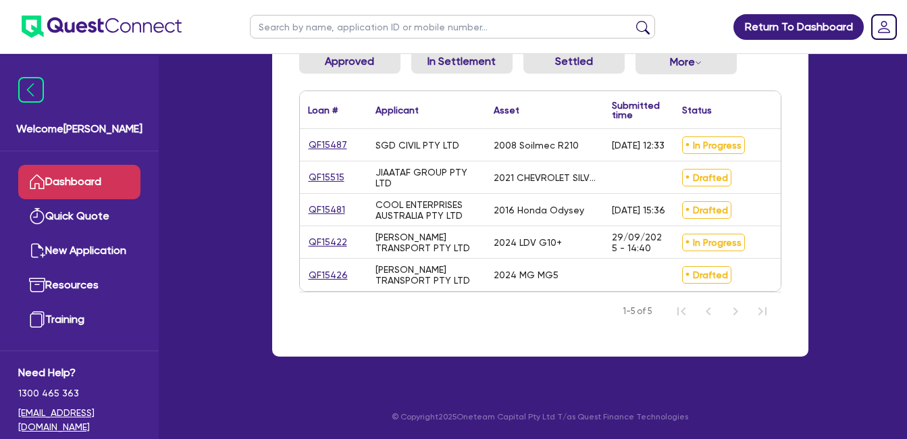
scroll to position [0, 0]
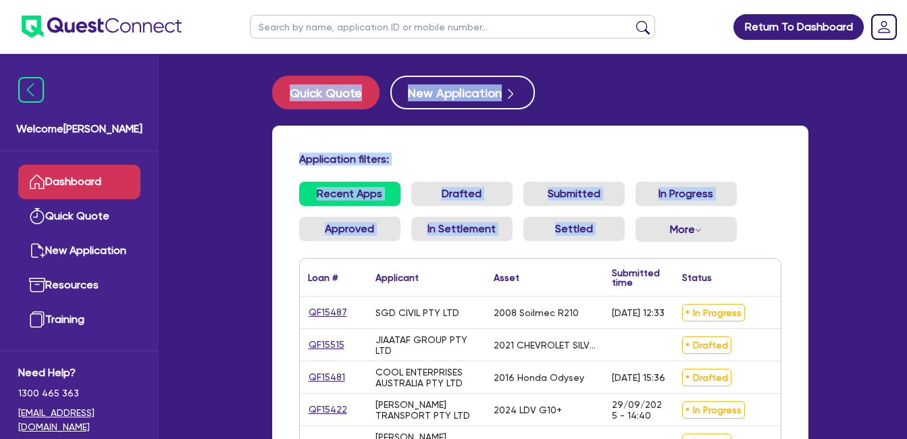
drag, startPoint x: 191, startPoint y: 86, endPoint x: 768, endPoint y: 234, distance: 595.7
click at [768, 234] on div "Welcome Farhan Dashboard Quick Quote New Application Resources Training Need He…" at bounding box center [453, 303] width 749 height 606
drag, startPoint x: 768, startPoint y: 234, endPoint x: 764, endPoint y: 248, distance: 14.9
click at [764, 248] on ul "Recent Apps Drafted Submitted In Progress Approved In Settlement Settled More W…" at bounding box center [540, 217] width 482 height 71
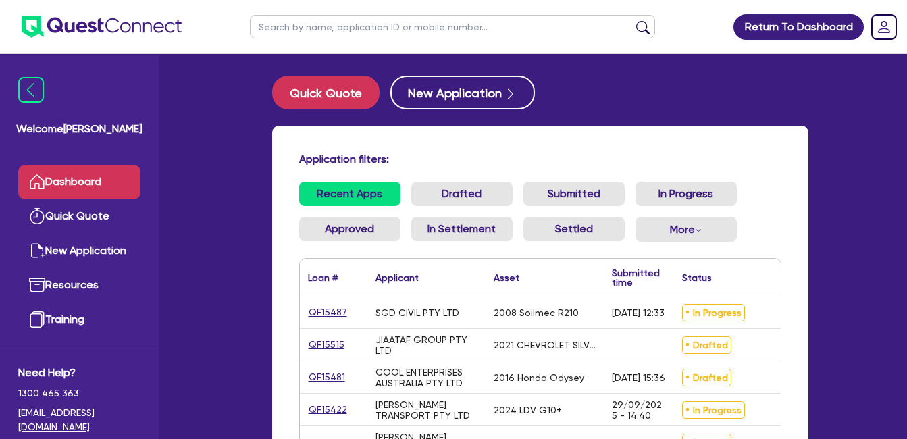
click at [769, 165] on h4 "Application filters:" at bounding box center [540, 159] width 482 height 13
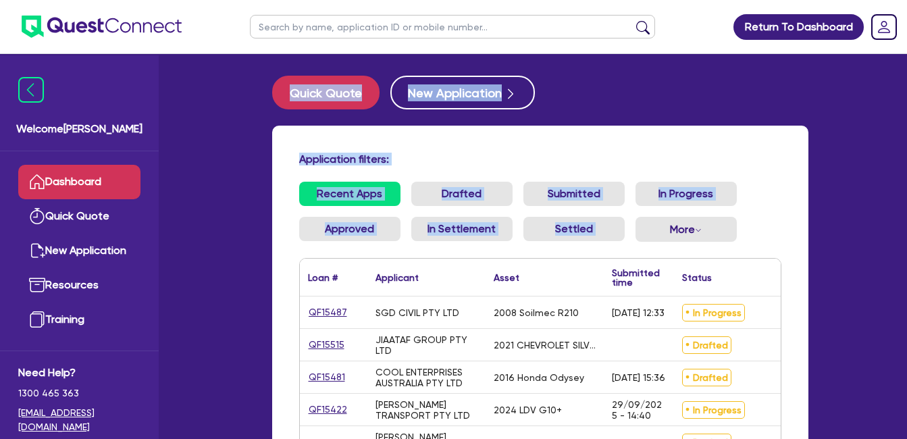
drag, startPoint x: 288, startPoint y: 76, endPoint x: 776, endPoint y: 219, distance: 508.8
click at [776, 219] on main "Quick Quote New Application Application filters: Recent Apps Drafted Submitted …" at bounding box center [540, 313] width 577 height 518
drag, startPoint x: 776, startPoint y: 219, endPoint x: 764, endPoint y: 242, distance: 25.7
click at [764, 242] on ul "Recent Apps Drafted Submitted In Progress Approved In Settlement Settled More W…" at bounding box center [540, 217] width 482 height 71
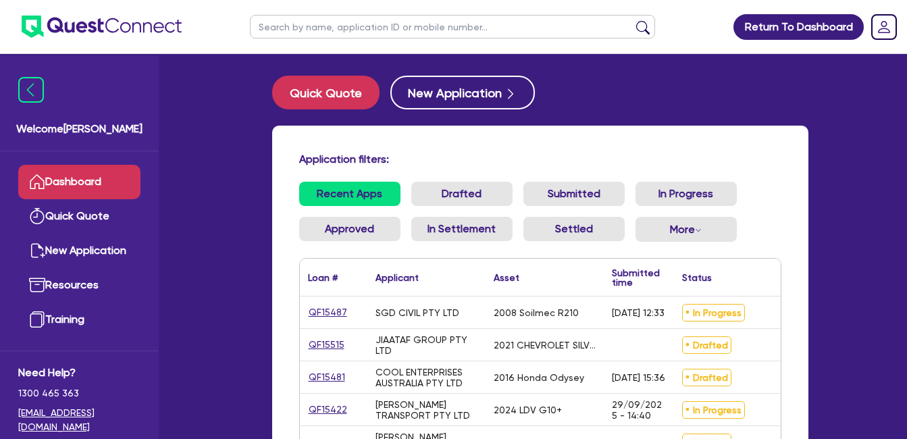
click at [754, 159] on h4 "Application filters:" at bounding box center [540, 159] width 482 height 13
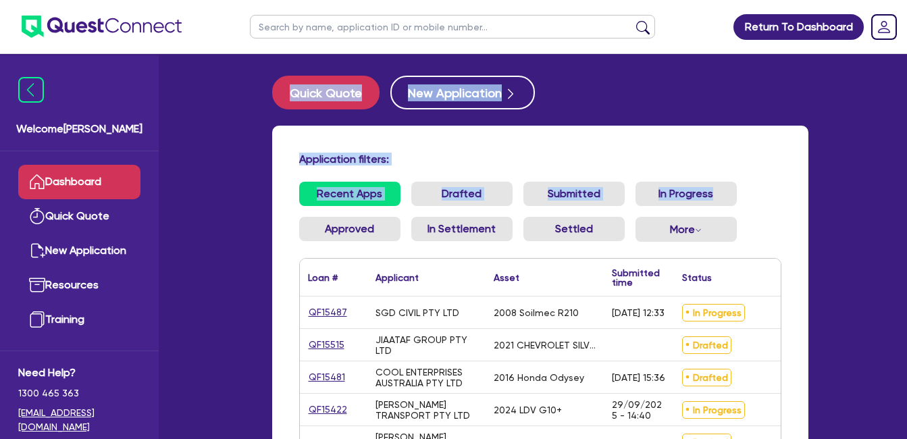
drag, startPoint x: 635, startPoint y: 102, endPoint x: 757, endPoint y: 215, distance: 165.8
click at [757, 215] on div "Welcome Farhan Dashboard Quick Quote New Application Resources Training Need He…" at bounding box center [453, 303] width 749 height 606
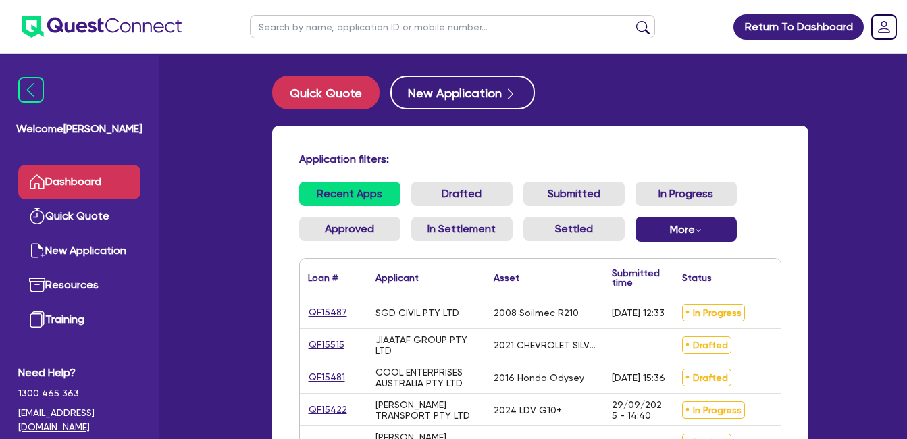
drag, startPoint x: 757, startPoint y: 215, endPoint x: 726, endPoint y: 217, distance: 30.5
click at [755, 244] on ul "Recent Apps Drafted Submitted In Progress Approved In Settlement Settled More W…" at bounding box center [540, 217] width 482 height 71
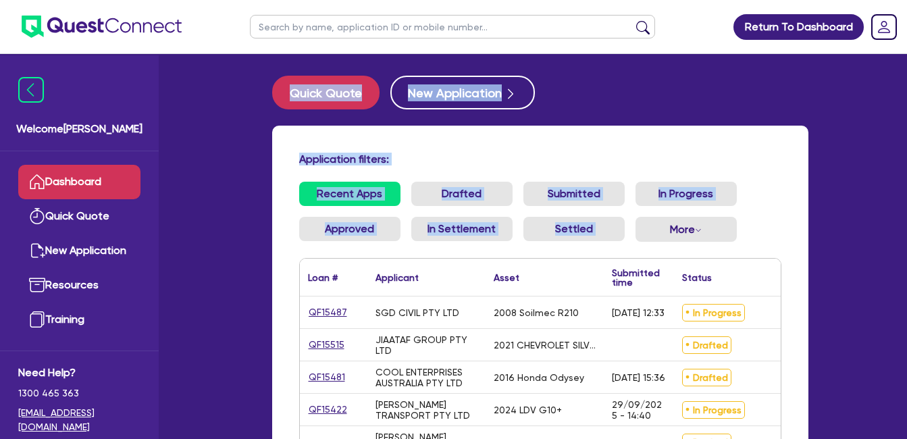
drag, startPoint x: 263, startPoint y: 67, endPoint x: 763, endPoint y: 229, distance: 525.2
click at [763, 229] on div "Welcome Farhan Dashboard Quick Quote New Application Resources Training Need He…" at bounding box center [453, 303] width 749 height 606
drag, startPoint x: 763, startPoint y: 229, endPoint x: 759, endPoint y: 240, distance: 12.2
click at [759, 240] on ul "Recent Apps Drafted Submitted In Progress Approved In Settlement Settled More W…" at bounding box center [540, 217] width 482 height 71
click at [545, 143] on div "Application filters: Recent Apps Drafted Submitted In Progress Approved In Sett…" at bounding box center [540, 325] width 536 height 398
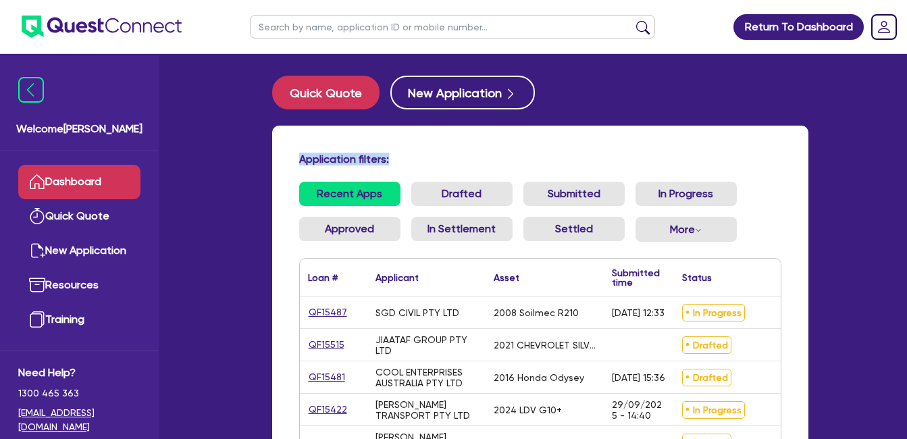
drag, startPoint x: 300, startPoint y: 157, endPoint x: 437, endPoint y: 159, distance: 137.1
click at [437, 159] on div "Application filters:" at bounding box center [540, 162] width 502 height 18
drag, startPoint x: 437, startPoint y: 159, endPoint x: 403, endPoint y: 144, distance: 36.9
click at [406, 144] on div "Application filters: Recent Apps Drafted Submitted In Progress Approved In Sett…" at bounding box center [540, 325] width 536 height 398
drag, startPoint x: 298, startPoint y: 161, endPoint x: 450, endPoint y: 152, distance: 152.2
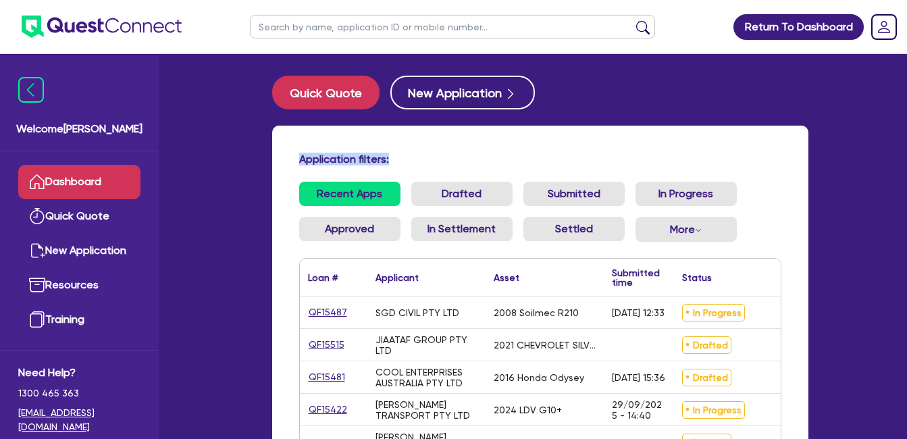
click at [450, 152] on div "Application filters: Recent Apps Drafted Submitted In Progress Approved In Sett…" at bounding box center [540, 325] width 536 height 398
drag, startPoint x: 450, startPoint y: 152, endPoint x: 390, endPoint y: 140, distance: 61.8
click at [390, 140] on div "Application filters: Recent Apps Drafted Submitted In Progress Approved In Sett…" at bounding box center [540, 325] width 536 height 398
click at [314, 155] on h4 "Application filters:" at bounding box center [540, 159] width 482 height 13
drag, startPoint x: 299, startPoint y: 159, endPoint x: 433, endPoint y: 159, distance: 133.7
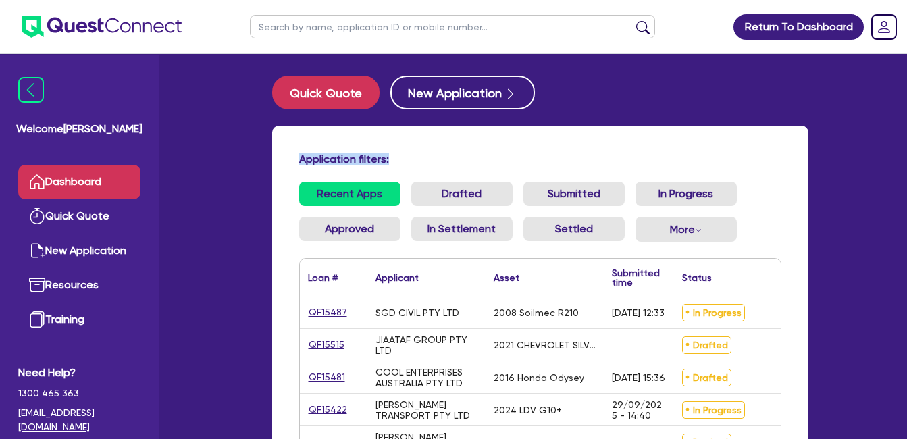
click at [433, 159] on h4 "Application filters:" at bounding box center [540, 159] width 482 height 13
drag, startPoint x: 433, startPoint y: 159, endPoint x: 401, endPoint y: 159, distance: 31.7
click at [401, 159] on h4 "Application filters:" at bounding box center [540, 159] width 482 height 13
drag, startPoint x: 307, startPoint y: 153, endPoint x: 439, endPoint y: 151, distance: 131.7
click at [439, 151] on div "Application filters: Recent Apps Drafted Submitted In Progress Approved In Sett…" at bounding box center [540, 325] width 536 height 398
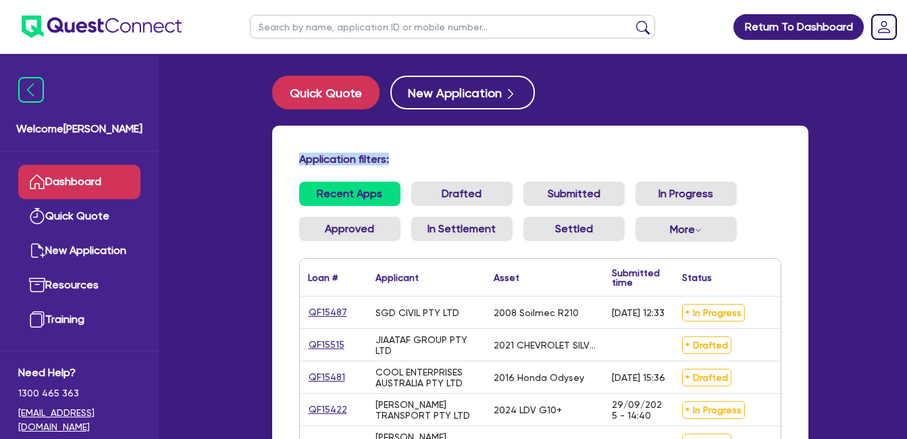
drag, startPoint x: 439, startPoint y: 151, endPoint x: 311, endPoint y: 135, distance: 128.5
click at [311, 135] on div "Application filters: Recent Apps Drafted Submitted In Progress Approved In Sett…" at bounding box center [540, 325] width 536 height 398
drag, startPoint x: 299, startPoint y: 157, endPoint x: 428, endPoint y: 161, distance: 129.0
click at [428, 161] on h4 "Application filters:" at bounding box center [540, 159] width 482 height 13
drag, startPoint x: 428, startPoint y: 161, endPoint x: 345, endPoint y: 140, distance: 85.6
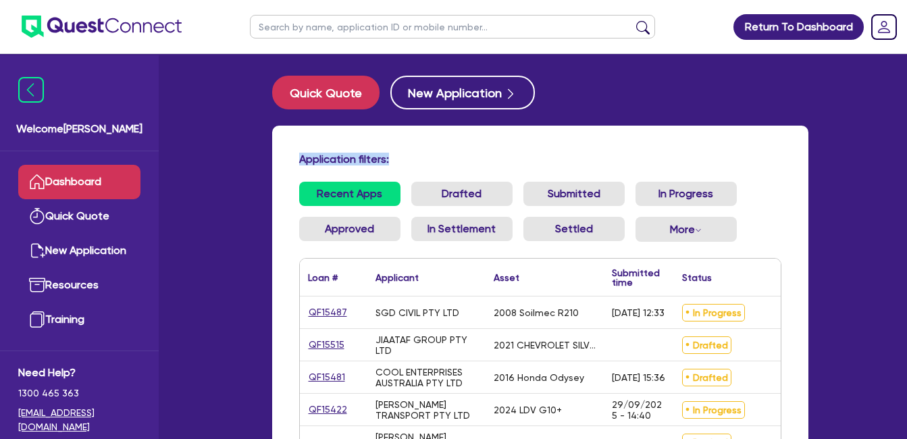
click at [354, 139] on div "Application filters: Recent Apps Drafted Submitted In Progress Approved In Sett…" at bounding box center [540, 325] width 536 height 398
drag, startPoint x: 301, startPoint y: 157, endPoint x: 469, endPoint y: 161, distance: 167.5
click at [469, 161] on div "Application filters:" at bounding box center [540, 162] width 502 height 18
drag, startPoint x: 469, startPoint y: 161, endPoint x: 326, endPoint y: 141, distance: 143.8
click at [326, 141] on div "Application filters: Recent Apps Drafted Submitted In Progress Approved In Sett…" at bounding box center [540, 325] width 536 height 398
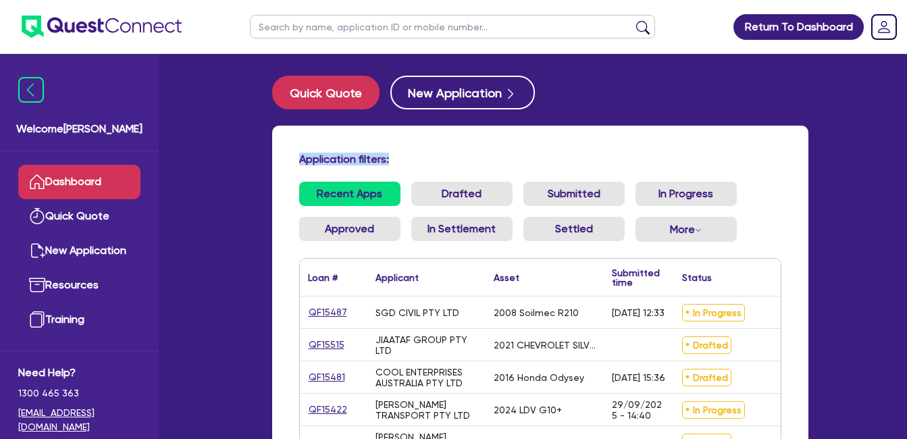
drag, startPoint x: 295, startPoint y: 159, endPoint x: 469, endPoint y: 155, distance: 173.6
click at [469, 155] on div "Application filters:" at bounding box center [540, 162] width 502 height 18
drag, startPoint x: 469, startPoint y: 155, endPoint x: 350, endPoint y: 146, distance: 118.5
click at [351, 146] on div "Application filters: Recent Apps Drafted Submitted In Progress Approved In Sett…" at bounding box center [540, 325] width 536 height 398
drag, startPoint x: 319, startPoint y: 157, endPoint x: 423, endPoint y: 157, distance: 104.0
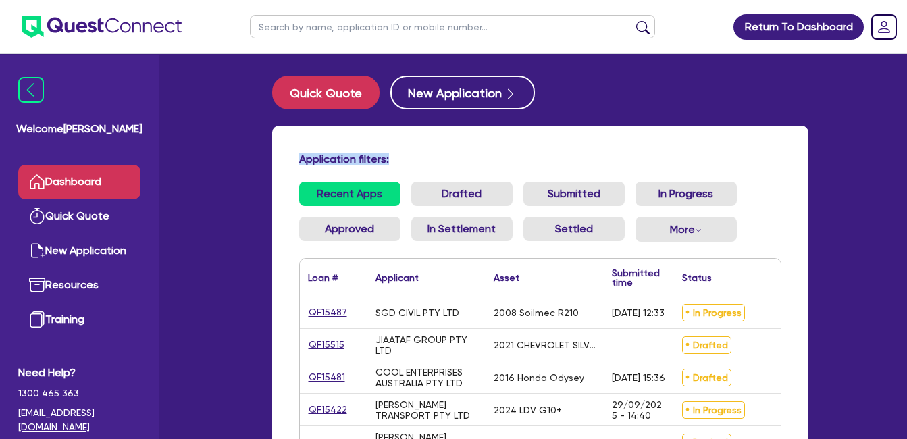
click at [423, 157] on h4 "Application filters:" at bounding box center [540, 159] width 482 height 13
drag, startPoint x: 423, startPoint y: 157, endPoint x: 353, endPoint y: 142, distance: 71.2
click at [354, 142] on div "Application filters: Recent Apps Drafted Submitted In Progress Approved In Sett…" at bounding box center [540, 325] width 536 height 398
click at [305, 156] on h4 "Application filters:" at bounding box center [540, 159] width 482 height 13
drag, startPoint x: 296, startPoint y: 159, endPoint x: 426, endPoint y: 156, distance: 129.7
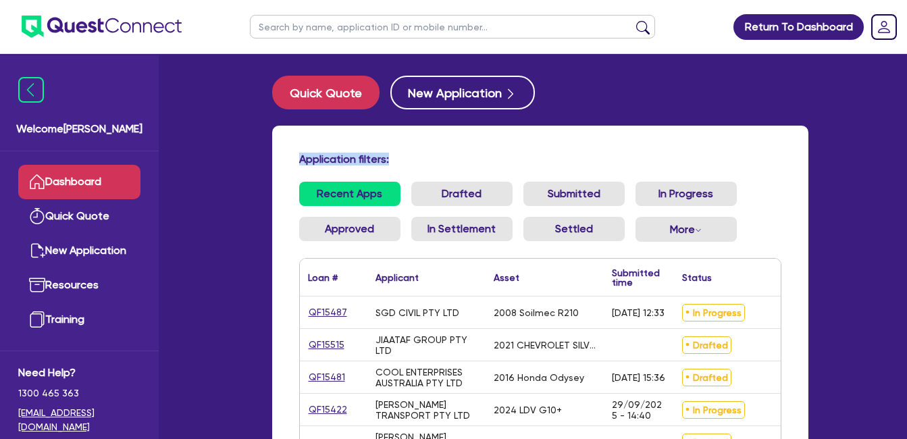
click at [426, 156] on div "Application filters:" at bounding box center [540, 162] width 502 height 18
drag, startPoint x: 426, startPoint y: 156, endPoint x: 351, endPoint y: 150, distance: 75.2
click at [351, 150] on div "Application filters: Recent Apps Drafted Submitted In Progress Approved In Sett…" at bounding box center [540, 325] width 536 height 398
click at [297, 156] on div "Application filters:" at bounding box center [540, 162] width 502 height 18
drag, startPoint x: 297, startPoint y: 158, endPoint x: 412, endPoint y: 157, distance: 115.4
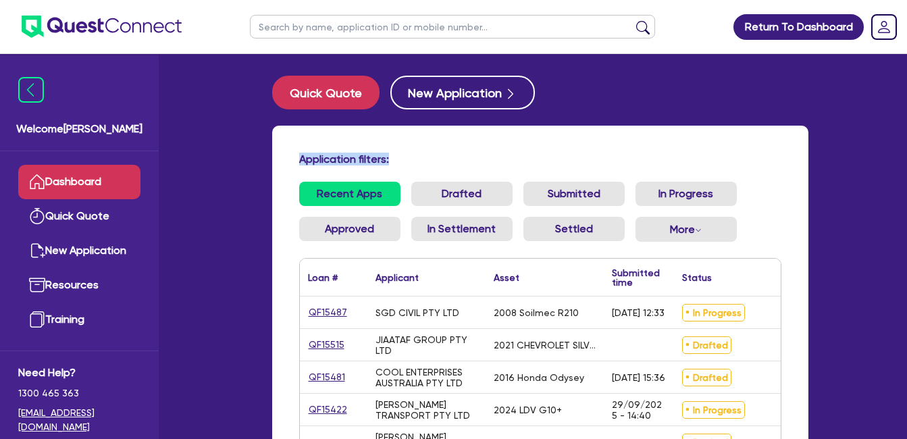
click at [412, 157] on div "Application filters:" at bounding box center [540, 162] width 502 height 18
drag, startPoint x: 412, startPoint y: 157, endPoint x: 386, endPoint y: 161, distance: 26.7
click at [386, 161] on h4 "Application filters:" at bounding box center [540, 159] width 482 height 13
click at [387, 169] on div "Application filters:" at bounding box center [540, 162] width 502 height 18
drag, startPoint x: 298, startPoint y: 162, endPoint x: 465, endPoint y: 153, distance: 167.7
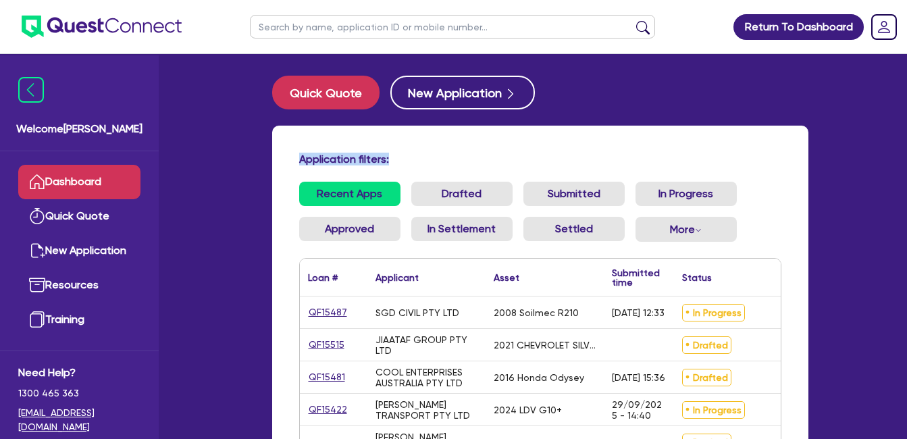
click at [465, 153] on div "Application filters:" at bounding box center [540, 162] width 502 height 18
drag, startPoint x: 465, startPoint y: 153, endPoint x: 376, endPoint y: 140, distance: 90.0
click at [376, 140] on div "Application filters: Recent Apps Drafted Submitted In Progress Approved In Sett…" at bounding box center [540, 325] width 536 height 398
drag, startPoint x: 297, startPoint y: 157, endPoint x: 415, endPoint y: 157, distance: 117.5
click at [415, 157] on div "Application filters:" at bounding box center [540, 162] width 502 height 18
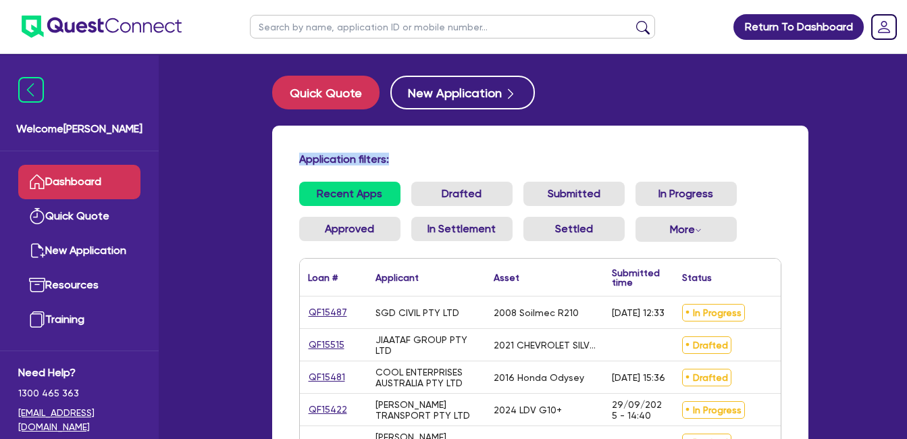
drag, startPoint x: 415, startPoint y: 157, endPoint x: 323, endPoint y: 147, distance: 91.7
click at [340, 141] on div "Application filters: Recent Apps Drafted Submitted In Progress Approved In Sett…" at bounding box center [540, 325] width 536 height 398
click at [299, 154] on h4 "Application filters:" at bounding box center [540, 159] width 482 height 13
drag, startPoint x: 430, startPoint y: 155, endPoint x: 450, endPoint y: 158, distance: 19.8
click at [450, 158] on div "Application filters:" at bounding box center [540, 162] width 502 height 18
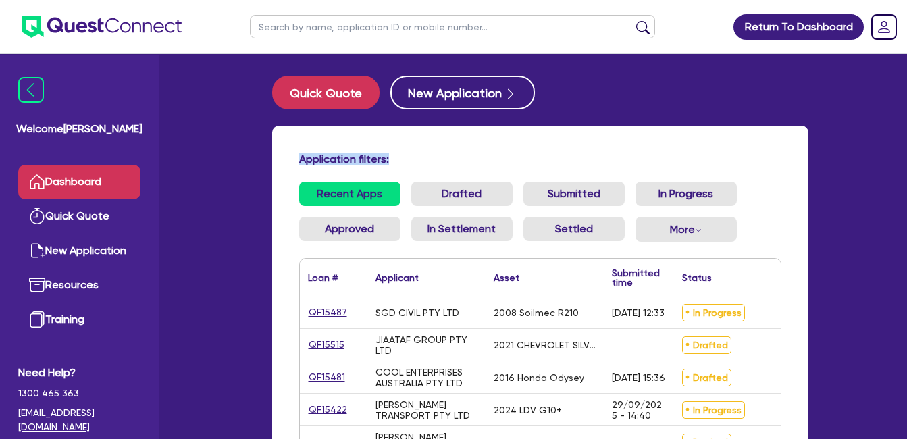
drag, startPoint x: 450, startPoint y: 158, endPoint x: 309, endPoint y: 144, distance: 141.8
click at [344, 137] on div "Application filters: Recent Apps Drafted Submitted In Progress Approved In Sett…" at bounding box center [540, 325] width 536 height 398
click at [301, 155] on h4 "Application filters:" at bounding box center [540, 159] width 482 height 13
drag, startPoint x: 298, startPoint y: 159, endPoint x: 464, endPoint y: 161, distance: 166.8
click at [464, 161] on div "Application filters:" at bounding box center [540, 162] width 502 height 18
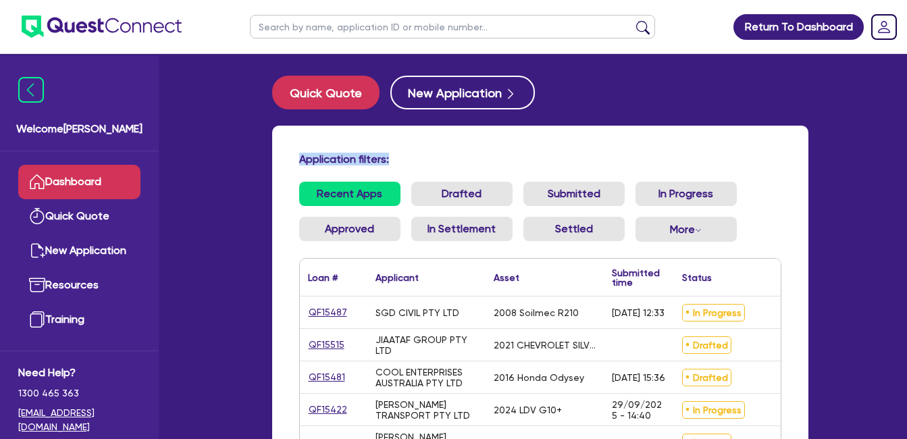
drag, startPoint x: 464, startPoint y: 161, endPoint x: 339, endPoint y: 140, distance: 127.2
click at [339, 140] on div "Application filters: Recent Apps Drafted Submitted In Progress Approved In Sett…" at bounding box center [540, 325] width 536 height 398
drag, startPoint x: 301, startPoint y: 151, endPoint x: 485, endPoint y: 154, distance: 184.3
click at [485, 154] on div "Application filters: Recent Apps Drafted Submitted In Progress Approved In Sett…" at bounding box center [540, 325] width 536 height 398
click at [356, 136] on div "Application filters: Recent Apps Drafted Submitted In Progress Approved In Sett…" at bounding box center [540, 325] width 536 height 398
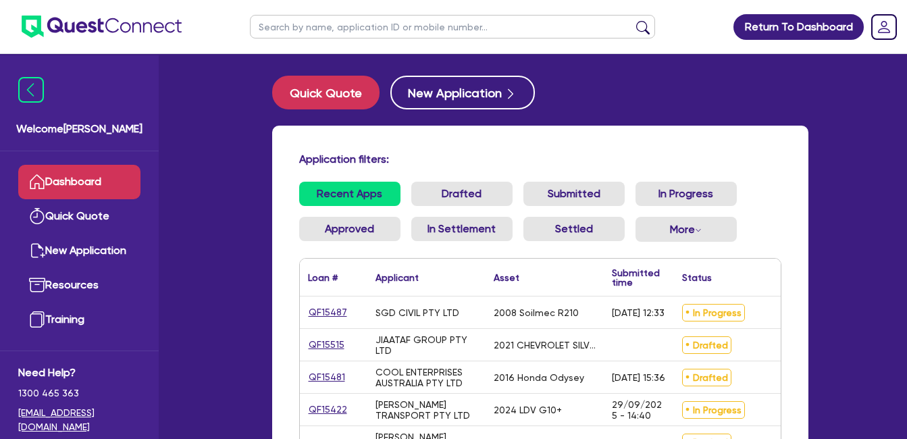
click at [597, 147] on div "Application filters: Recent Apps Drafted Submitted In Progress Approved In Sett…" at bounding box center [540, 325] width 536 height 398
drag, startPoint x: 292, startPoint y: 159, endPoint x: 597, endPoint y: 161, distance: 305.1
click at [597, 161] on div "Application filters:" at bounding box center [540, 162] width 502 height 18
click at [415, 149] on div "Application filters: Recent Apps Drafted Submitted In Progress Approved In Sett…" at bounding box center [540, 325] width 536 height 398
click at [293, 127] on div "Application filters: Recent Apps Drafted Submitted In Progress Approved In Sett…" at bounding box center [540, 325] width 536 height 398
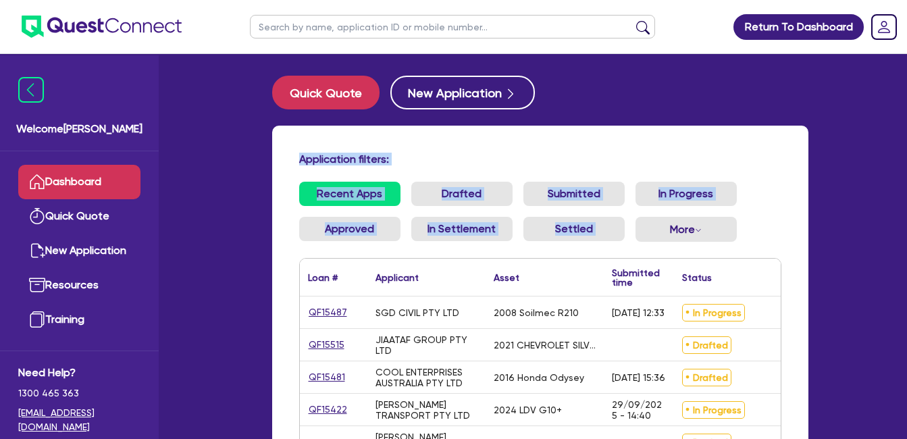
click at [749, 244] on div "Application filters: Recent Apps Drafted Submitted In Progress Approved In Sett…" at bounding box center [540, 325] width 536 height 398
click at [749, 246] on ul "Recent Apps Drafted Submitted In Progress Approved In Settlement Settled More W…" at bounding box center [540, 217] width 482 height 71
click at [467, 142] on div "Application filters: Recent Apps Drafted Submitted In Progress Approved In Sett…" at bounding box center [540, 325] width 536 height 398
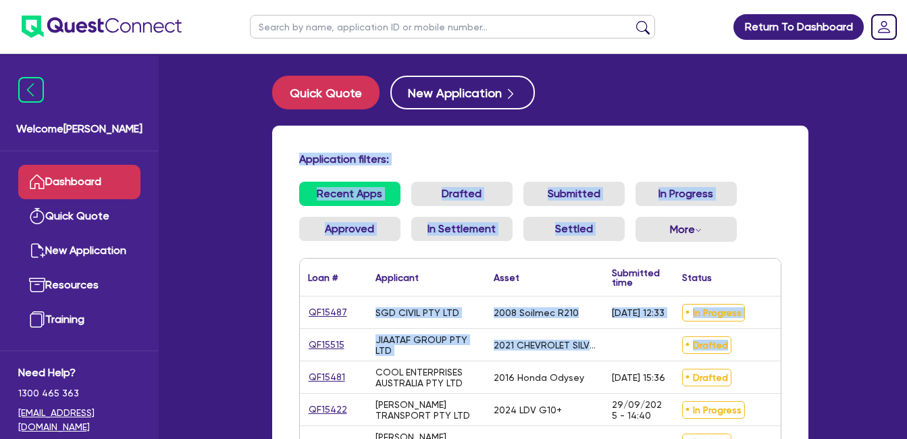
click at [798, 358] on div "Application filters: Recent Apps Drafted Submitted In Progress Approved In Sett…" at bounding box center [540, 325] width 536 height 398
click at [319, 310] on link "QF15487" at bounding box center [328, 312] width 40 height 16
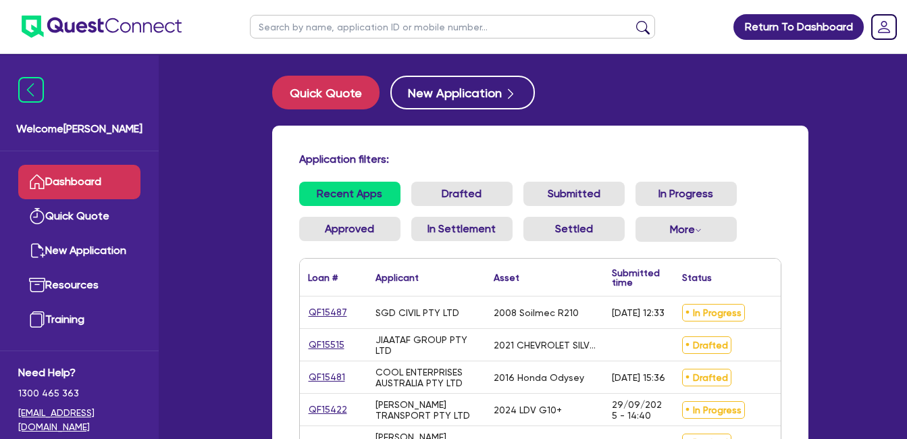
select select "Quest Finance - Own Book"
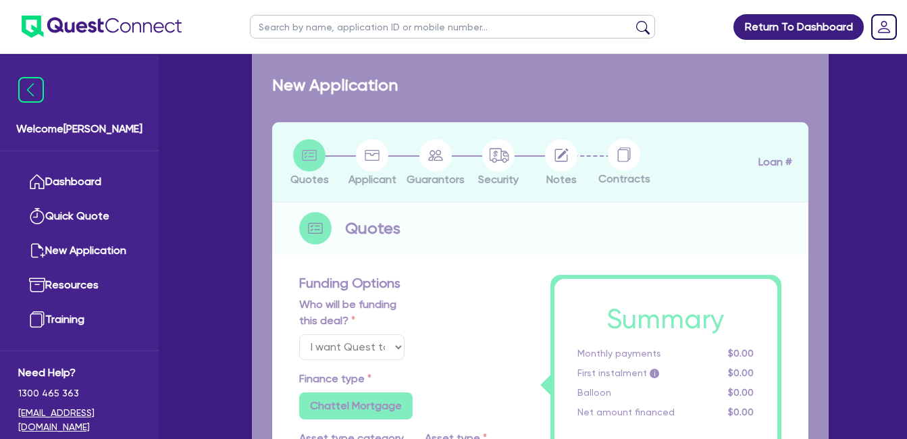
select select "PRIMARY_ASSETS"
type input "2008"
radio input "false"
radio input "true"
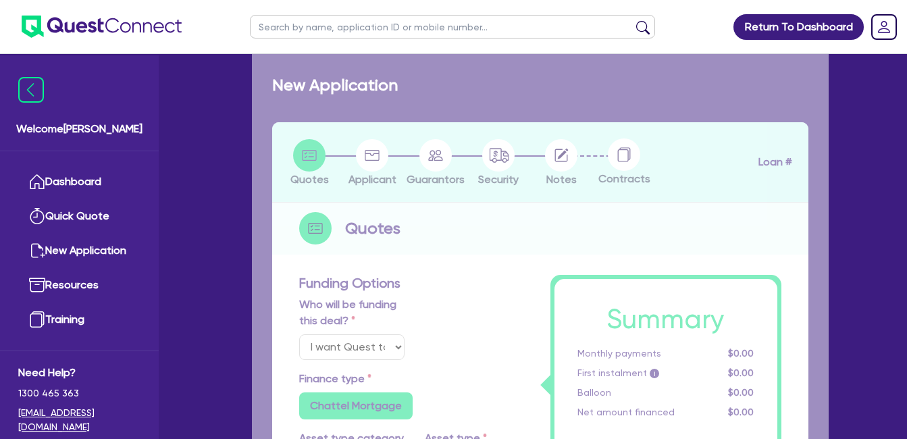
type input "125,000"
type input "10"
type input "12,500"
type input "17.95"
select select "CONSTRUCTION_AND_EARTHMOVING_EQUIPMENT"
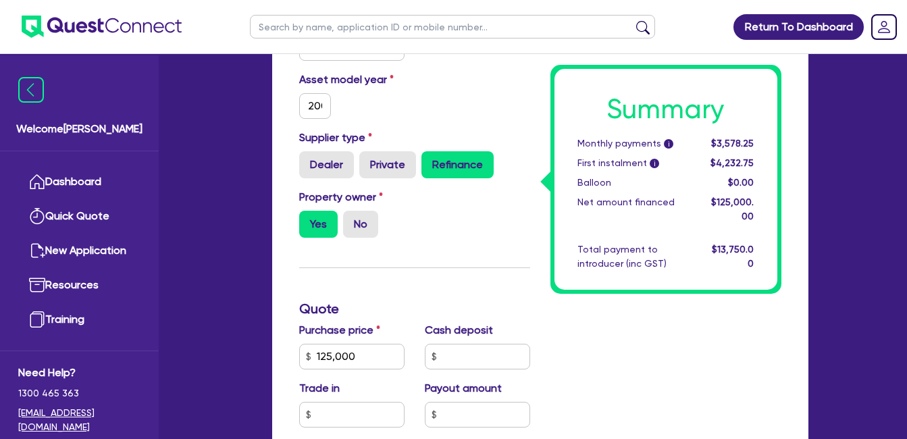
scroll to position [675, 0]
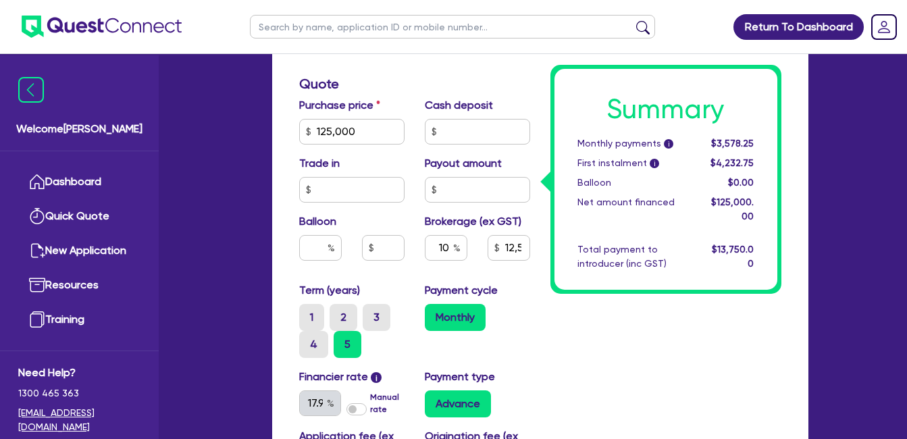
click at [719, 346] on div "Summary Monthly payments i $3,578.25 First instalment i $4,232.75 Balloon $0.00…" at bounding box center [665, 105] width 251 height 977
click at [735, 361] on div "Summary Monthly payments i $3,578.25 First instalment i $4,232.75 Balloon $0.00…" at bounding box center [665, 105] width 251 height 977
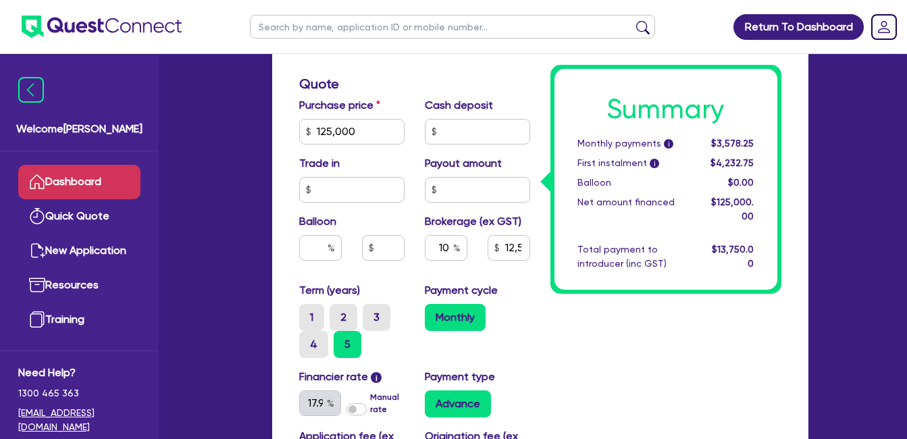
click at [65, 184] on link "Dashboard" at bounding box center [79, 182] width 122 height 34
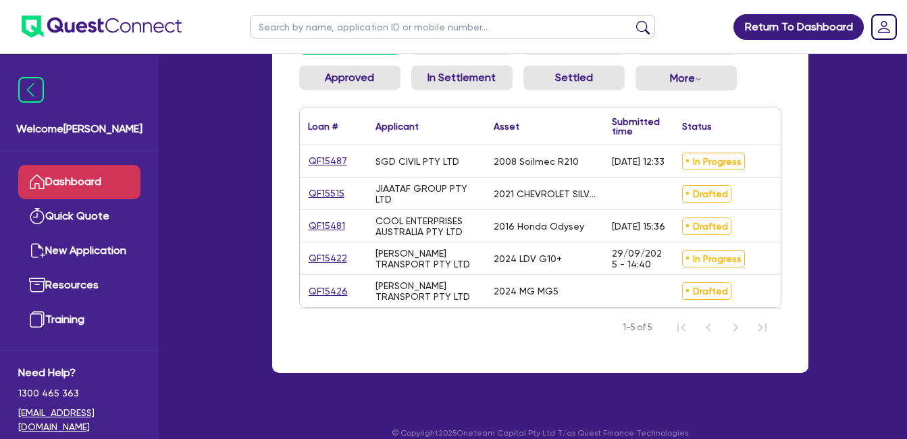
scroll to position [178, 0]
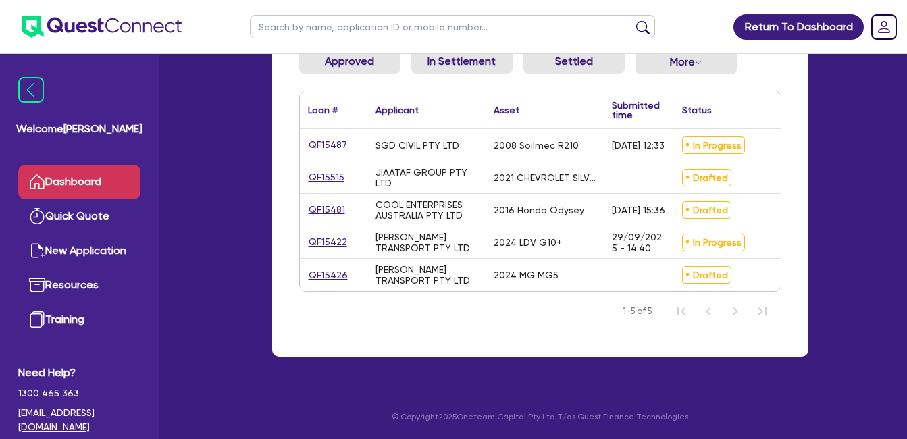
click at [786, 223] on div "Application filters: Recent Apps Drafted Submitted In Progress Approved In Sett…" at bounding box center [540, 157] width 536 height 398
click at [806, 213] on div "Application filters: Recent Apps Drafted Submitted In Progress Approved In Sett…" at bounding box center [540, 157] width 536 height 398
click at [789, 198] on div "Application filters: Recent Apps Drafted Submitted In Progress Approved In Sett…" at bounding box center [540, 157] width 536 height 398
drag, startPoint x: 405, startPoint y: 240, endPoint x: 373, endPoint y: 223, distance: 35.6
click at [373, 226] on div "[PERSON_NAME] TRANSPORT PTY LTD" at bounding box center [426, 242] width 118 height 32
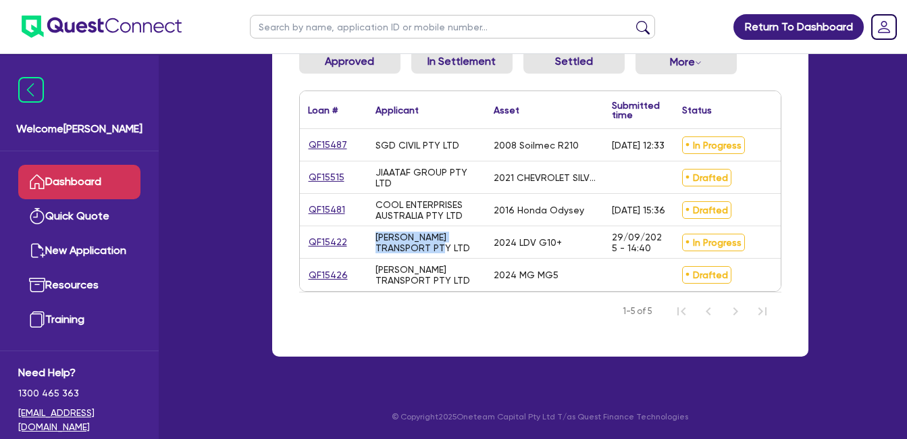
drag, startPoint x: 373, startPoint y: 223, endPoint x: 404, endPoint y: 236, distance: 32.7
click at [400, 233] on div "[PERSON_NAME] TRANSPORT PTY LTD" at bounding box center [426, 243] width 102 height 22
drag, startPoint x: 411, startPoint y: 236, endPoint x: 371, endPoint y: 222, distance: 42.7
click at [371, 226] on div "[PERSON_NAME] TRANSPORT PTY LTD" at bounding box center [426, 242] width 118 height 32
drag, startPoint x: 371, startPoint y: 222, endPoint x: 390, endPoint y: 233, distance: 21.8
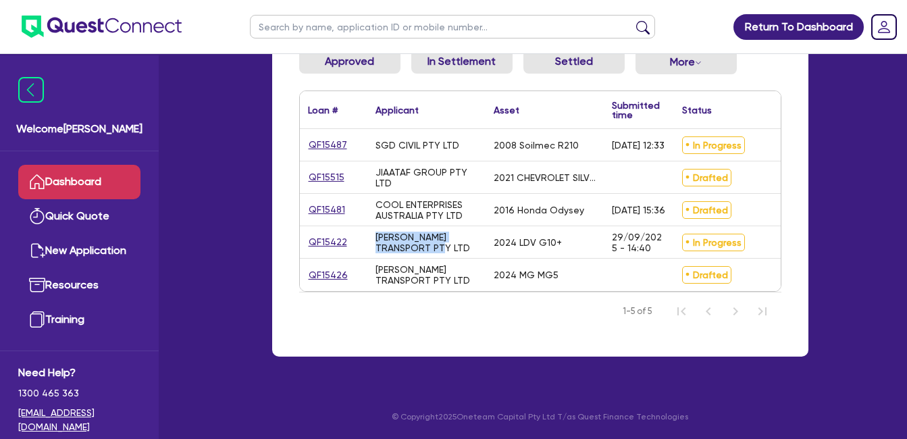
click at [392, 233] on div "[PERSON_NAME] TRANSPORT PTY LTD" at bounding box center [426, 243] width 102 height 22
click at [570, 172] on div "2021 CHEVROLET SILVERADO" at bounding box center [544, 177] width 102 height 11
drag, startPoint x: 587, startPoint y: 165, endPoint x: 515, endPoint y: 169, distance: 72.4
click at [515, 172] on div "2021 CHEVROLET SILVERADO" at bounding box center [544, 177] width 102 height 11
drag, startPoint x: 515, startPoint y: 169, endPoint x: 520, endPoint y: 186, distance: 16.9
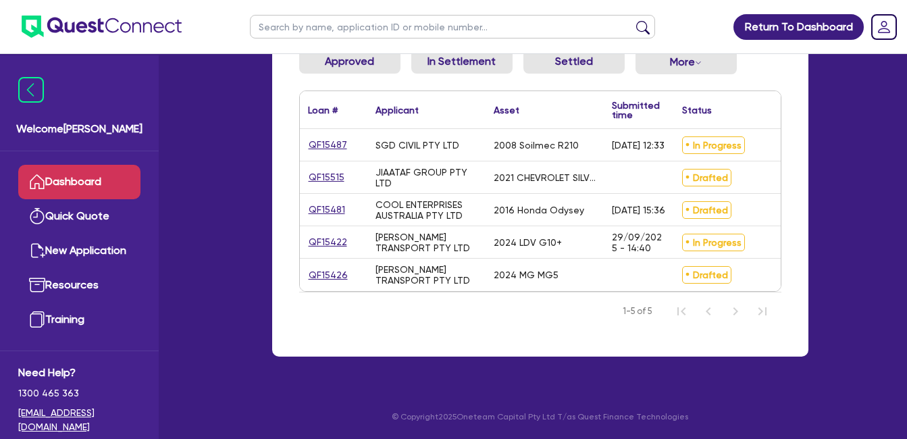
click at [520, 194] on div "2016 Honda Odysey" at bounding box center [544, 210] width 118 height 32
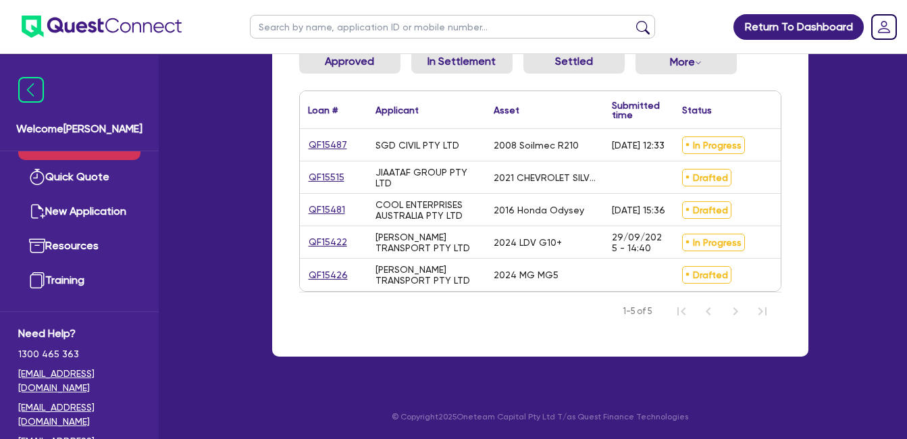
scroll to position [0, 0]
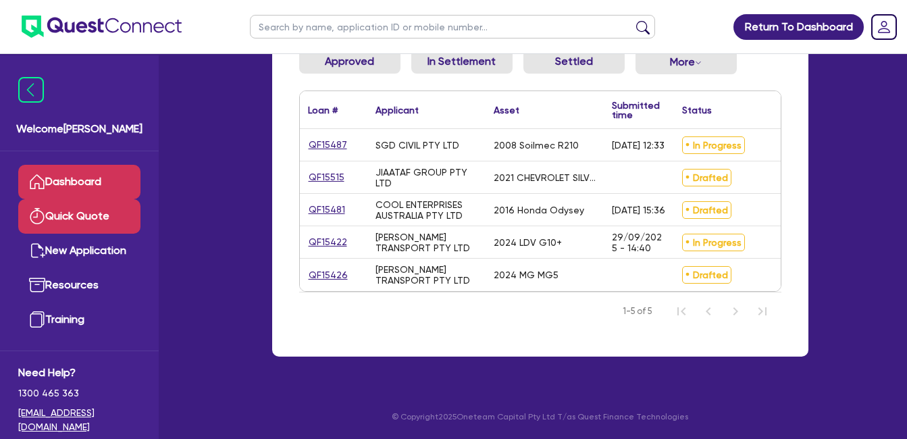
click at [66, 227] on link "Quick Quote" at bounding box center [79, 216] width 122 height 34
select select "Quest Finance - Own Book"
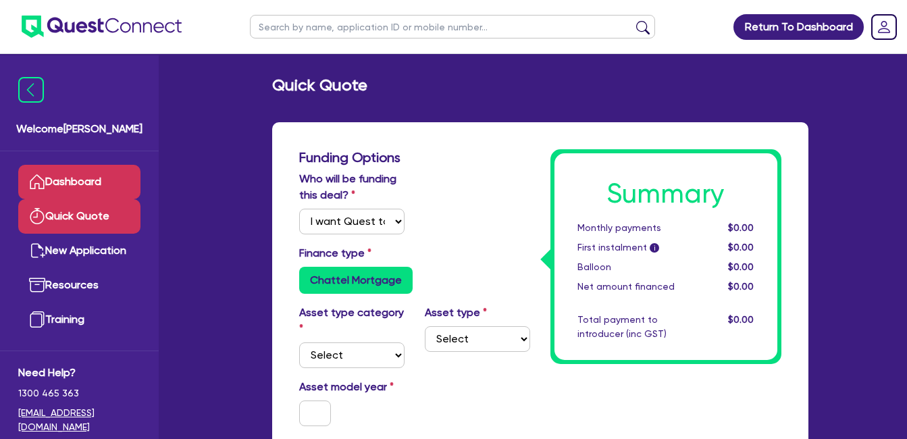
click at [70, 188] on link "Dashboard" at bounding box center [79, 182] width 122 height 34
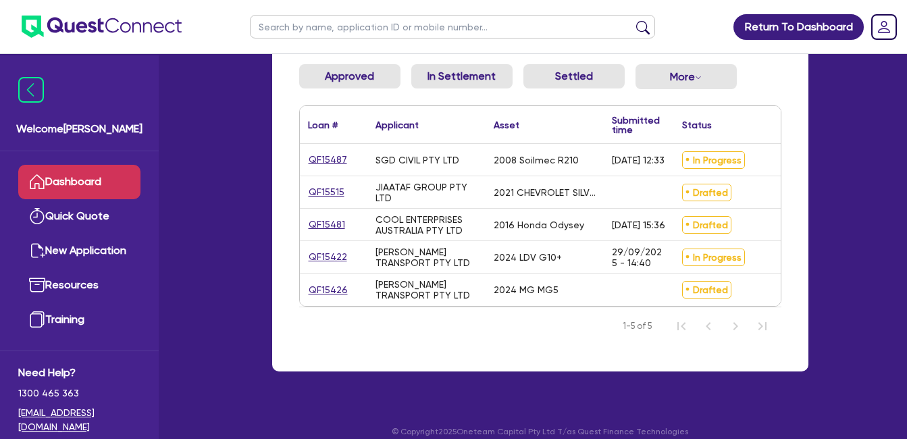
scroll to position [178, 0]
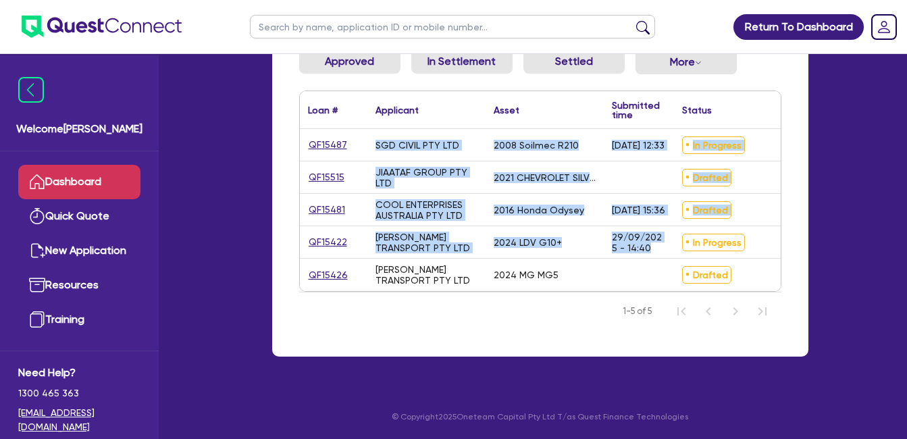
drag, startPoint x: 651, startPoint y: 240, endPoint x: 214, endPoint y: 118, distance: 454.2
click at [214, 118] on div "Welcome Farhan Dashboard Quick Quote New Application Resources Training Need He…" at bounding box center [453, 136] width 749 height 606
click at [450, 167] on div "JIAATAF GROUP PTY LTD" at bounding box center [426, 178] width 102 height 22
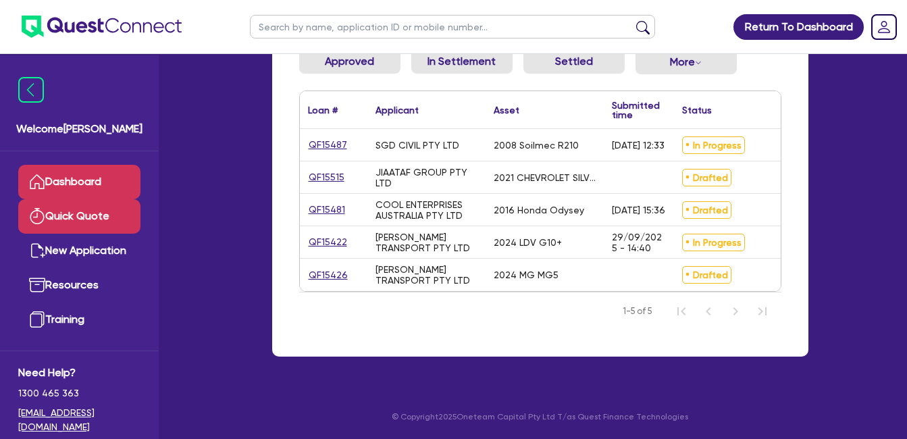
click at [81, 232] on link "Quick Quote" at bounding box center [79, 216] width 122 height 34
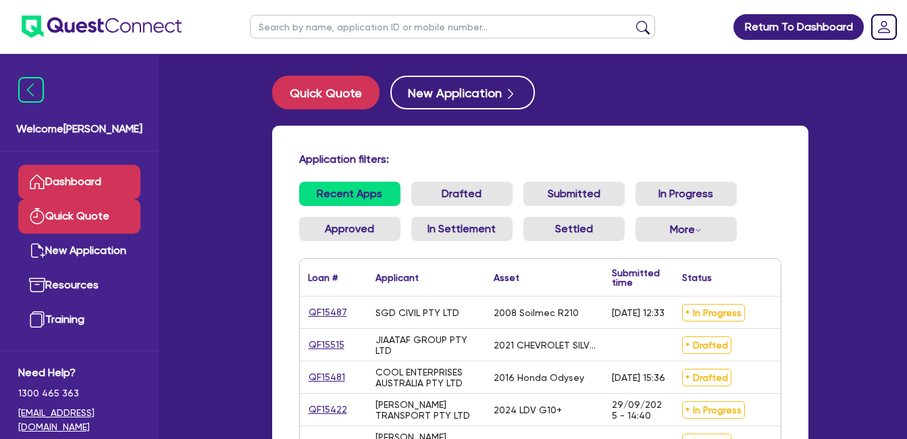
select select "Quest Finance - Own Book"
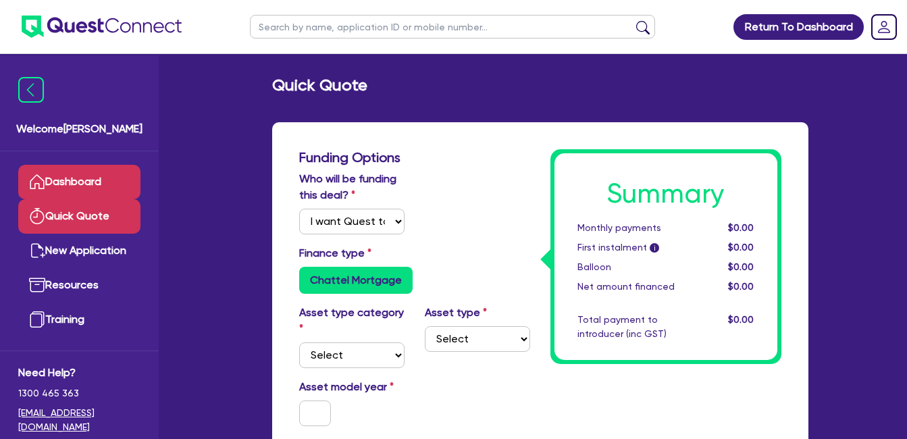
click at [79, 190] on link "Dashboard" at bounding box center [79, 182] width 122 height 34
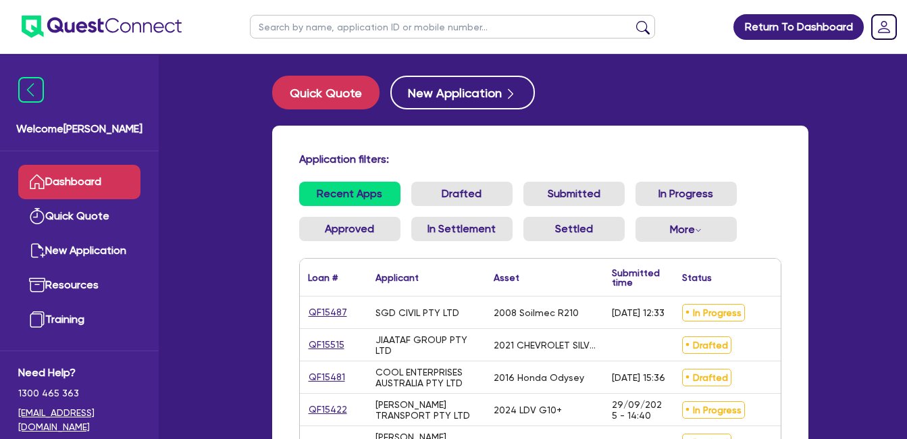
click at [753, 225] on ul "Recent Apps Drafted Submitted In Progress Approved In Settlement Settled More W…" at bounding box center [540, 217] width 482 height 71
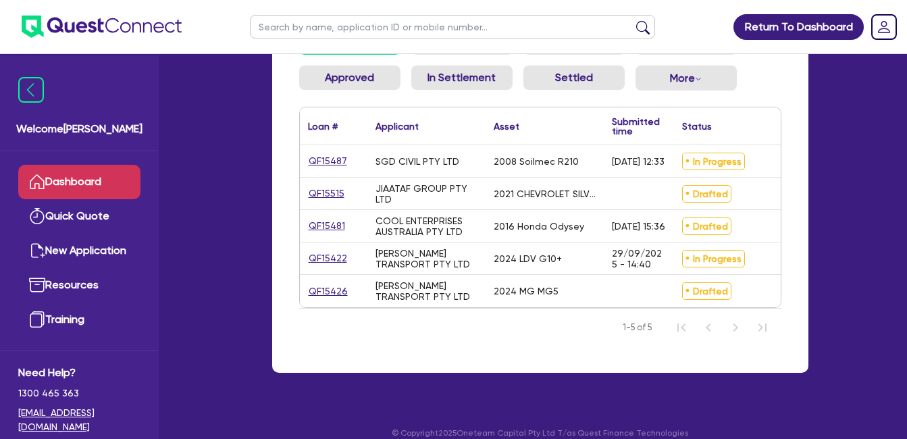
scroll to position [178, 0]
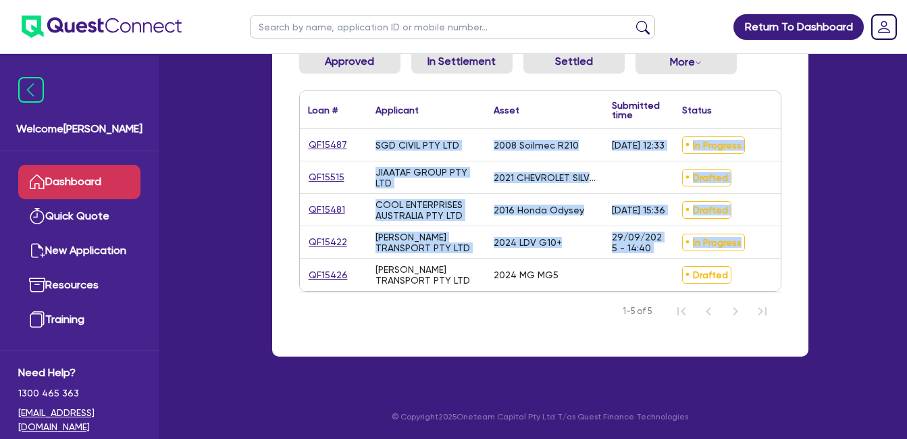
drag, startPoint x: 757, startPoint y: 234, endPoint x: 227, endPoint y: 121, distance: 542.0
click at [227, 121] on div "Welcome Farhan Dashboard Quick Quote New Application Resources Training Need He…" at bounding box center [453, 136] width 749 height 606
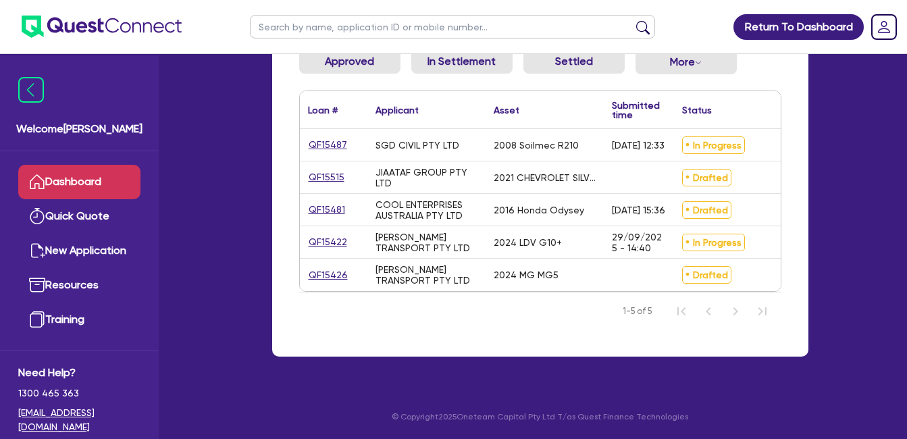
drag, startPoint x: 227, startPoint y: 121, endPoint x: 365, endPoint y: 126, distance: 138.5
click at [365, 129] on div "QF15487" at bounding box center [334, 145] width 68 height 32
drag, startPoint x: 300, startPoint y: 130, endPoint x: 626, endPoint y: 206, distance: 334.9
click at [626, 206] on div "QF15487 SGD CIVIL PTY LTD 2008 Soilmec R210 [DATE] 12:33 In Progress $125,000.0…" at bounding box center [616, 210] width 633 height 162
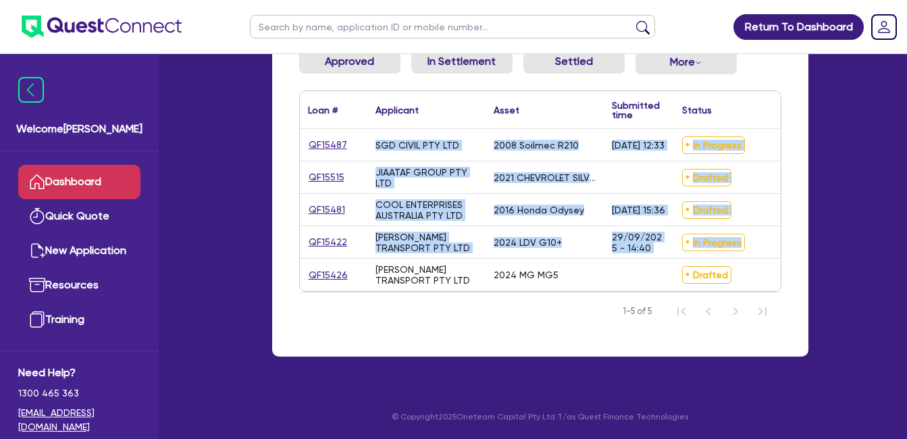
drag, startPoint x: 646, startPoint y: 211, endPoint x: 255, endPoint y: 97, distance: 407.2
click at [255, 97] on div "Quick Quote New Application Application filters: Recent Apps Drafted Submitted …" at bounding box center [540, 140] width 577 height 464
drag, startPoint x: 255, startPoint y: 97, endPoint x: 431, endPoint y: 136, distance: 180.4
click at [413, 140] on div "SGD CIVIL PTY LTD" at bounding box center [417, 145] width 84 height 11
click at [599, 161] on div "2021 CHEVROLET SILVERADO" at bounding box center [544, 177] width 118 height 32
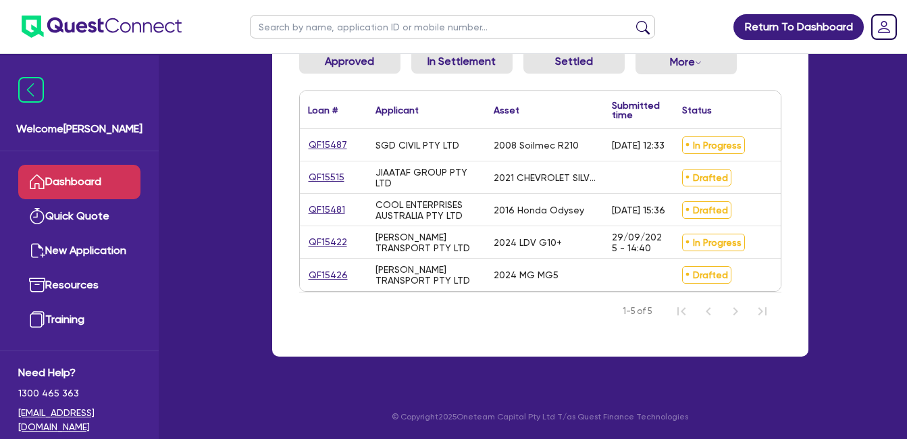
click at [440, 242] on div "[PERSON_NAME] TRANSPORT PTY LTD" at bounding box center [426, 243] width 102 height 22
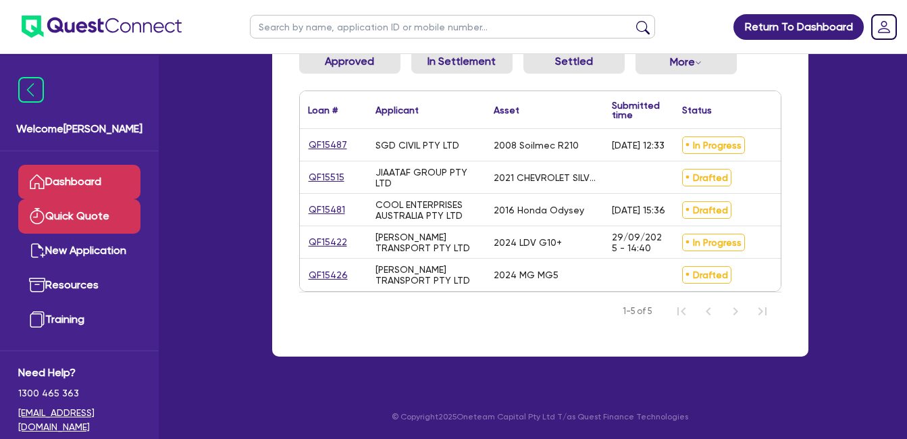
click at [65, 216] on link "Quick Quote" at bounding box center [79, 216] width 122 height 34
select select "Quest Finance - Own Book"
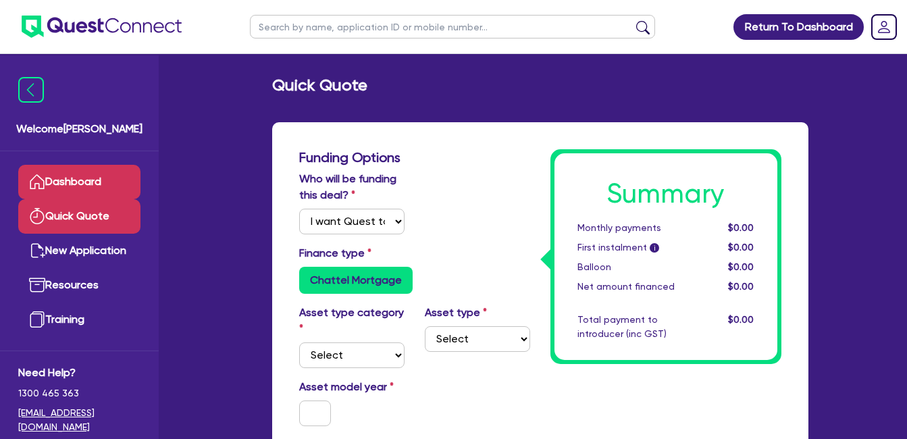
click at [80, 177] on link "Dashboard" at bounding box center [79, 182] width 122 height 34
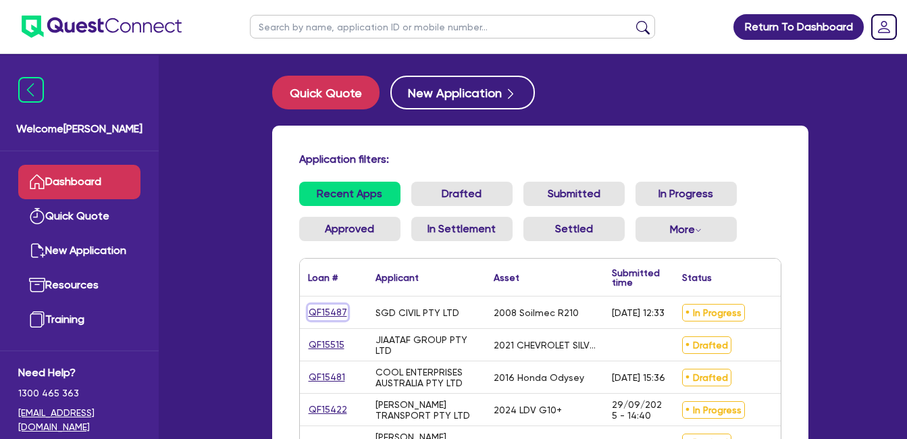
click at [330, 312] on link "QF15487" at bounding box center [328, 312] width 40 height 16
select select "Quest Finance - Own Book"
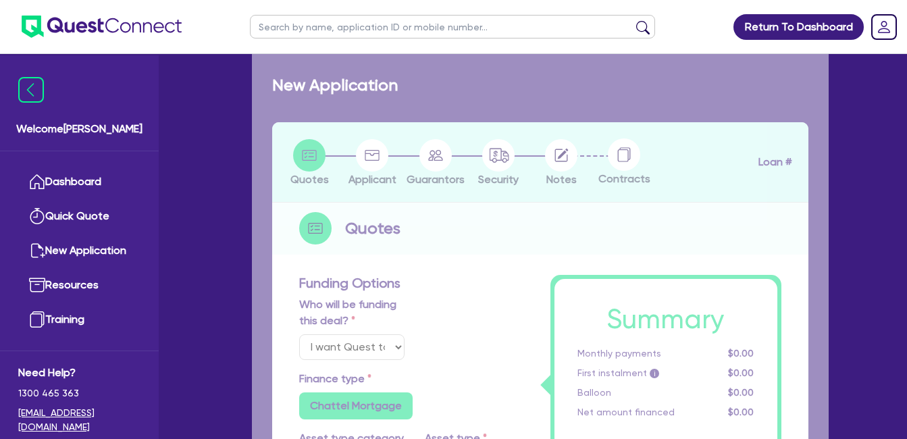
select select "PRIMARY_ASSETS"
type input "2008"
radio input "false"
radio input "true"
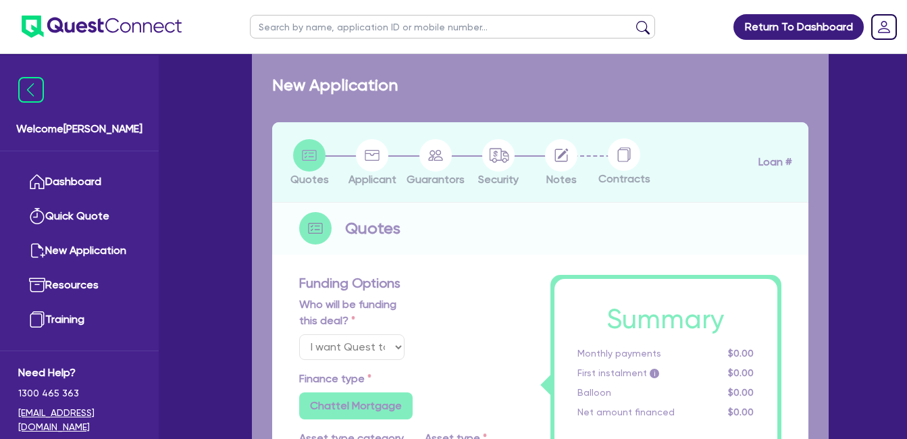
type input "125,000"
type input "10"
type input "12,500"
type input "17.95"
select select "CONSTRUCTION_AND_EARTHMOVING_EQUIPMENT"
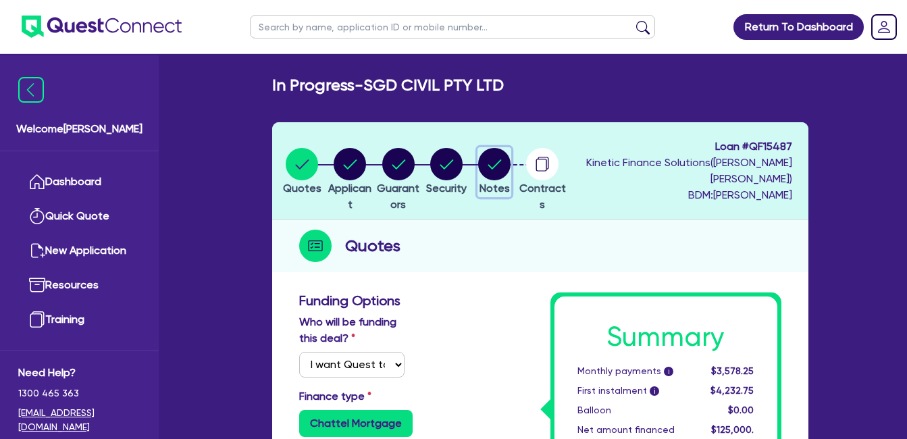
click at [502, 163] on icon "button" at bounding box center [495, 163] width 14 height 9
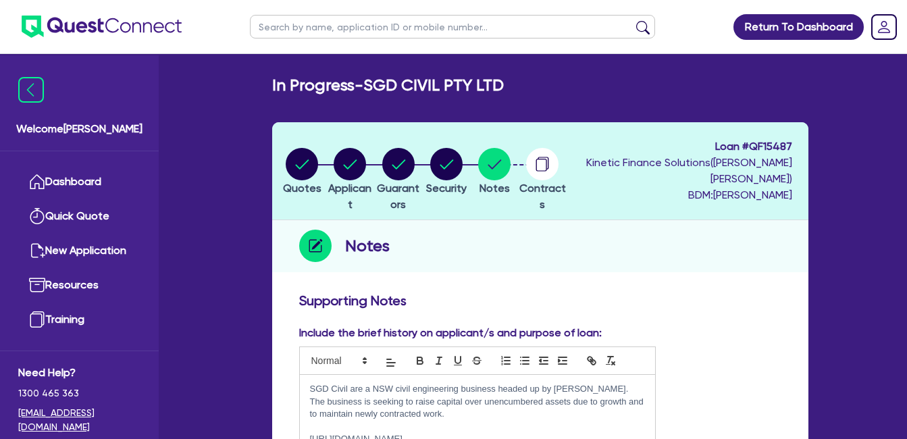
click at [728, 299] on h3 "Supporting Notes" at bounding box center [540, 300] width 482 height 16
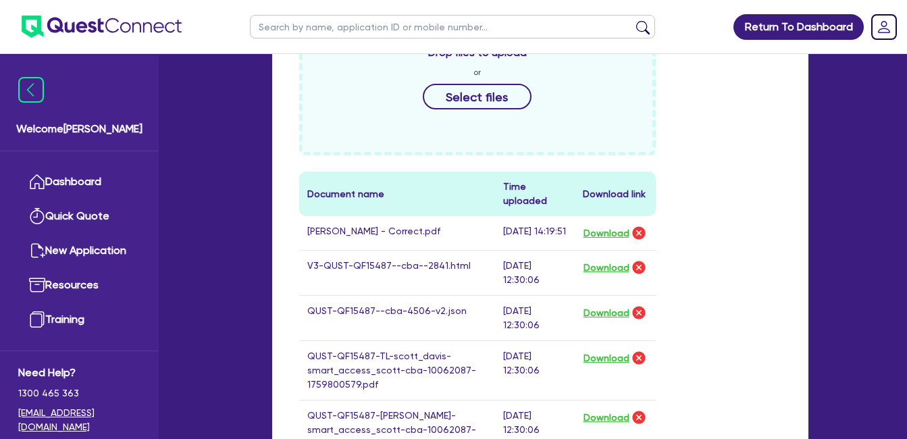
scroll to position [614, 0]
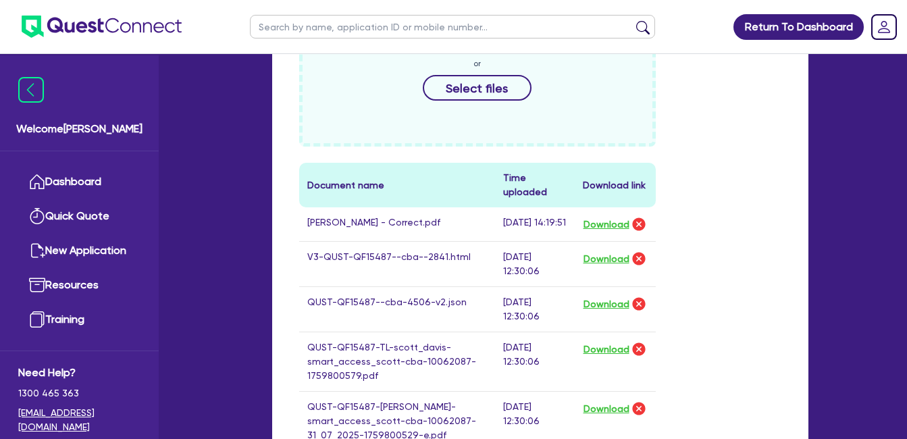
click at [714, 192] on div "Drop files to upload or Select files Document name Time uploaded Download link …" at bounding box center [540, 393] width 502 height 784
click at [717, 246] on div "Drop files to upload or Select files Document name Time uploaded Download link …" at bounding box center [540, 393] width 502 height 784
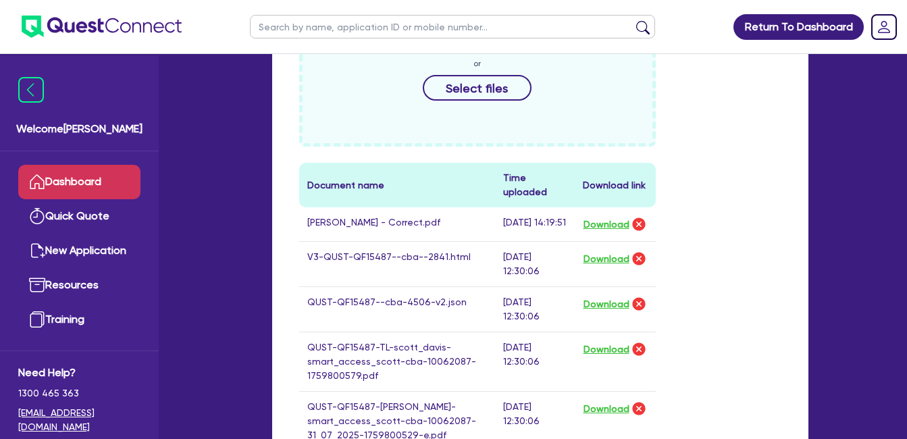
click at [90, 171] on link "Dashboard" at bounding box center [79, 182] width 122 height 34
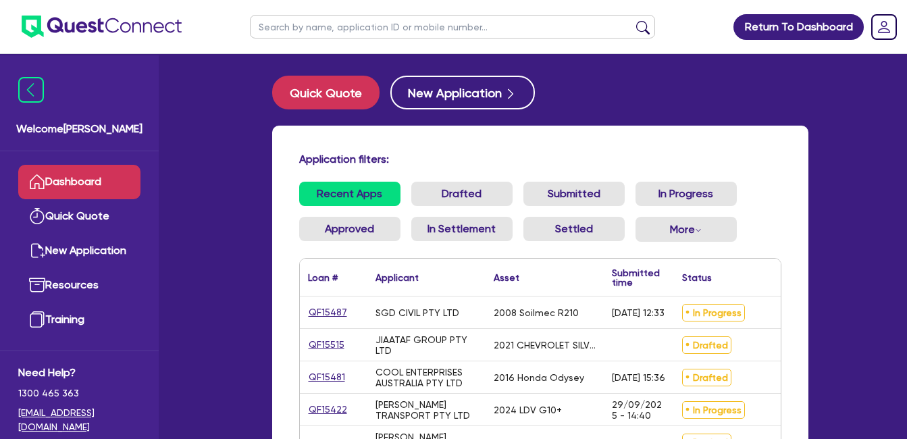
click at [637, 147] on div "Application filters: Recent Apps Drafted Submitted In Progress Approved In Sett…" at bounding box center [540, 325] width 536 height 398
click at [776, 235] on ul "Recent Apps Drafted Submitted In Progress Approved In Settlement Settled More W…" at bounding box center [540, 217] width 482 height 71
click at [554, 132] on div "Application filters: Recent Apps Drafted Submitted In Progress Approved In Sett…" at bounding box center [540, 325] width 536 height 398
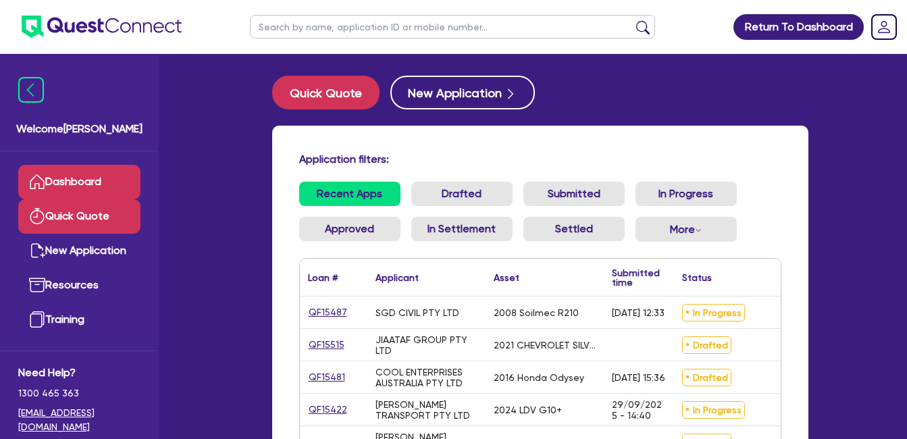
click at [80, 220] on link "Quick Quote" at bounding box center [79, 216] width 122 height 34
select select "Quest Finance - Own Book"
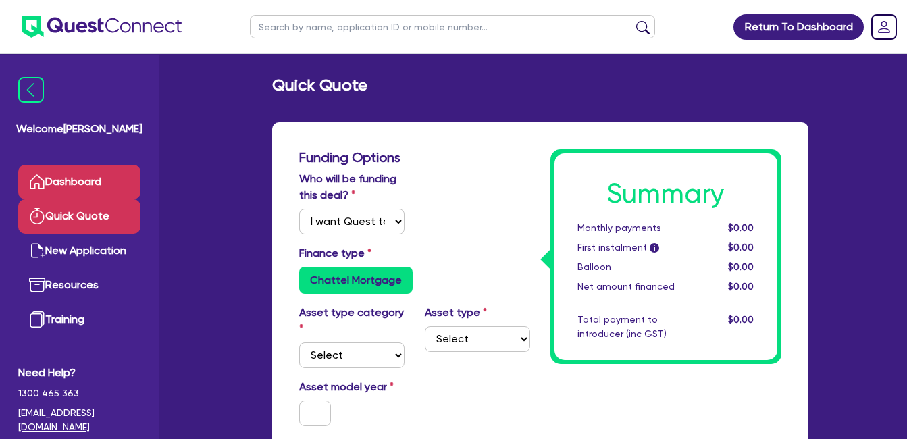
click at [83, 178] on link "Dashboard" at bounding box center [79, 182] width 122 height 34
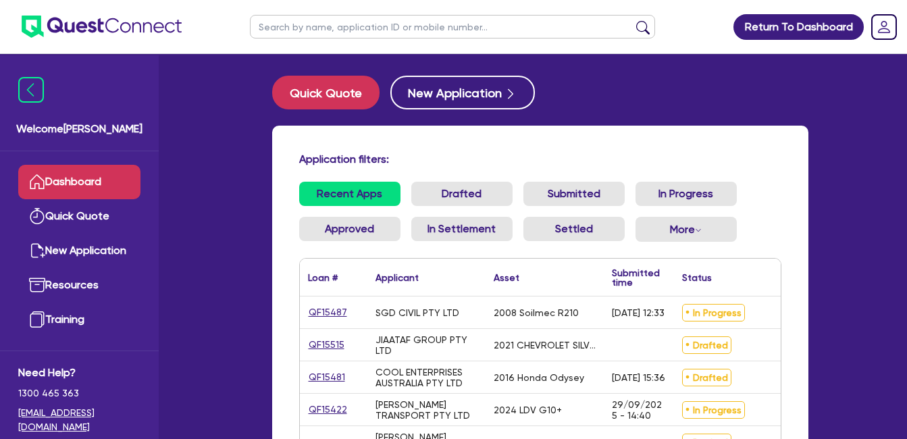
click at [507, 145] on div "Application filters: Recent Apps Drafted Submitted In Progress Approved In Sett…" at bounding box center [540, 325] width 536 height 398
click at [764, 153] on h4 "Application filters:" at bounding box center [540, 159] width 482 height 13
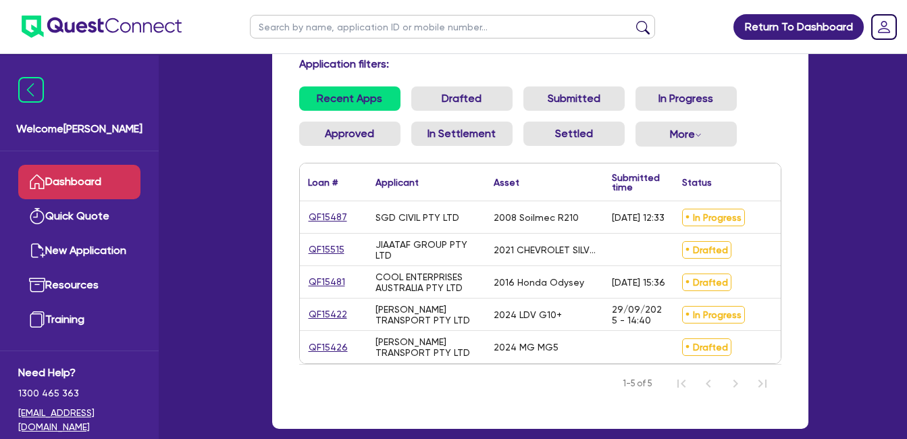
scroll to position [178, 0]
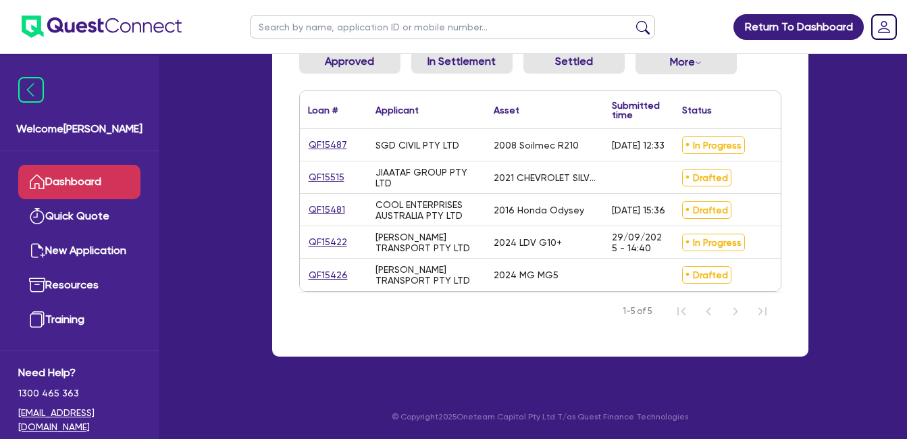
click at [409, 232] on div "[PERSON_NAME] TRANSPORT PTY LTD" at bounding box center [426, 243] width 102 height 22
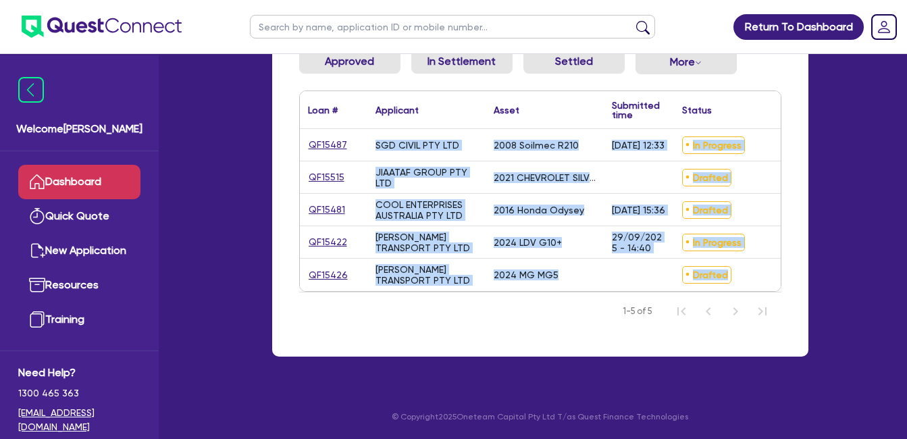
drag, startPoint x: 745, startPoint y: 269, endPoint x: 269, endPoint y: 109, distance: 501.9
click at [269, 109] on div "Application filters: Recent Apps Drafted Submitted In Progress Approved In Sett…" at bounding box center [540, 165] width 556 height 415
click at [476, 142] on div "SGD CIVIL PTY LTD" at bounding box center [426, 145] width 118 height 32
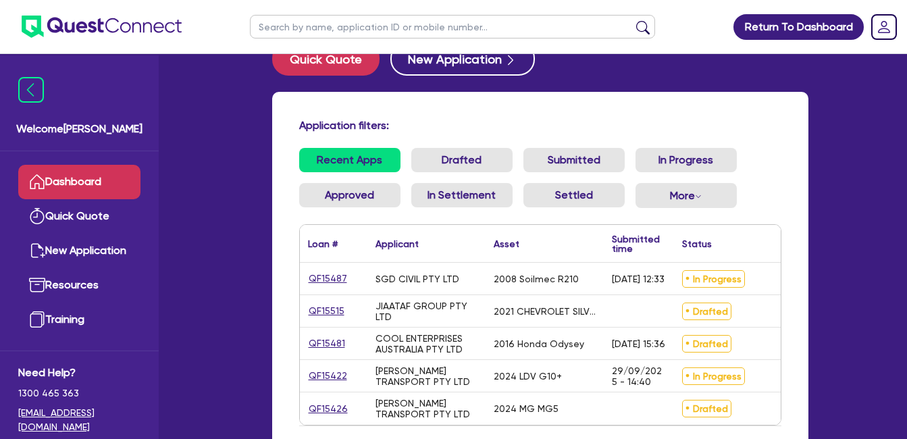
scroll to position [0, 0]
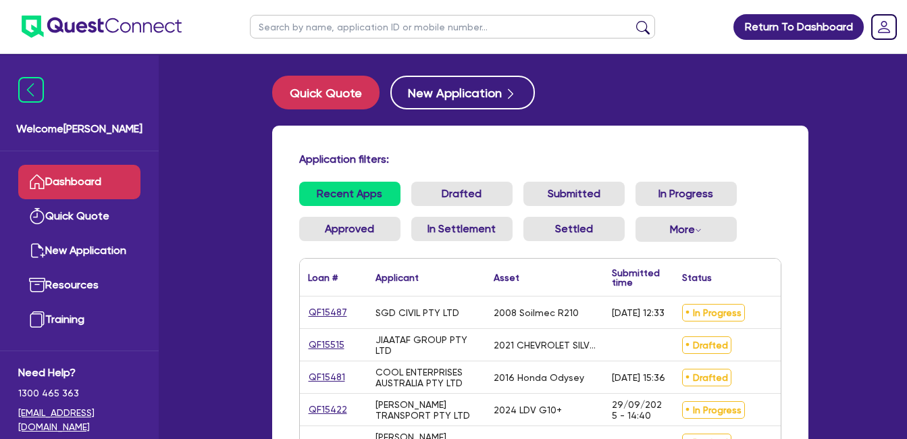
click at [552, 152] on div "Application filters: Recent Apps Drafted Submitted In Progress Approved In Sett…" at bounding box center [540, 325] width 536 height 398
click at [458, 155] on h4 "Application filters:" at bounding box center [540, 159] width 482 height 13
click at [543, 157] on h4 "Application filters:" at bounding box center [540, 159] width 482 height 13
click at [779, 203] on ul "Recent Apps Drafted Submitted In Progress Approved In Settlement Settled More W…" at bounding box center [540, 217] width 482 height 71
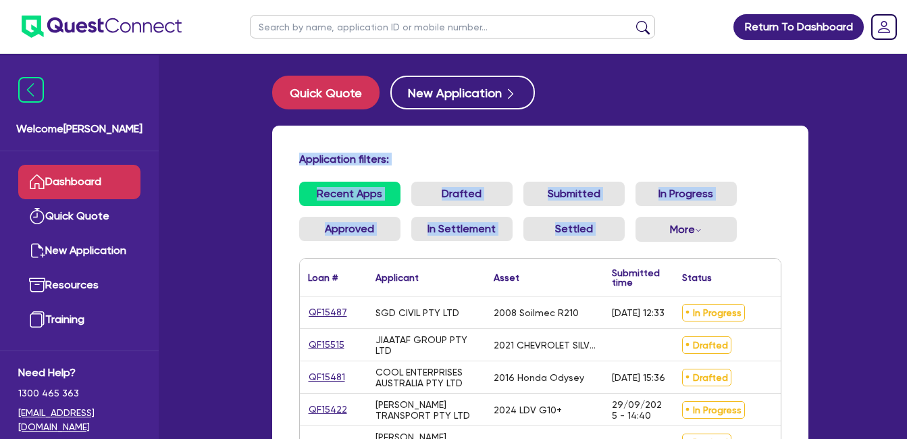
drag, startPoint x: 294, startPoint y: 144, endPoint x: 762, endPoint y: 232, distance: 476.1
click at [762, 232] on div "Application filters: Recent Apps Drafted Submitted In Progress Approved In Sett…" at bounding box center [540, 325] width 536 height 398
click at [762, 232] on ul "Recent Apps Drafted Submitted In Progress Approved In Settlement Settled More W…" at bounding box center [540, 217] width 482 height 71
drag, startPoint x: 304, startPoint y: 159, endPoint x: 776, endPoint y: 244, distance: 479.5
click at [776, 244] on div "Application filters: Recent Apps Drafted Submitted In Progress Approved In Sett…" at bounding box center [540, 325] width 536 height 398
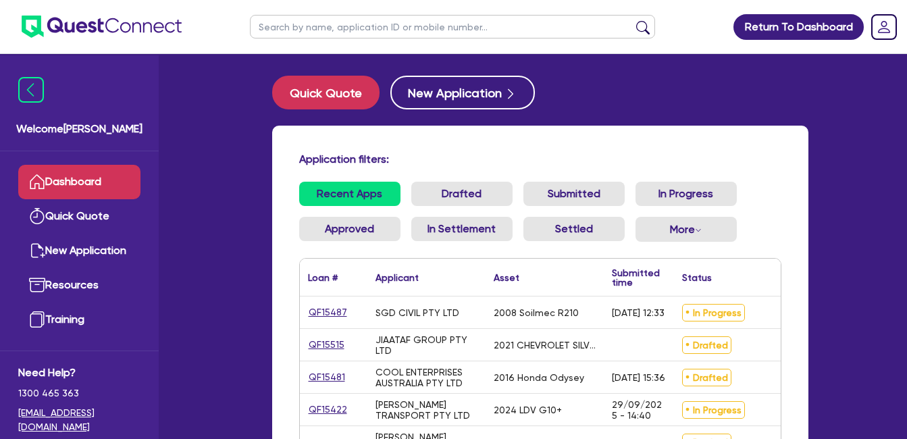
click at [292, 134] on div "Application filters: Recent Apps Drafted Submitted In Progress Approved In Sett…" at bounding box center [540, 325] width 536 height 398
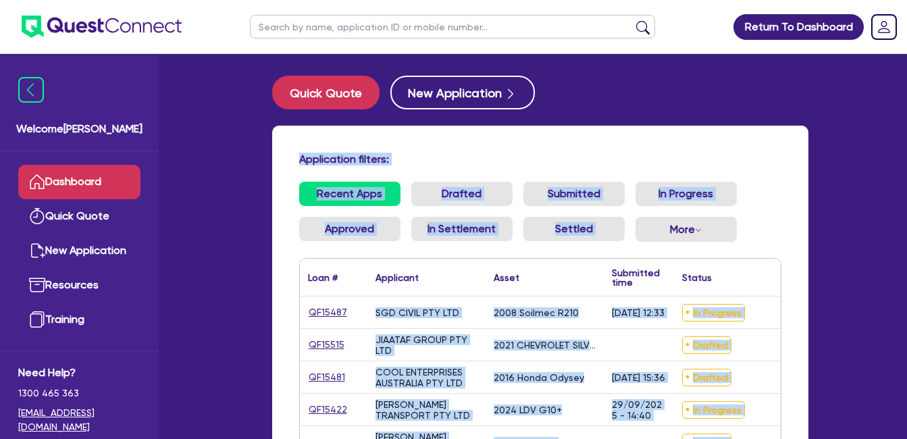
scroll to position [178, 0]
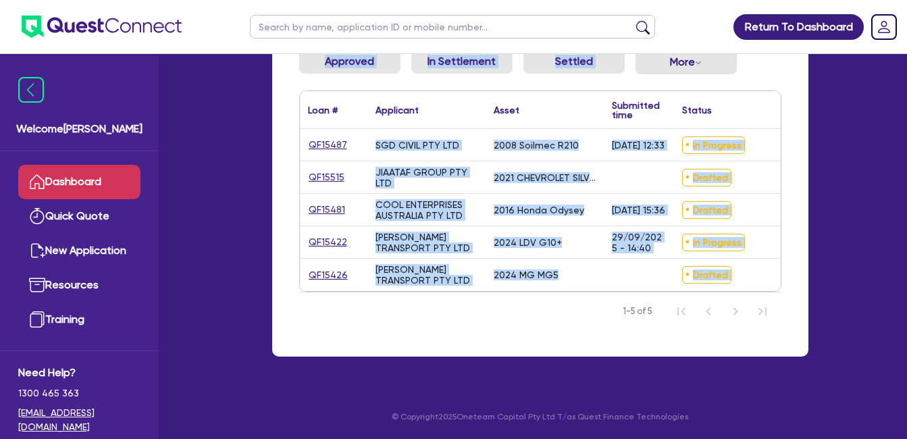
drag, startPoint x: 292, startPoint y: 144, endPoint x: 800, endPoint y: 350, distance: 547.8
click at [800, 350] on div "Application filters: Recent Apps Drafted Submitted In Progress Approved In Sett…" at bounding box center [540, 157] width 536 height 398
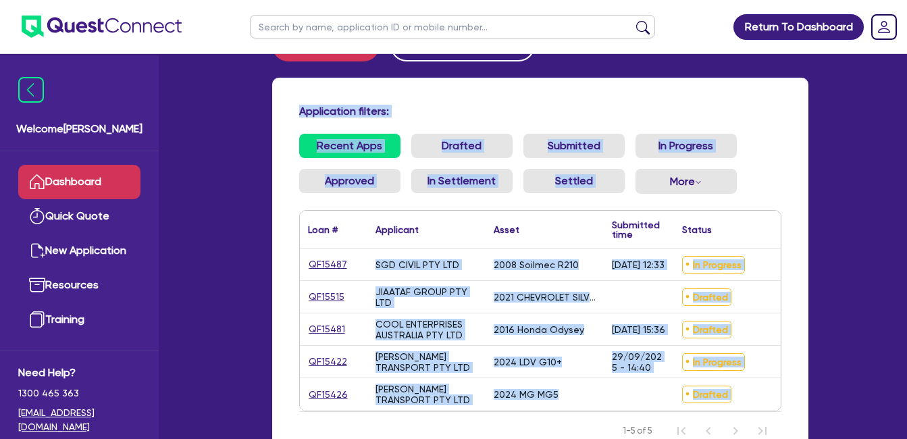
click at [761, 156] on ul "Recent Apps Drafted Submitted In Progress Approved In Settlement Settled More W…" at bounding box center [540, 169] width 482 height 71
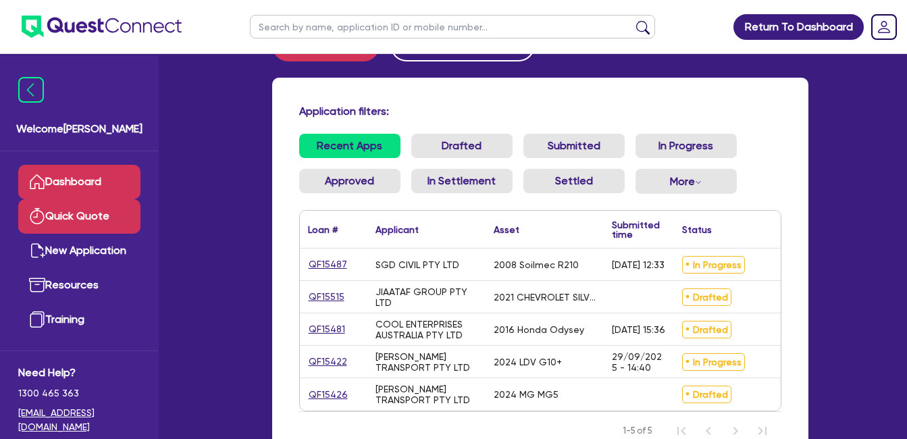
click at [84, 215] on link "Quick Quote" at bounding box center [79, 216] width 122 height 34
select select "Quest Finance - Own Book"
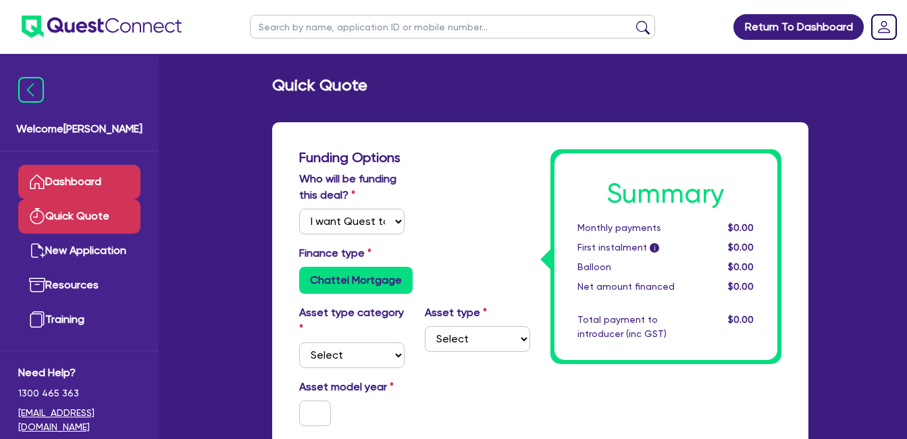
click at [86, 182] on link "Dashboard" at bounding box center [79, 182] width 122 height 34
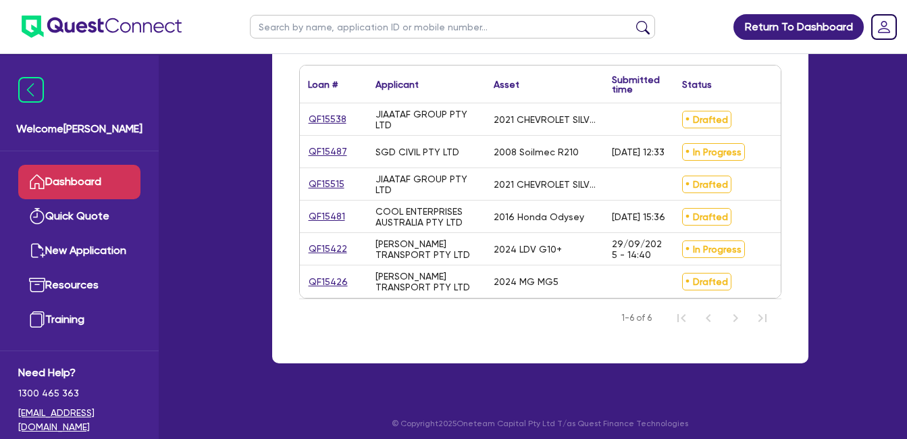
scroll to position [210, 0]
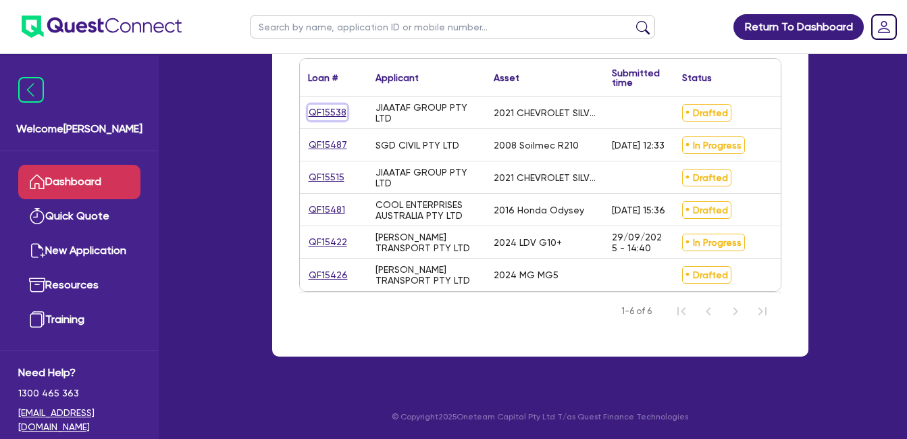
click at [316, 105] on link "QF15538" at bounding box center [327, 113] width 39 height 16
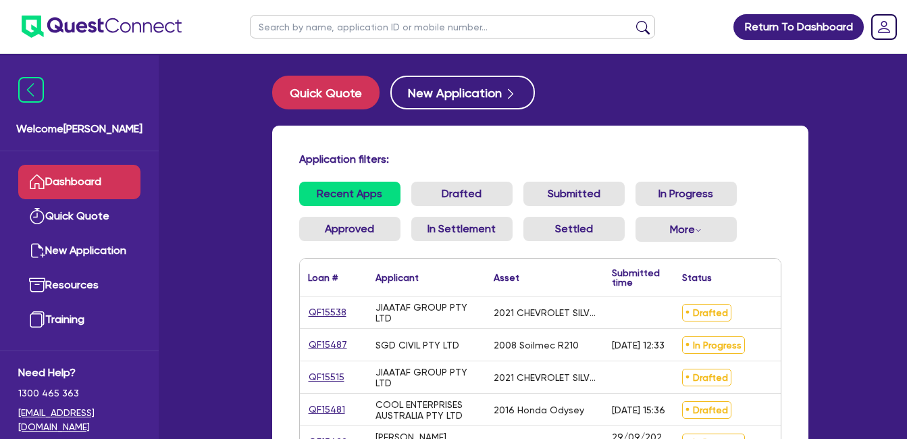
select select "Quest Finance - Own Book"
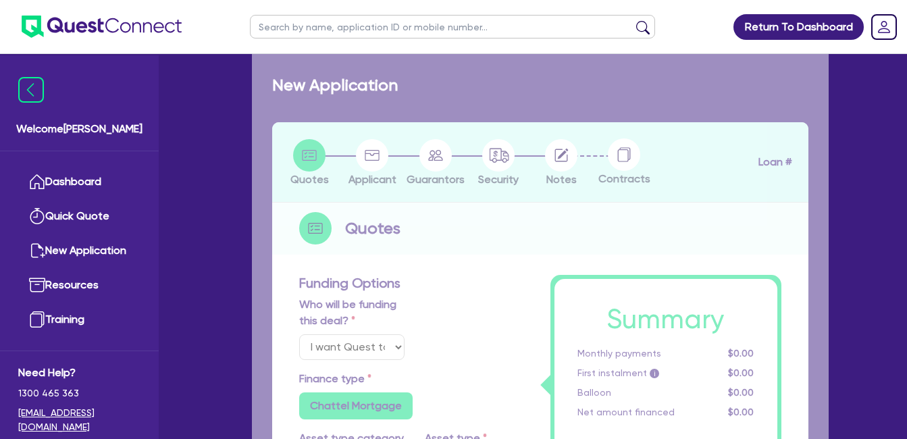
select select "CARS_AND_LIGHT_TRUCKS"
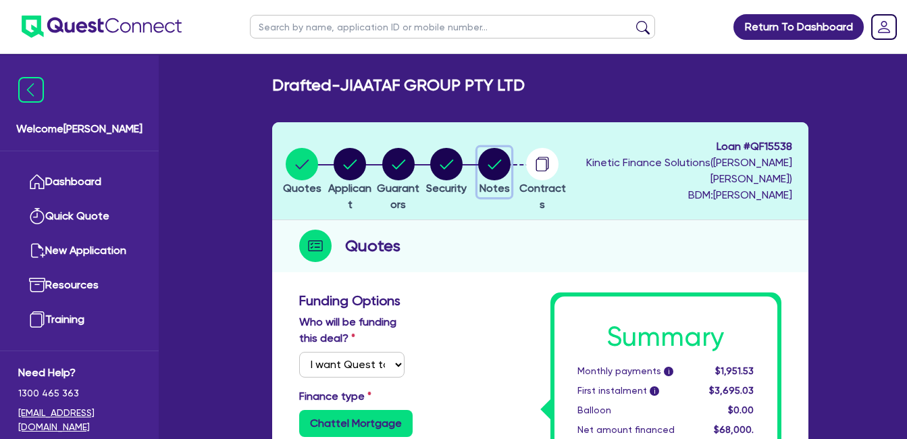
click at [510, 172] on circle "button" at bounding box center [494, 164] width 32 height 32
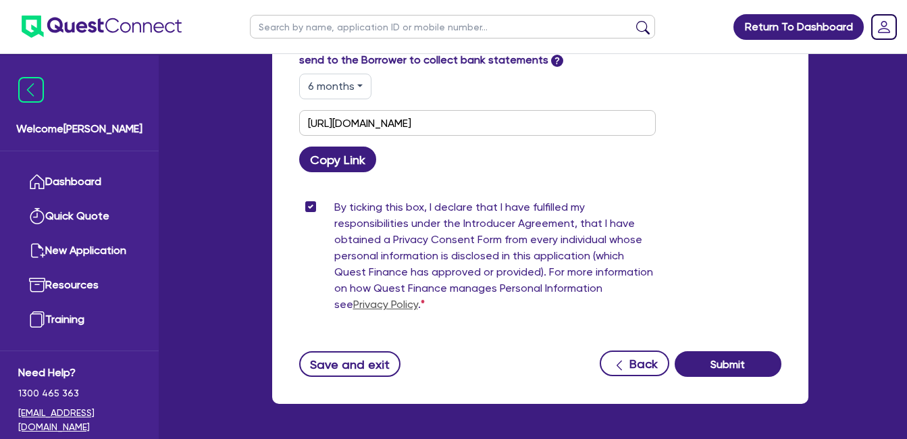
scroll to position [803, 0]
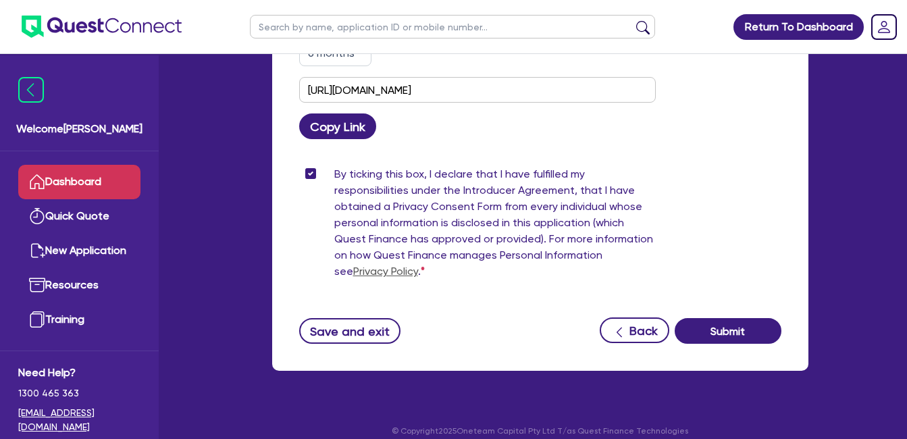
click at [101, 182] on link "Dashboard" at bounding box center [79, 182] width 122 height 34
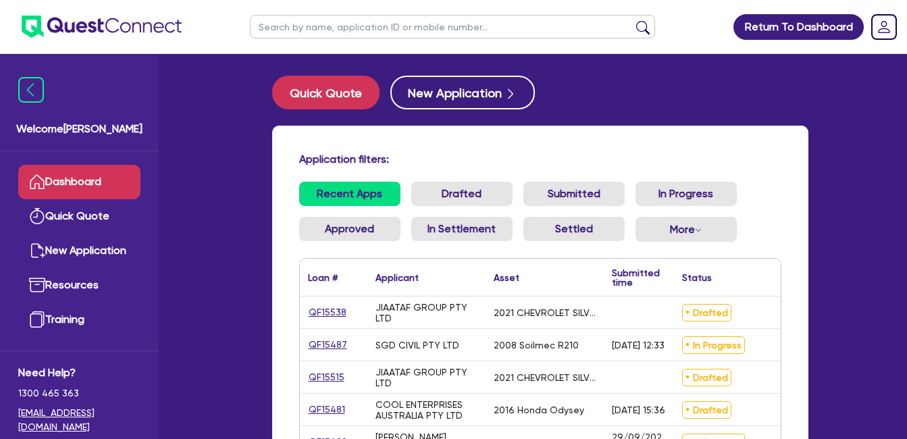
scroll to position [210, 0]
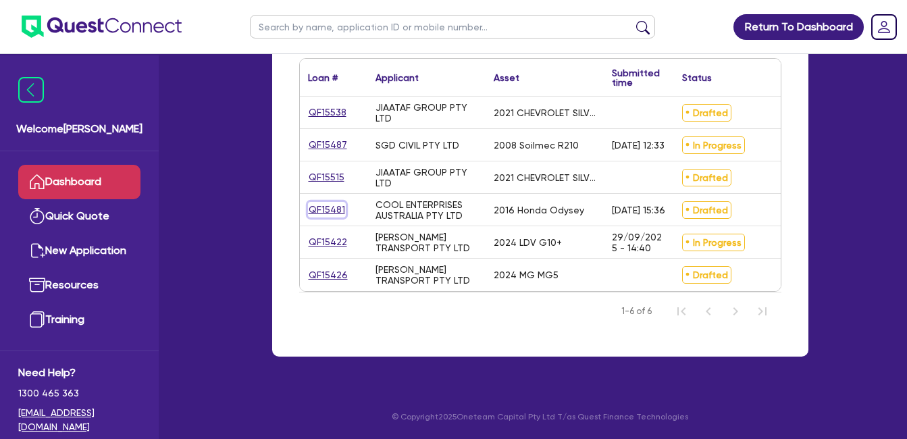
click at [329, 202] on link "QF15481" at bounding box center [327, 210] width 38 height 16
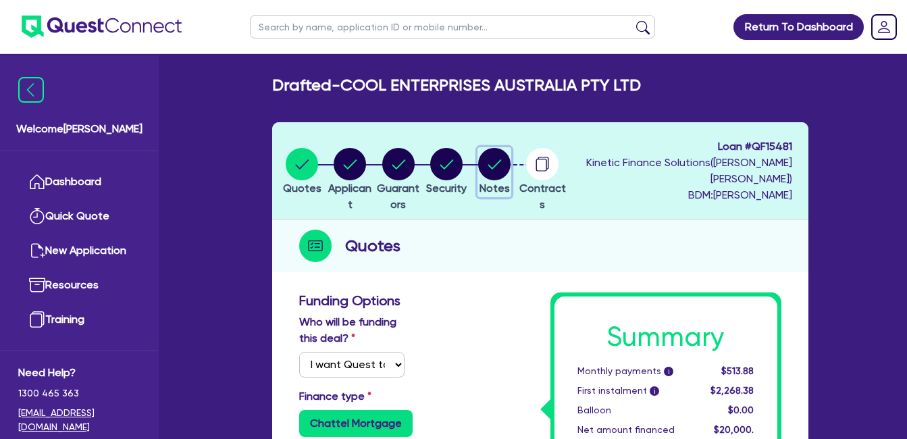
click at [510, 165] on circle "button" at bounding box center [494, 164] width 32 height 32
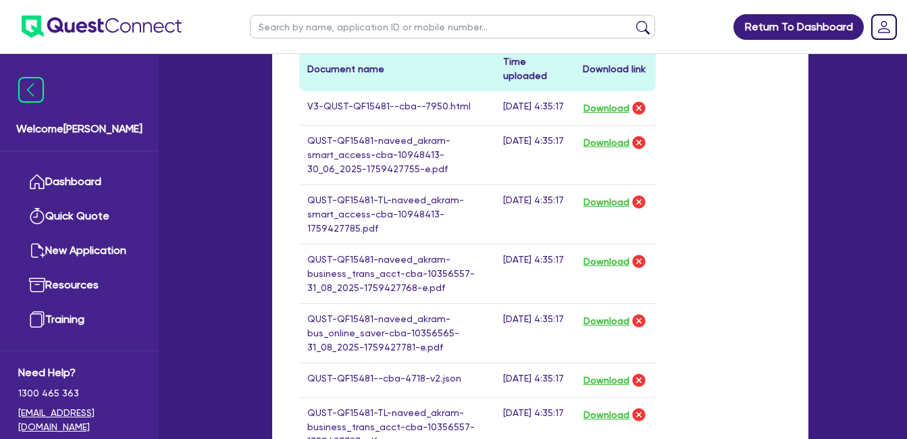
scroll to position [675, 0]
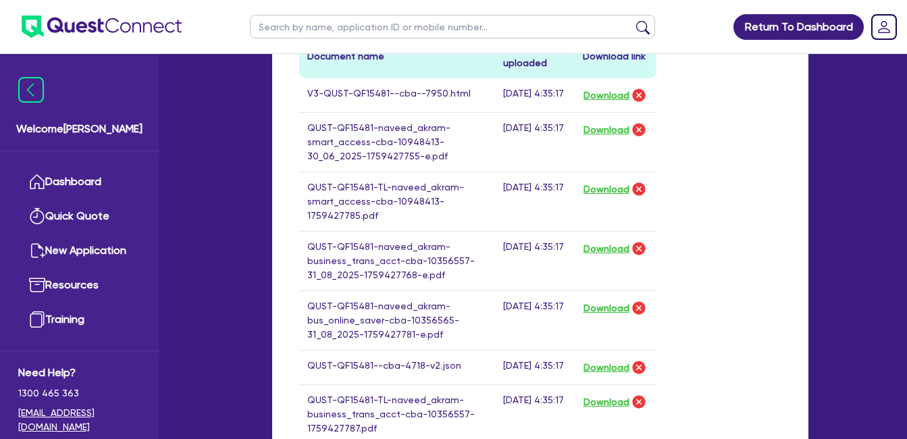
click at [710, 170] on div "Drop files to upload or Select files Document name Time uploaded Download link …" at bounding box center [540, 244] width 502 height 744
click at [750, 135] on div "Drop files to upload or Select files Document name Time uploaded Download link …" at bounding box center [540, 244] width 502 height 744
click at [609, 96] on button "Download" at bounding box center [606, 95] width 47 height 18
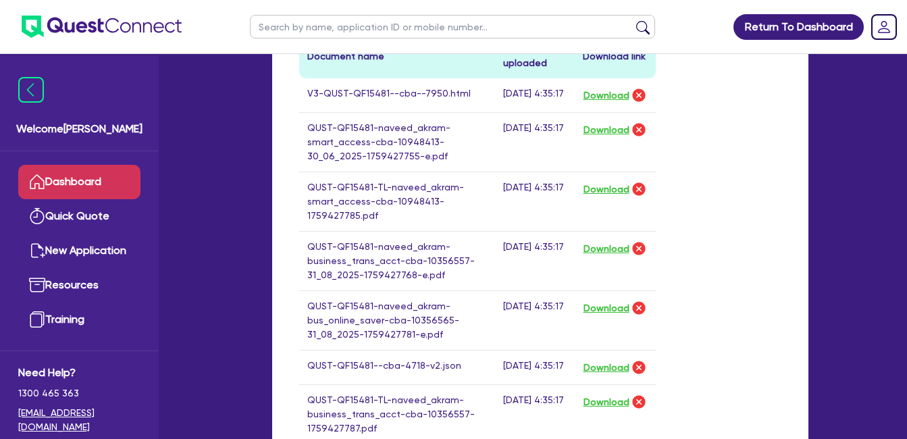
click at [74, 184] on link "Dashboard" at bounding box center [79, 182] width 122 height 34
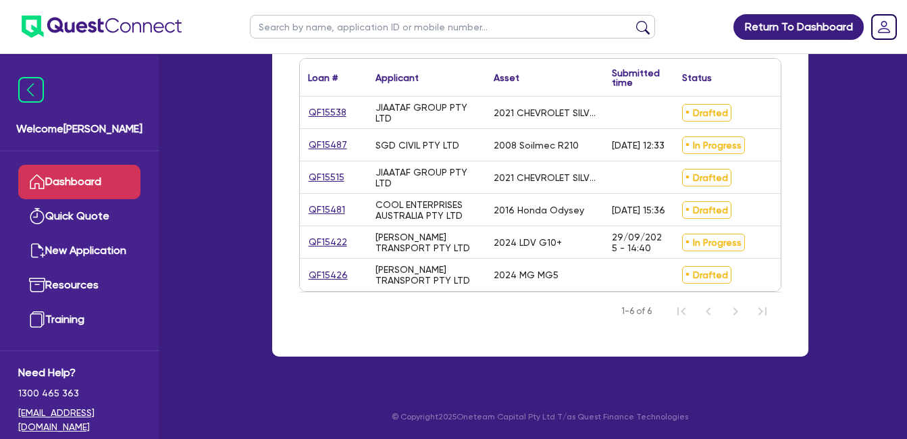
scroll to position [210, 0]
click at [334, 234] on link "QF15422" at bounding box center [328, 242] width 40 height 16
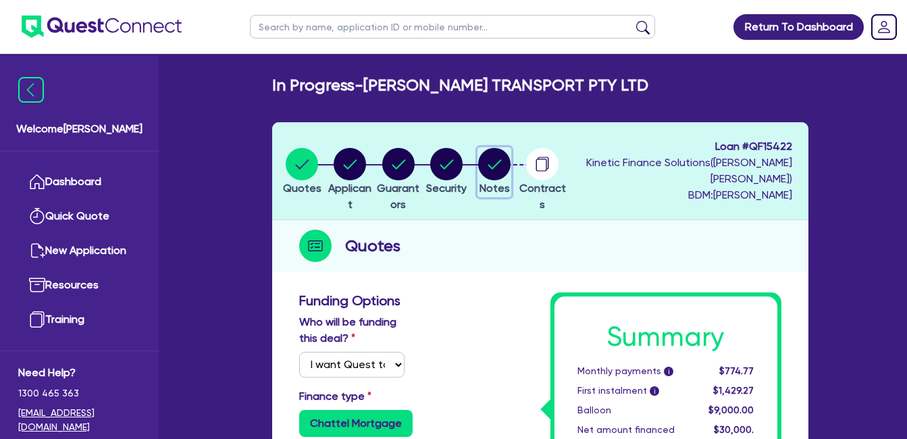
click at [510, 165] on circle "button" at bounding box center [494, 164] width 32 height 32
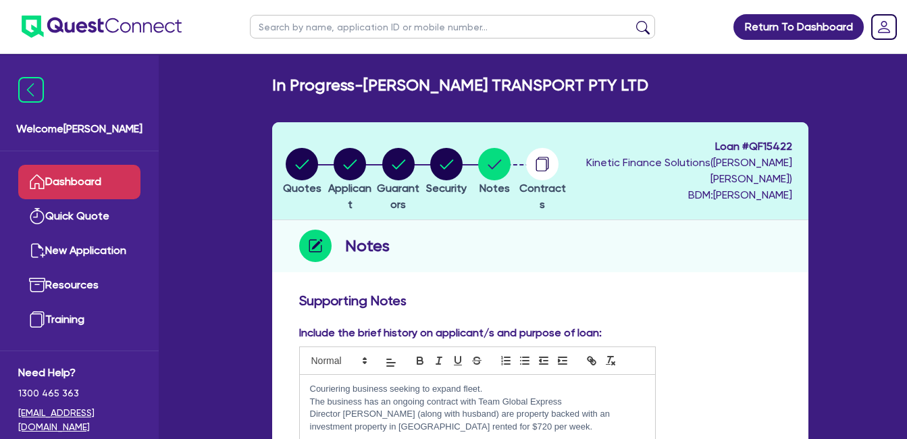
click at [75, 179] on link "Dashboard" at bounding box center [79, 182] width 122 height 34
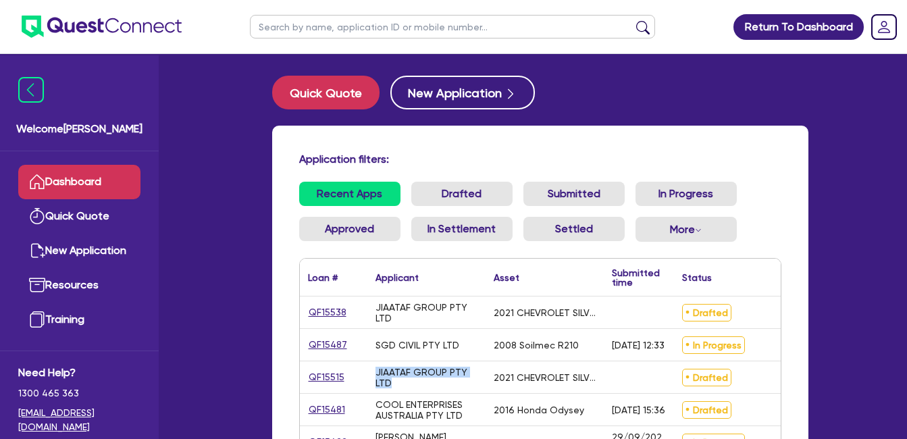
drag, startPoint x: 467, startPoint y: 377, endPoint x: 360, endPoint y: 380, distance: 107.4
click at [360, 380] on div "QF15515 JIAATAF GROUP PTY LTD 2021 CHEVROLET SILVERADO Drafted $68,000.00 Clone…" at bounding box center [616, 377] width 633 height 32
drag, startPoint x: 360, startPoint y: 380, endPoint x: 407, endPoint y: 388, distance: 47.8
click at [409, 388] on div "JIAATAF GROUP PTY LTD" at bounding box center [426, 378] width 102 height 22
drag, startPoint x: 496, startPoint y: 377, endPoint x: 587, endPoint y: 376, distance: 91.1
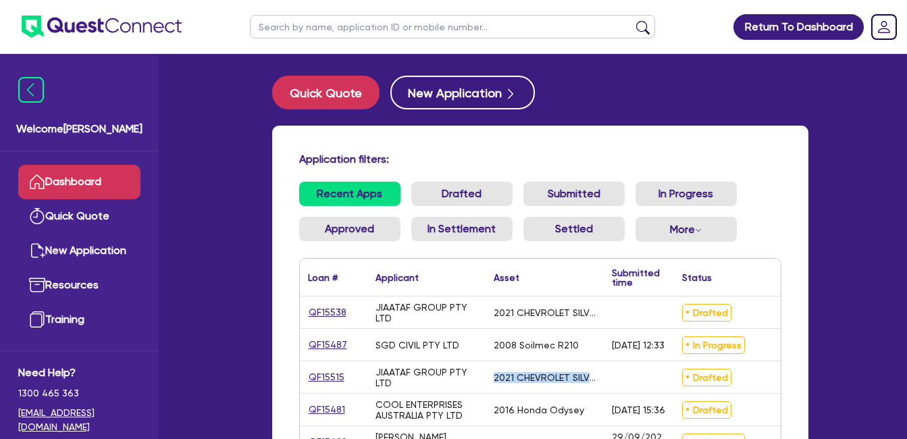
click at [591, 375] on div "2021 CHEVROLET SILVERADO" at bounding box center [544, 377] width 102 height 11
click at [419, 383] on div "JIAATAF GROUP PTY LTD" at bounding box center [426, 378] width 102 height 22
click at [404, 379] on div "JIAATAF GROUP PTY LTD" at bounding box center [426, 378] width 102 height 22
click at [363, 379] on div "QF15515" at bounding box center [334, 377] width 68 height 32
drag, startPoint x: 394, startPoint y: 317, endPoint x: 366, endPoint y: 300, distance: 32.8
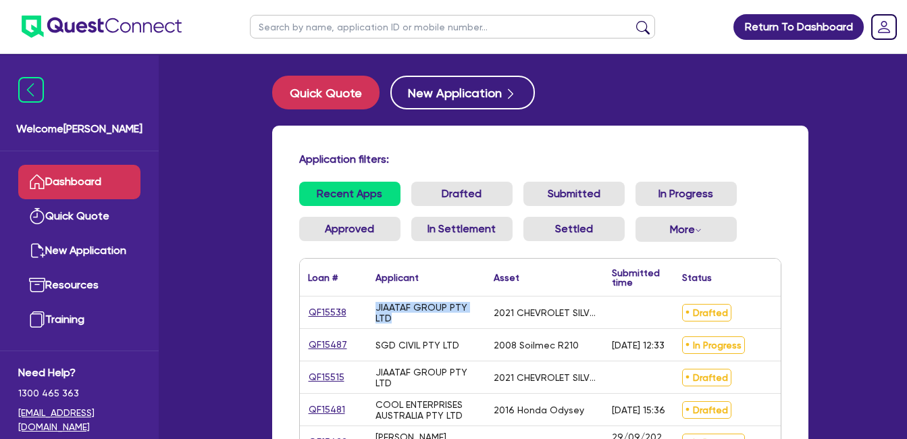
click at [366, 300] on div "QF15538 JIAATAF GROUP PTY LTD 2021 CHEVROLET SILVERADO Drafted $68,000.00 Clone…" at bounding box center [616, 312] width 633 height 32
drag, startPoint x: 366, startPoint y: 300, endPoint x: 401, endPoint y: 321, distance: 41.2
click at [401, 321] on div "JIAATAF GROUP PTY LTD" at bounding box center [426, 313] width 102 height 22
drag, startPoint x: 392, startPoint y: 380, endPoint x: 367, endPoint y: 373, distance: 25.4
click at [367, 373] on div "JIAATAF GROUP PTY LTD" at bounding box center [426, 377] width 118 height 32
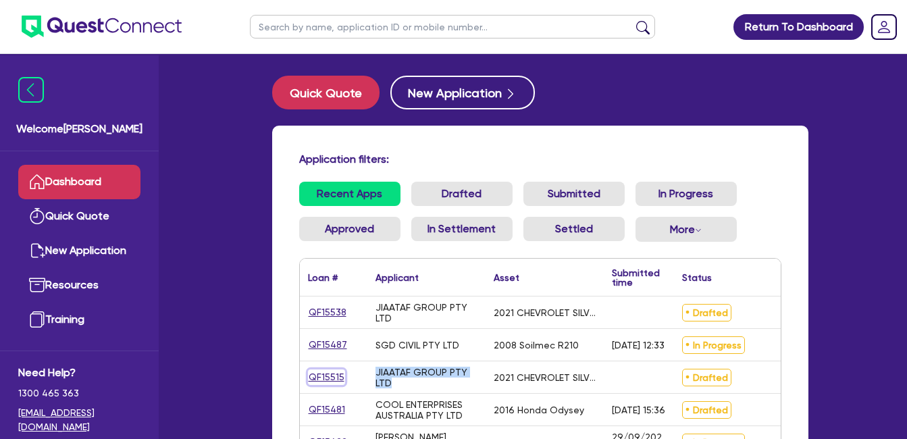
drag, startPoint x: 367, startPoint y: 373, endPoint x: 328, endPoint y: 375, distance: 39.2
click at [328, 375] on link "QF15515" at bounding box center [326, 377] width 37 height 16
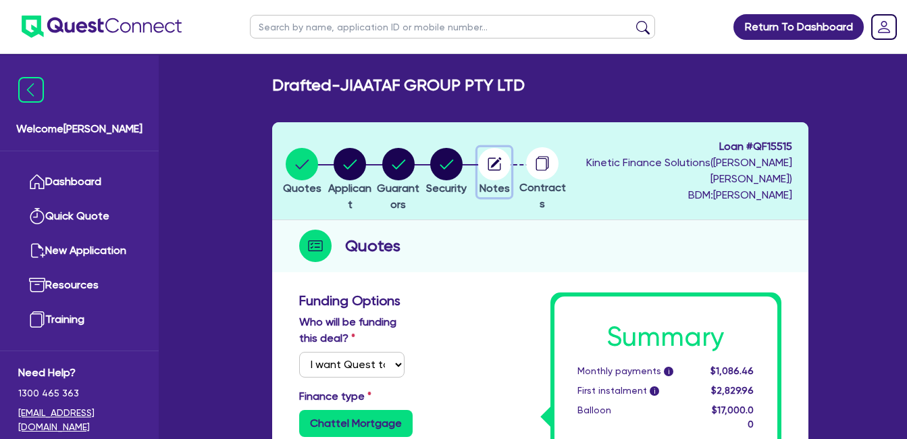
click at [510, 161] on circle "button" at bounding box center [494, 164] width 32 height 32
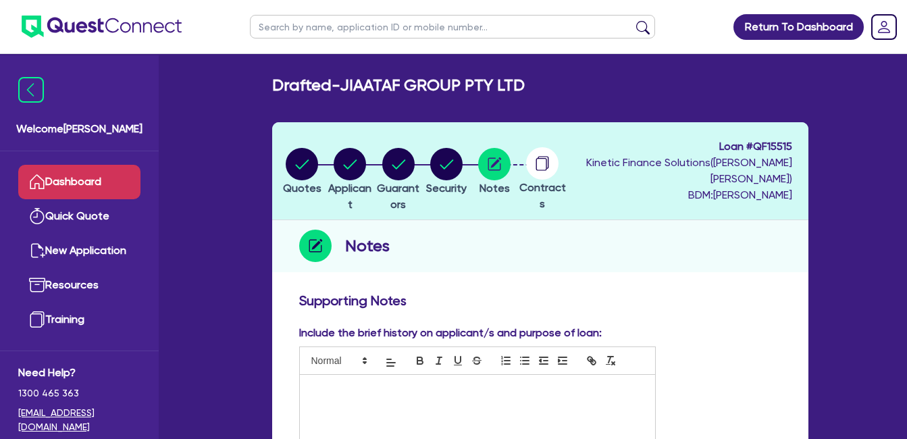
click at [76, 182] on link "Dashboard" at bounding box center [79, 182] width 122 height 34
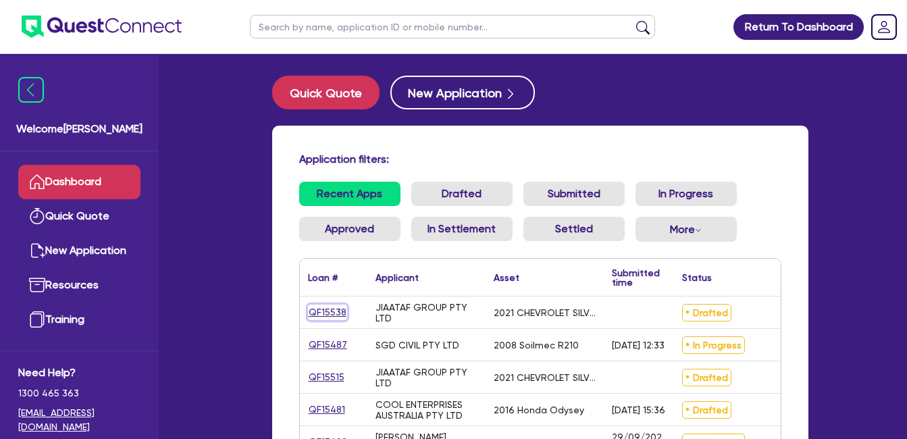
click at [331, 310] on link "QF15538" at bounding box center [327, 312] width 39 height 16
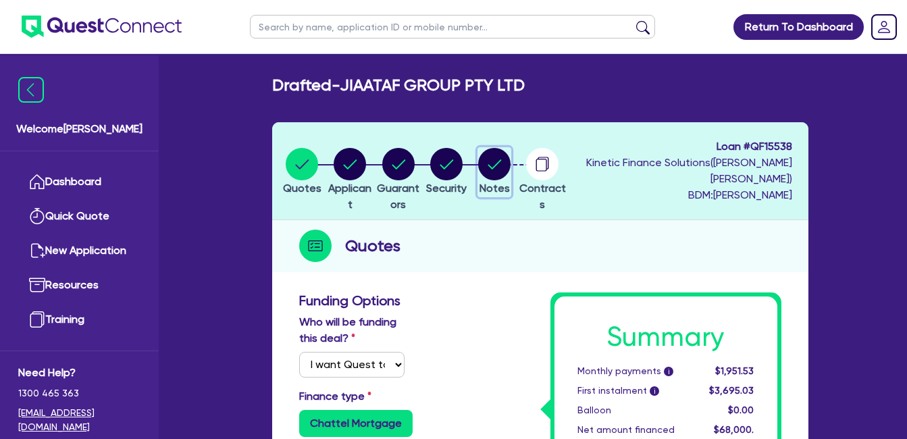
click at [510, 179] on circle "button" at bounding box center [494, 164] width 32 height 32
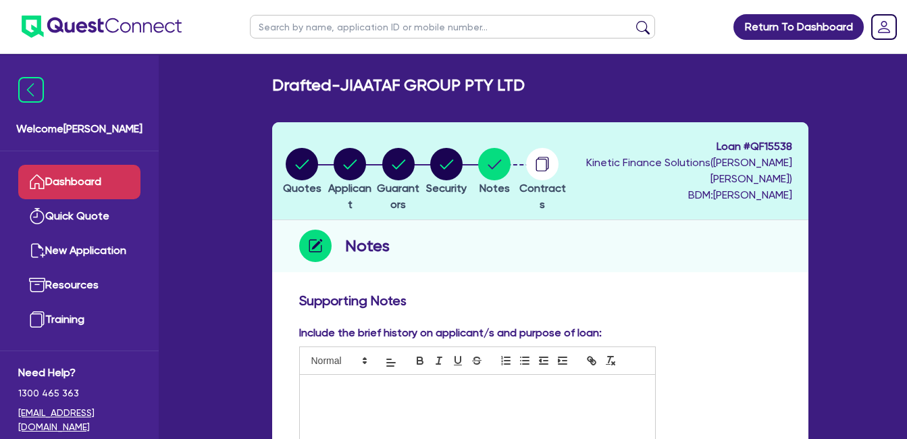
click at [100, 178] on link "Dashboard" at bounding box center [79, 182] width 122 height 34
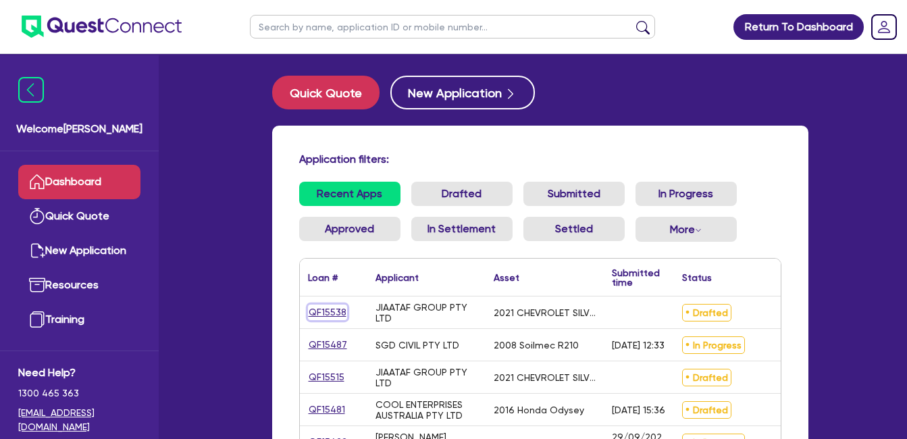
click at [327, 311] on link "QF15538" at bounding box center [327, 312] width 39 height 16
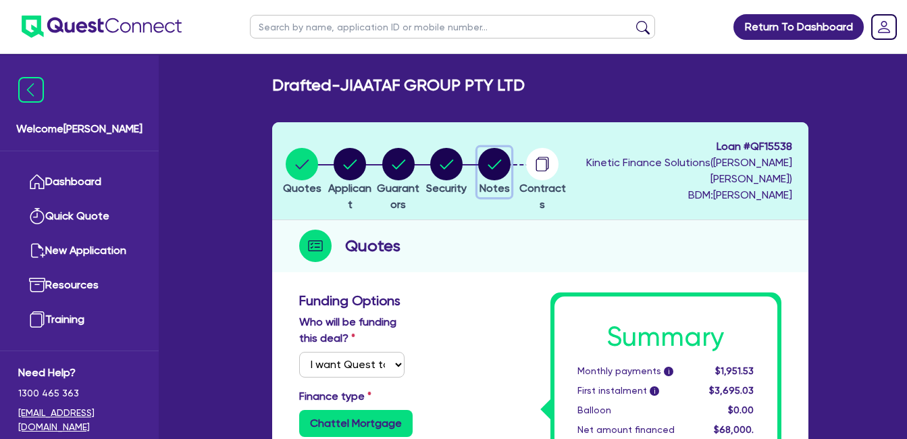
click at [510, 167] on circle "button" at bounding box center [494, 164] width 32 height 32
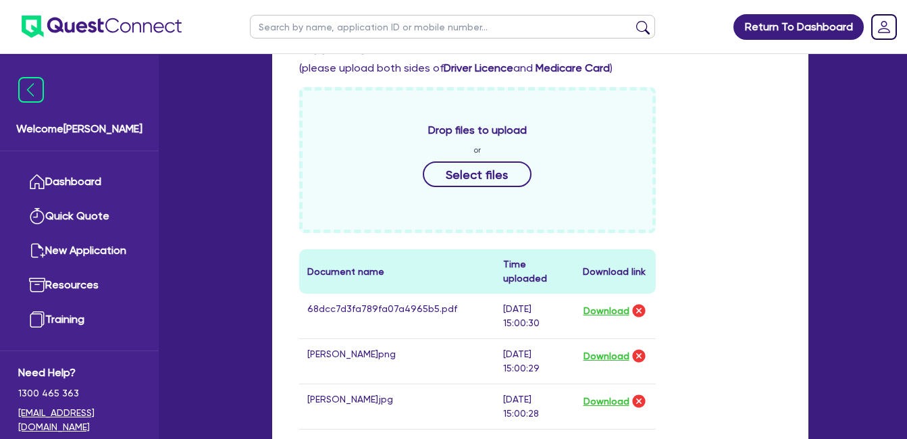
scroll to position [450, 0]
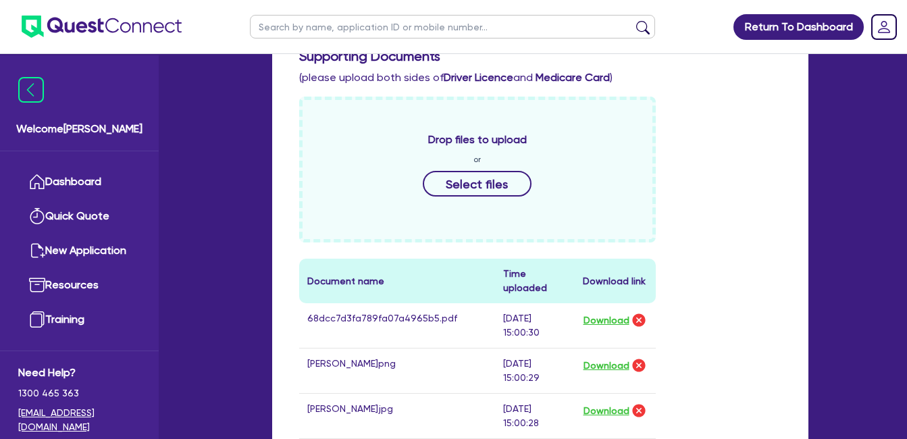
click at [756, 227] on div "Drop files to upload or Select files Document name Time uploaded Download link …" at bounding box center [540, 279] width 502 height 364
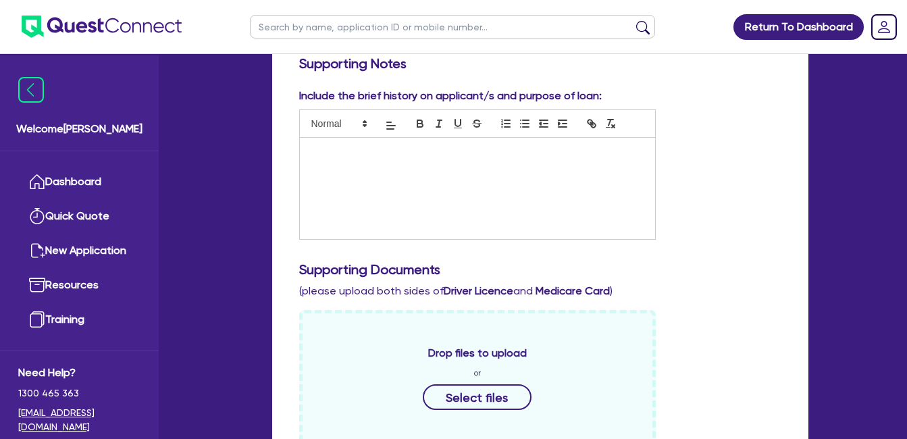
scroll to position [225, 0]
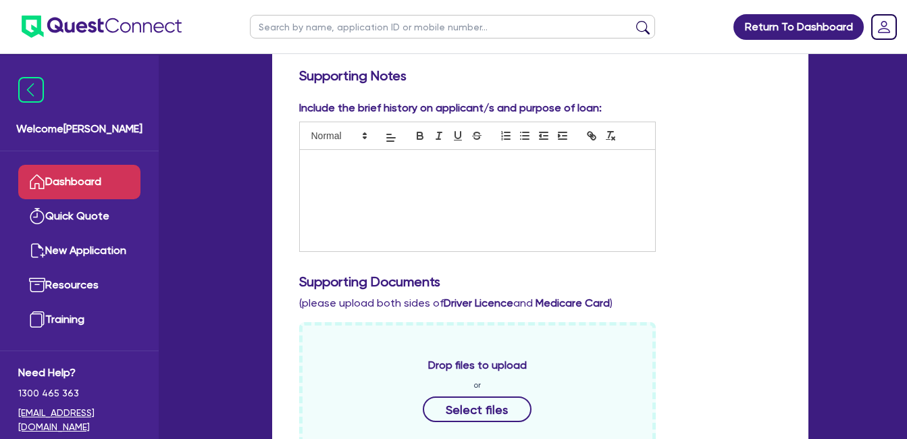
click at [90, 177] on link "Dashboard" at bounding box center [79, 182] width 122 height 34
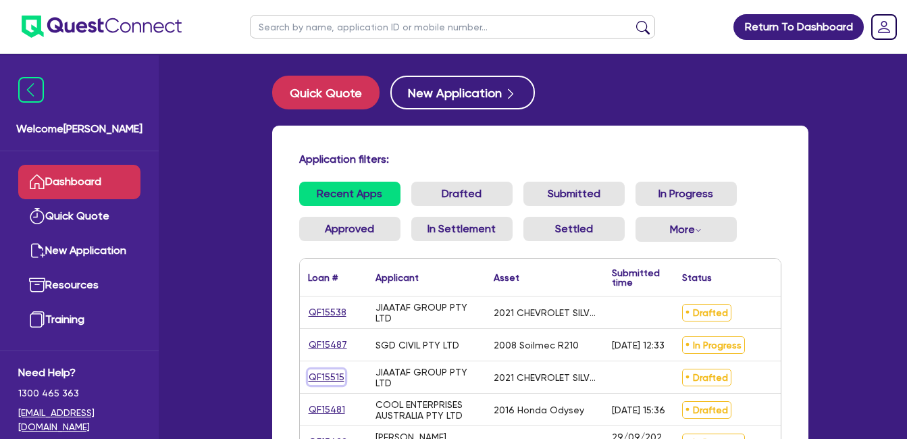
click at [323, 377] on link "QF15515" at bounding box center [326, 377] width 37 height 16
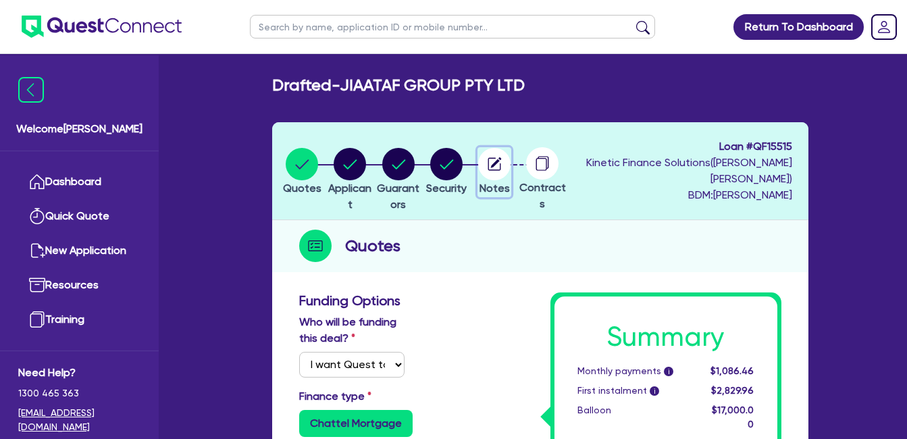
click at [510, 161] on circle "button" at bounding box center [494, 164] width 32 height 32
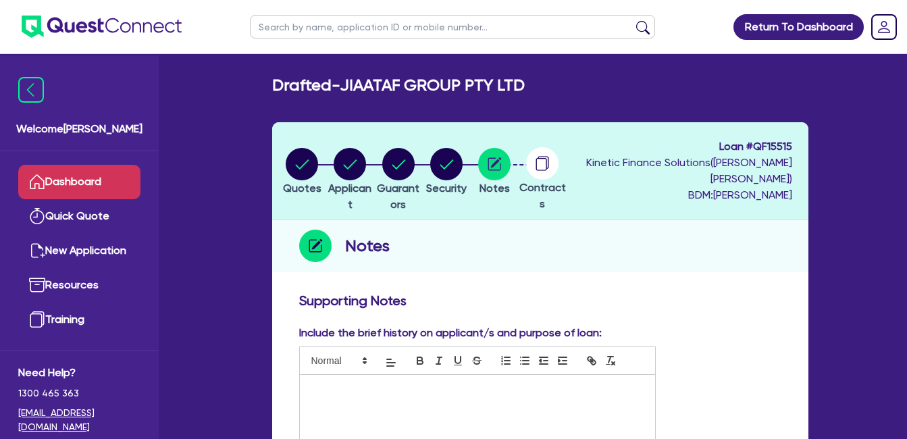
click at [62, 177] on link "Dashboard" at bounding box center [79, 182] width 122 height 34
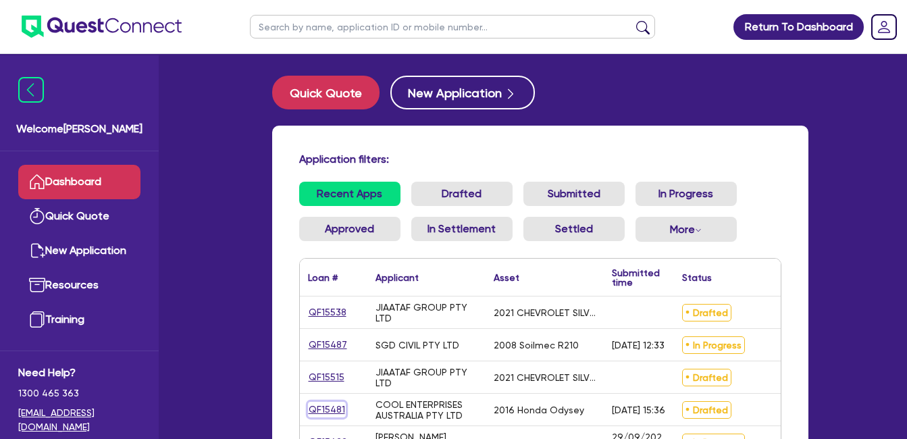
click at [329, 406] on link "QF15481" at bounding box center [327, 410] width 38 height 16
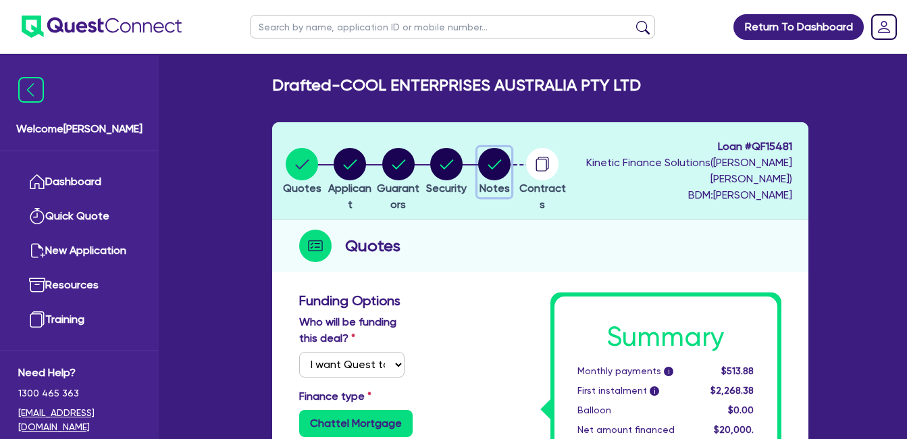
click at [510, 170] on circle "button" at bounding box center [494, 164] width 32 height 32
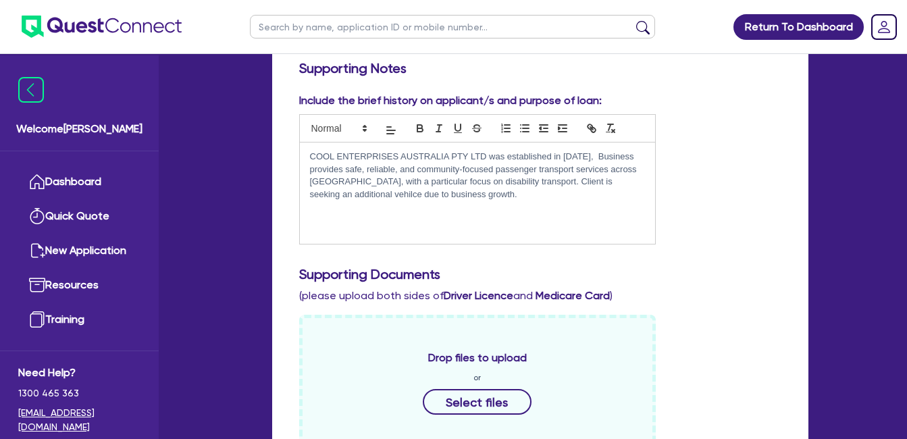
scroll to position [450, 0]
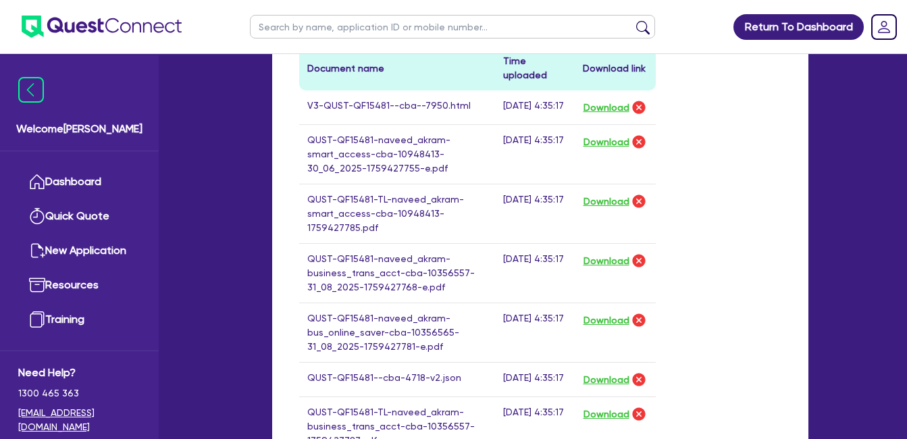
scroll to position [675, 0]
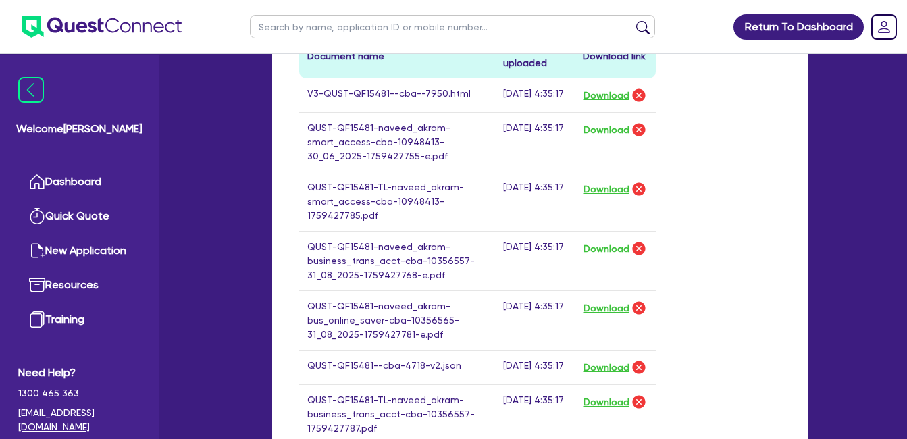
click at [716, 226] on div "Drop files to upload or Select files Document name Time uploaded Download link …" at bounding box center [540, 244] width 502 height 744
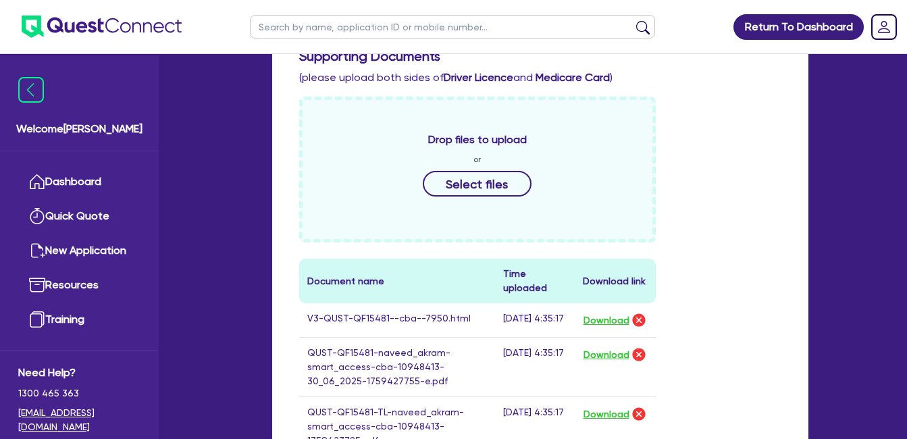
scroll to position [0, 0]
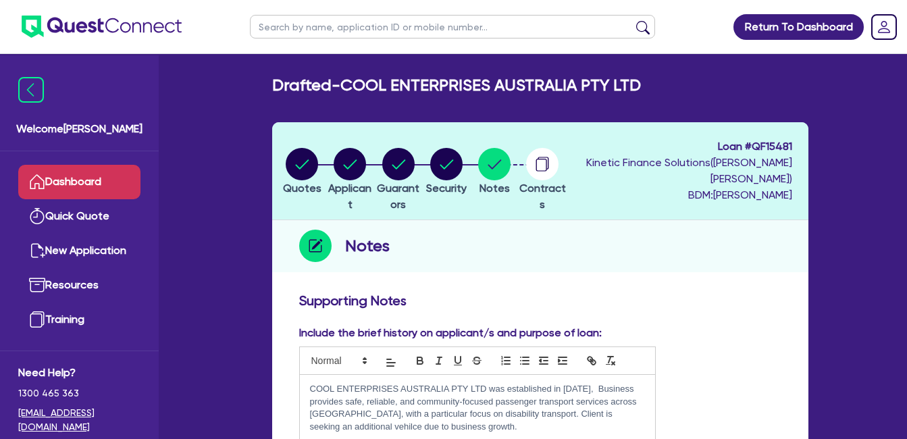
click at [77, 182] on link "Dashboard" at bounding box center [79, 182] width 122 height 34
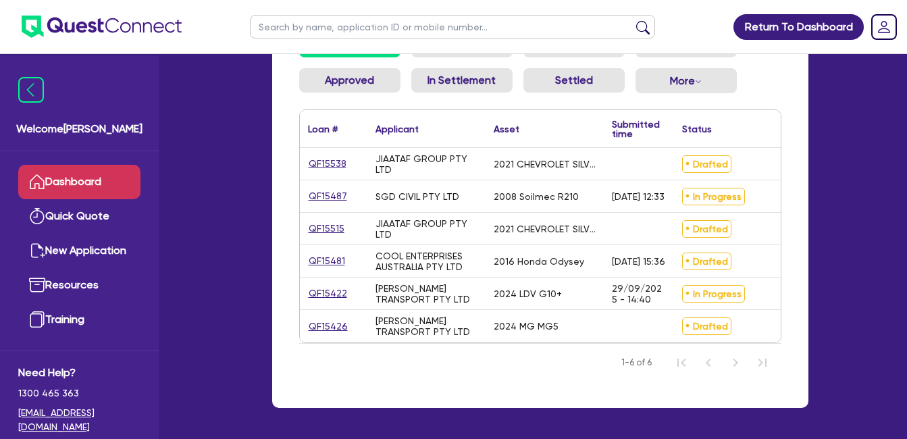
scroll to position [128, 0]
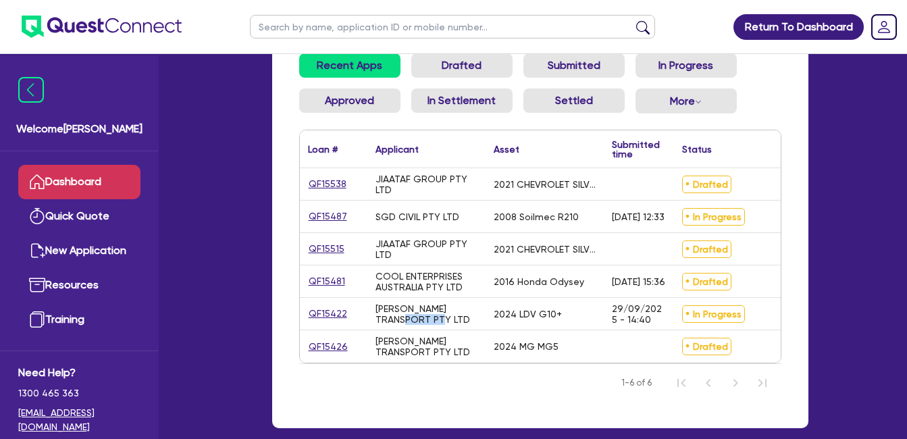
drag, startPoint x: 425, startPoint y: 318, endPoint x: 371, endPoint y: 309, distance: 54.7
click at [371, 309] on div "[PERSON_NAME] TRANSPORT PTY LTD" at bounding box center [426, 314] width 118 height 32
drag, startPoint x: 371, startPoint y: 309, endPoint x: 385, endPoint y: 311, distance: 14.3
click at [404, 314] on div "[PERSON_NAME] TRANSPORT PTY LTD" at bounding box center [426, 314] width 102 height 22
click at [327, 304] on div "QF15422" at bounding box center [334, 314] width 68 height 32
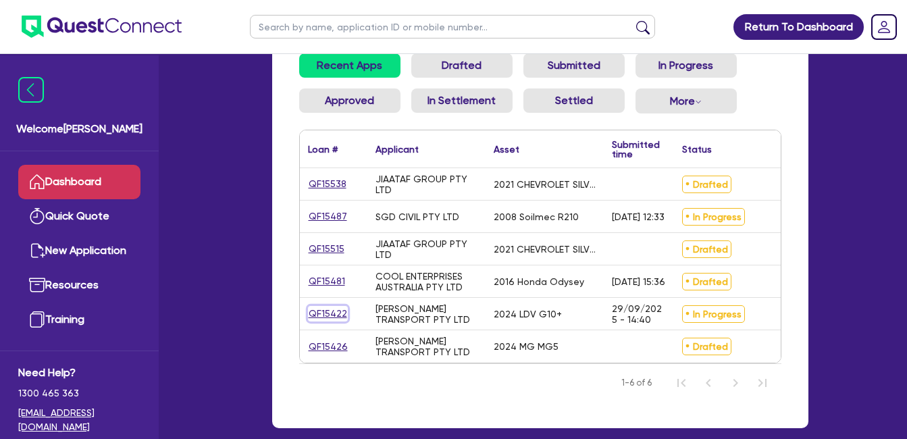
click at [323, 313] on link "QF15422" at bounding box center [328, 314] width 40 height 16
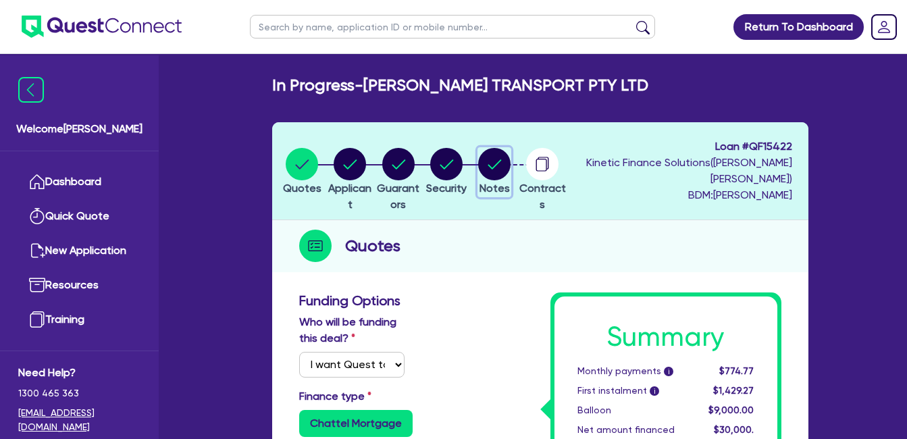
click at [510, 171] on circle "button" at bounding box center [494, 164] width 32 height 32
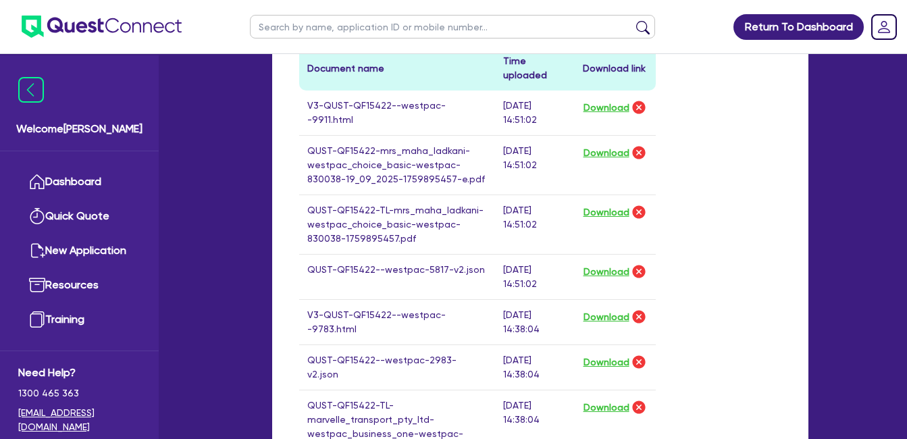
scroll to position [675, 0]
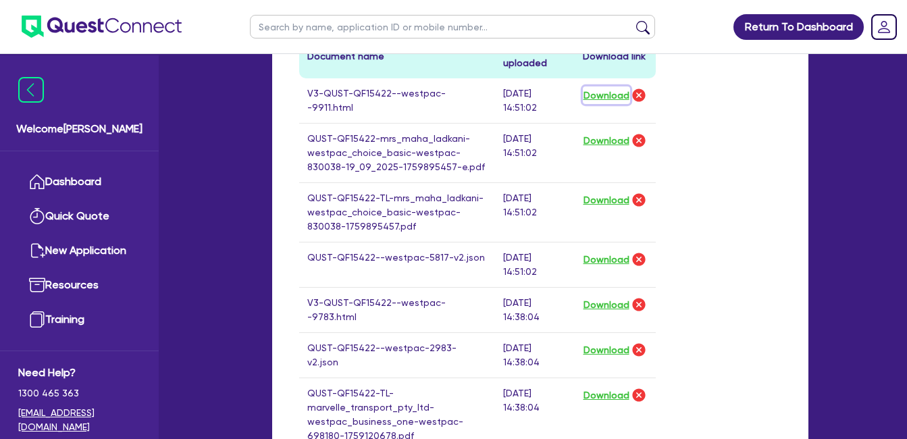
click at [593, 93] on button "Download" at bounding box center [606, 95] width 47 height 18
click at [286, 96] on div "Supporting Notes Include the brief history on applicant/s and purpose of loan: …" at bounding box center [540, 353] width 536 height 1486
click at [289, 78] on div "Drop files to upload or Select files Document name Time uploaded Download link …" at bounding box center [477, 294] width 377 height 845
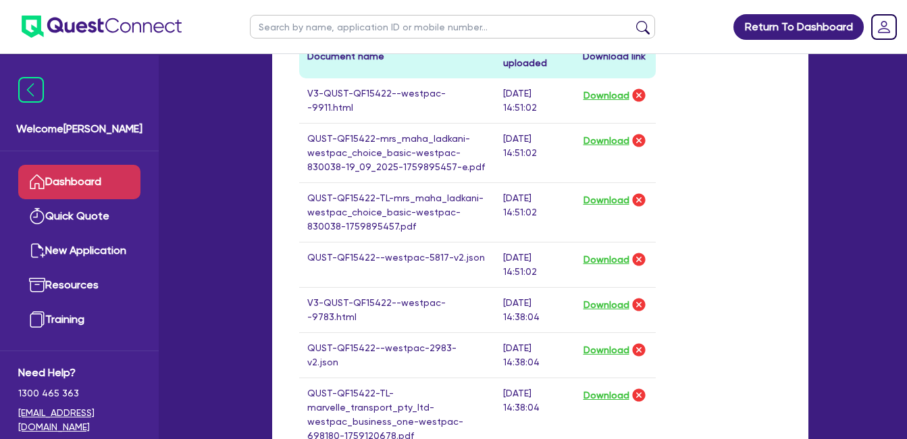
click at [85, 178] on link "Dashboard" at bounding box center [79, 182] width 122 height 34
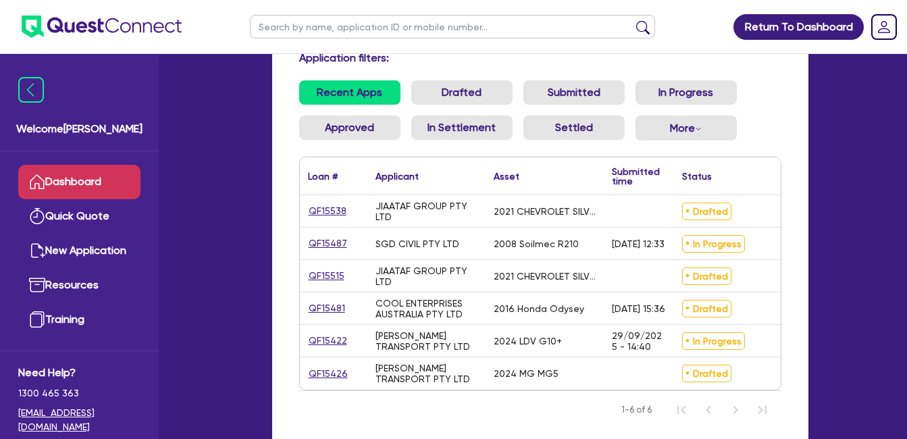
scroll to position [210, 0]
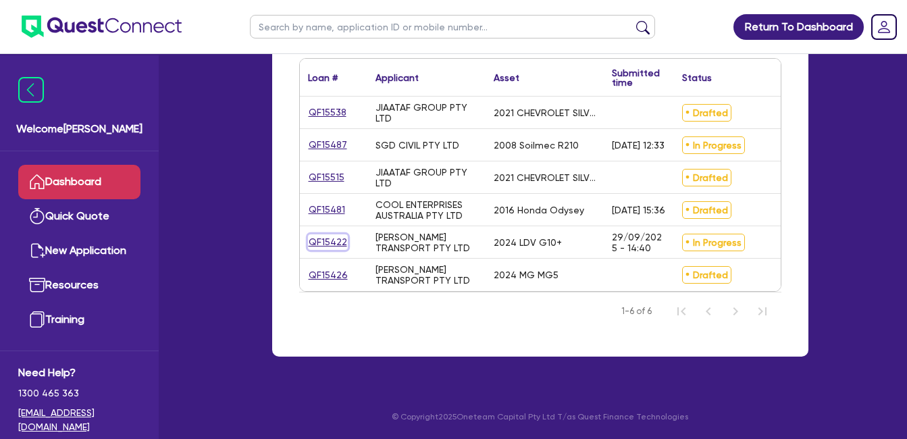
click at [329, 234] on link "QF15422" at bounding box center [328, 242] width 40 height 16
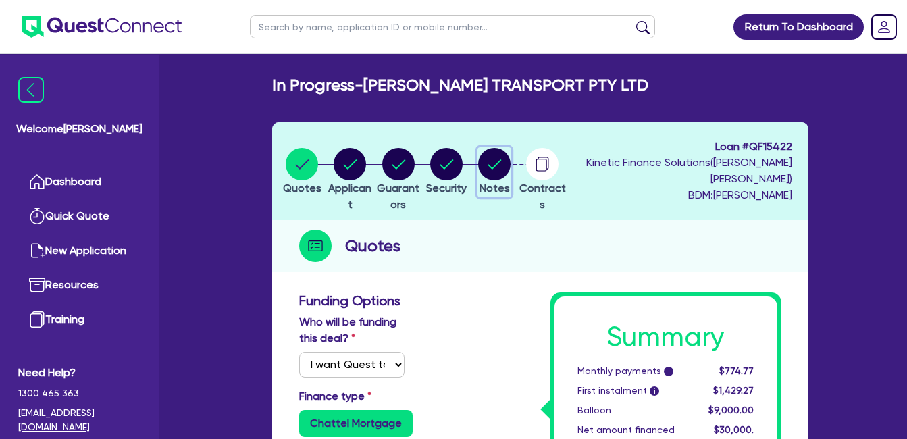
click at [510, 162] on circle "button" at bounding box center [494, 164] width 32 height 32
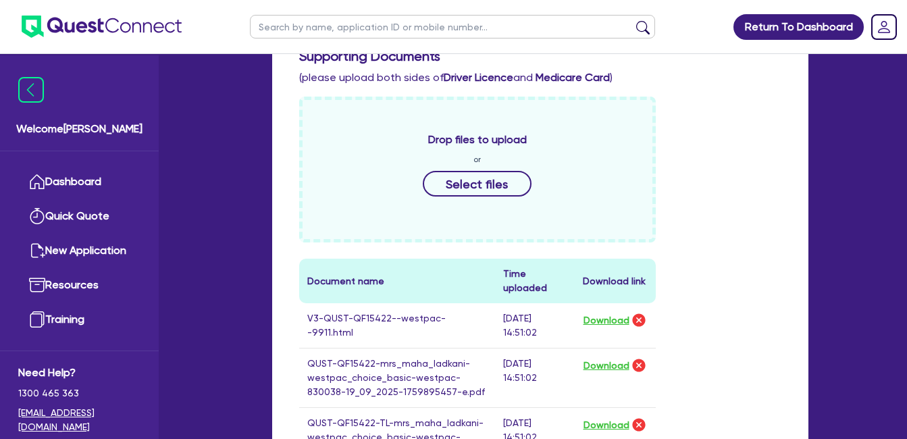
scroll to position [675, 0]
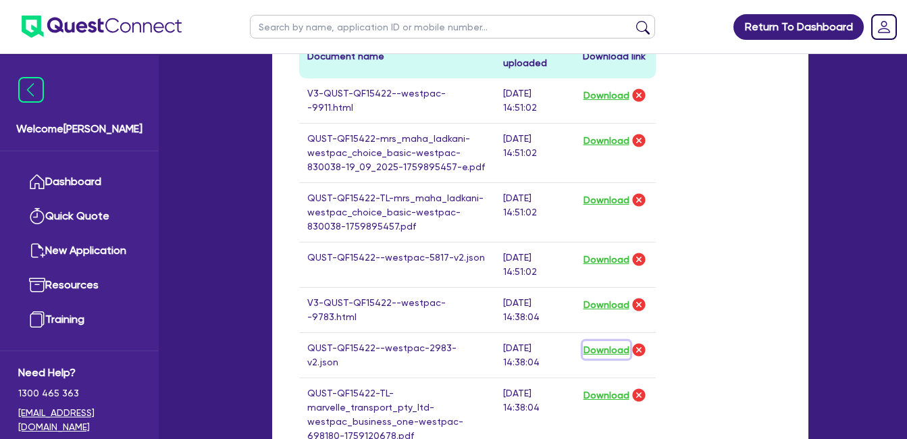
click at [604, 348] on button "Download" at bounding box center [606, 350] width 47 height 18
click at [610, 303] on button "Download" at bounding box center [606, 305] width 47 height 18
click at [610, 258] on button "Download" at bounding box center [606, 259] width 47 height 18
click at [604, 196] on button "Download" at bounding box center [606, 200] width 47 height 18
click at [607, 140] on button "Download" at bounding box center [606, 141] width 47 height 18
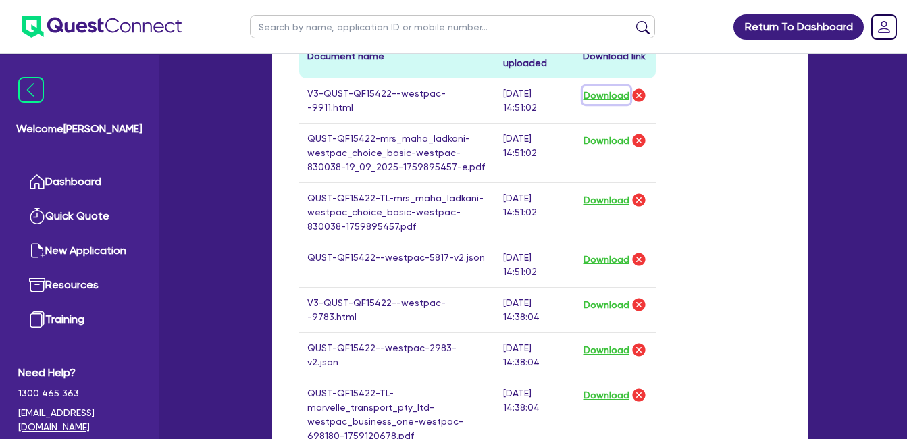
click at [610, 93] on button "Download" at bounding box center [606, 95] width 47 height 18
click at [715, 165] on div "Drop files to upload or Select files Document name Time uploaded Download link …" at bounding box center [540, 300] width 502 height 856
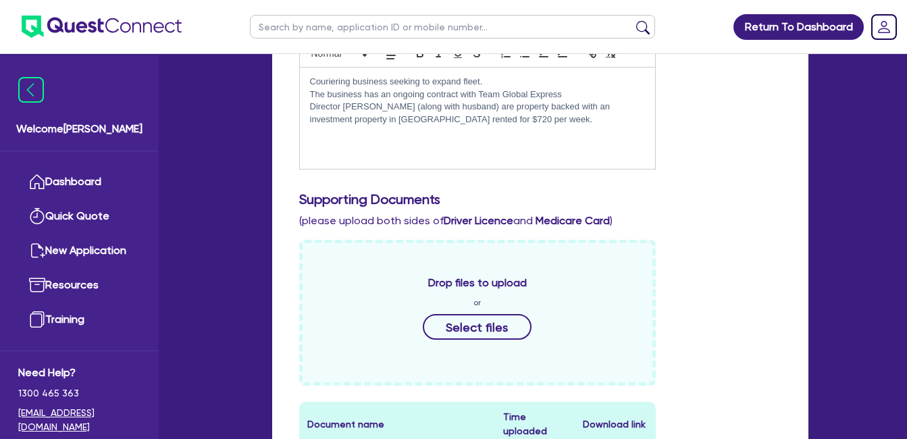
scroll to position [0, 0]
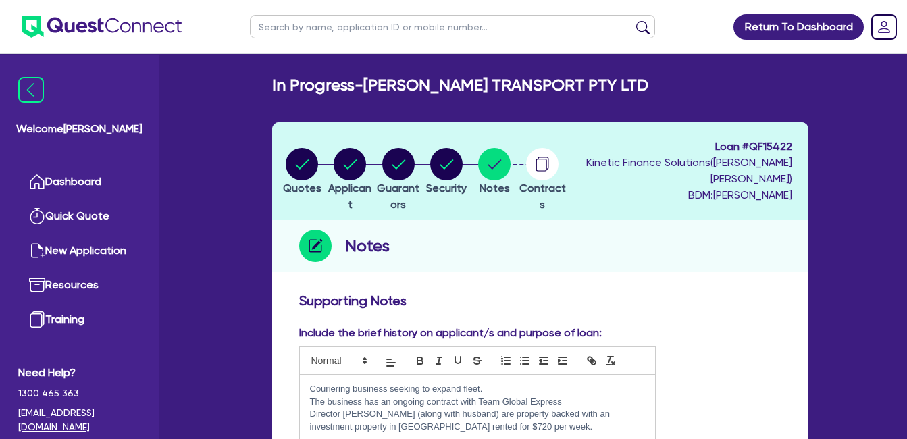
click at [716, 356] on div "Include the brief history on applicant/s and purpose of loan: Couriering busine…" at bounding box center [540, 406] width 502 height 163
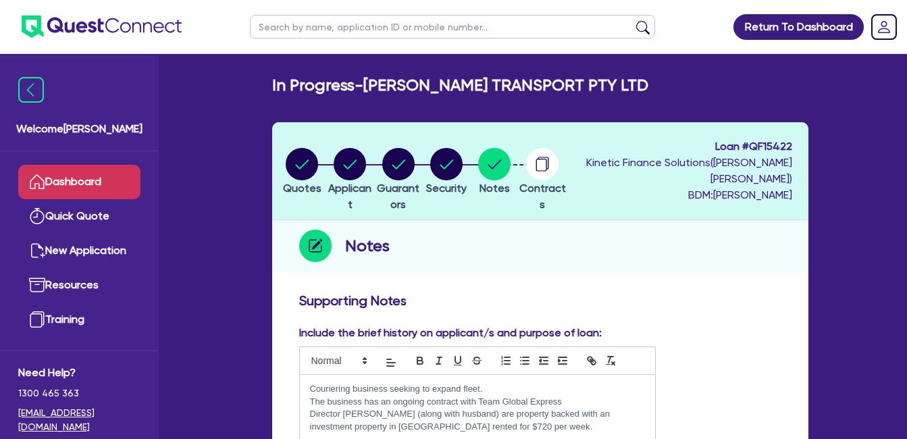
click at [76, 172] on link "Dashboard" at bounding box center [79, 182] width 122 height 34
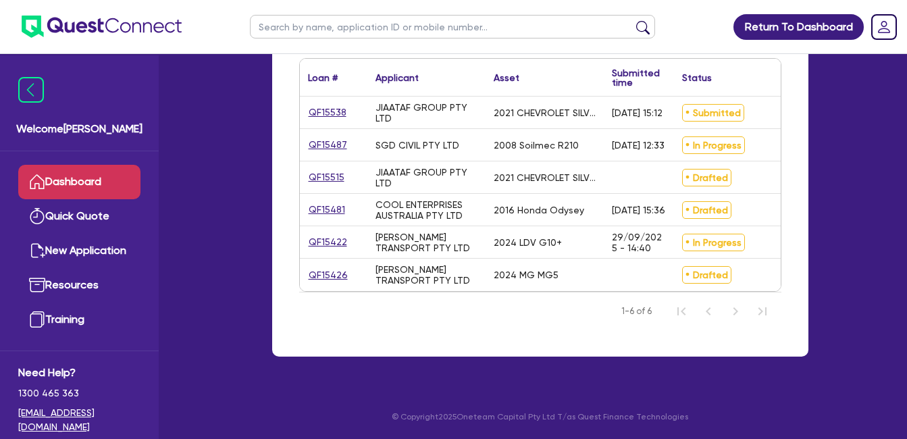
scroll to position [210, 0]
click at [328, 105] on link "QF15538" at bounding box center [327, 113] width 39 height 16
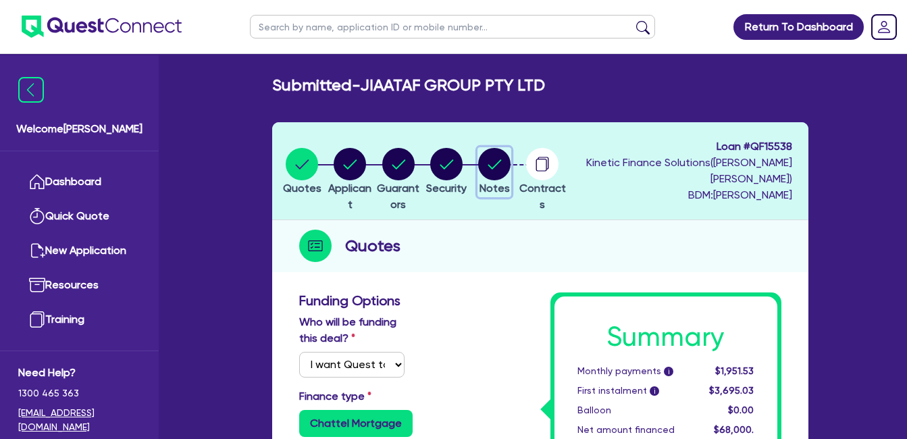
click at [510, 170] on circle "button" at bounding box center [494, 164] width 32 height 32
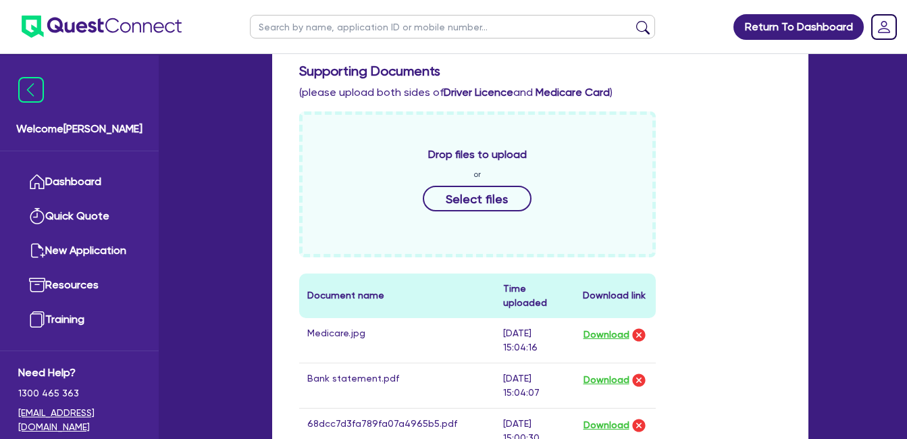
scroll to position [675, 0]
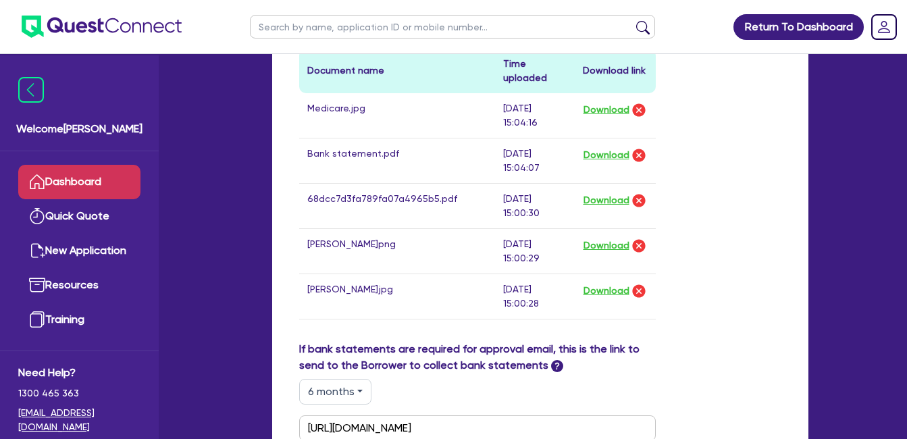
click at [72, 183] on link "Dashboard" at bounding box center [79, 182] width 122 height 34
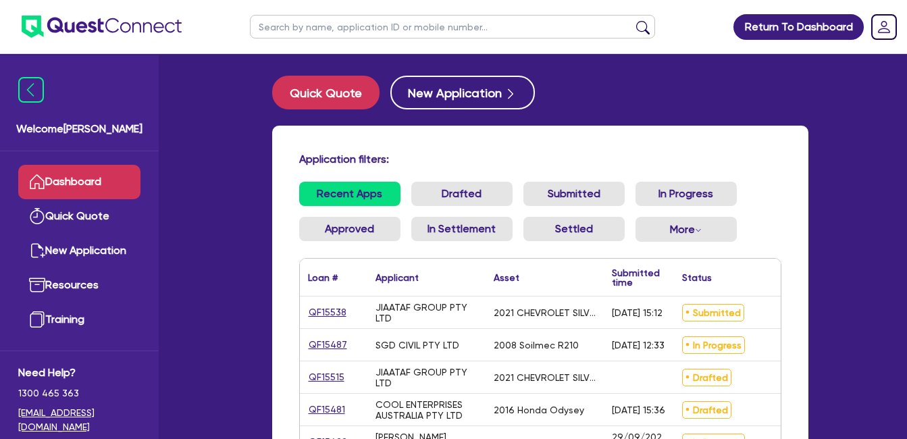
scroll to position [210, 0]
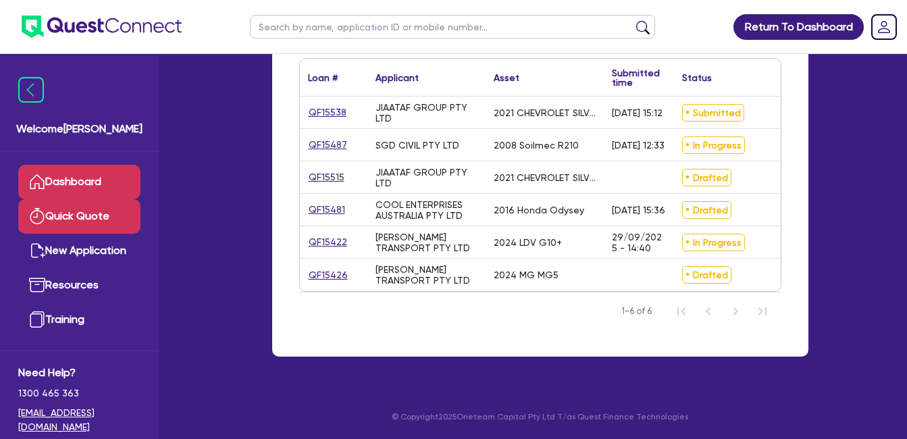
click at [70, 221] on link "Quick Quote" at bounding box center [79, 216] width 122 height 34
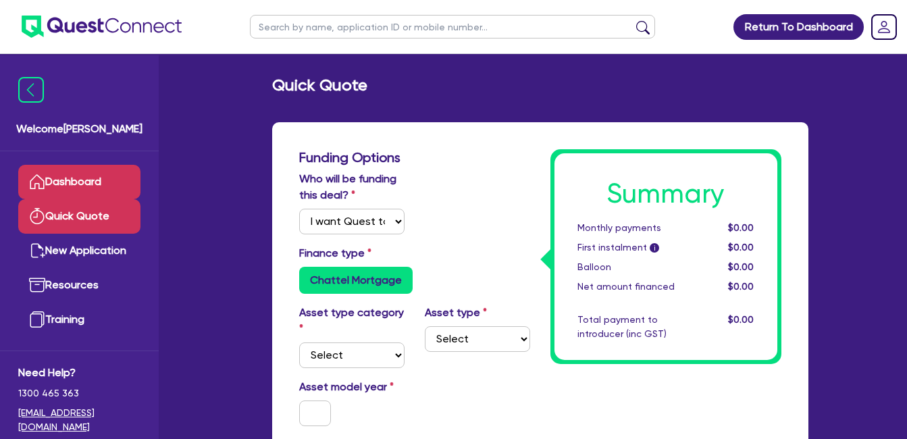
click at [82, 171] on link "Dashboard" at bounding box center [79, 182] width 122 height 34
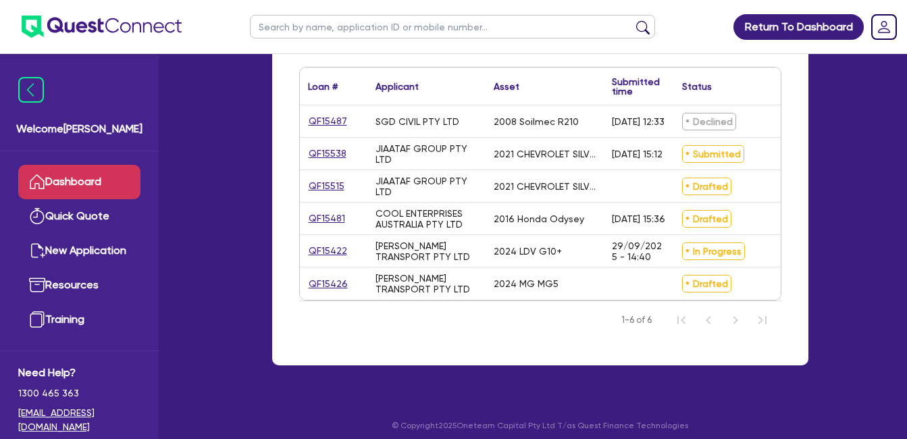
scroll to position [210, 0]
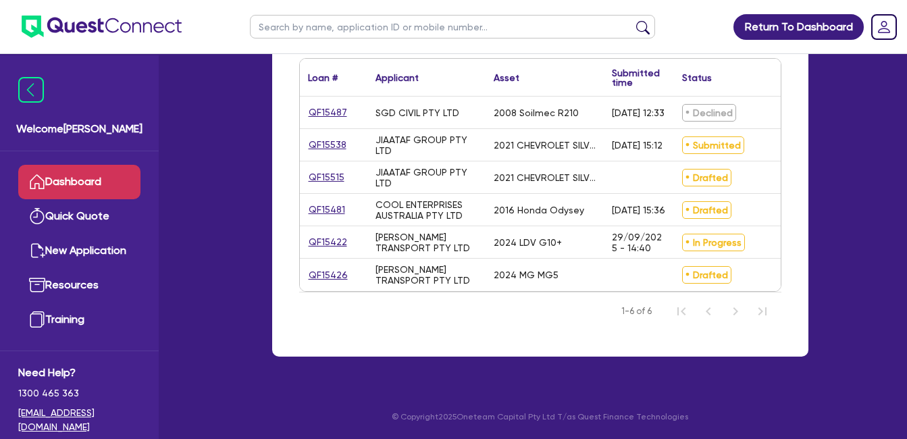
click at [484, 107] on div "SGD CIVIL PTY LTD" at bounding box center [426, 113] width 118 height 32
click at [336, 105] on link "QF15487" at bounding box center [328, 113] width 40 height 16
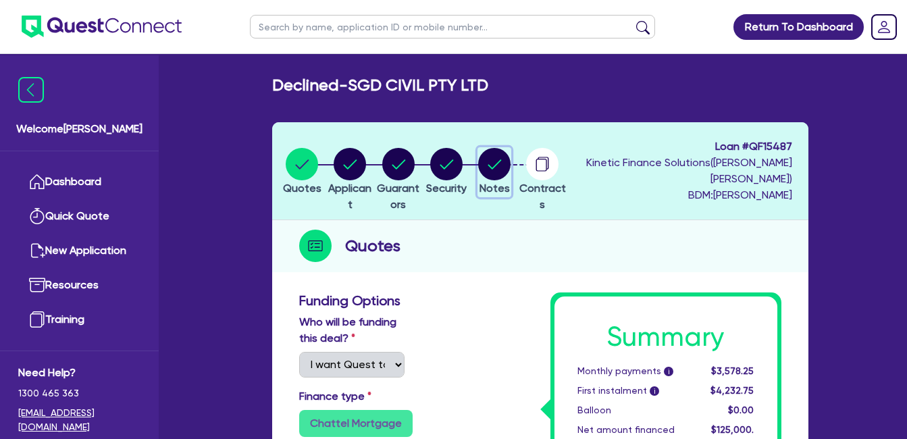
click at [510, 158] on circle "button" at bounding box center [494, 164] width 32 height 32
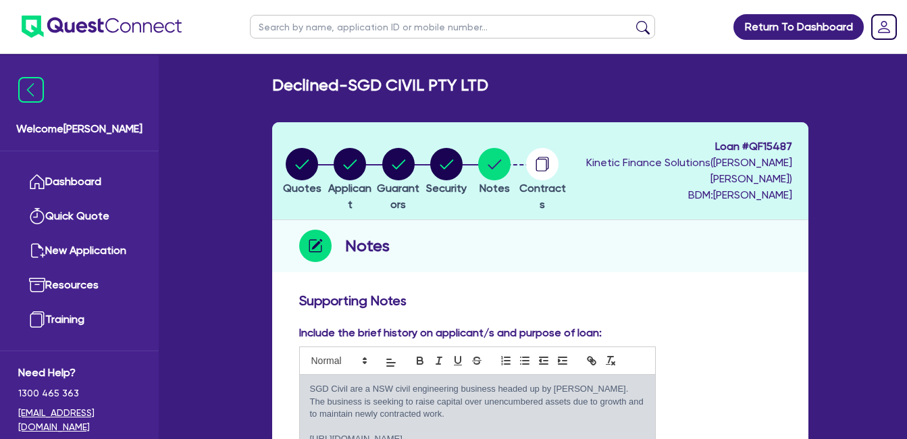
click at [748, 333] on div "Include the brief history on applicant/s and purpose of loan: SGD Civil are a N…" at bounding box center [540, 440] width 502 height 231
click at [741, 325] on div "Include the brief history on applicant/s and purpose of loan: SGD Civil are a N…" at bounding box center [540, 440] width 502 height 231
click at [712, 313] on div "Supporting Notes" at bounding box center [540, 303] width 502 height 22
click at [724, 330] on div "Include the brief history on applicant/s and purpose of loan: SGD Civil are a N…" at bounding box center [540, 440] width 502 height 231
click at [717, 329] on div "Include the brief history on applicant/s and purpose of loan: SGD Civil are a N…" at bounding box center [540, 440] width 502 height 231
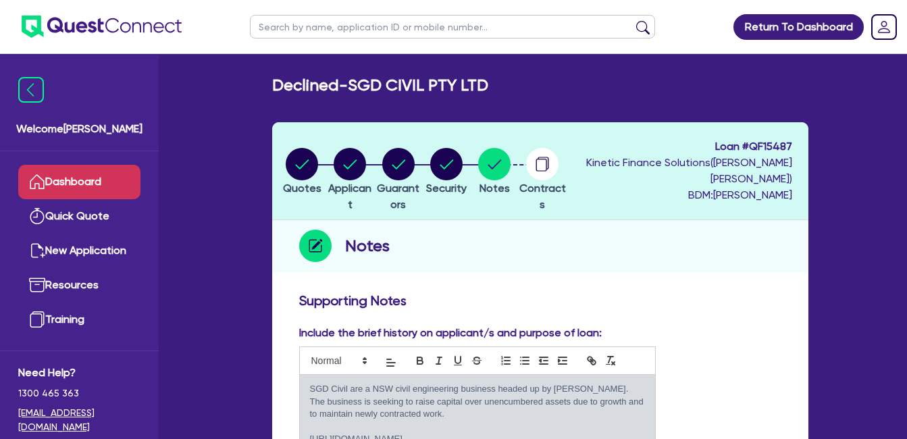
click at [97, 180] on link "Dashboard" at bounding box center [79, 182] width 122 height 34
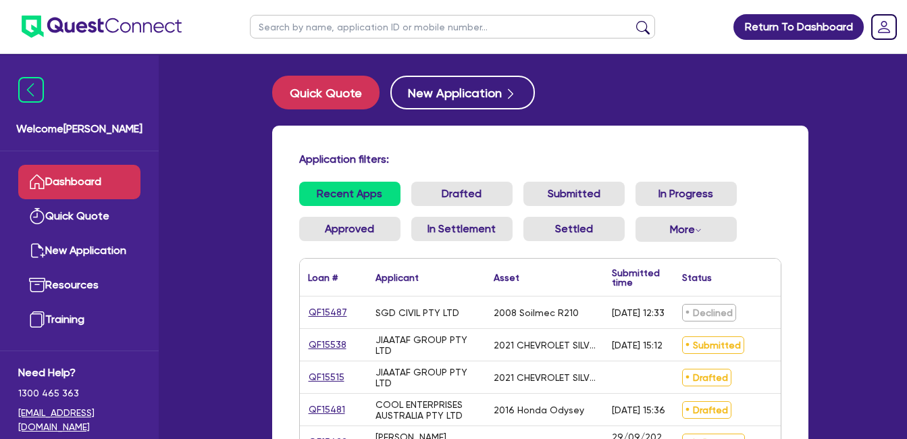
click at [772, 303] on div "Declined" at bounding box center [733, 312] width 118 height 32
click at [779, 186] on ul "Recent Apps Drafted Submitted In Progress Approved In Settlement Settled More W…" at bounding box center [540, 217] width 482 height 71
click at [649, 139] on div "Application filters: Recent Apps Drafted Submitted In Progress Approved In Sett…" at bounding box center [540, 341] width 536 height 431
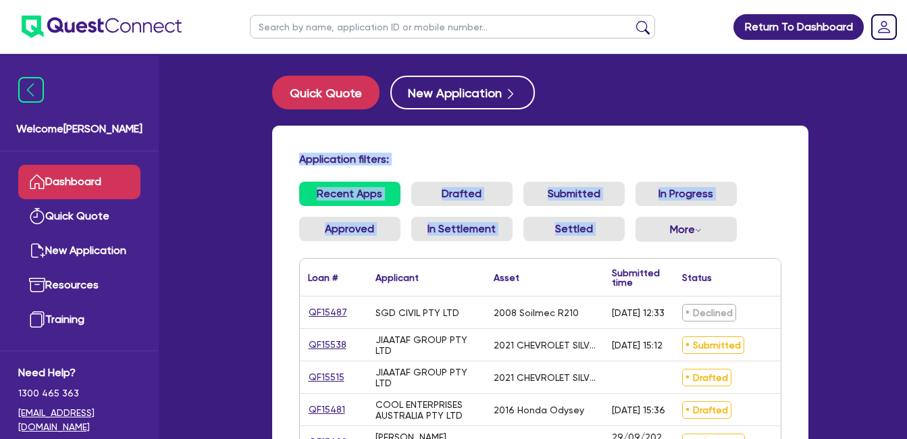
drag, startPoint x: 320, startPoint y: 156, endPoint x: 747, endPoint y: 230, distance: 433.1
click at [747, 230] on div "Application filters: Recent Apps Drafted Submitted In Progress Approved In Sett…" at bounding box center [540, 341] width 536 height 431
drag, startPoint x: 747, startPoint y: 230, endPoint x: 757, endPoint y: 238, distance: 13.5
click at [755, 238] on ul "Recent Apps Drafted Submitted In Progress Approved In Settlement Settled More W…" at bounding box center [540, 217] width 482 height 71
drag, startPoint x: 782, startPoint y: 248, endPoint x: 270, endPoint y: 153, distance: 521.2
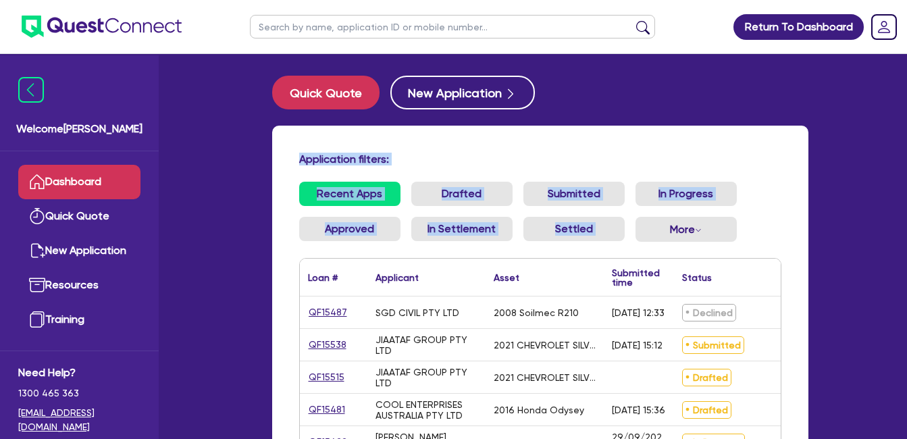
click at [270, 153] on div "Application filters: Recent Apps Drafted Submitted In Progress Approved In Sett…" at bounding box center [540, 349] width 556 height 447
click at [437, 141] on div "Application filters: Recent Apps Drafted Submitted In Progress Approved In Sett…" at bounding box center [540, 341] width 536 height 431
drag, startPoint x: 369, startPoint y: 155, endPoint x: 766, endPoint y: 239, distance: 405.8
click at [766, 239] on div "Application filters: Recent Apps Drafted Submitted In Progress Approved In Sett…" at bounding box center [540, 341] width 536 height 431
click at [444, 138] on div "Application filters: Recent Apps Drafted Submitted In Progress Approved In Sett…" at bounding box center [540, 341] width 536 height 431
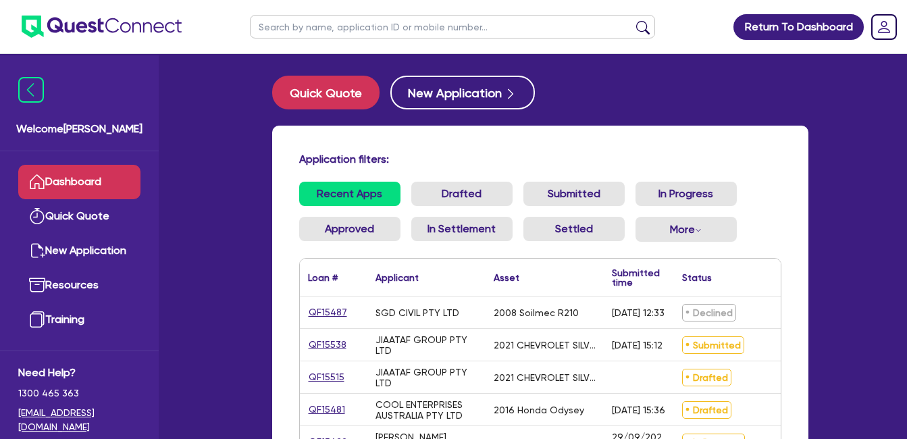
click at [778, 147] on div "Application filters: Recent Apps Drafted Submitted In Progress Approved In Sett…" at bounding box center [540, 341] width 536 height 431
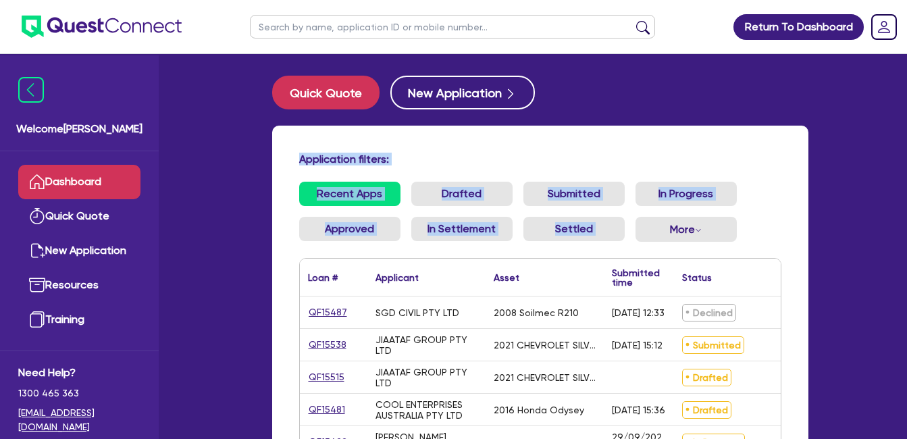
drag, startPoint x: 300, startPoint y: 153, endPoint x: 795, endPoint y: 249, distance: 503.4
click at [795, 249] on div "Application filters: Recent Apps Drafted Submitted In Progress Approved In Sett…" at bounding box center [540, 341] width 536 height 431
drag, startPoint x: 795, startPoint y: 249, endPoint x: 702, endPoint y: 149, distance: 136.2
click at [713, 151] on div "Application filters: Recent Apps Drafted Submitted In Progress Approved In Sett…" at bounding box center [540, 341] width 536 height 431
click at [311, 143] on div "Application filters: Recent Apps Drafted Submitted In Progress Approved In Sett…" at bounding box center [540, 341] width 536 height 431
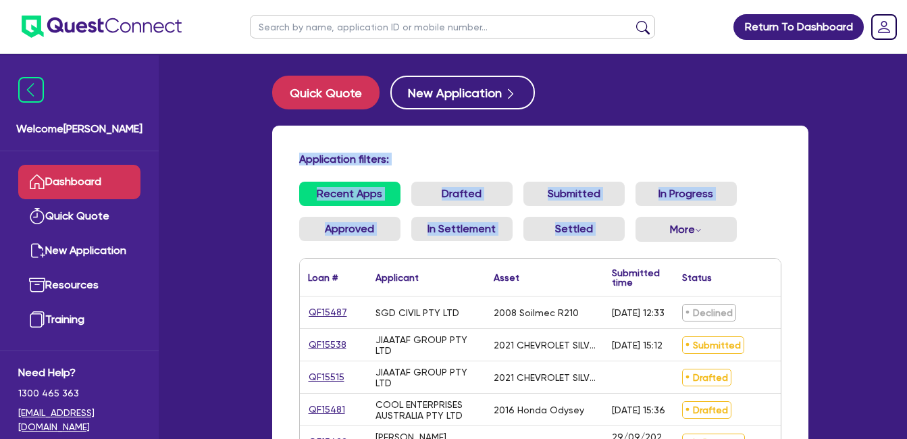
click at [301, 159] on h4 "Application filters:" at bounding box center [540, 159] width 482 height 13
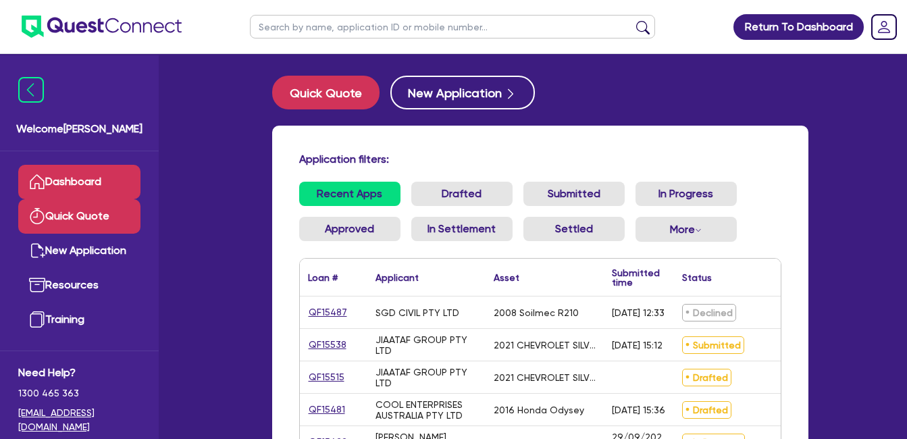
click at [70, 213] on link "Quick Quote" at bounding box center [79, 216] width 122 height 34
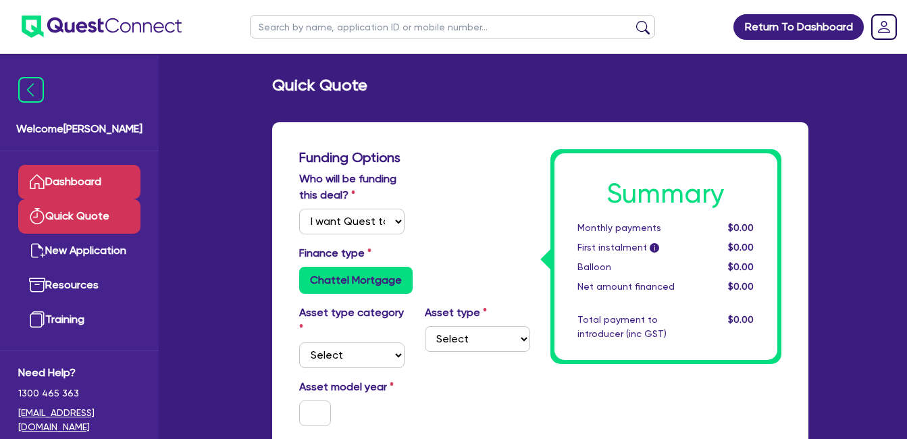
click at [85, 180] on link "Dashboard" at bounding box center [79, 182] width 122 height 34
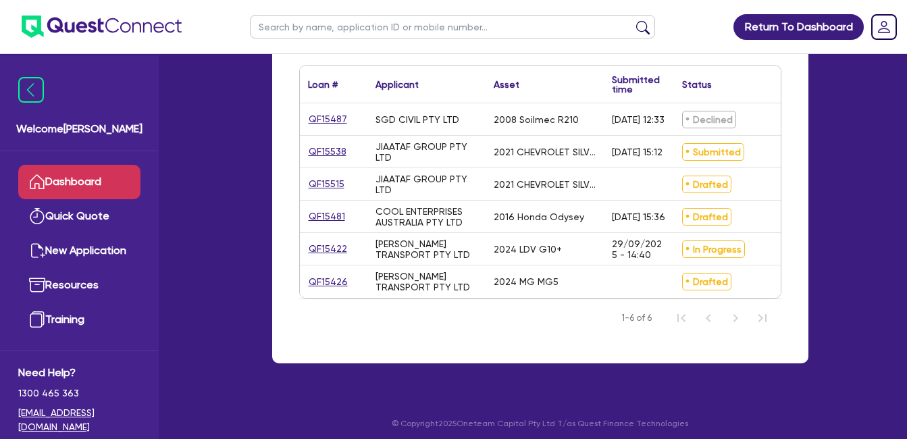
scroll to position [210, 0]
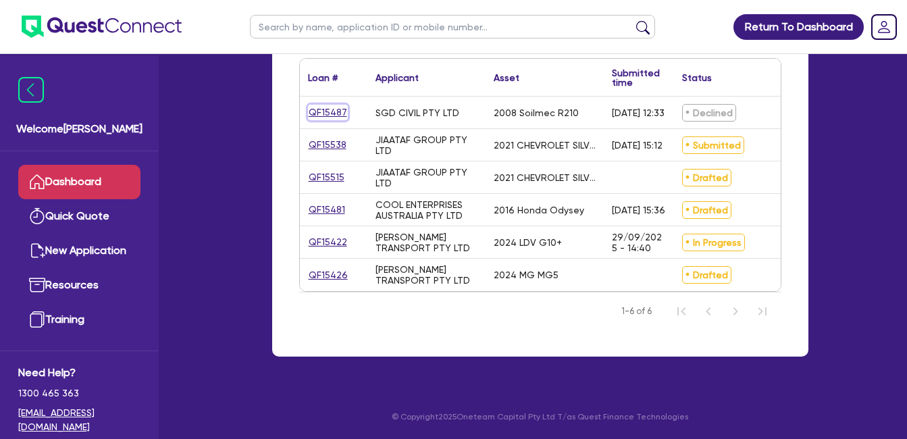
click at [321, 105] on link "QF15487" at bounding box center [328, 113] width 40 height 16
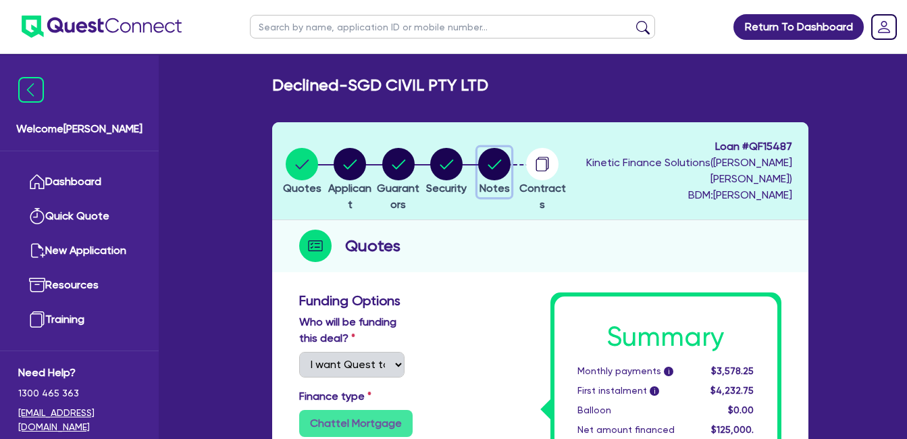
click at [510, 157] on circle "button" at bounding box center [494, 164] width 32 height 32
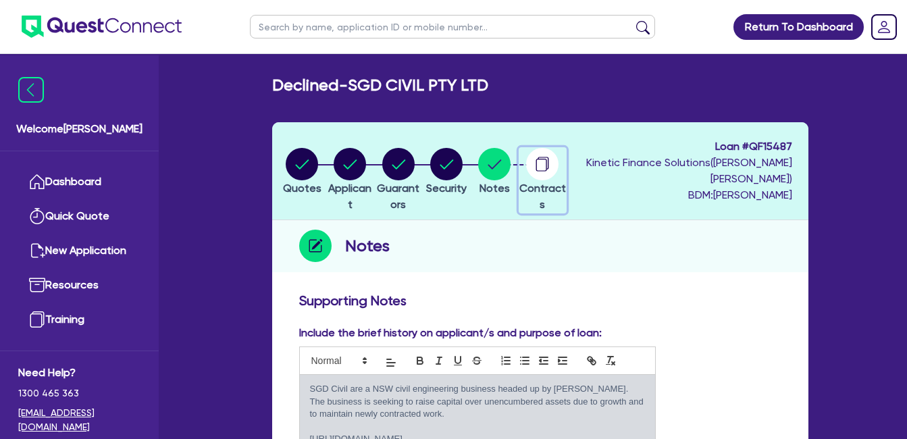
click at [558, 159] on circle "button" at bounding box center [542, 164] width 32 height 32
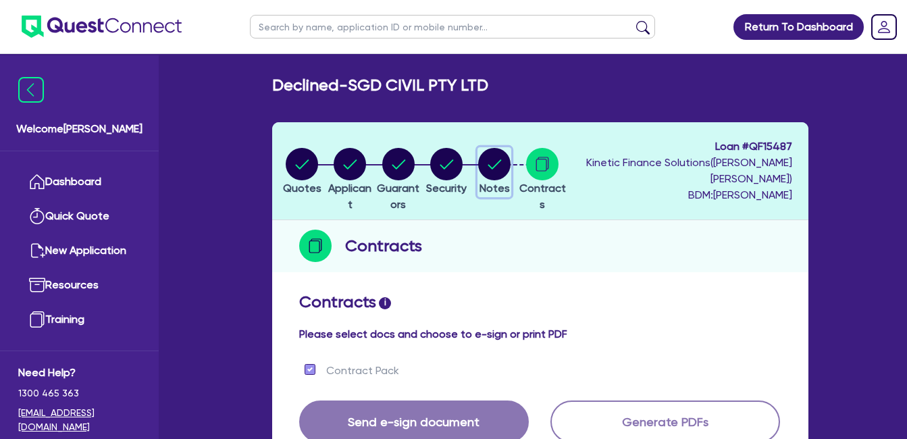
click at [510, 161] on circle "button" at bounding box center [494, 164] width 32 height 32
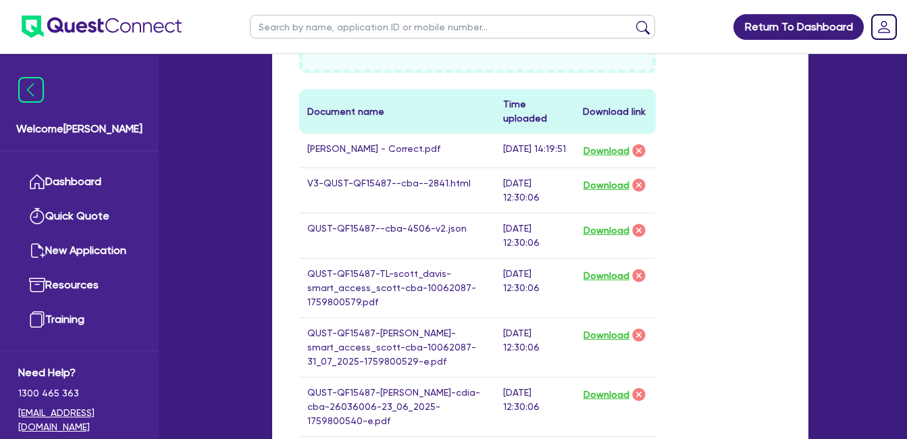
scroll to position [675, 0]
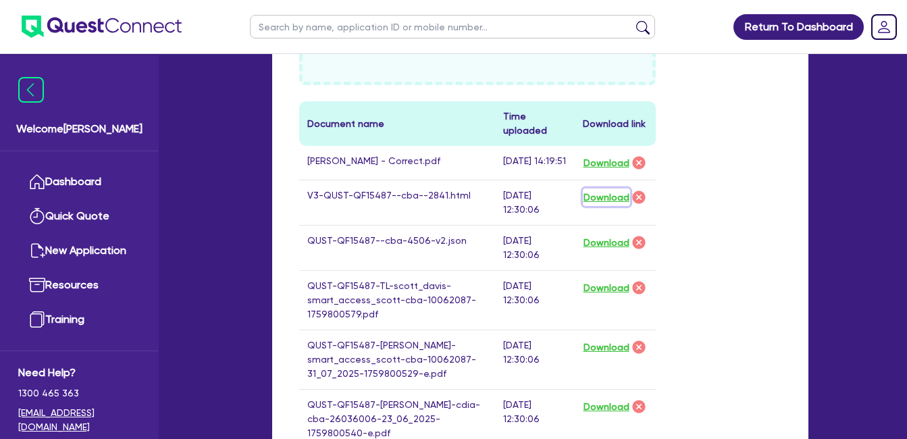
click at [600, 206] on button "Download" at bounding box center [606, 197] width 47 height 18
drag, startPoint x: 774, startPoint y: 176, endPoint x: 771, endPoint y: 6, distance: 169.5
click at [774, 172] on div "Drop files to upload or Select files Document name Time uploaded Download link …" at bounding box center [540, 331] width 502 height 784
drag, startPoint x: 765, startPoint y: 180, endPoint x: 781, endPoint y: 7, distance: 174.3
click at [766, 176] on div "Drop files to upload or Select files Document name Time uploaded Download link …" at bounding box center [540, 331] width 502 height 784
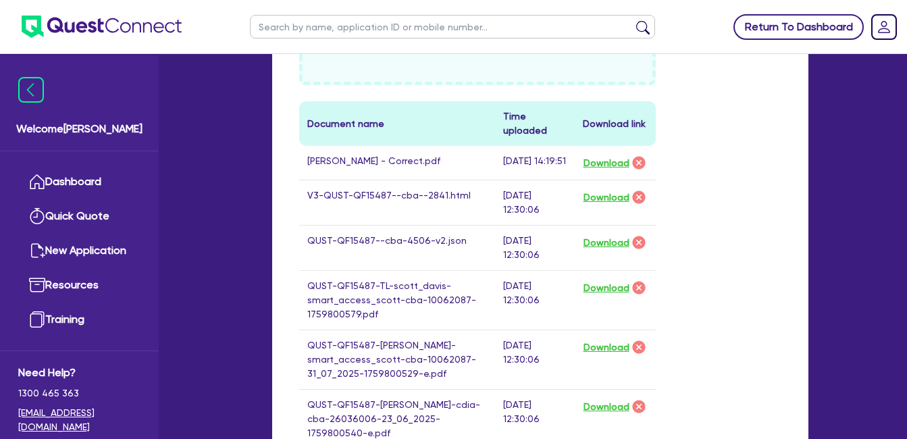
drag, startPoint x: 763, startPoint y: 136, endPoint x: 789, endPoint y: 24, distance: 115.0
click at [772, 125] on div "Drop files to upload or Select files Document name Time uploaded Download link …" at bounding box center [540, 331] width 502 height 784
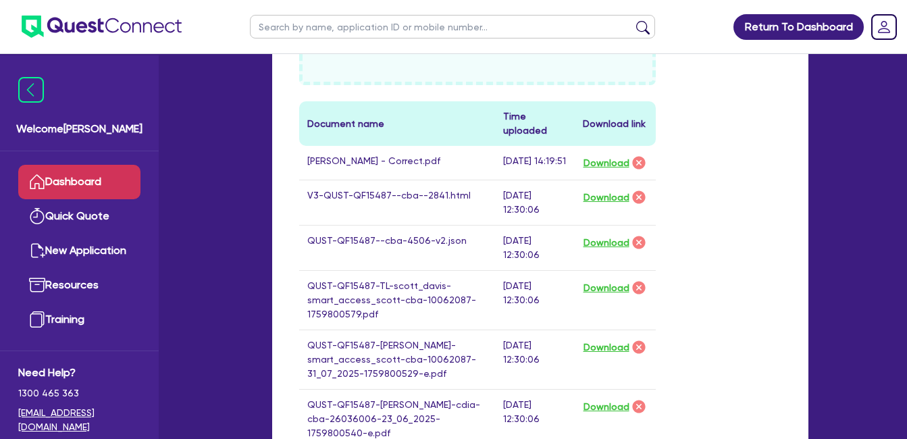
click at [72, 180] on link "Dashboard" at bounding box center [79, 182] width 122 height 34
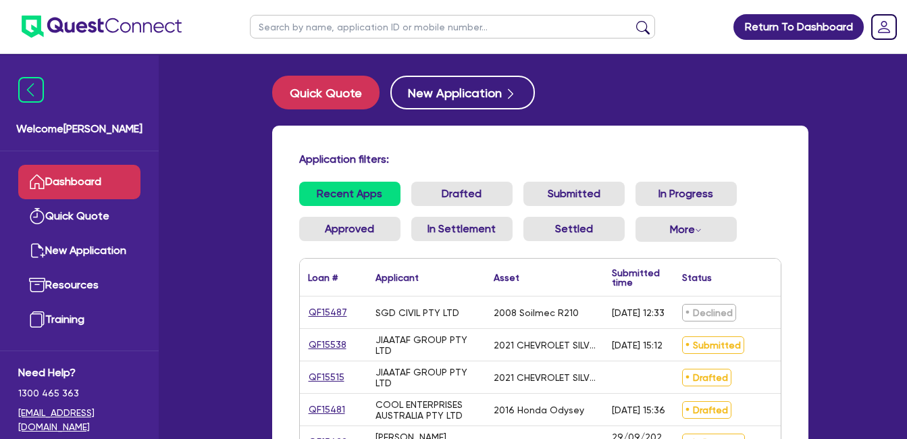
drag, startPoint x: 503, startPoint y: 151, endPoint x: 473, endPoint y: 146, distance: 30.0
click at [502, 151] on div "Application filters: Recent Apps Drafted Submitted In Progress Approved In Sett…" at bounding box center [540, 341] width 536 height 431
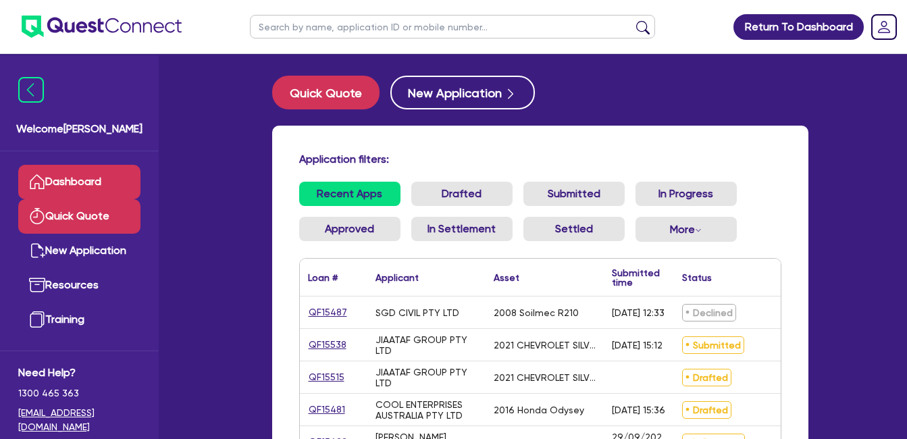
click at [62, 214] on link "Quick Quote" at bounding box center [79, 216] width 122 height 34
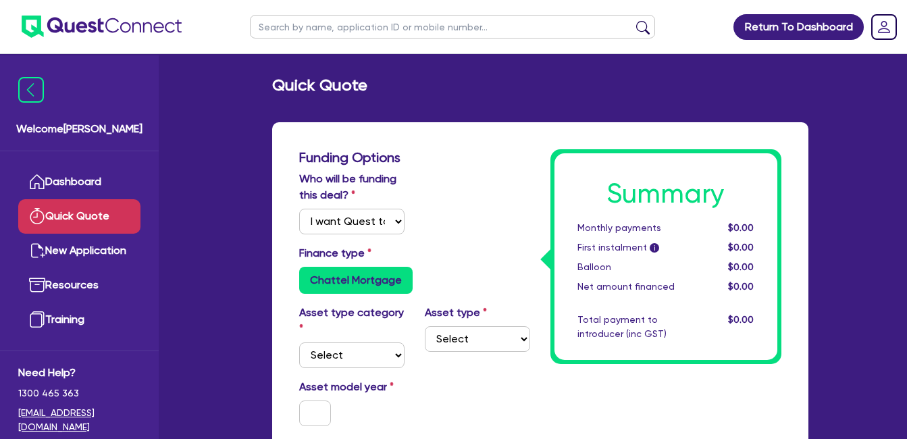
click at [74, 175] on link "Dashboard" at bounding box center [79, 182] width 122 height 34
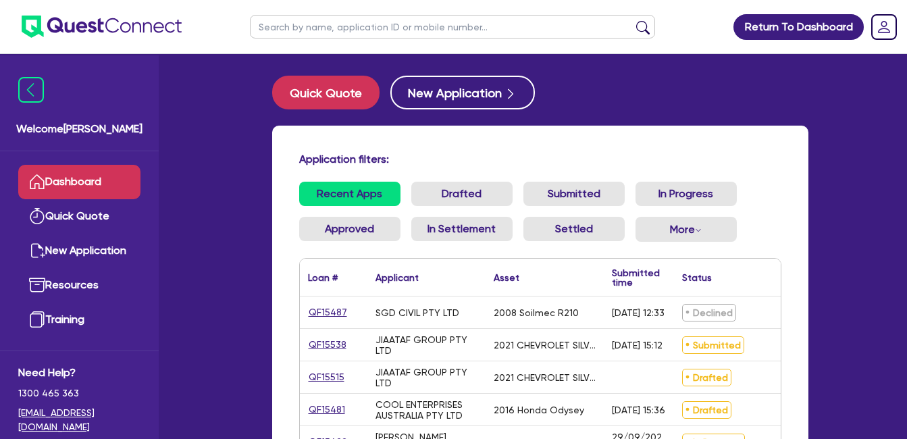
click at [409, 151] on div "Application filters: Recent Apps Drafted Submitted In Progress Approved In Sett…" at bounding box center [540, 341] width 536 height 431
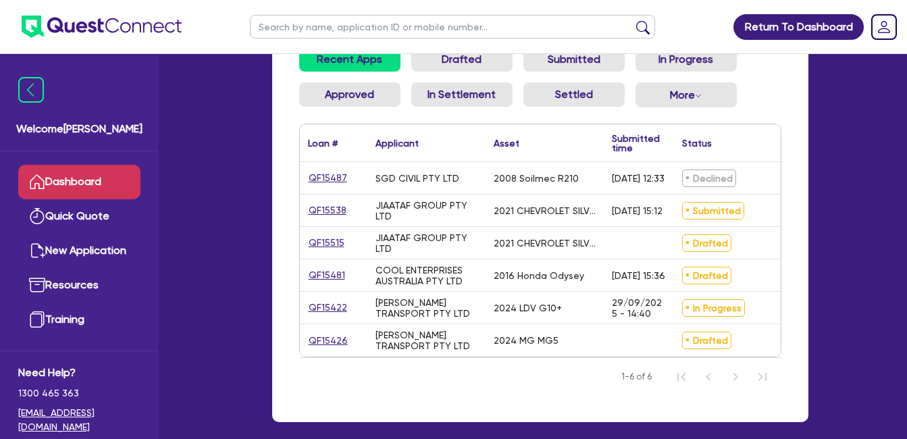
scroll to position [95, 0]
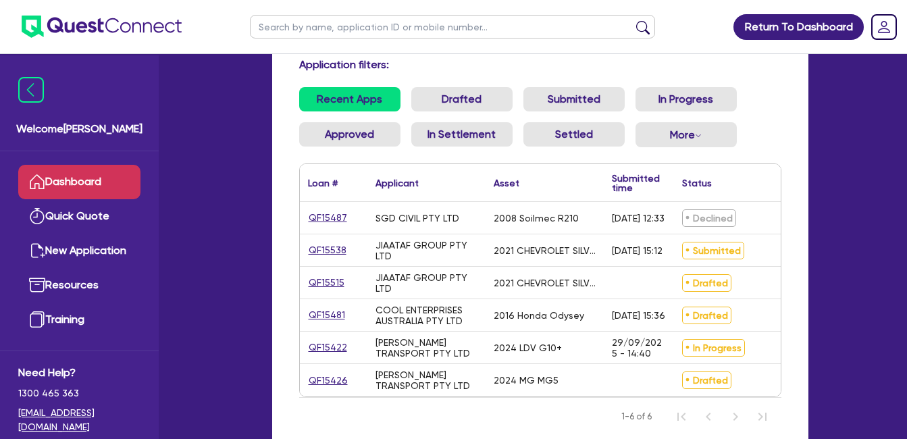
click at [757, 107] on ul "Recent Apps Drafted Submitted In Progress Approved In Settlement Settled More W…" at bounding box center [540, 122] width 482 height 71
drag, startPoint x: 447, startPoint y: 218, endPoint x: 373, endPoint y: 227, distance: 74.1
click at [373, 227] on div "SGD CIVIL PTY LTD" at bounding box center [426, 218] width 118 height 32
drag, startPoint x: 373, startPoint y: 227, endPoint x: 390, endPoint y: 229, distance: 16.3
click at [390, 229] on div "SGD CIVIL PTY LTD" at bounding box center [426, 218] width 118 height 32
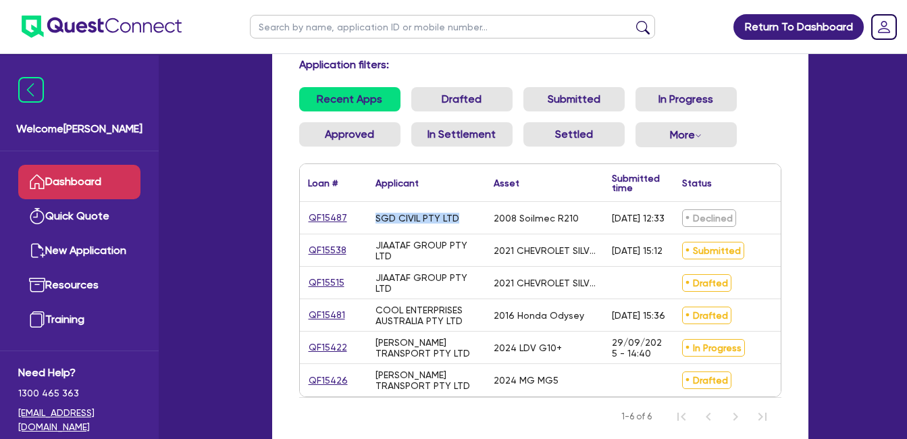
drag, startPoint x: 373, startPoint y: 217, endPoint x: 471, endPoint y: 217, distance: 98.6
click at [472, 217] on div "SGD CIVIL PTY LTD" at bounding box center [426, 218] width 118 height 32
drag, startPoint x: 471, startPoint y: 217, endPoint x: 431, endPoint y: 233, distance: 42.8
click at [431, 233] on div "SGD CIVIL PTY LTD" at bounding box center [426, 218] width 118 height 32
drag, startPoint x: 452, startPoint y: 224, endPoint x: 470, endPoint y: 228, distance: 18.5
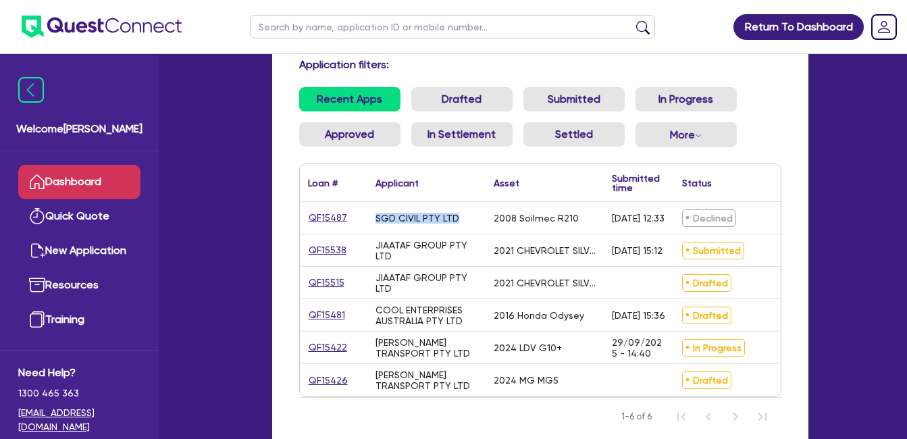
click at [470, 228] on div "SGD CIVIL PTY LTD" at bounding box center [426, 218] width 118 height 32
drag, startPoint x: 470, startPoint y: 228, endPoint x: 433, endPoint y: 228, distance: 36.5
click at [433, 228] on div "SGD CIVIL PTY LTD" at bounding box center [426, 218] width 118 height 32
click at [452, 218] on div "SGD CIVIL PTY LTD" at bounding box center [417, 218] width 84 height 11
drag, startPoint x: 452, startPoint y: 218, endPoint x: 437, endPoint y: 227, distance: 17.8
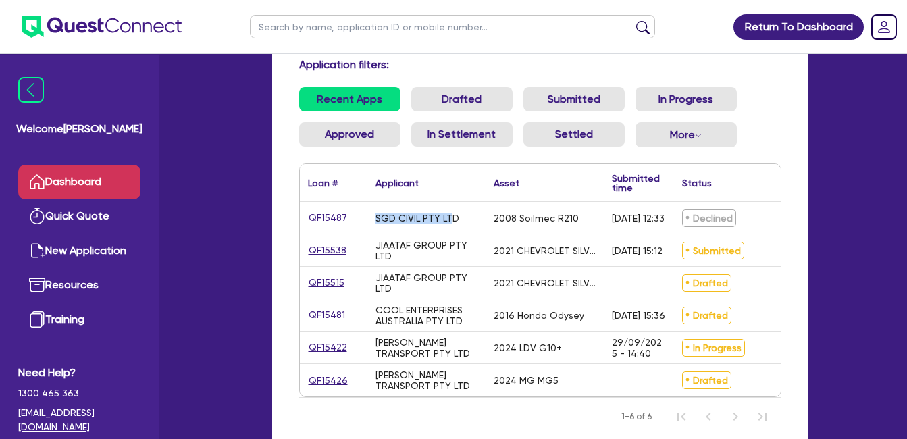
click at [437, 227] on div "SGD CIVIL PTY LTD" at bounding box center [426, 218] width 118 height 32
drag, startPoint x: 454, startPoint y: 219, endPoint x: 379, endPoint y: 222, distance: 75.0
click at [379, 222] on div "SGD CIVIL PTY LTD" at bounding box center [417, 218] width 84 height 11
click at [377, 226] on div "SGD CIVIL PTY LTD" at bounding box center [426, 218] width 118 height 32
drag, startPoint x: 374, startPoint y: 217, endPoint x: 473, endPoint y: 217, distance: 99.2
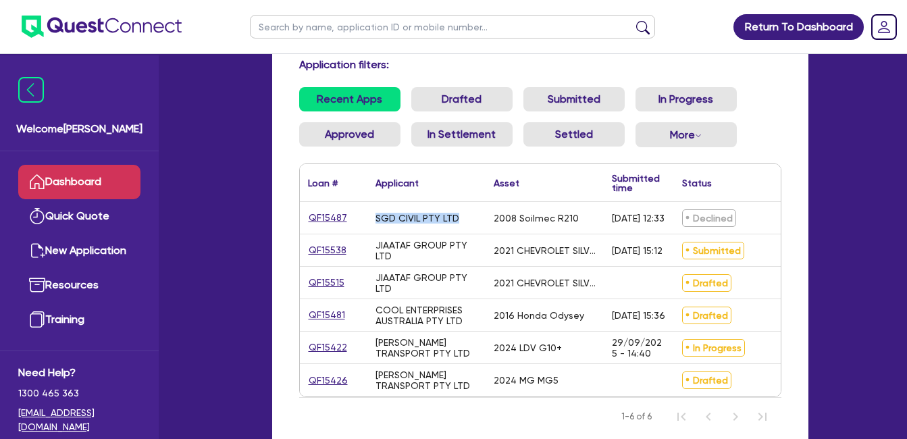
click at [473, 217] on div "SGD CIVIL PTY LTD" at bounding box center [426, 218] width 118 height 32
drag, startPoint x: 473, startPoint y: 217, endPoint x: 438, endPoint y: 209, distance: 36.0
click at [435, 209] on div "SGD CIVIL PTY LTD" at bounding box center [426, 218] width 118 height 32
drag, startPoint x: 456, startPoint y: 221, endPoint x: 390, endPoint y: 222, distance: 66.2
click at [390, 222] on div "SGD CIVIL PTY LTD" at bounding box center [417, 218] width 84 height 11
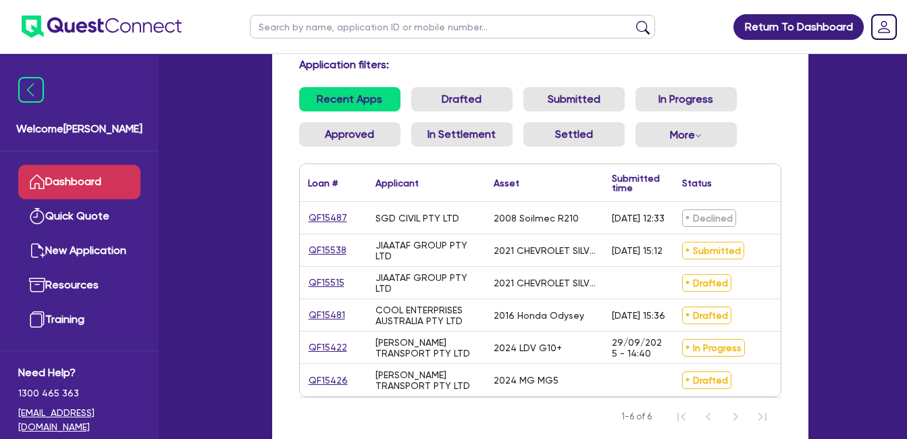
drag, startPoint x: 390, startPoint y: 222, endPoint x: 379, endPoint y: 219, distance: 10.7
click at [379, 219] on div "SGD CIVIL PTY LTD" at bounding box center [417, 218] width 84 height 11
drag, startPoint x: 376, startPoint y: 215, endPoint x: 473, endPoint y: 220, distance: 97.3
click at [473, 220] on div "SGD CIVIL PTY LTD" at bounding box center [426, 218] width 118 height 32
drag, startPoint x: 473, startPoint y: 220, endPoint x: 433, endPoint y: 228, distance: 40.6
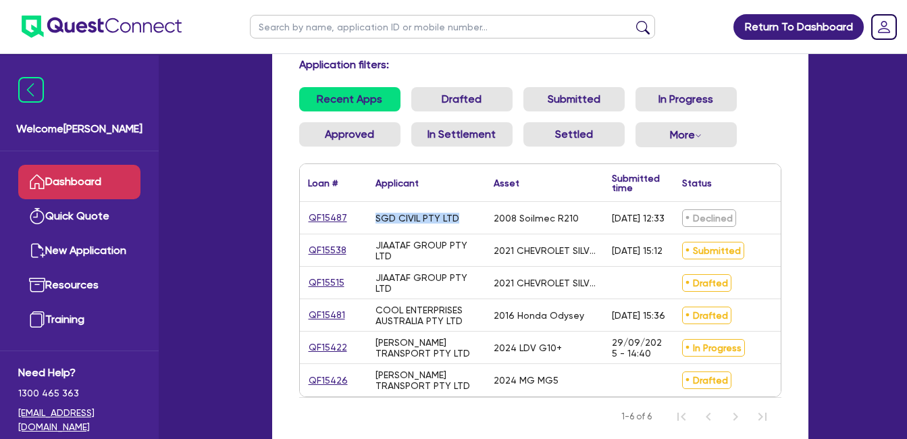
click at [433, 228] on div "SGD CIVIL PTY LTD" at bounding box center [426, 218] width 118 height 32
drag, startPoint x: 458, startPoint y: 217, endPoint x: 404, endPoint y: 218, distance: 54.7
click at [404, 218] on div "SGD CIVIL PTY LTD" at bounding box center [426, 218] width 118 height 32
drag, startPoint x: 404, startPoint y: 218, endPoint x: 396, endPoint y: 219, distance: 8.2
click at [396, 219] on div "SGD CIVIL PTY LTD" at bounding box center [417, 218] width 84 height 11
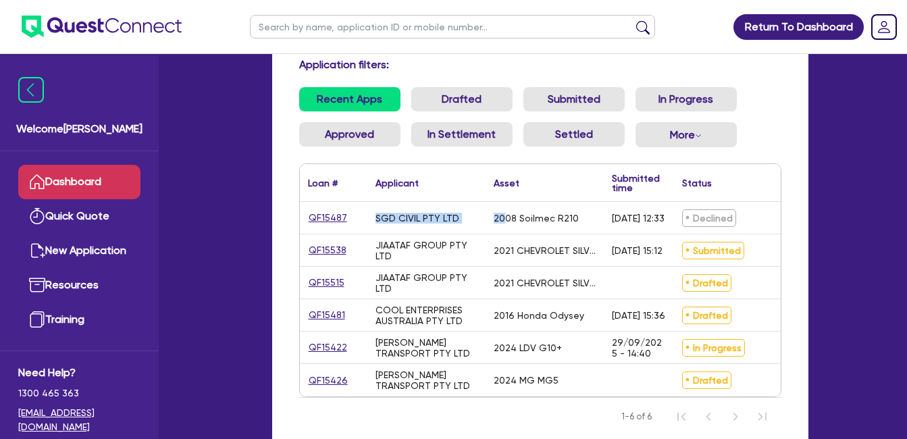
drag, startPoint x: 377, startPoint y: 216, endPoint x: 498, endPoint y: 225, distance: 121.2
click at [502, 223] on div "QF15487 SGD CIVIL PTY LTD 2008 Soilmec R210 [DATE] 12:33 Declined $125,000.00 C…" at bounding box center [616, 218] width 633 height 32
drag, startPoint x: 498, startPoint y: 225, endPoint x: 456, endPoint y: 229, distance: 42.0
click at [456, 229] on div "SGD CIVIL PTY LTD" at bounding box center [426, 218] width 118 height 32
drag, startPoint x: 377, startPoint y: 218, endPoint x: 716, endPoint y: 214, distance: 338.2
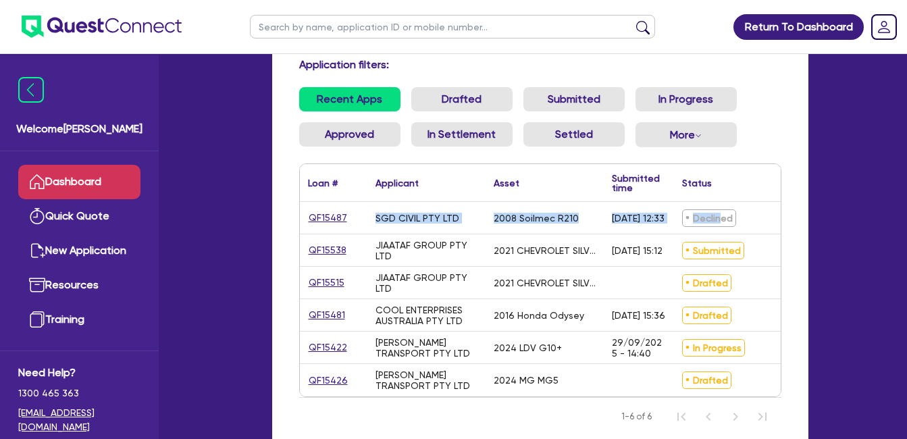
click at [716, 214] on div "QF15487 SGD CIVIL PTY LTD 2008 Soilmec R210 [DATE] 12:33 Declined $125,000.00 C…" at bounding box center [616, 218] width 633 height 32
drag, startPoint x: 716, startPoint y: 214, endPoint x: 757, endPoint y: 220, distance: 42.3
click at [757, 220] on div "Declined" at bounding box center [733, 218] width 118 height 32
drag, startPoint x: 783, startPoint y: 225, endPoint x: 286, endPoint y: 226, distance: 497.5
click at [286, 226] on div "Application filters: Recent Apps Drafted Submitted In Progress Approved In Sett…" at bounding box center [540, 246] width 536 height 431
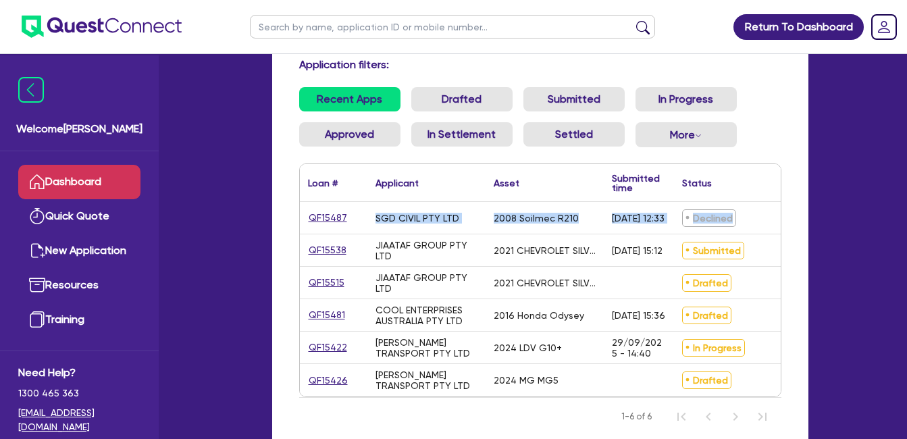
click at [753, 215] on div "Declined" at bounding box center [733, 218] width 118 height 32
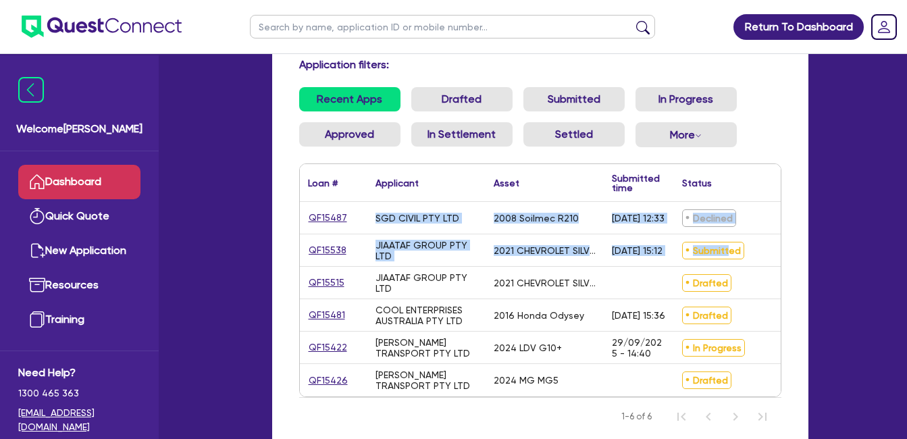
drag, startPoint x: 303, startPoint y: 220, endPoint x: 723, endPoint y: 235, distance: 420.2
click at [723, 235] on div "QF15487 SGD CIVIL PTY LTD 2008 Soilmec R210 [DATE] 12:33 Declined $125,000.00 C…" at bounding box center [616, 299] width 633 height 194
click at [764, 209] on div "Declined" at bounding box center [733, 218] width 118 height 32
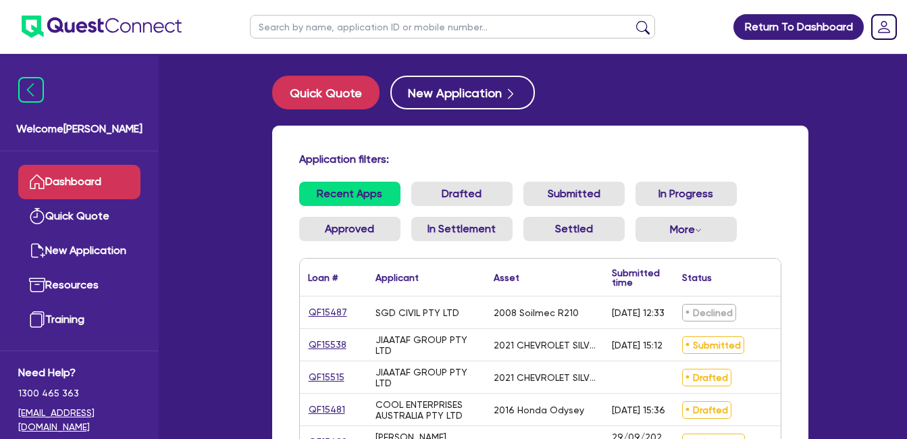
scroll to position [80, 0]
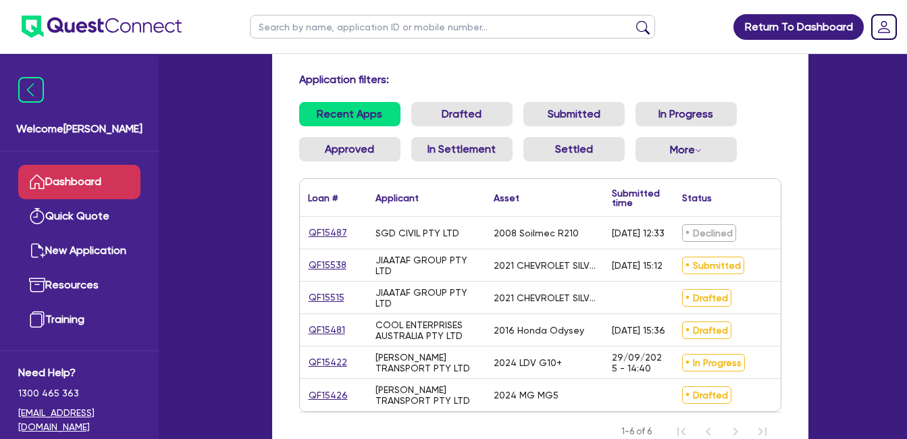
click at [749, 229] on div "Declined" at bounding box center [733, 233] width 118 height 32
drag, startPoint x: 755, startPoint y: 232, endPoint x: 255, endPoint y: 238, distance: 499.6
click at [255, 238] on div "Quick Quote New Application Application filters: Recent Apps Drafted Submitted …" at bounding box center [540, 244] width 577 height 497
click at [755, 226] on div "Declined" at bounding box center [733, 233] width 118 height 32
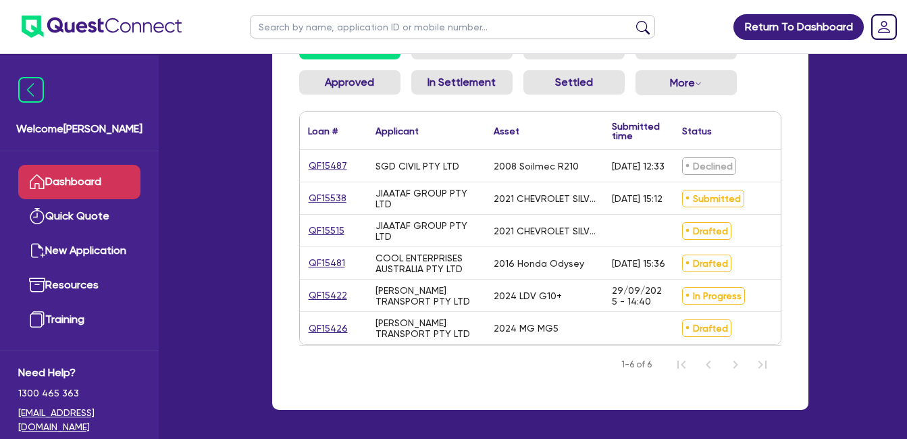
scroll to position [101, 0]
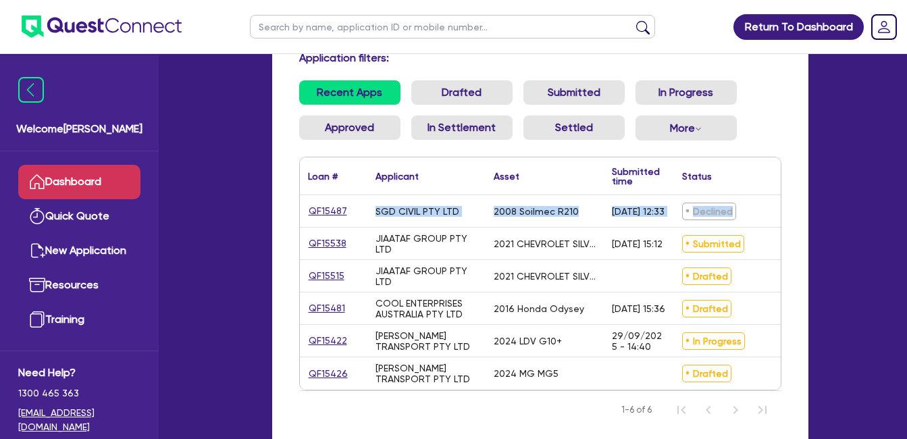
drag, startPoint x: 761, startPoint y: 216, endPoint x: 290, endPoint y: 192, distance: 471.1
click at [290, 192] on div "Application filters: Recent Apps Drafted Submitted In Progress Approved In Sett…" at bounding box center [540, 239] width 536 height 431
click at [465, 219] on div "SGD CIVIL PTY LTD" at bounding box center [426, 211] width 118 height 32
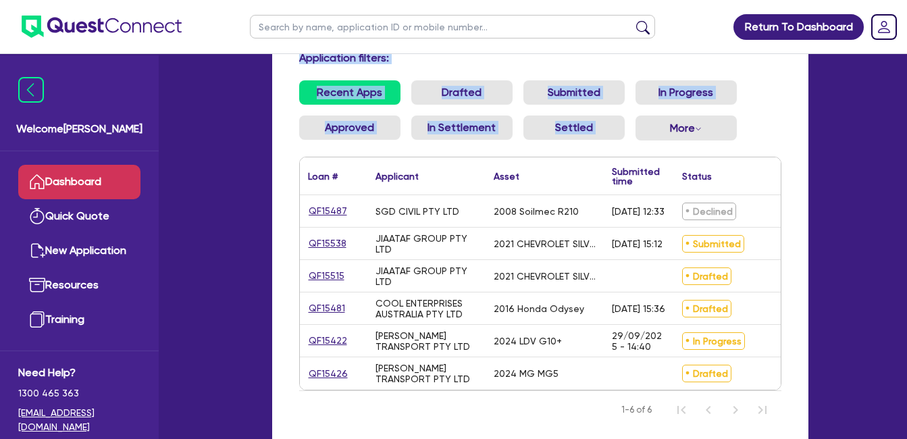
scroll to position [0, 0]
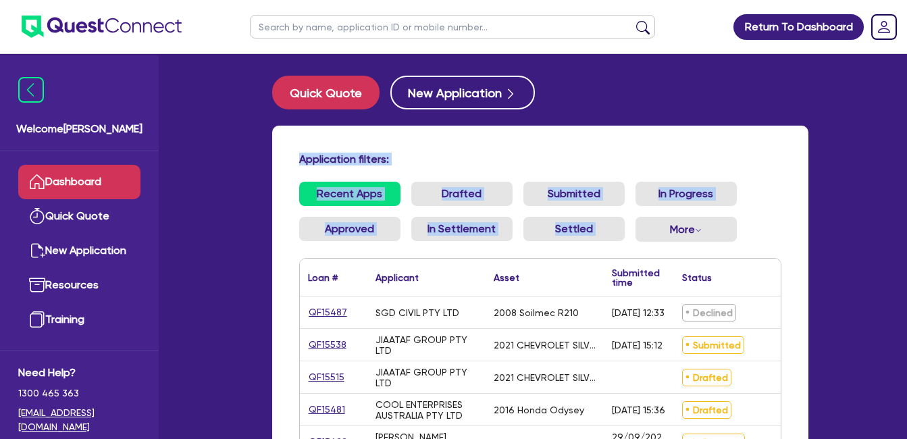
drag, startPoint x: 906, startPoint y: 173, endPoint x: 911, endPoint y: -24, distance: 197.2
click at [907, 0] on html "Return To Dashboard Edit Profile Logout Welcome Farhan Dashboard Quick Quote Ne…" at bounding box center [453, 319] width 907 height 639
click at [876, 111] on div "Return To Dashboard Edit Profile Logout Welcome Farhan Dashboard Quick Quote Ne…" at bounding box center [453, 319] width 907 height 639
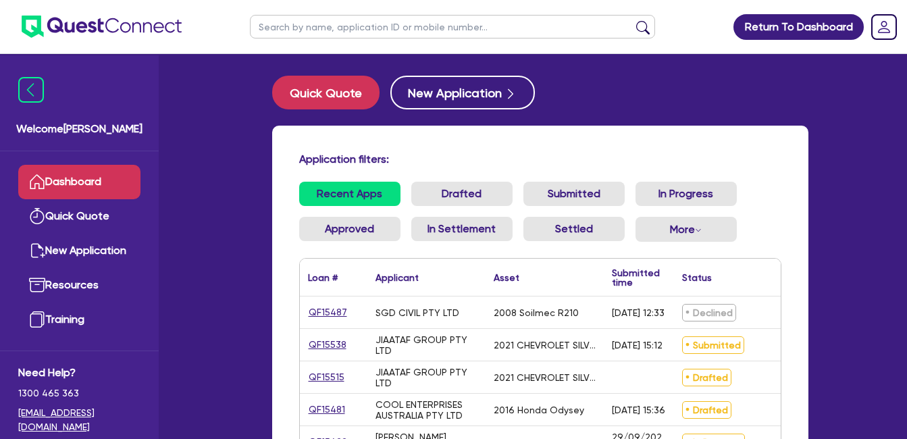
drag, startPoint x: 881, startPoint y: 132, endPoint x: 916, endPoint y: 134, distance: 35.2
click at [880, 132] on div "Return To Dashboard Edit Profile Logout Welcome Farhan Dashboard Quick Quote Ne…" at bounding box center [453, 319] width 907 height 639
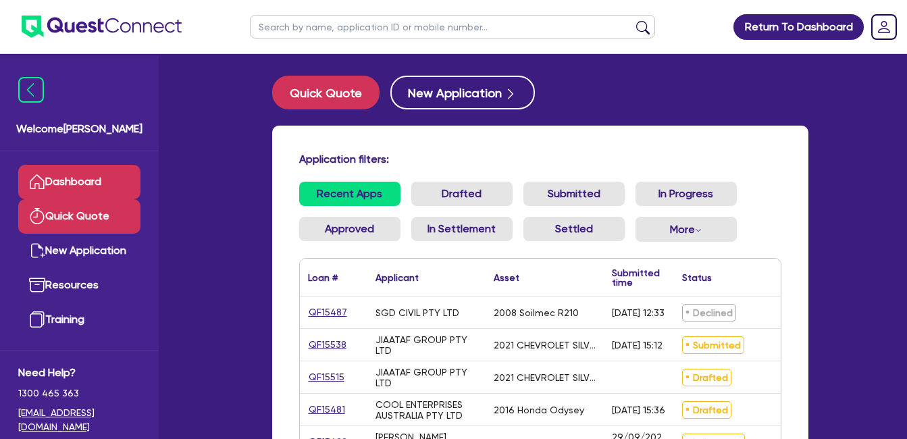
click at [79, 210] on link "Quick Quote" at bounding box center [79, 216] width 122 height 34
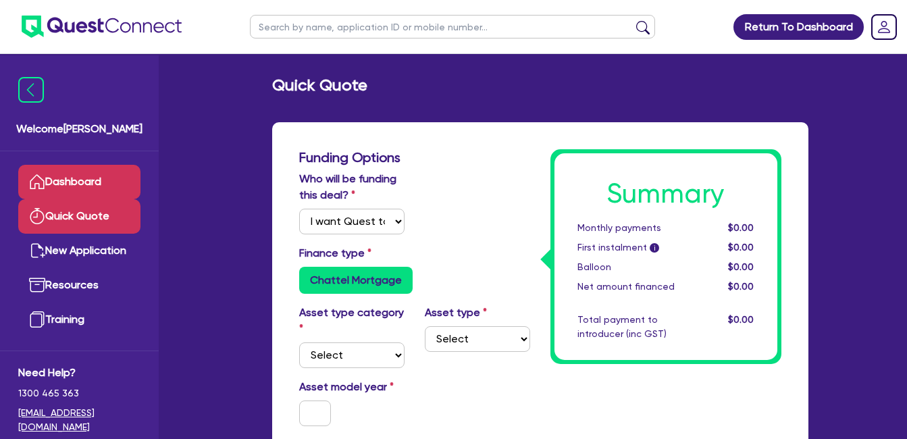
click at [90, 178] on link "Dashboard" at bounding box center [79, 182] width 122 height 34
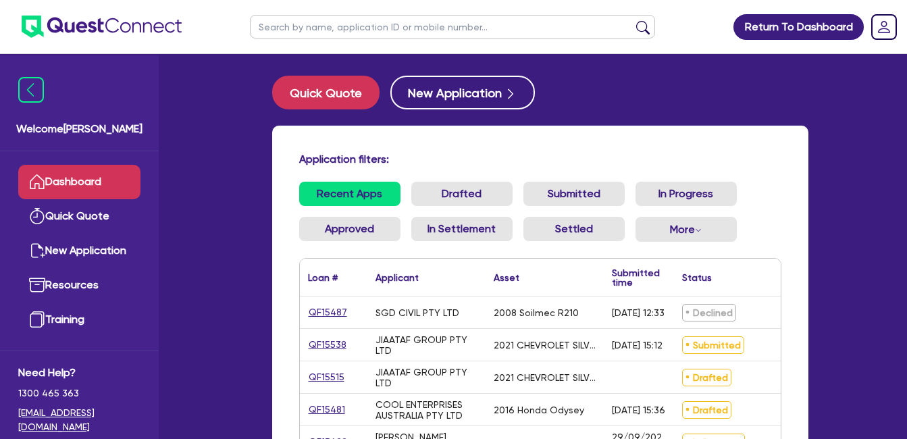
click at [795, 168] on div "Application filters: Recent Apps Drafted Submitted In Progress Approved In Sett…" at bounding box center [540, 341] width 536 height 431
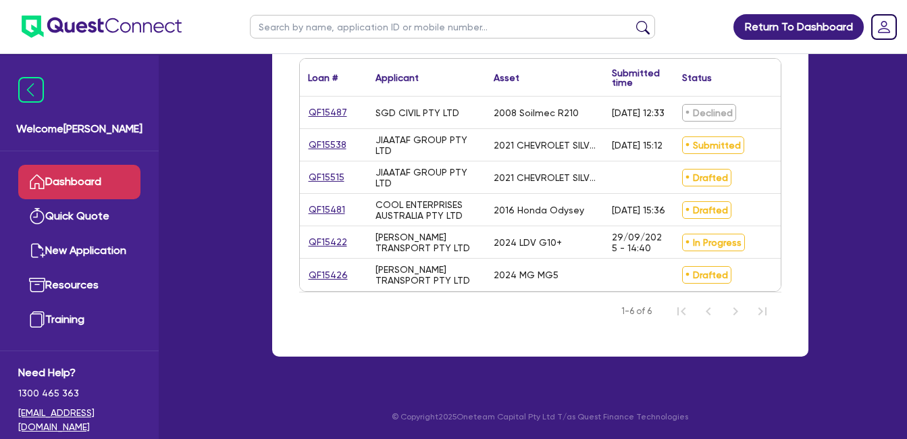
click at [787, 186] on div "Application filters: Recent Apps Drafted Submitted In Progress Approved In Sett…" at bounding box center [540, 141] width 536 height 431
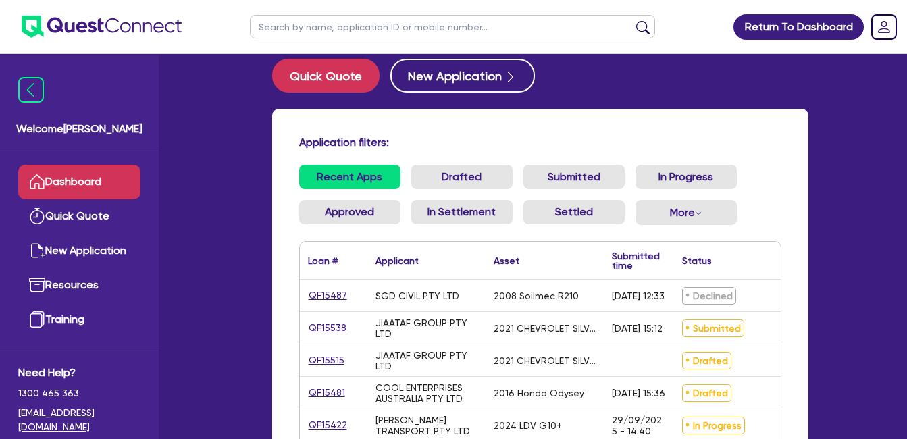
scroll to position [0, 0]
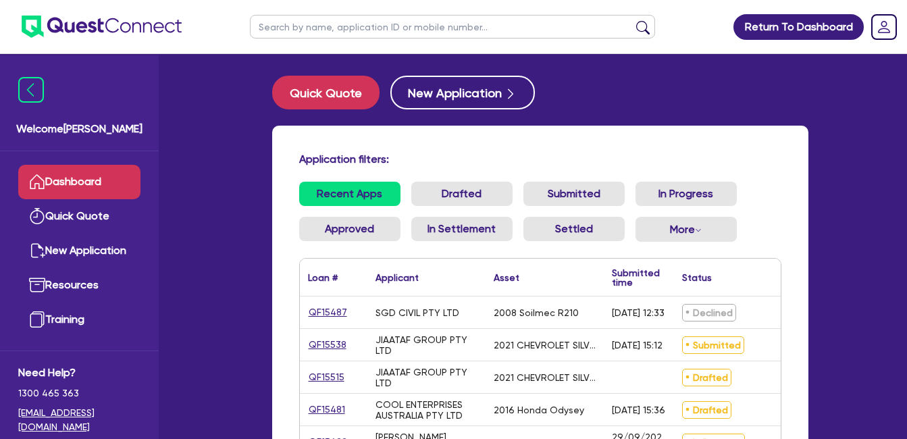
click at [221, 173] on div "Welcome Farhan Dashboard Quick Quote New Application Resources Training Need He…" at bounding box center [453, 319] width 749 height 639
click at [286, 138] on div "Application filters: Recent Apps Drafted Submitted In Progress Approved In Sett…" at bounding box center [540, 341] width 536 height 431
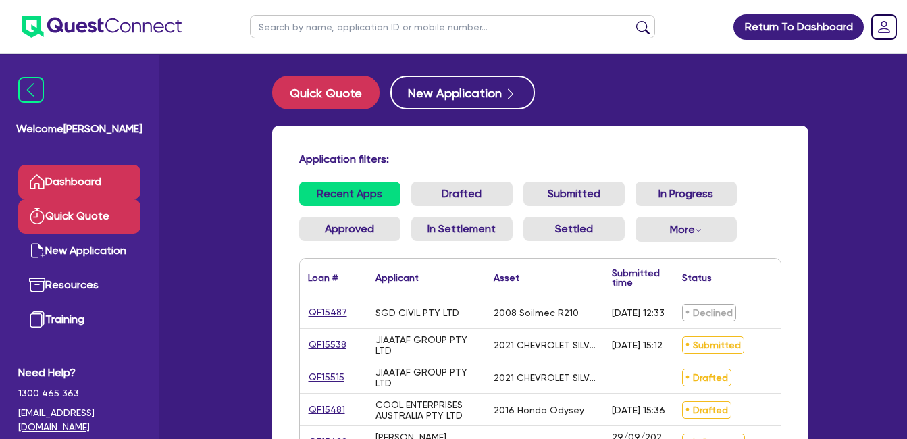
click at [53, 211] on link "Quick Quote" at bounding box center [79, 216] width 122 height 34
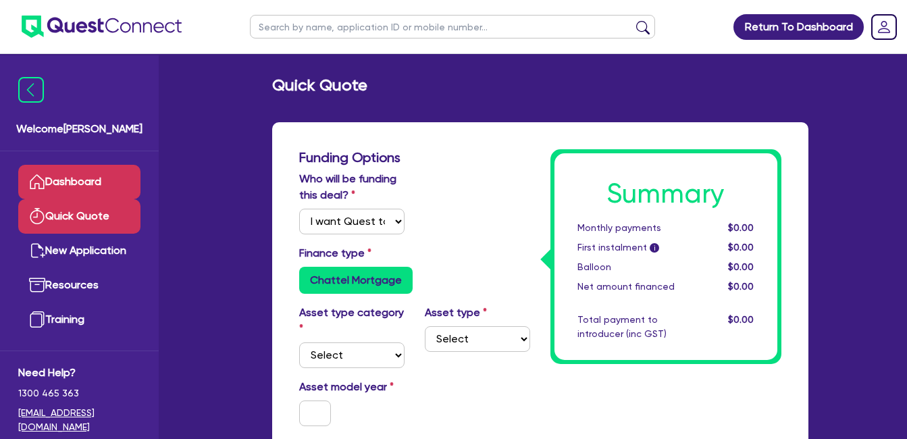
click at [59, 175] on link "Dashboard" at bounding box center [79, 182] width 122 height 34
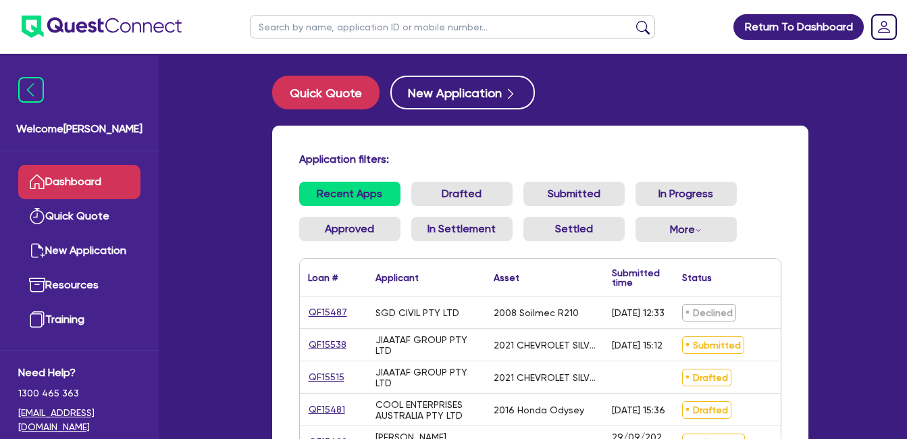
scroll to position [54, 0]
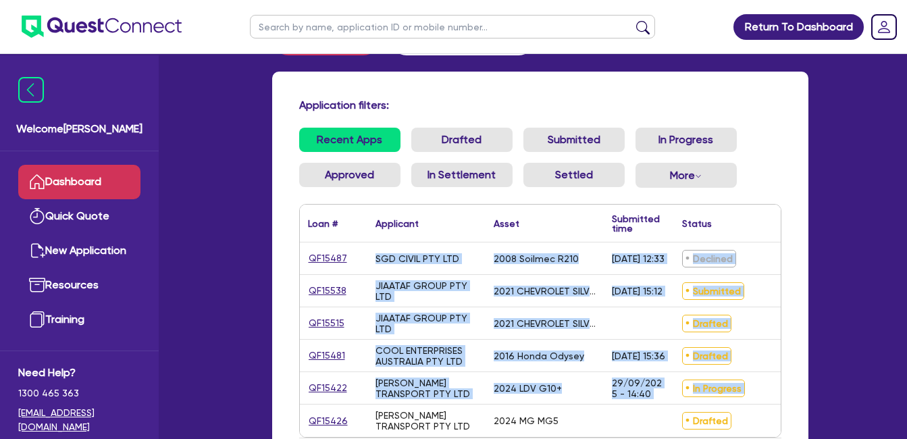
drag, startPoint x: 354, startPoint y: 420, endPoint x: 295, endPoint y: 415, distance: 59.0
click at [295, 415] on div "Application filters: Recent Apps Drafted Submitted In Progress Approved In Sett…" at bounding box center [540, 287] width 536 height 431
drag, startPoint x: 295, startPoint y: 415, endPoint x: 352, endPoint y: 425, distance: 57.7
click at [352, 425] on div "QF15426" at bounding box center [333, 421] width 51 height 16
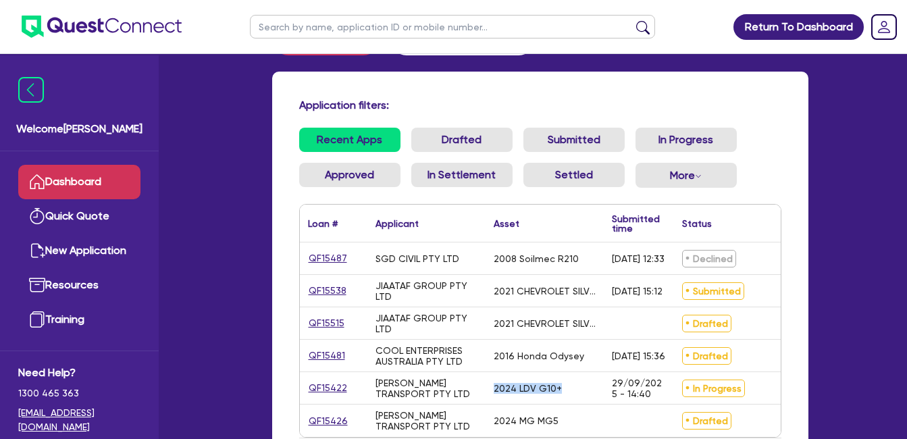
drag, startPoint x: 559, startPoint y: 384, endPoint x: 491, endPoint y: 388, distance: 67.6
click at [491, 388] on div "2024 LDV G10+" at bounding box center [544, 388] width 118 height 32
click at [495, 392] on div "2024 LDV G10+" at bounding box center [527, 388] width 68 height 11
drag, startPoint x: 493, startPoint y: 388, endPoint x: 554, endPoint y: 393, distance: 60.3
click at [554, 393] on div "2024 LDV G10+" at bounding box center [527, 388] width 68 height 11
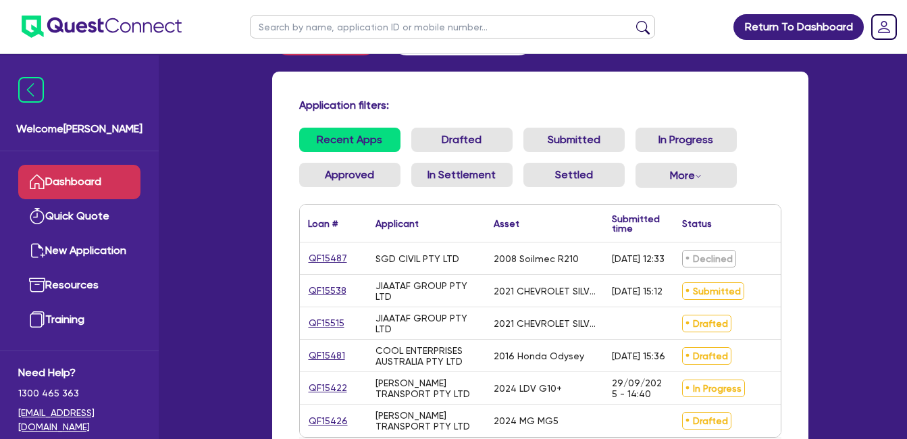
click at [558, 390] on div "2024 LDV G10+" at bounding box center [544, 388] width 118 height 32
click at [334, 388] on link "QF15422" at bounding box center [328, 388] width 40 height 16
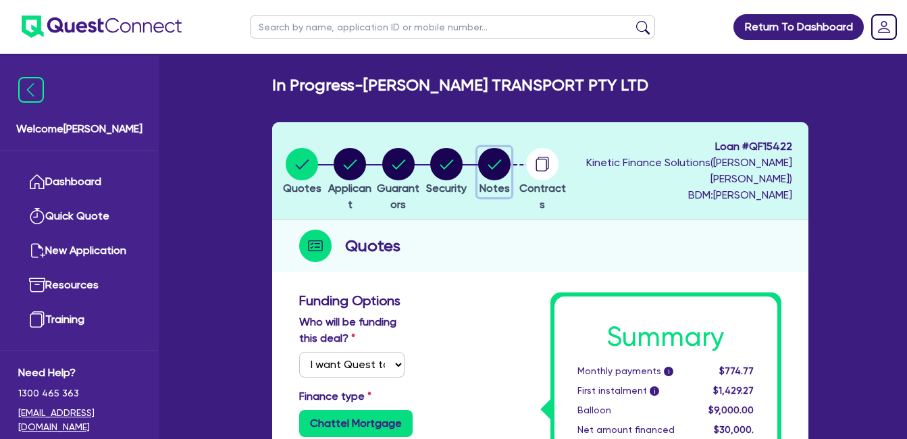
click at [510, 161] on circle "button" at bounding box center [494, 164] width 32 height 32
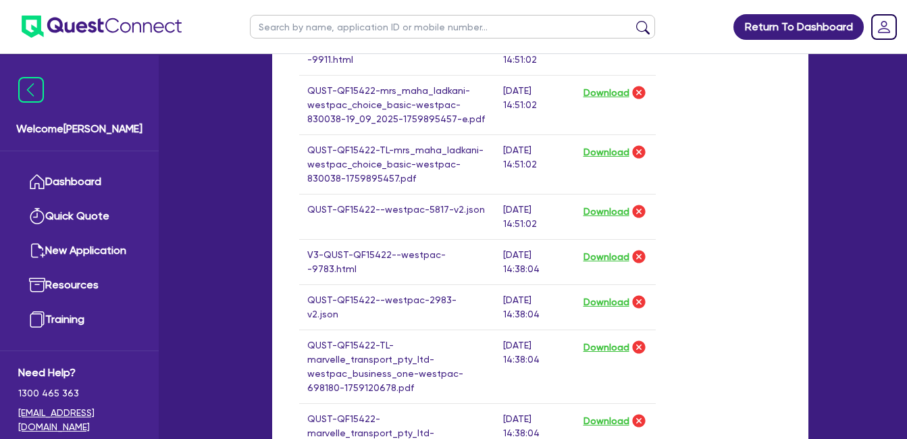
scroll to position [900, 0]
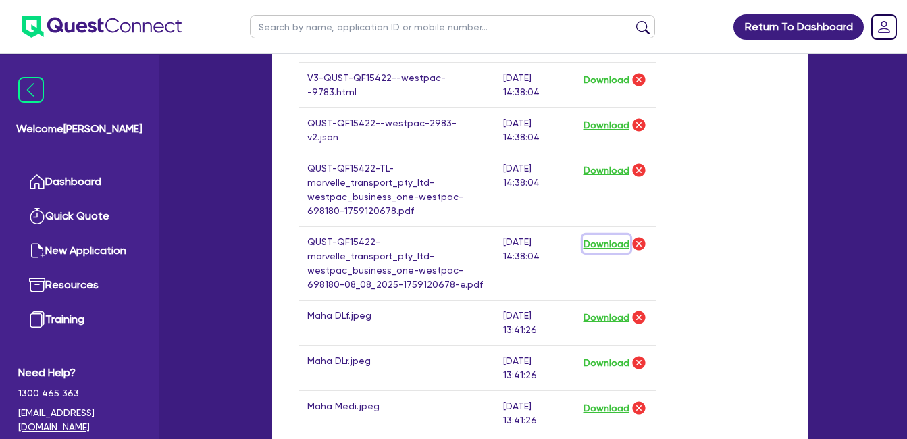
click at [597, 239] on button "Download" at bounding box center [606, 244] width 47 height 18
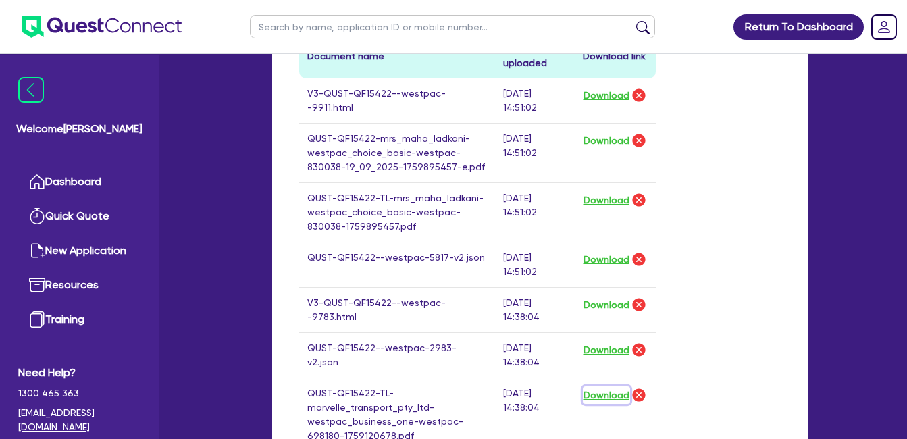
click at [603, 393] on button "Download" at bounding box center [606, 395] width 47 height 18
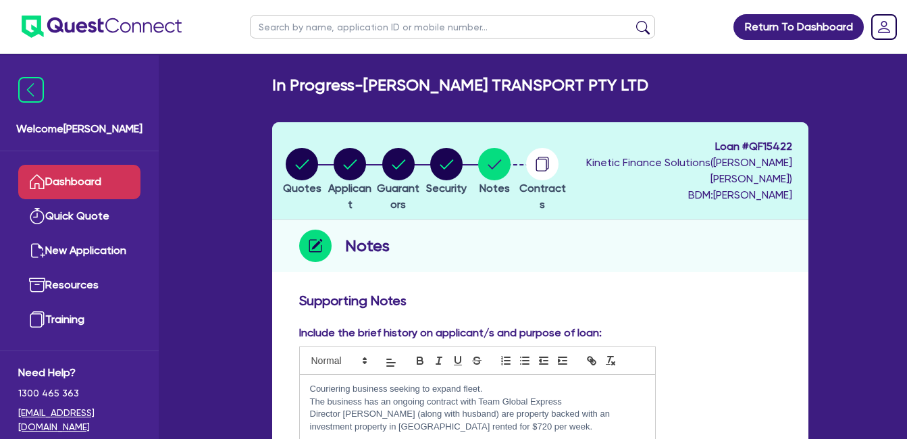
click at [88, 178] on link "Dashboard" at bounding box center [79, 182] width 122 height 34
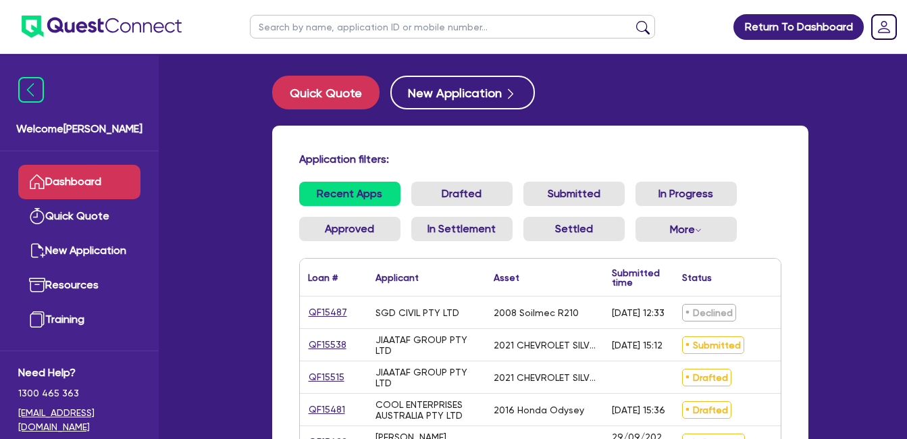
scroll to position [210, 0]
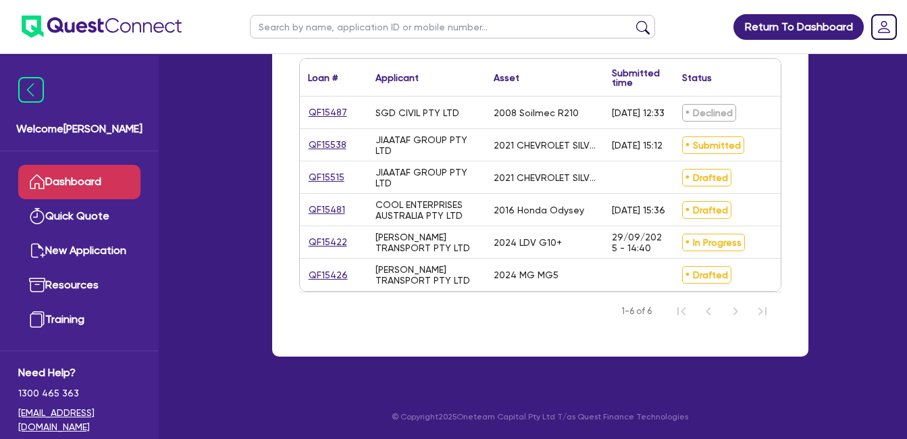
drag, startPoint x: 353, startPoint y: 266, endPoint x: 305, endPoint y: 267, distance: 47.9
click at [305, 267] on div "QF15426" at bounding box center [334, 275] width 68 height 32
drag, startPoint x: 347, startPoint y: 265, endPoint x: 319, endPoint y: 262, distance: 27.8
click at [321, 267] on div "QF15426" at bounding box center [333, 275] width 51 height 16
drag, startPoint x: 323, startPoint y: 263, endPoint x: 379, endPoint y: 311, distance: 74.2
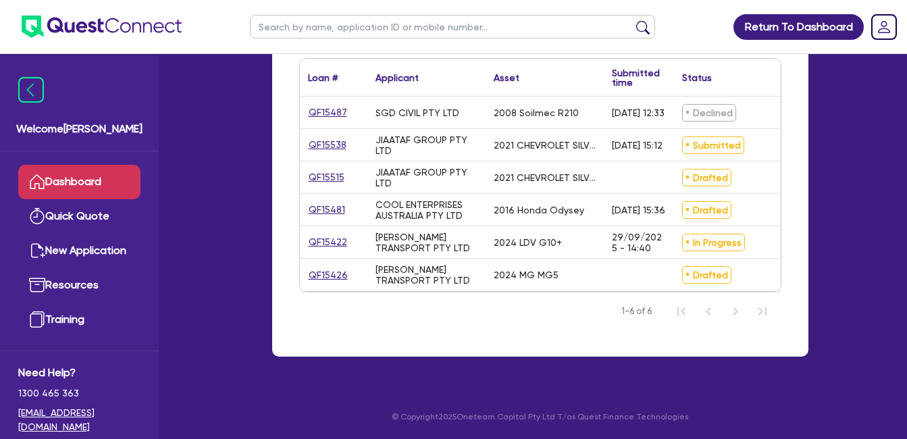
click at [379, 311] on nav "1-6 of 6" at bounding box center [540, 311] width 482 height 38
click at [439, 333] on div "Application filters: Recent Apps Drafted Submitted In Progress Approved In Sett…" at bounding box center [540, 141] width 536 height 431
drag, startPoint x: 568, startPoint y: 263, endPoint x: 444, endPoint y: 257, distance: 125.0
click at [444, 259] on div "QF15426 [PERSON_NAME] TRANSPORT PTY LTD 2024 MG MG5 Drafted $23,500.00 Clone Wi…" at bounding box center [616, 275] width 633 height 32
drag, startPoint x: 444, startPoint y: 257, endPoint x: 479, endPoint y: 306, distance: 60.9
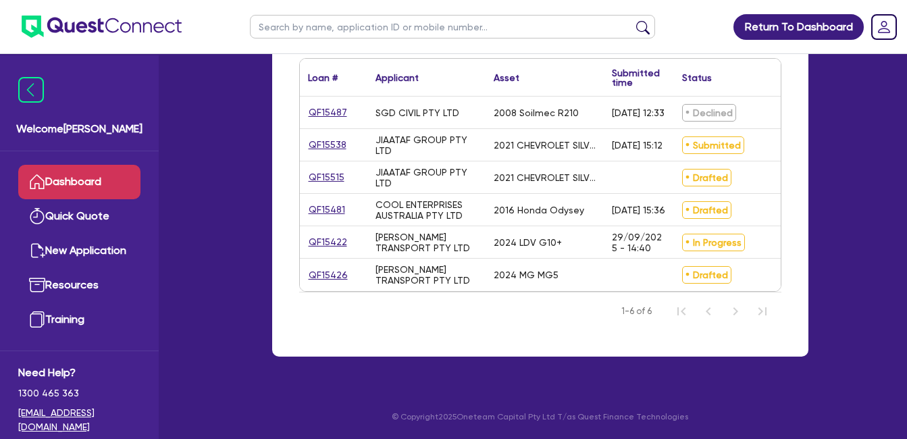
click at [476, 306] on nav "1-6 of 6" at bounding box center [540, 311] width 482 height 38
drag, startPoint x: 566, startPoint y: 262, endPoint x: 429, endPoint y: 261, distance: 137.1
click at [429, 261] on div "QF15426 [PERSON_NAME] TRANSPORT PTY LTD 2024 MG MG5 Drafted $23,500.00 Clone Wi…" at bounding box center [616, 275] width 633 height 32
drag, startPoint x: 429, startPoint y: 261, endPoint x: 446, endPoint y: 317, distance: 58.7
click at [446, 317] on nav "1-6 of 6" at bounding box center [540, 311] width 482 height 38
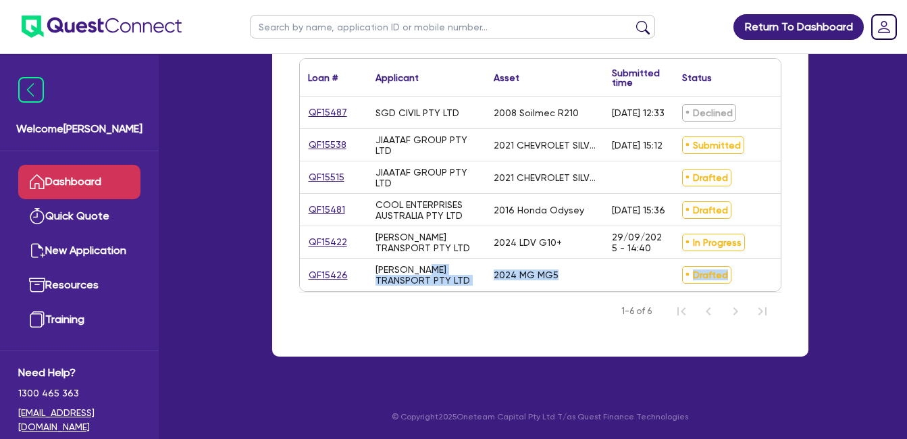
drag, startPoint x: 751, startPoint y: 269, endPoint x: 404, endPoint y: 269, distance: 347.0
click at [404, 269] on div "QF15426 [PERSON_NAME] TRANSPORT PTY LTD 2024 MG MG5 Drafted $23,500.00 Clone Wi…" at bounding box center [616, 275] width 633 height 32
drag, startPoint x: 404, startPoint y: 269, endPoint x: 425, endPoint y: 323, distance: 57.3
click at [411, 323] on nav "1-6 of 6" at bounding box center [540, 311] width 482 height 38
drag, startPoint x: 749, startPoint y: 264, endPoint x: 331, endPoint y: 260, distance: 417.9
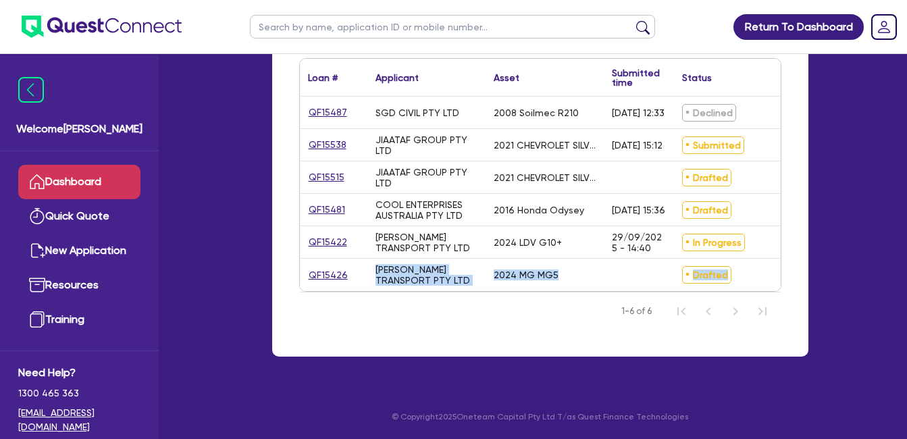
click at [339, 259] on div "QF15426 [PERSON_NAME] TRANSPORT PTY LTD 2024 MG MG5 Drafted $23,500.00 Clone Wi…" at bounding box center [616, 275] width 633 height 32
drag, startPoint x: 331, startPoint y: 260, endPoint x: 357, endPoint y: 322, distance: 67.2
click at [357, 322] on nav "1-6 of 6" at bounding box center [540, 311] width 482 height 38
click at [422, 317] on nav "1-6 of 6" at bounding box center [540, 311] width 482 height 38
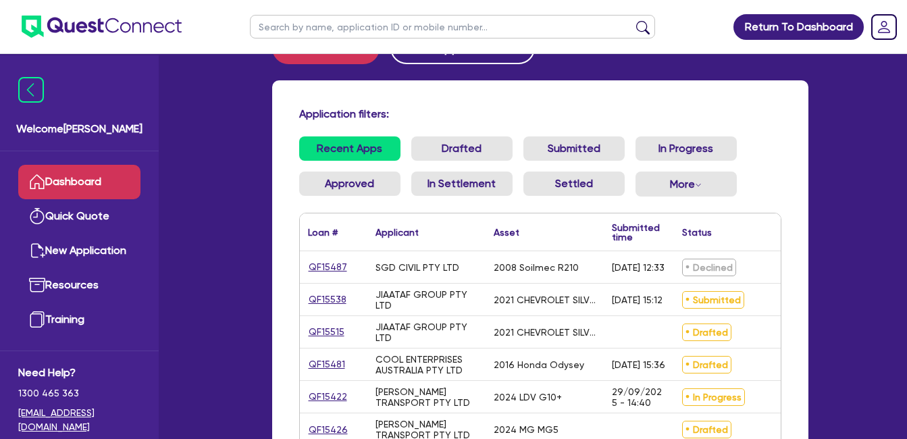
scroll to position [0, 0]
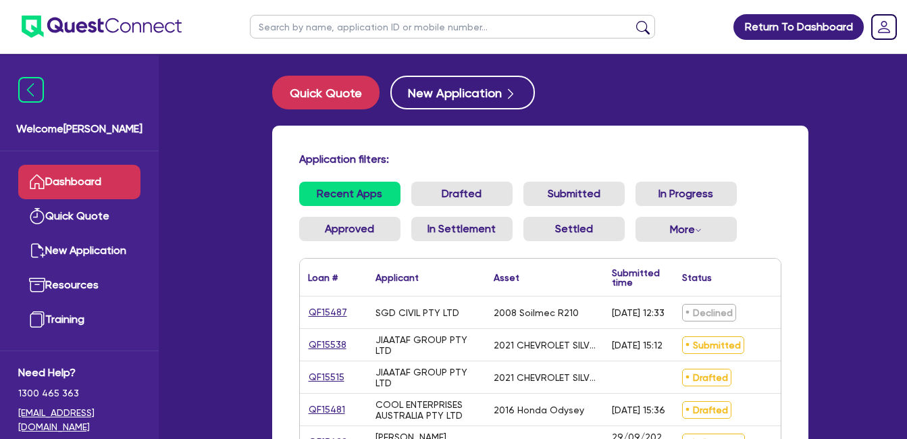
click at [824, 169] on div "Quick Quote New Application Application filters: Recent Apps Drafted Submitted …" at bounding box center [540, 324] width 577 height 497
drag, startPoint x: 903, startPoint y: 113, endPoint x: 912, endPoint y: 119, distance: 11.2
click at [905, 115] on div "Return To Dashboard Edit Profile Logout Welcome Farhan Dashboard Quick Quote Ne…" at bounding box center [453, 319] width 907 height 639
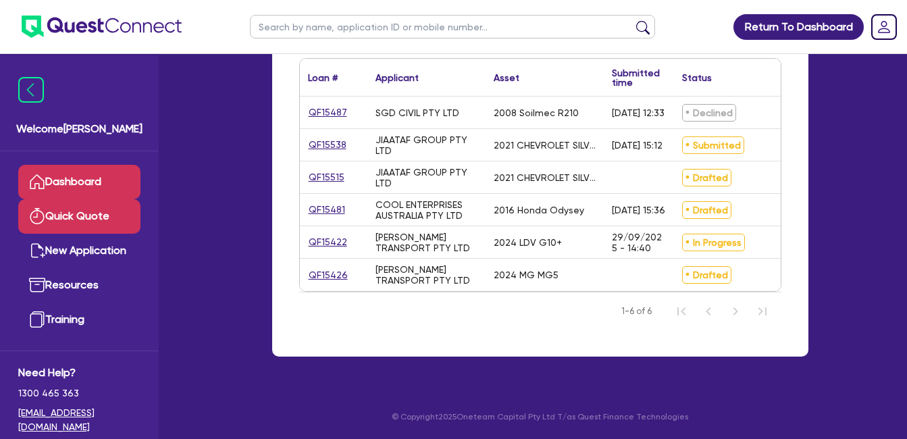
click at [79, 203] on link "Quick Quote" at bounding box center [79, 216] width 122 height 34
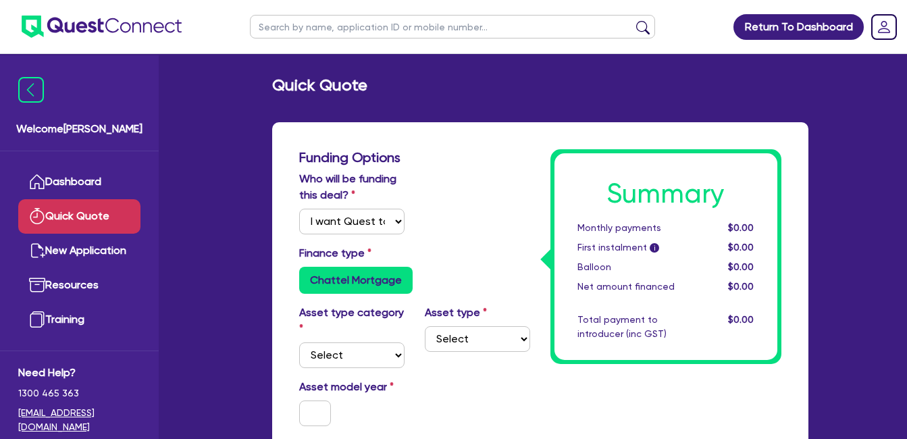
click at [76, 171] on link "Dashboard" at bounding box center [79, 182] width 122 height 34
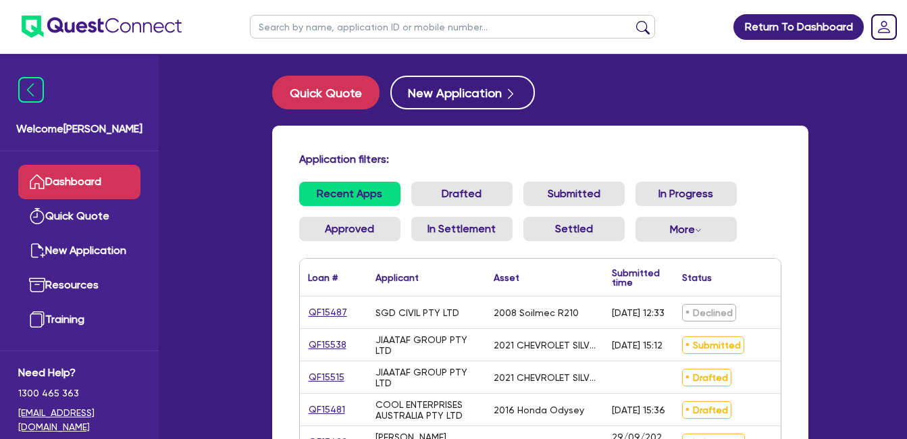
click at [808, 149] on div "Application filters: Recent Apps Drafted Submitted In Progress Approved In Sett…" at bounding box center [540, 349] width 556 height 447
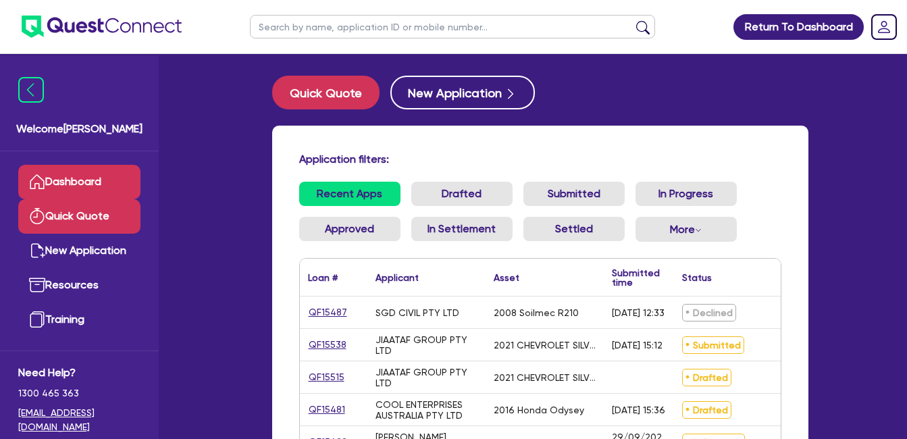
click at [80, 206] on link "Quick Quote" at bounding box center [79, 216] width 122 height 34
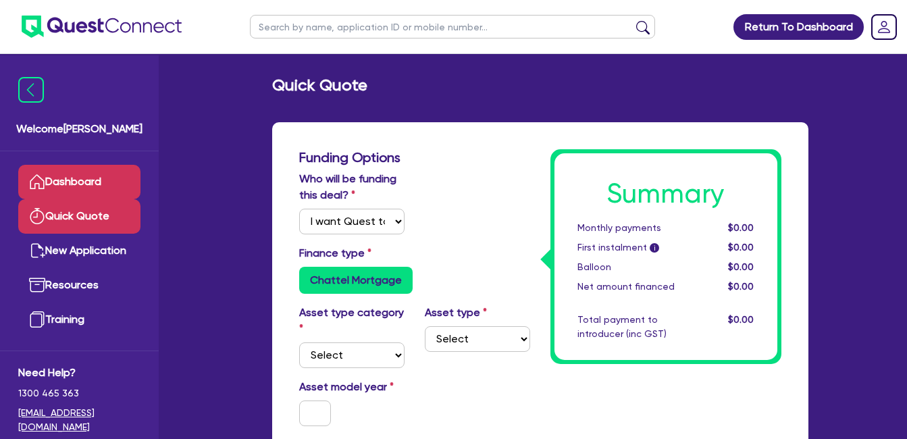
click at [83, 175] on link "Dashboard" at bounding box center [79, 182] width 122 height 34
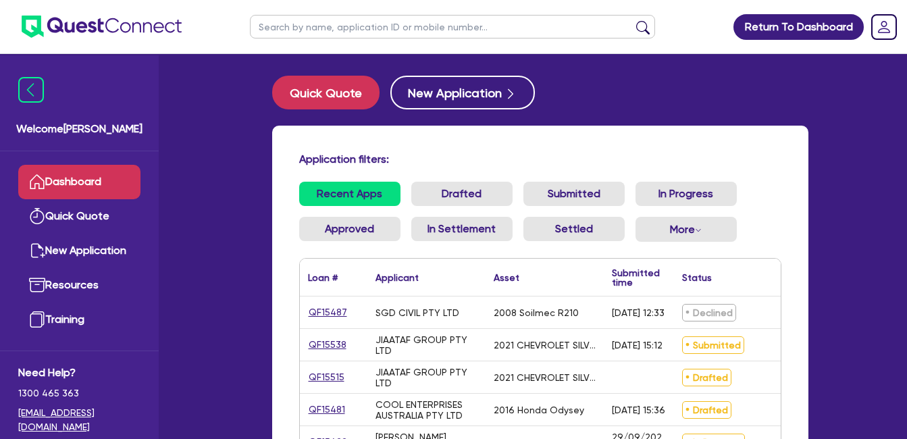
click at [761, 171] on div "Application filters:" at bounding box center [540, 162] width 502 height 18
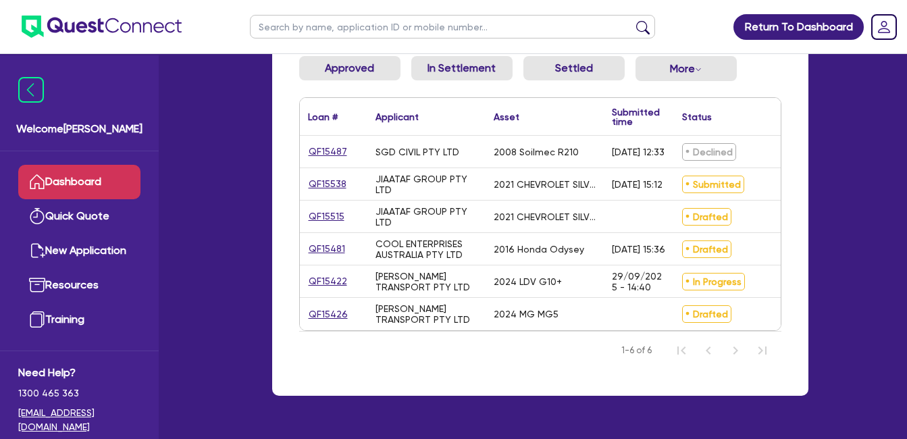
scroll to position [149, 0]
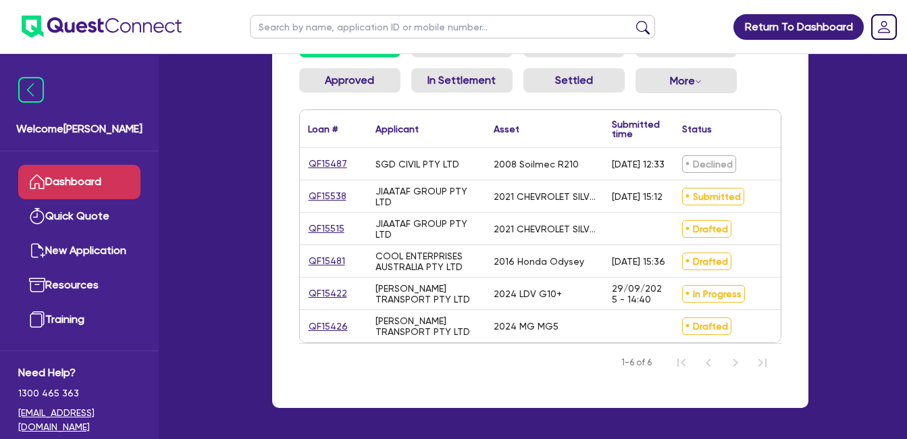
click at [759, 112] on div "Status ▲" at bounding box center [733, 128] width 118 height 37
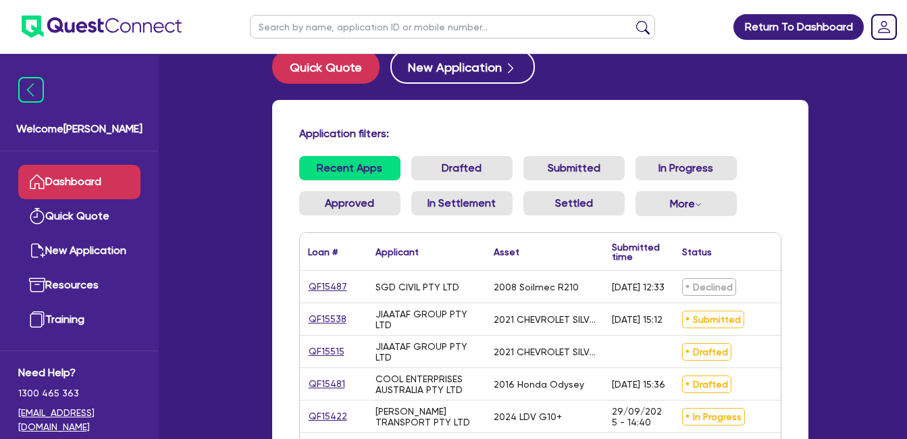
scroll to position [2, 0]
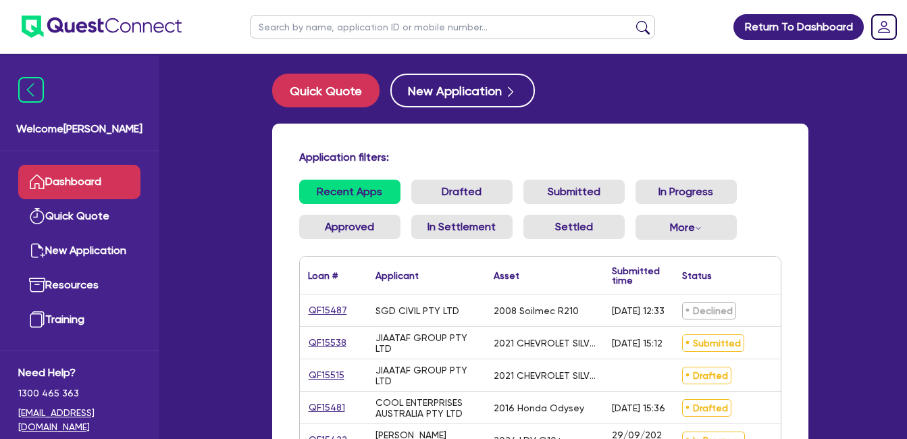
click at [747, 197] on ul "Recent Apps Drafted Submitted In Progress Approved In Settlement Settled More W…" at bounding box center [540, 215] width 482 height 71
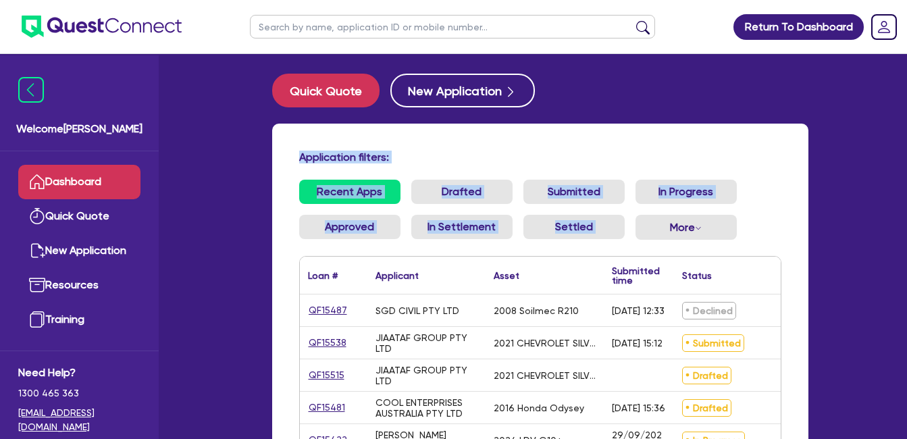
drag, startPoint x: 286, startPoint y: 140, endPoint x: 776, endPoint y: 248, distance: 502.4
click at [776, 248] on div "Application filters: Recent Apps Drafted Submitted In Progress Approved In Sett…" at bounding box center [540, 339] width 536 height 431
drag, startPoint x: 776, startPoint y: 248, endPoint x: 762, endPoint y: 242, distance: 15.4
click at [762, 242] on ul "Recent Apps Drafted Submitted In Progress Approved In Settlement Settled More W…" at bounding box center [540, 215] width 482 height 71
drag, startPoint x: 763, startPoint y: 240, endPoint x: 302, endPoint y: 157, distance: 467.8
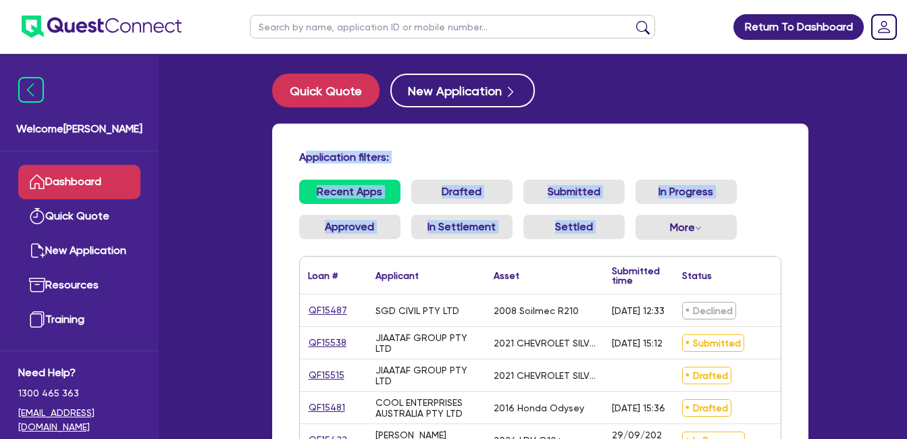
click at [302, 157] on div "Application filters: Recent Apps Drafted Submitted In Progress Approved In Sett…" at bounding box center [540, 339] width 536 height 431
drag, startPoint x: 302, startPoint y: 157, endPoint x: 444, endPoint y: 143, distance: 141.8
click at [446, 143] on div "Application filters: Recent Apps Drafted Submitted In Progress Approved In Sett…" at bounding box center [540, 339] width 536 height 431
click at [465, 142] on div "Application filters: Recent Apps Drafted Submitted In Progress Approved In Sett…" at bounding box center [540, 339] width 536 height 431
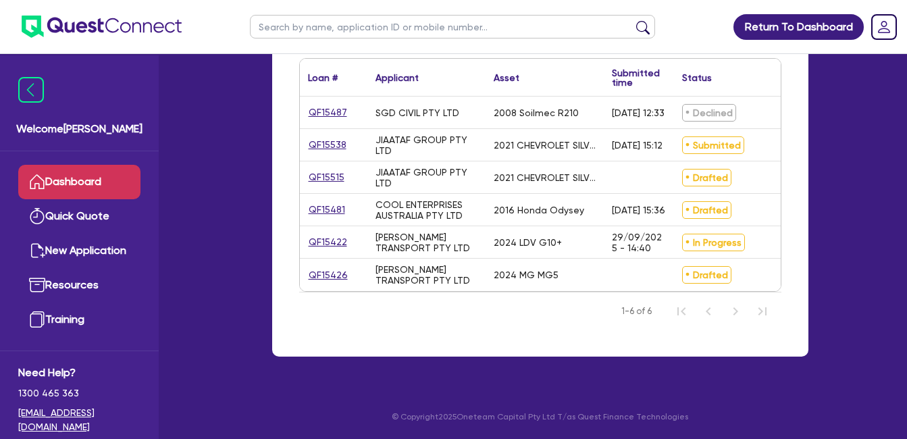
scroll to position [210, 0]
drag, startPoint x: 564, startPoint y: 233, endPoint x: 383, endPoint y: 234, distance: 180.9
click at [383, 234] on div "QF15422 [PERSON_NAME] TRANSPORT PTY LTD 2024 LDV G10+ [DATE] 14:40 In Progress …" at bounding box center [616, 242] width 633 height 32
drag, startPoint x: 383, startPoint y: 234, endPoint x: 429, endPoint y: 236, distance: 45.3
click at [429, 236] on div "[PERSON_NAME] TRANSPORT PTY LTD" at bounding box center [426, 243] width 102 height 22
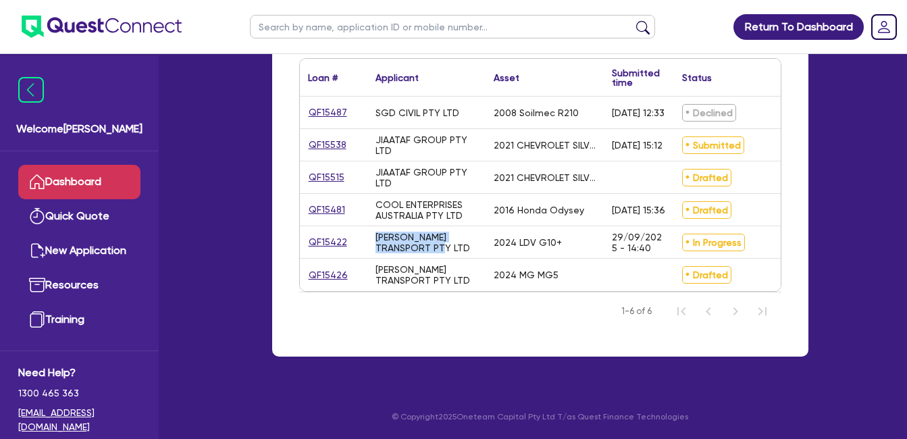
drag, startPoint x: 426, startPoint y: 236, endPoint x: 371, endPoint y: 221, distance: 57.5
click at [371, 226] on div "[PERSON_NAME] TRANSPORT PTY LTD" at bounding box center [426, 242] width 118 height 32
drag, startPoint x: 371, startPoint y: 221, endPoint x: 425, endPoint y: 238, distance: 56.8
click at [425, 238] on div "[PERSON_NAME] TRANSPORT PTY LTD" at bounding box center [426, 243] width 102 height 22
drag, startPoint x: 431, startPoint y: 225, endPoint x: 752, endPoint y: 235, distance: 321.5
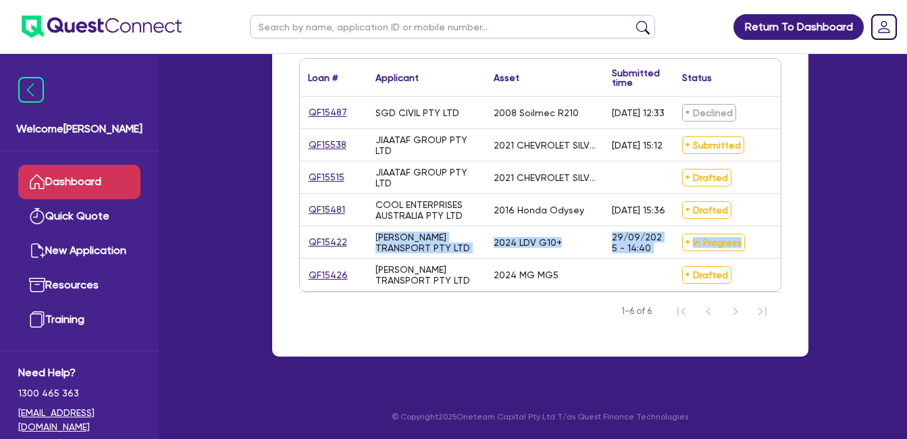
click at [752, 235] on div "QF15422 [PERSON_NAME] TRANSPORT PTY LTD 2024 LDV G10+ [DATE] 14:40 In Progress …" at bounding box center [616, 242] width 633 height 32
click at [753, 232] on div "In Progress" at bounding box center [733, 242] width 118 height 32
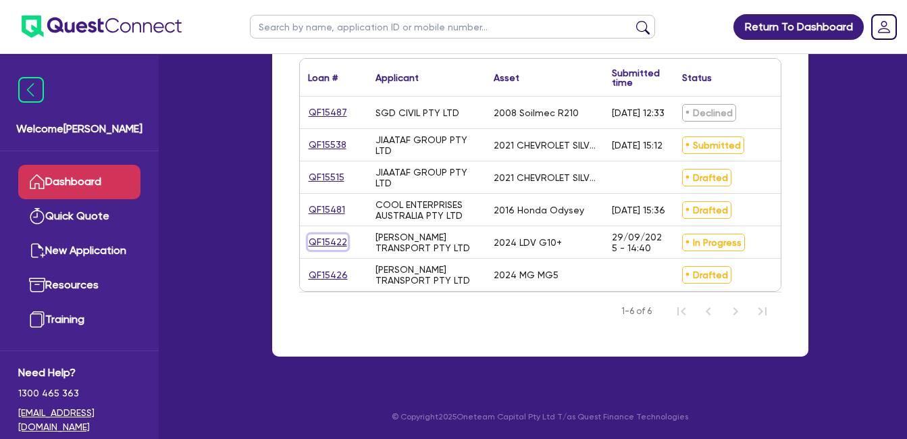
click at [330, 234] on link "QF15422" at bounding box center [328, 242] width 40 height 16
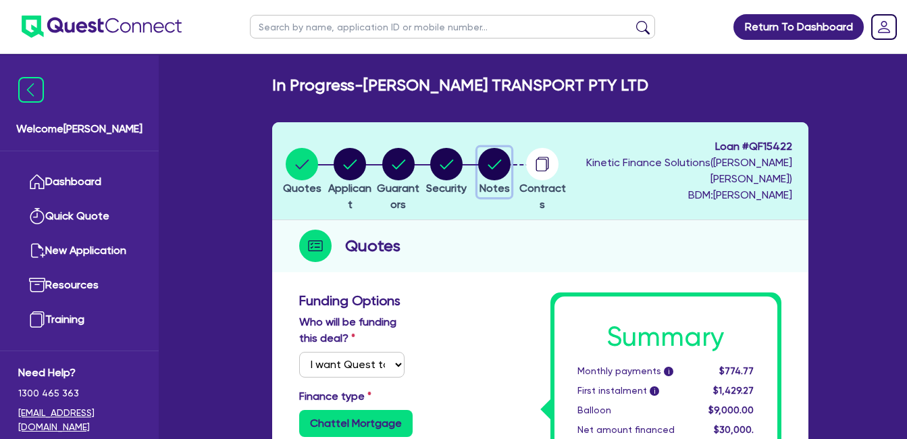
click at [510, 172] on circle "button" at bounding box center [494, 164] width 32 height 32
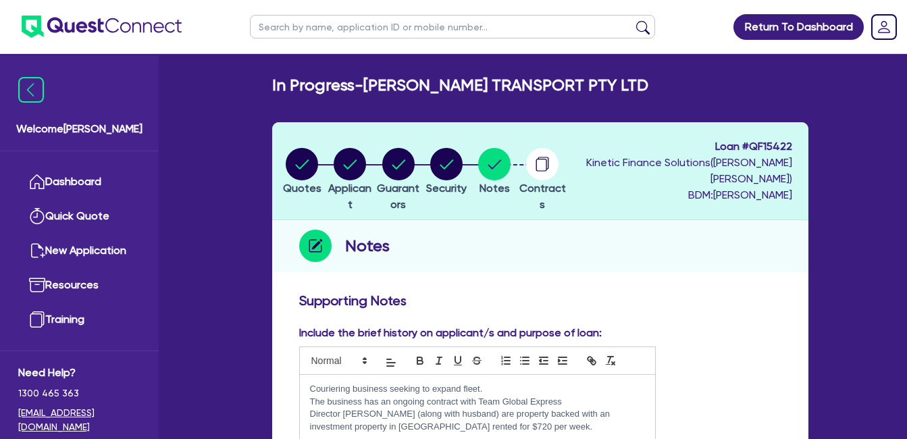
click at [691, 294] on h3 "Supporting Notes" at bounding box center [540, 300] width 482 height 16
click at [632, 296] on h3 "Supporting Notes" at bounding box center [540, 300] width 482 height 16
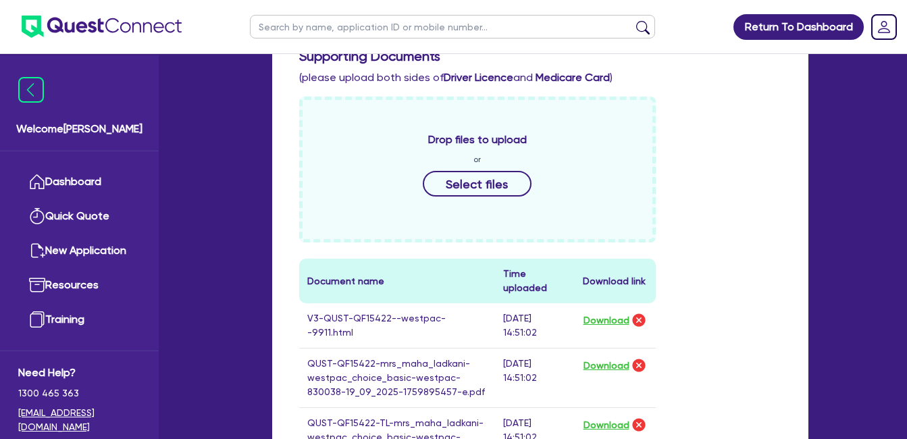
scroll to position [675, 0]
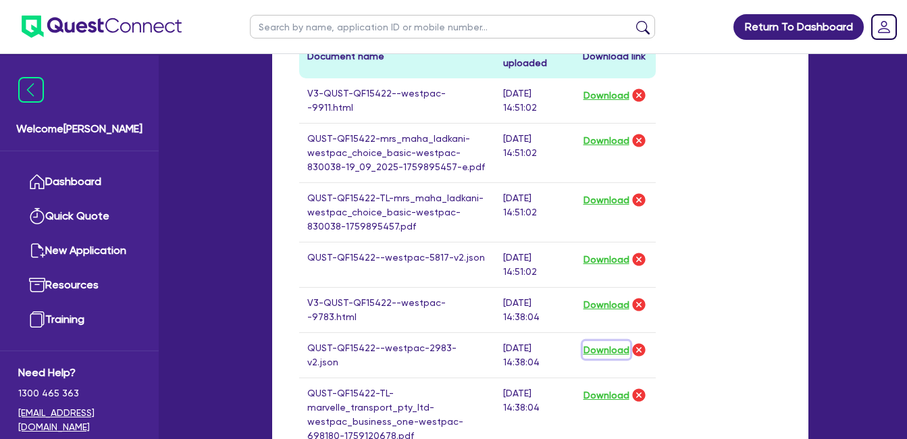
click at [596, 348] on button "Download" at bounding box center [606, 350] width 47 height 18
